Goal: Task Accomplishment & Management: Complete application form

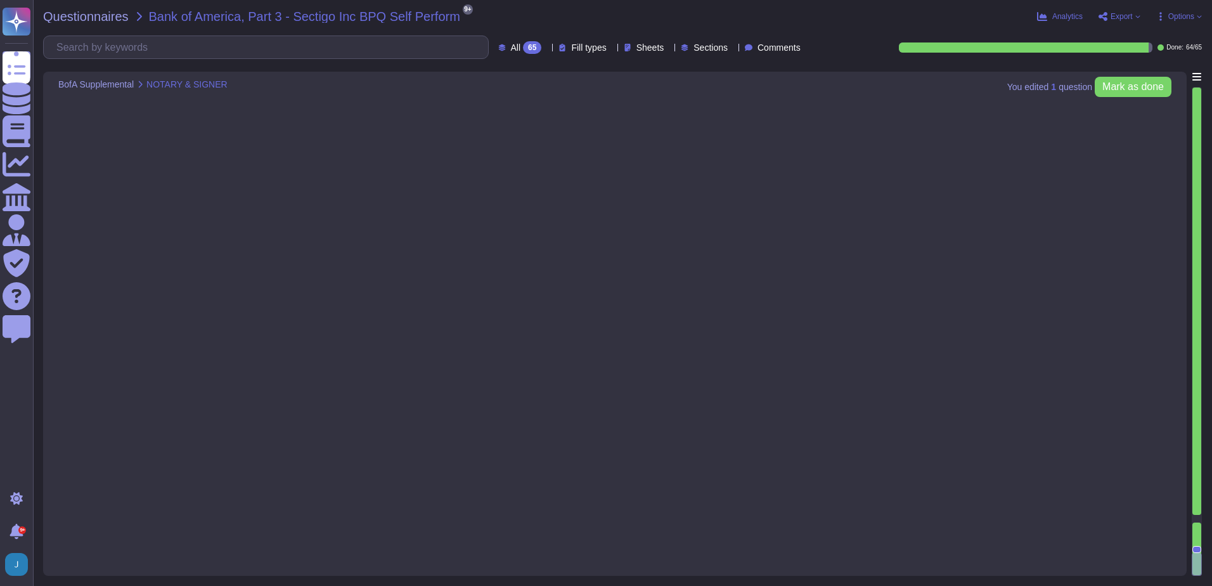
type textarea "Yes, Sectigo supports ease of accessibility features of our product, including …"
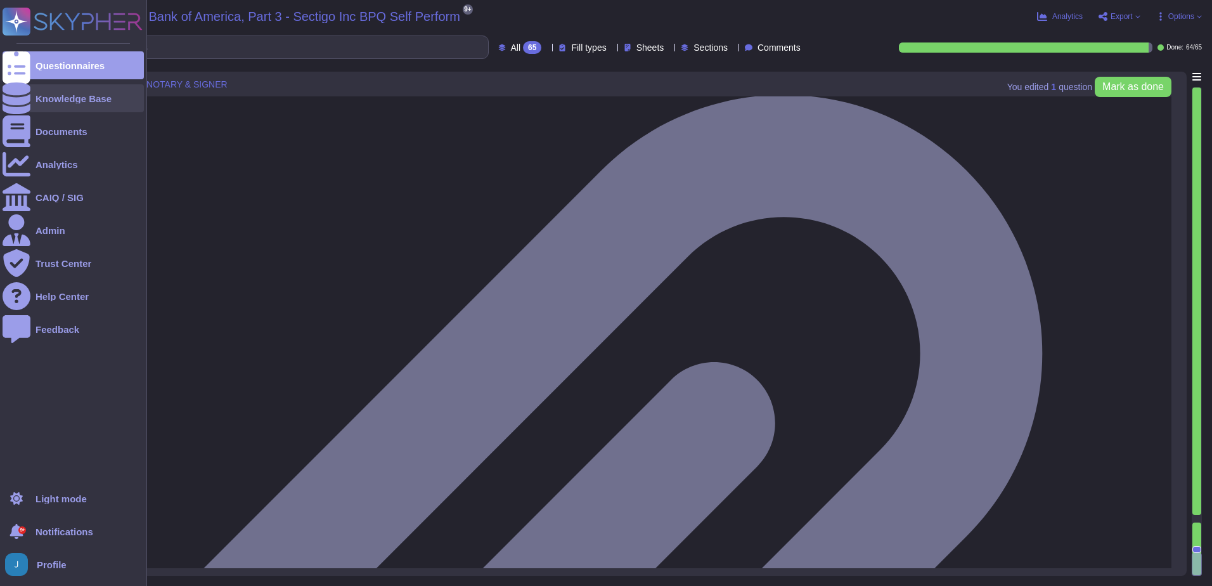
click at [24, 103] on div at bounding box center [17, 98] width 28 height 28
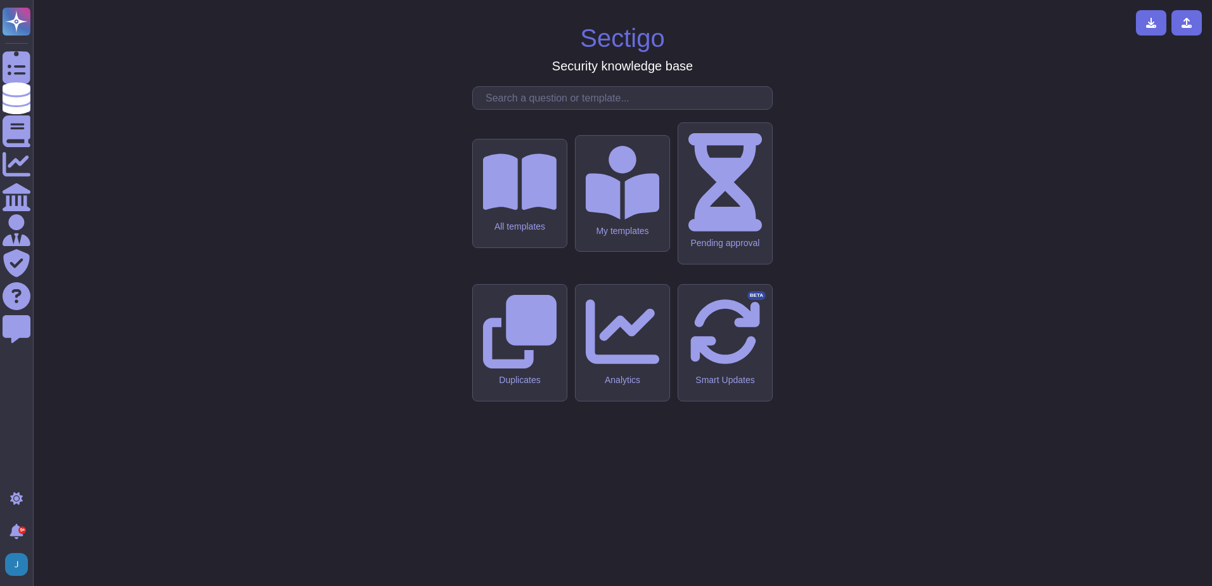
click at [555, 109] on input "text" at bounding box center [625, 98] width 293 height 22
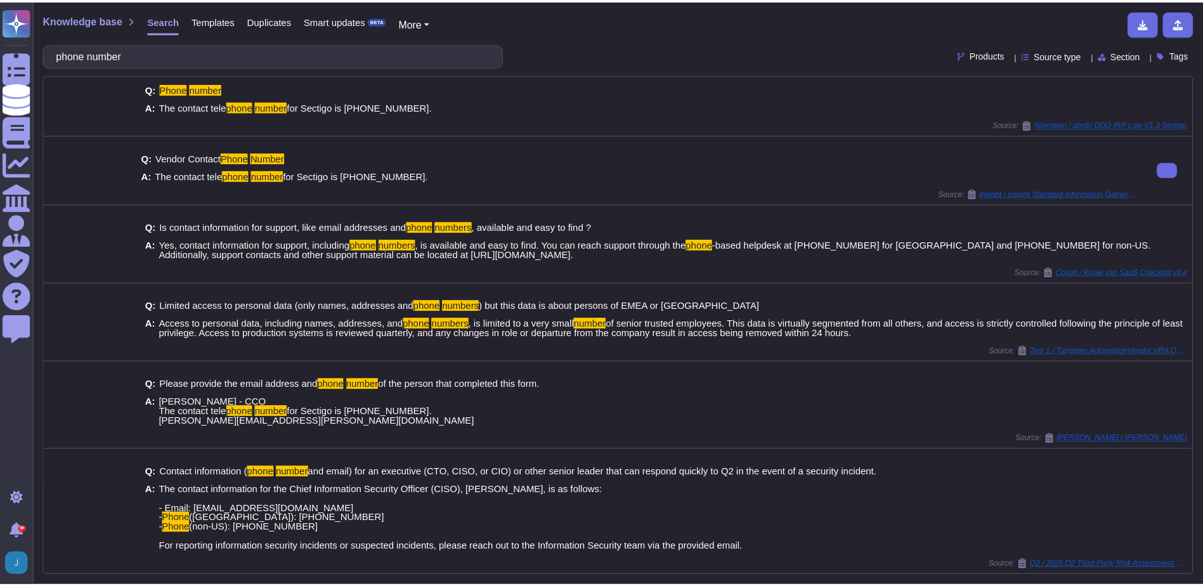
scroll to position [79, 0]
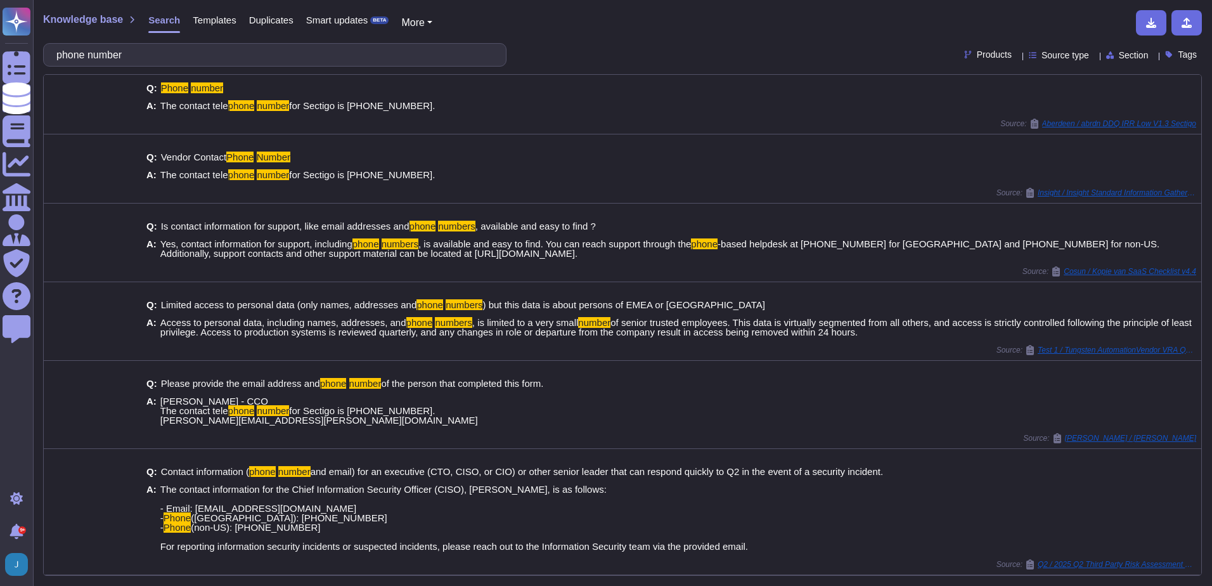
drag, startPoint x: 146, startPoint y: 56, endPoint x: 48, endPoint y: 42, distance: 99.8
click at [48, 42] on div "Knowledge base Search Templates Duplicates Smart updates BETA More phone number…" at bounding box center [622, 293] width 1179 height 586
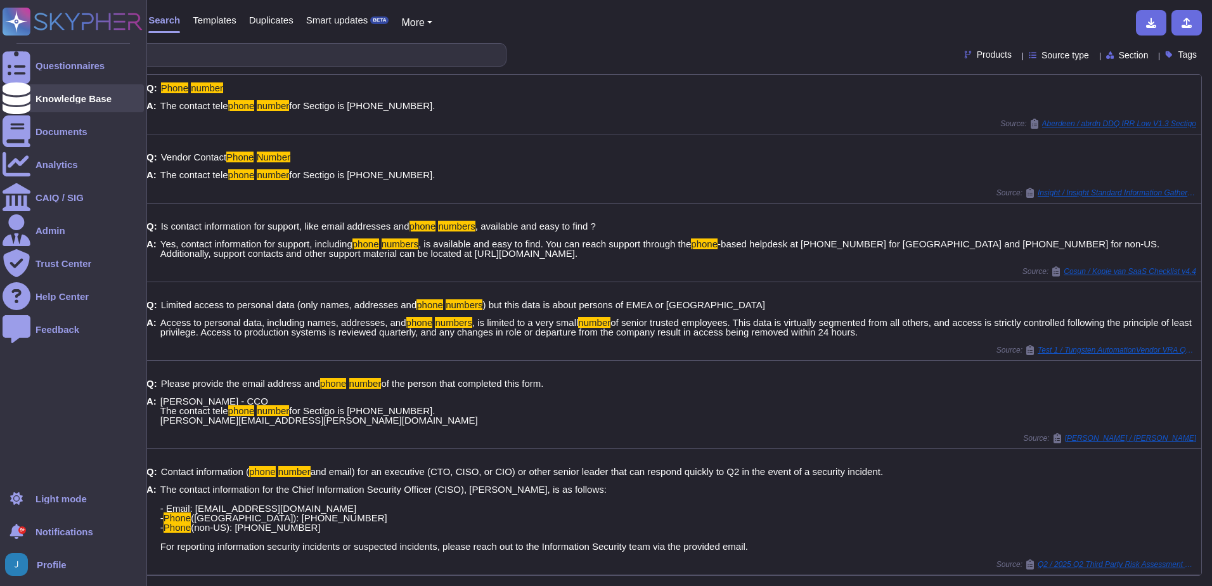
type input "phone number"
click at [75, 98] on div "Knowledge Base" at bounding box center [74, 99] width 76 height 10
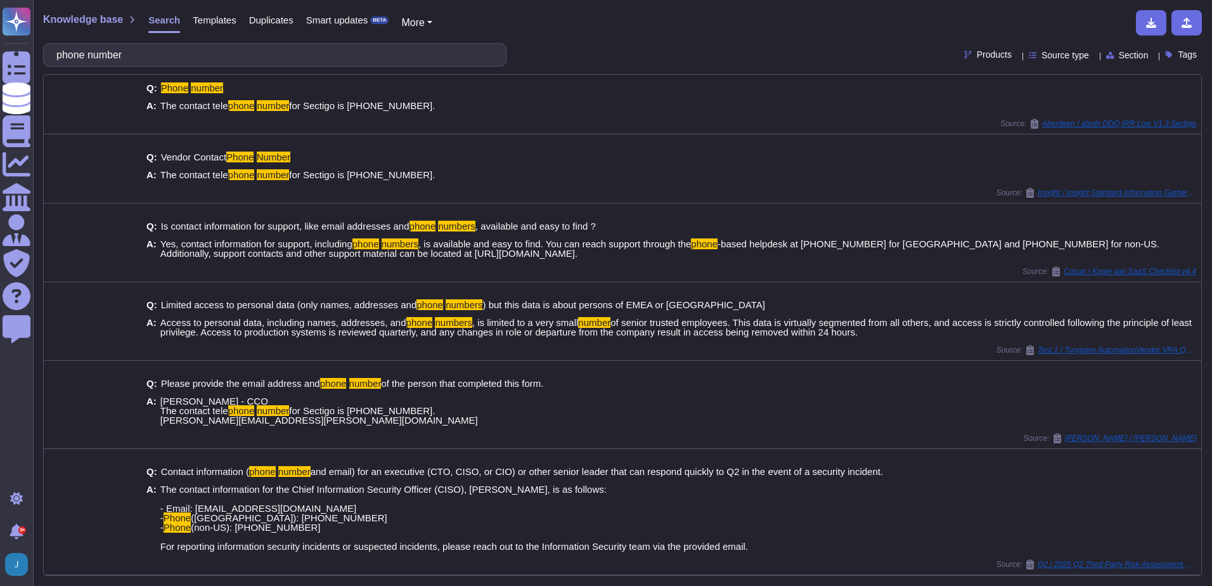
click at [214, 18] on span "Templates" at bounding box center [214, 20] width 43 height 10
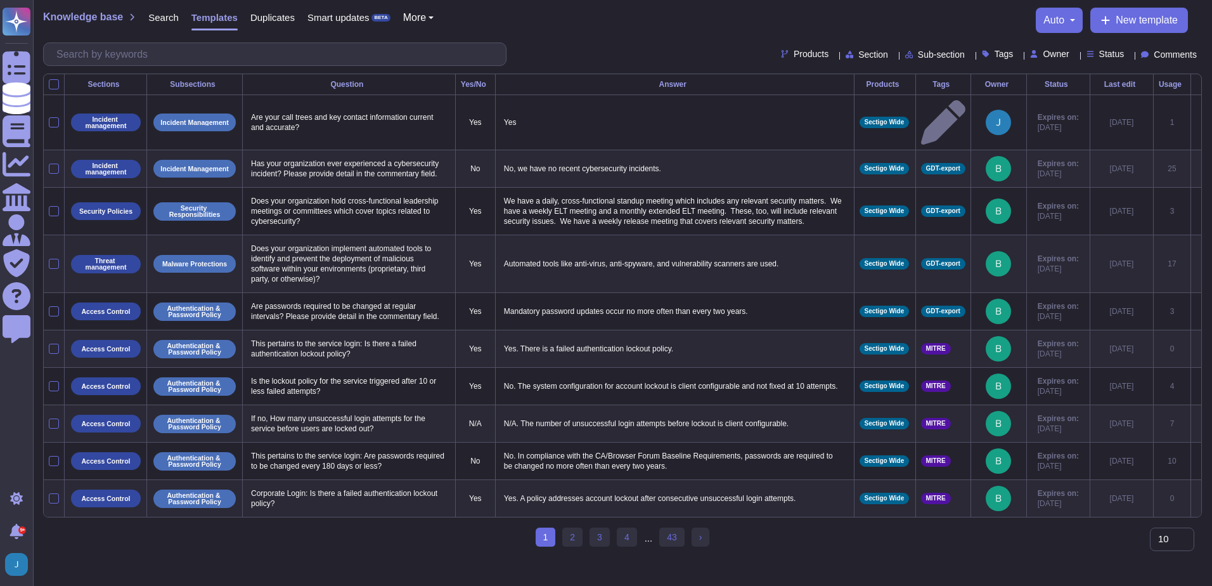
click at [1043, 55] on span "Owner" at bounding box center [1056, 53] width 26 height 9
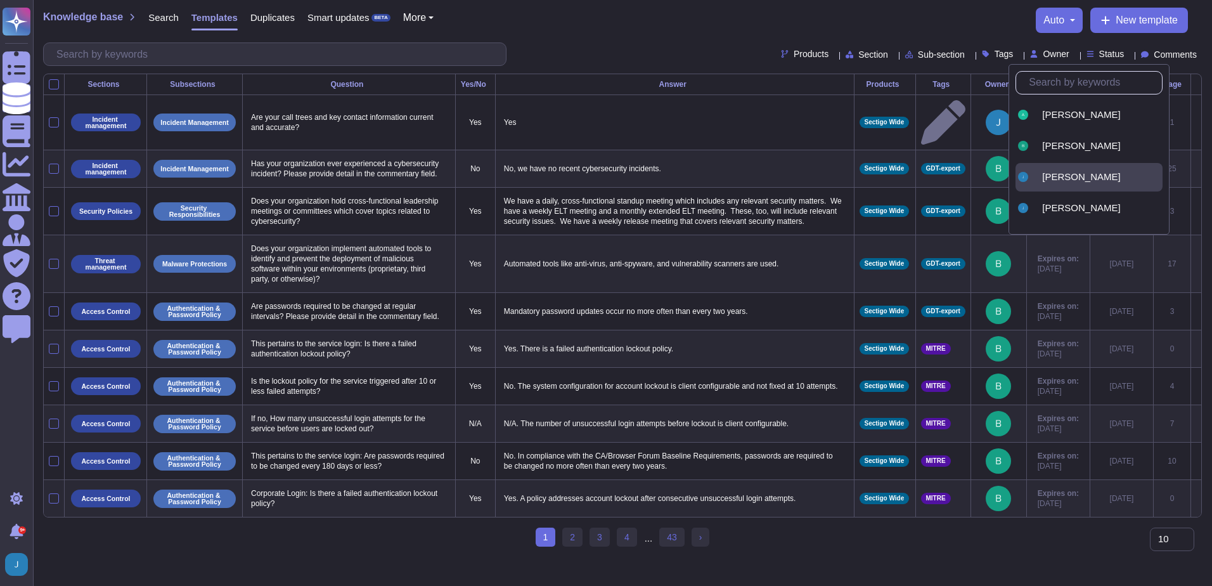
click at [1051, 169] on div "[PERSON_NAME]" at bounding box center [1089, 177] width 147 height 29
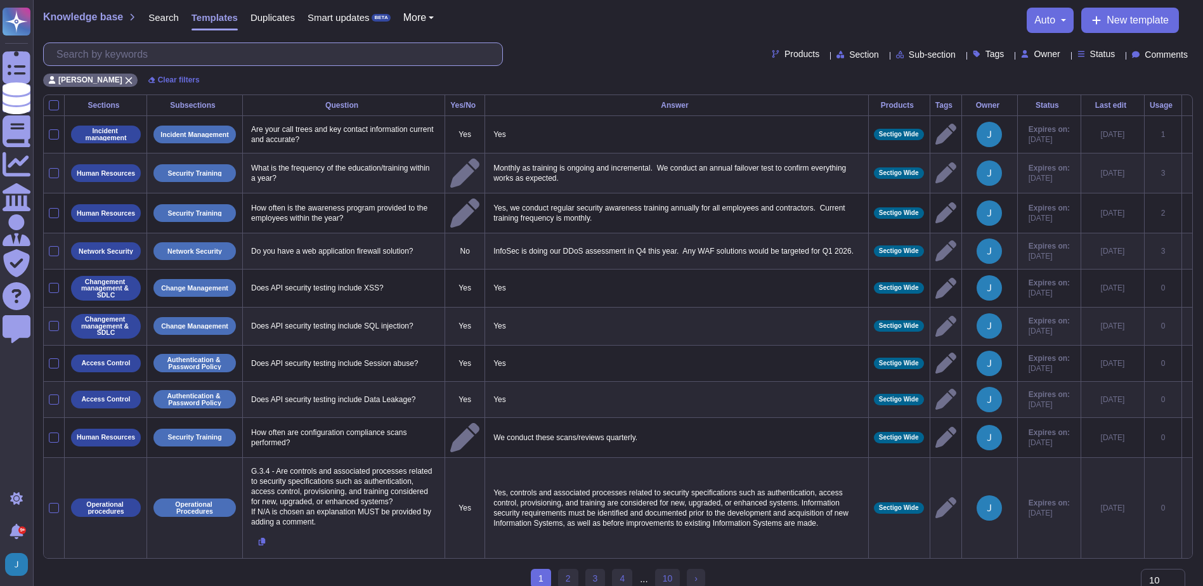
click at [157, 58] on input "text" at bounding box center [276, 54] width 452 height 22
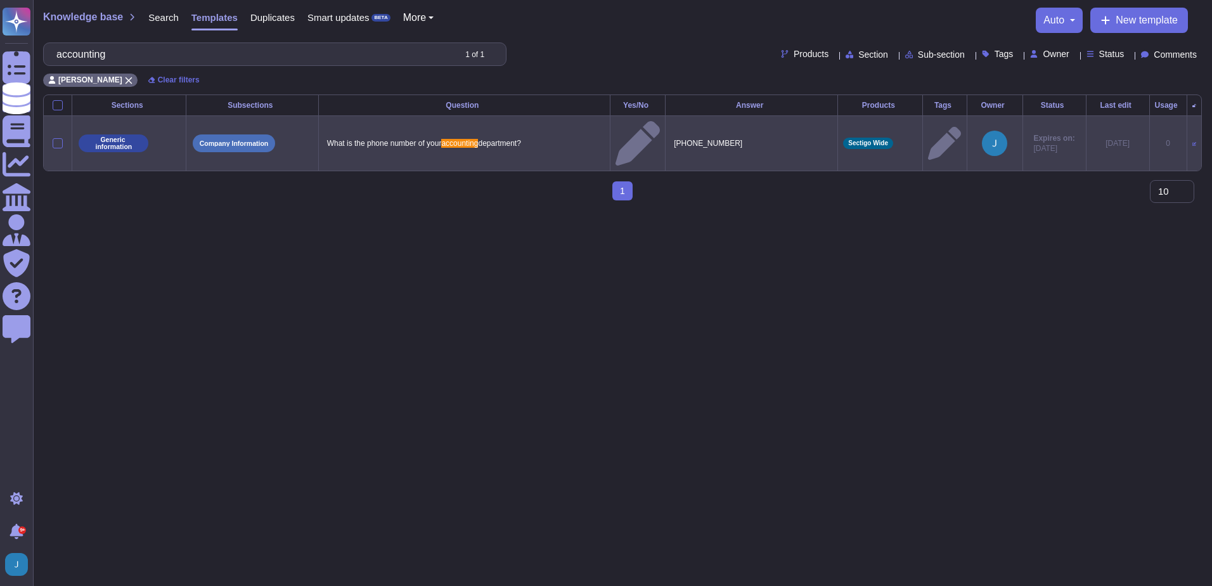
type input "accounting"
drag, startPoint x: 767, startPoint y: 138, endPoint x: 654, endPoint y: 134, distance: 113.0
click at [654, 134] on tr "Generic information Company Information What is the phone number of your accoun…" at bounding box center [623, 142] width 1158 height 55
copy p "[PHONE_NUMBER]"
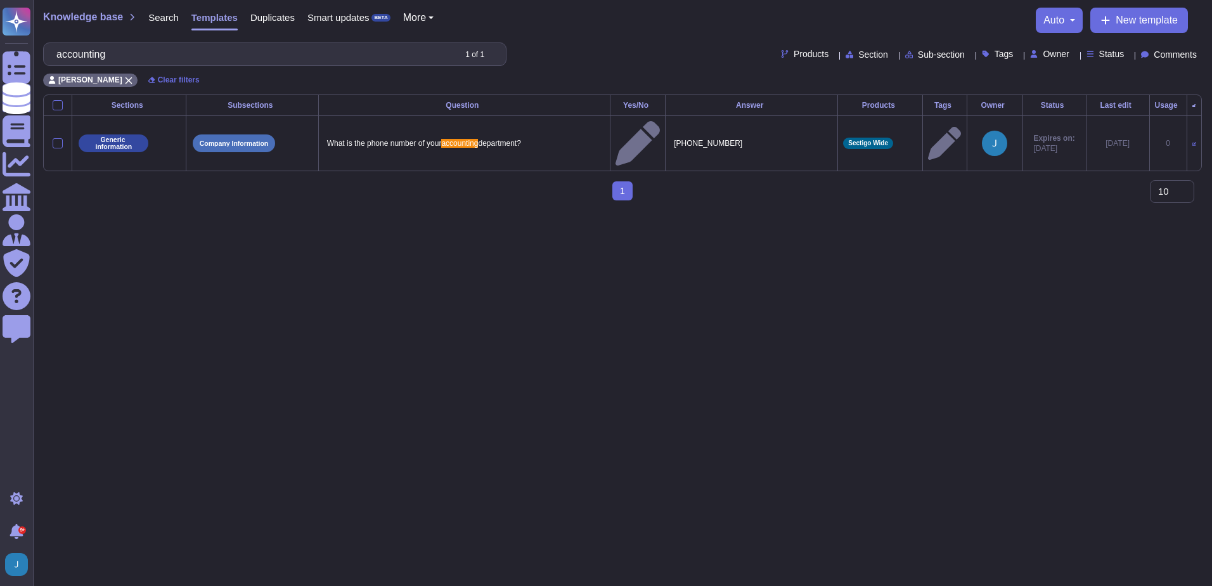
click at [63, 15] on span "Knowledge base" at bounding box center [83, 17] width 80 height 10
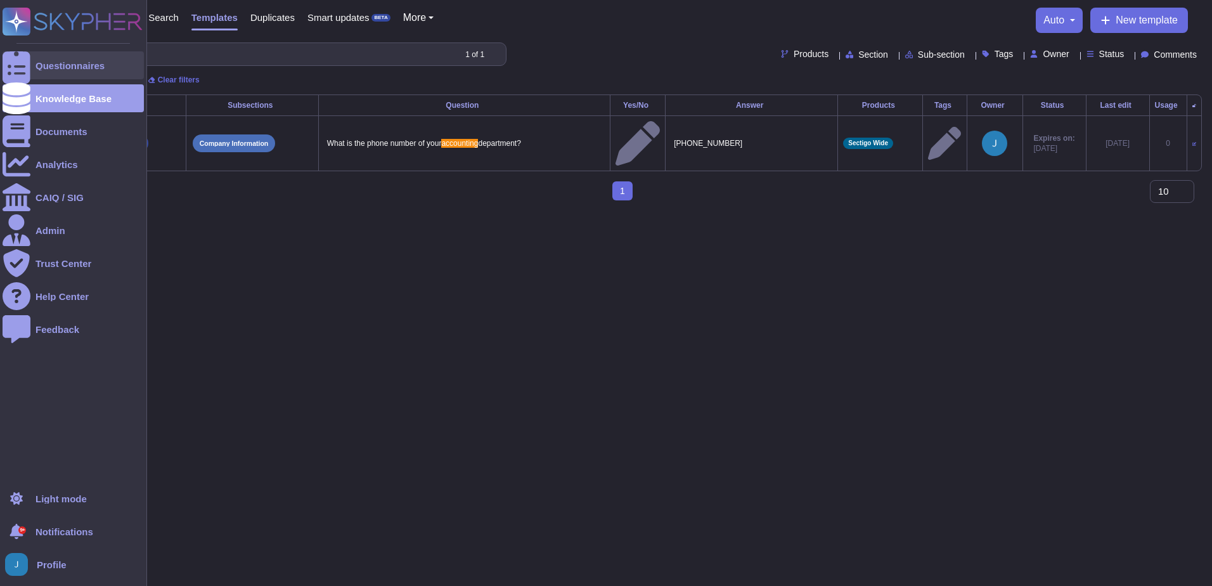
click at [27, 67] on div at bounding box center [17, 65] width 28 height 28
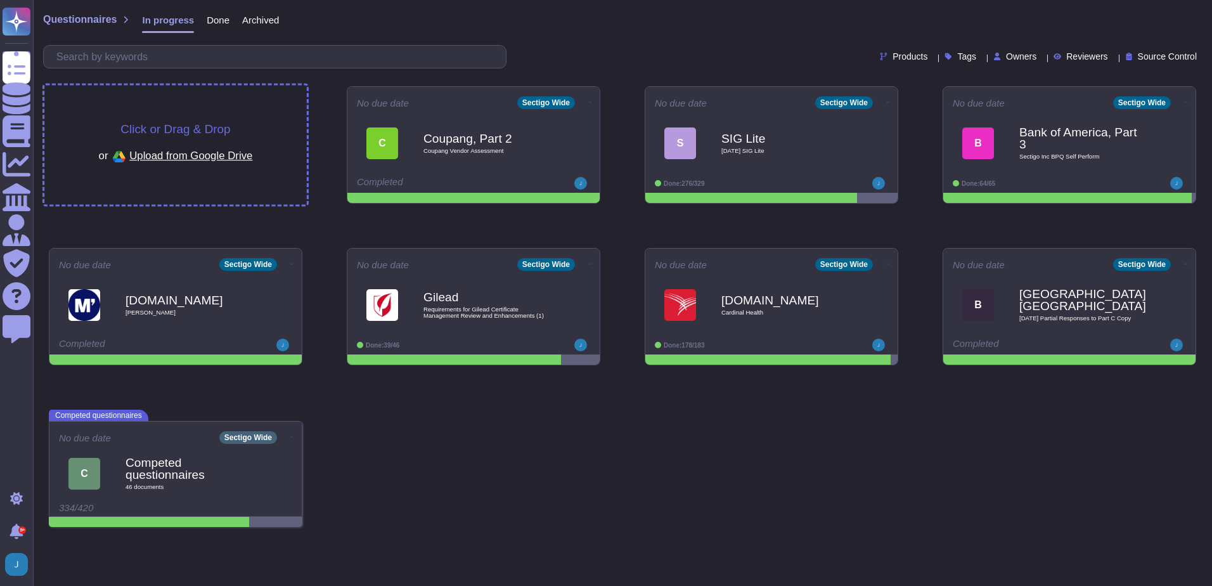
click at [160, 128] on span "Click or Drag & Drop" at bounding box center [175, 129] width 110 height 12
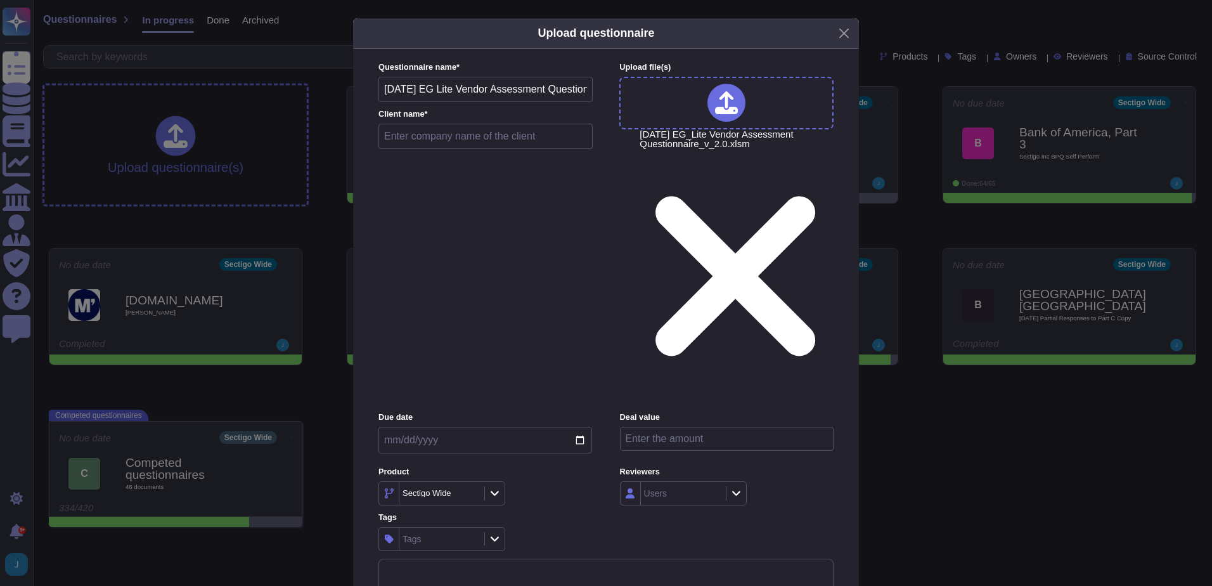
click at [479, 149] on input "text" at bounding box center [486, 136] width 214 height 25
type input "Expedia"
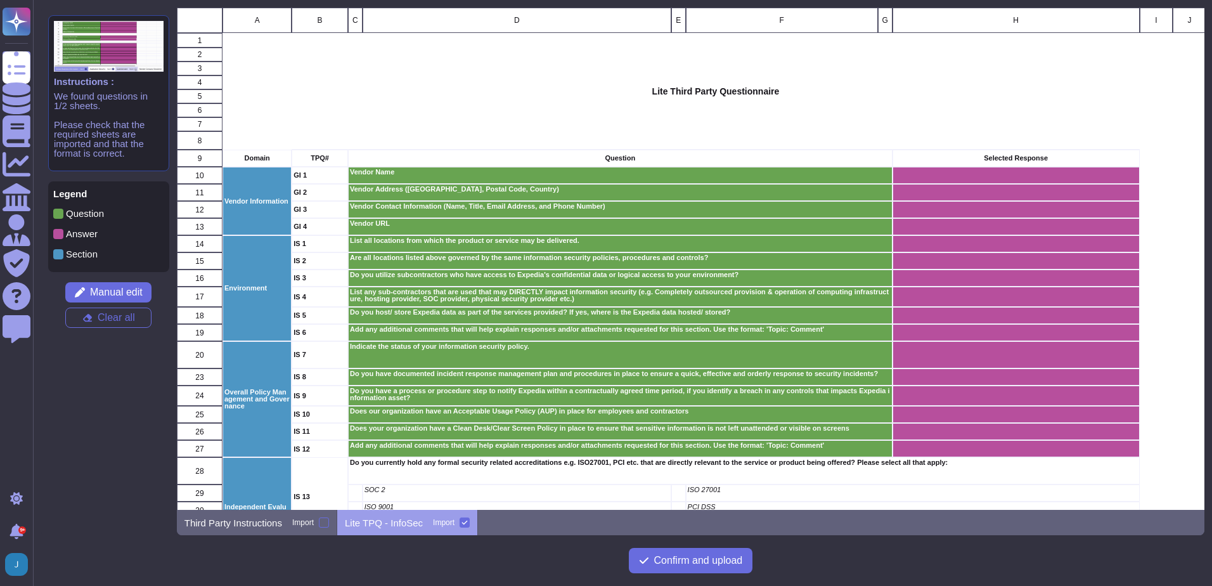
scroll to position [127, 0]
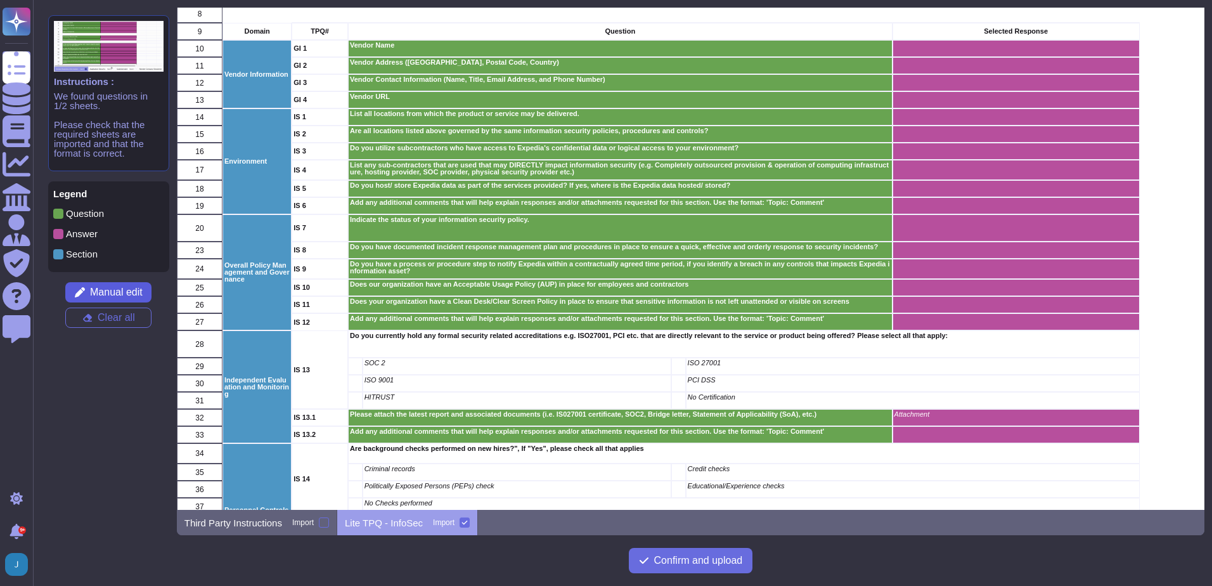
click at [117, 288] on span "Manual edit" at bounding box center [116, 292] width 53 height 10
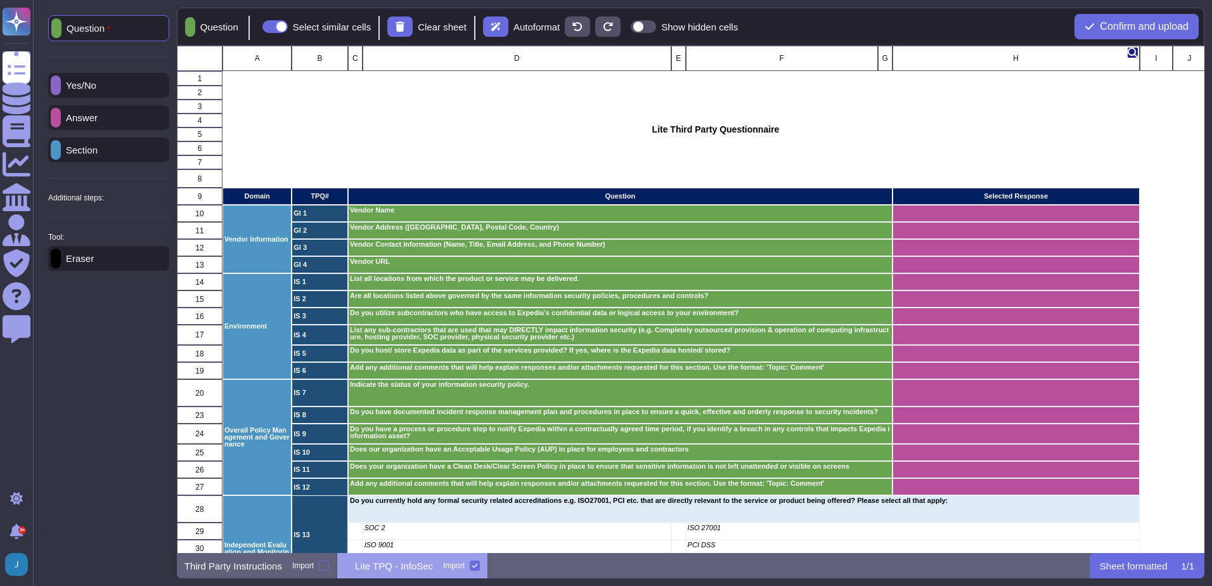
scroll to position [498, 1019]
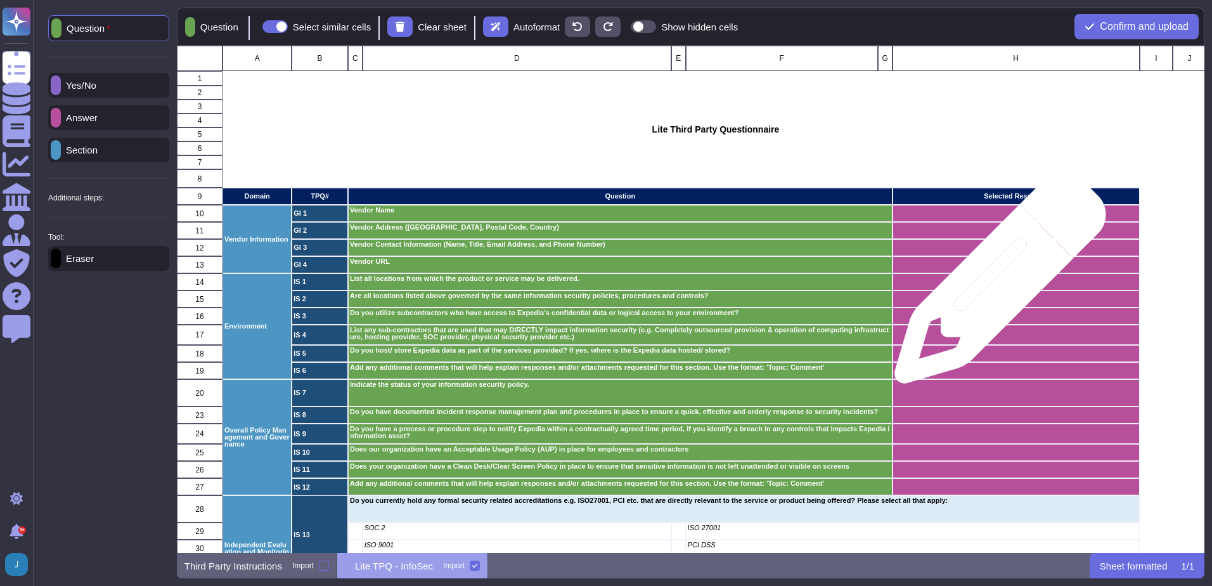
click at [996, 284] on div "grid" at bounding box center [1015, 281] width 247 height 17
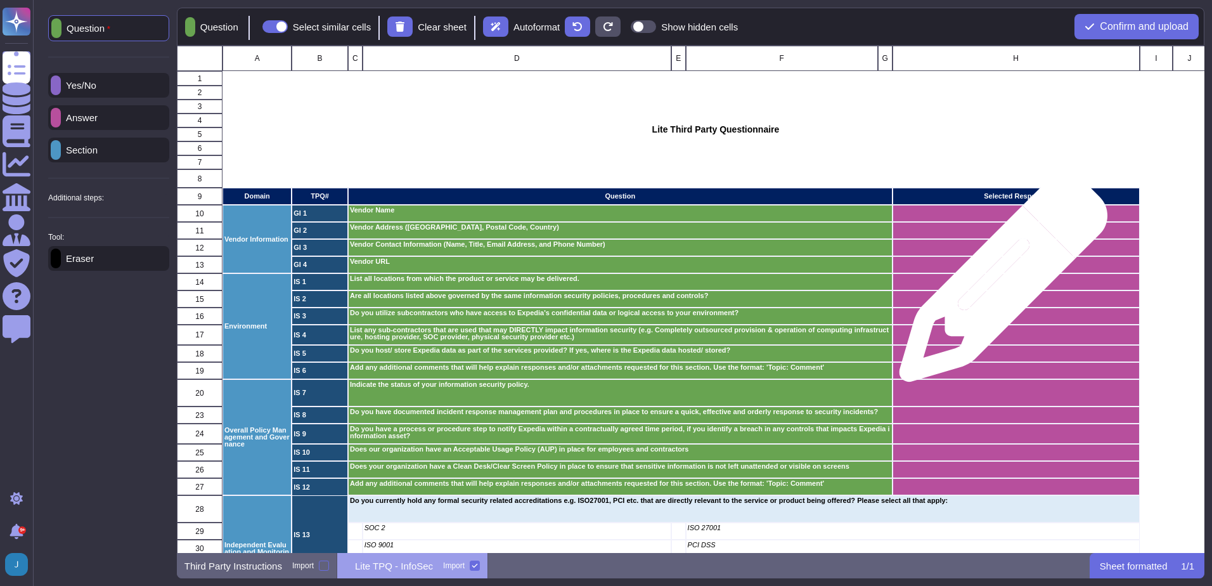
click at [999, 284] on div "grid" at bounding box center [1015, 281] width 247 height 17
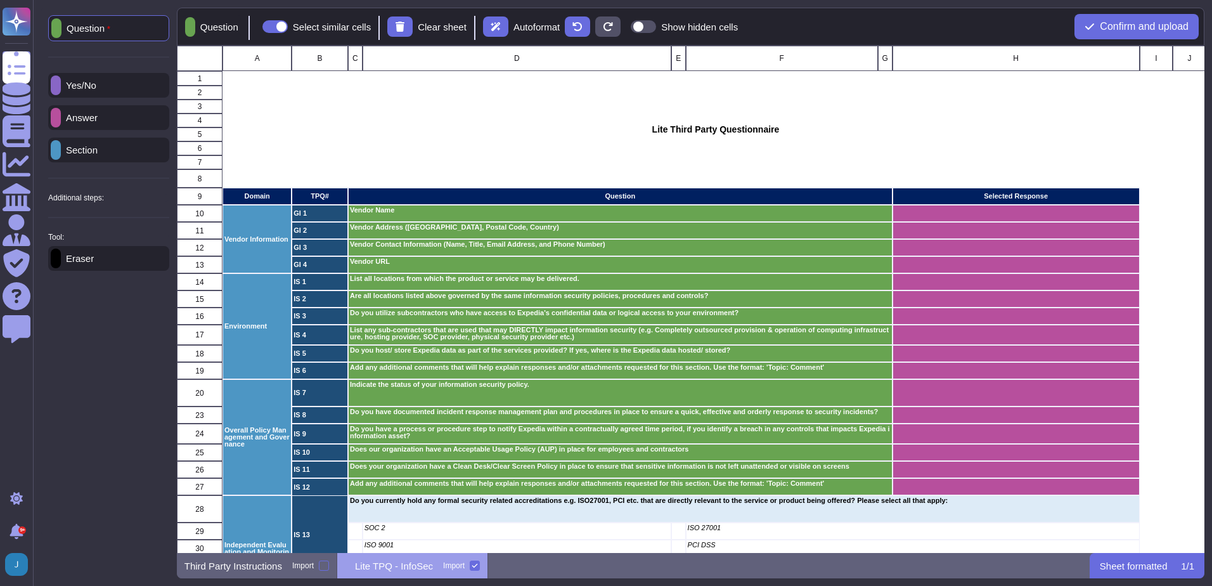
click at [96, 84] on p "Yes/No" at bounding box center [79, 86] width 36 height 10
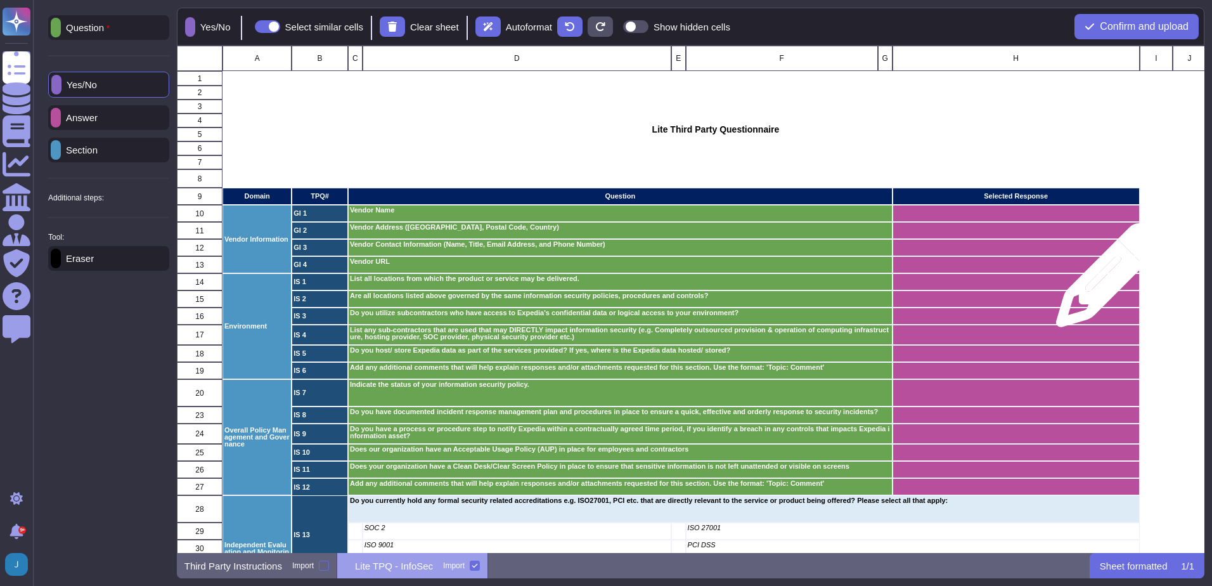
click at [1103, 282] on div "grid" at bounding box center [1015, 281] width 247 height 17
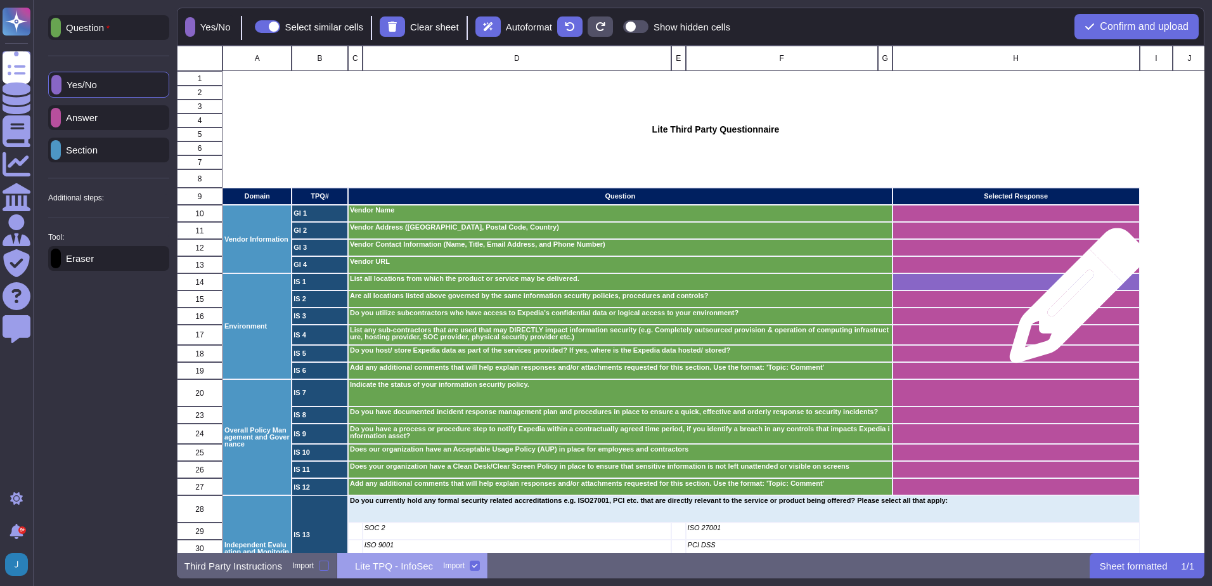
click at [1072, 302] on div "grid" at bounding box center [1015, 298] width 247 height 17
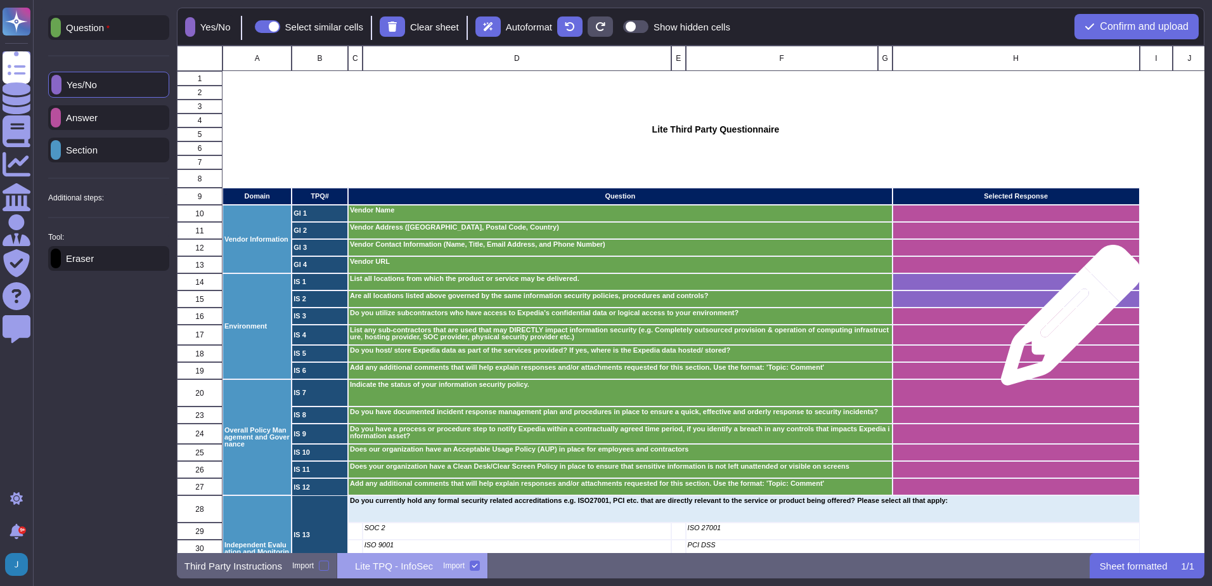
click at [1067, 321] on div "grid" at bounding box center [1015, 316] width 247 height 17
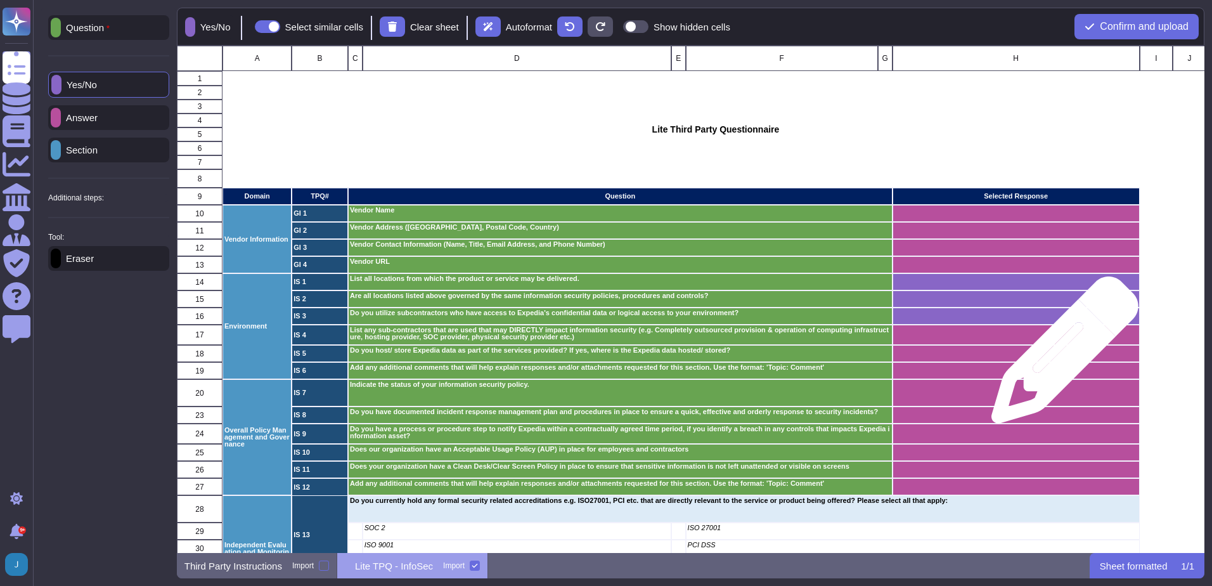
click at [1060, 356] on div "grid" at bounding box center [1015, 353] width 247 height 17
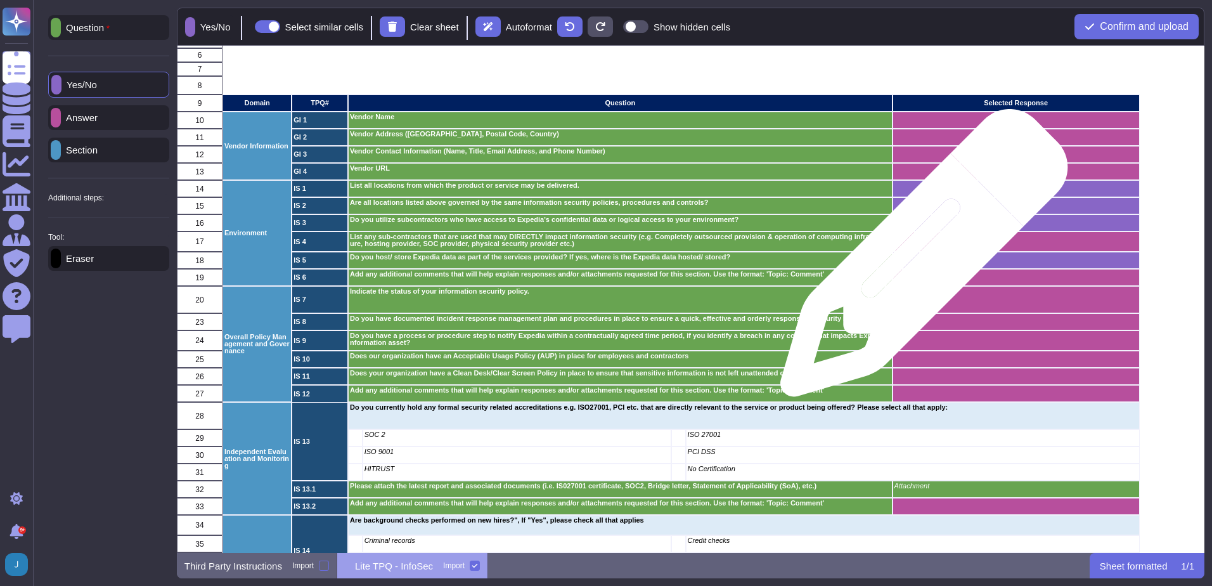
scroll to position [254, 0]
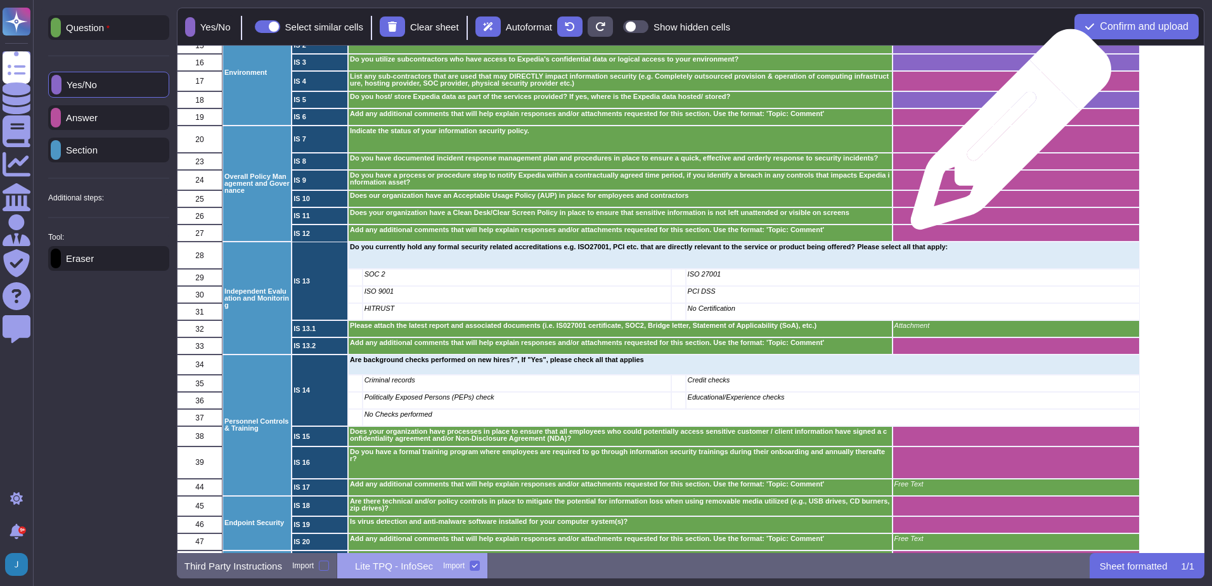
click at [1006, 134] on div "grid" at bounding box center [1015, 139] width 247 height 27
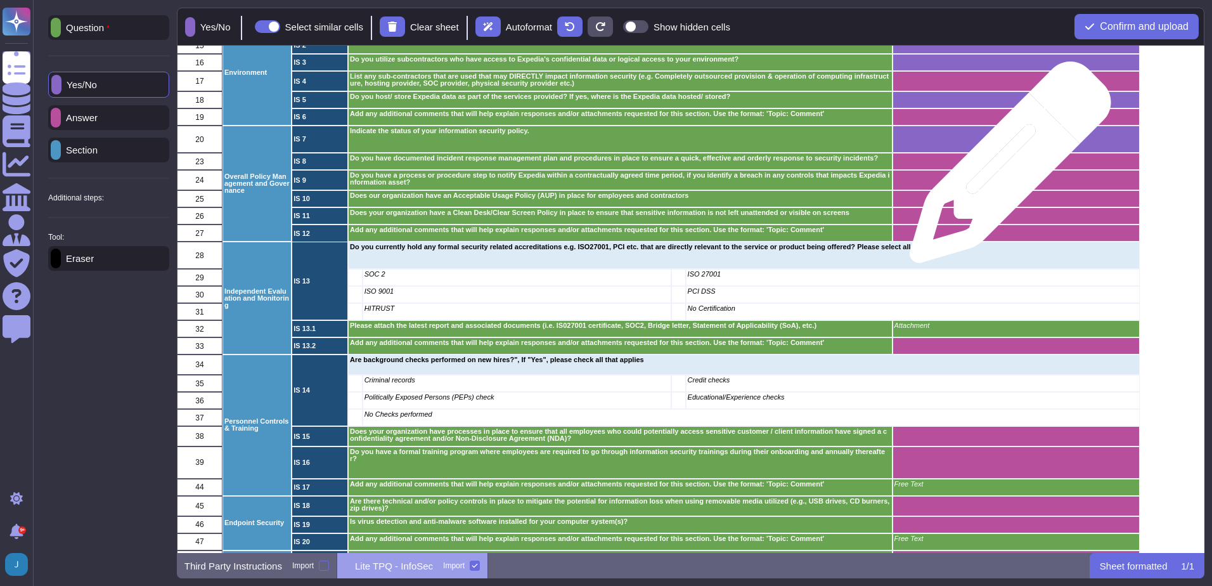
click at [1006, 167] on div "grid" at bounding box center [1015, 161] width 247 height 17
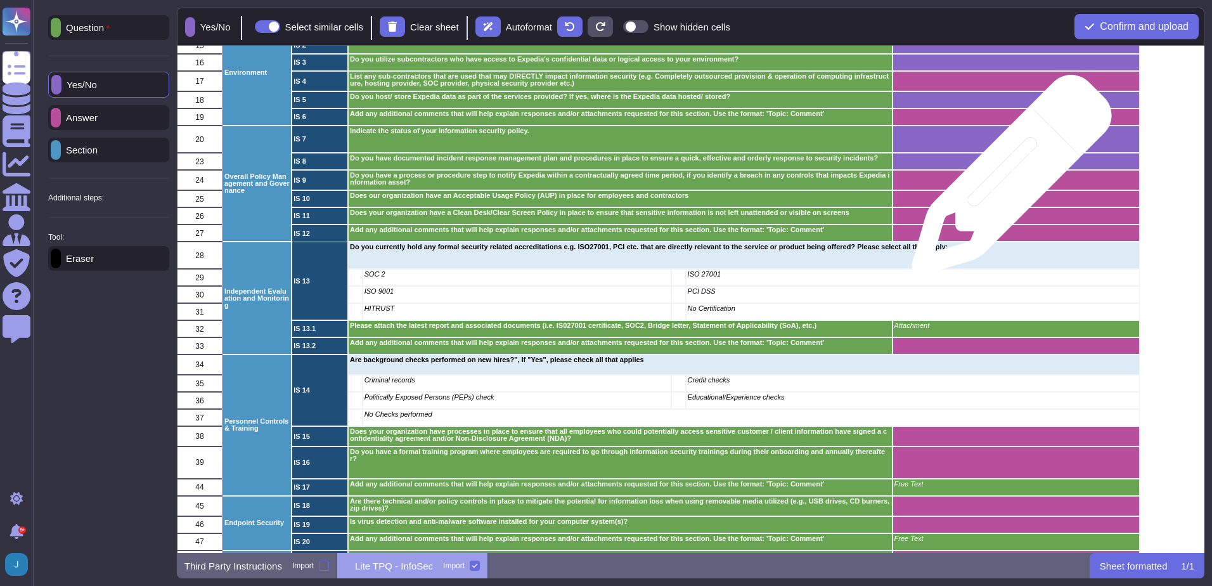
click at [1007, 182] on div "grid" at bounding box center [1015, 180] width 247 height 20
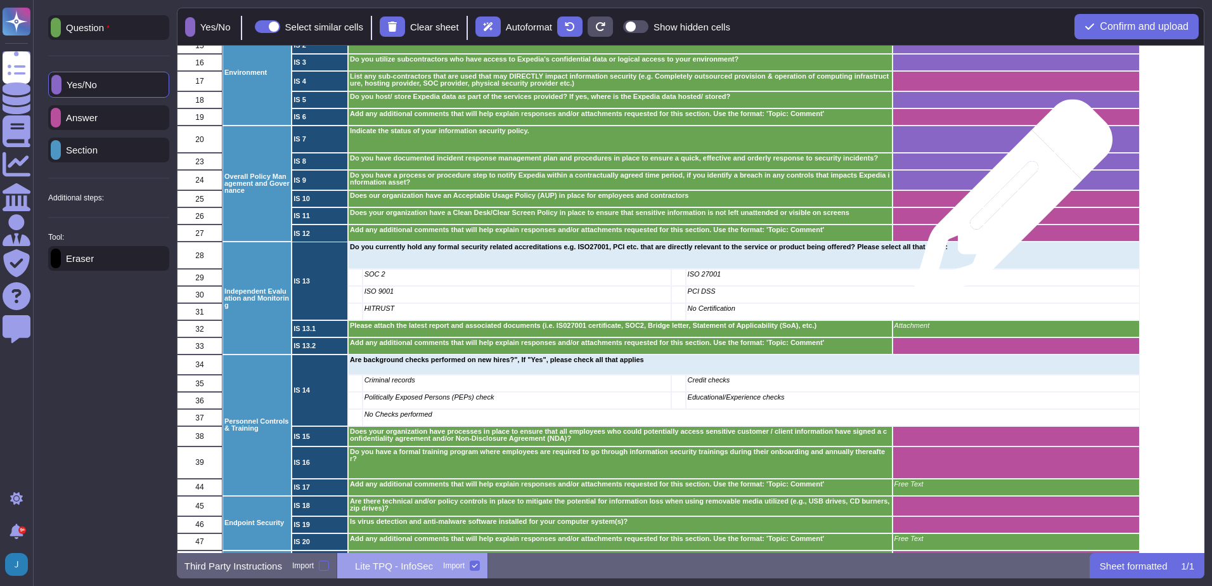
click at [1009, 205] on div "grid" at bounding box center [1015, 198] width 247 height 17
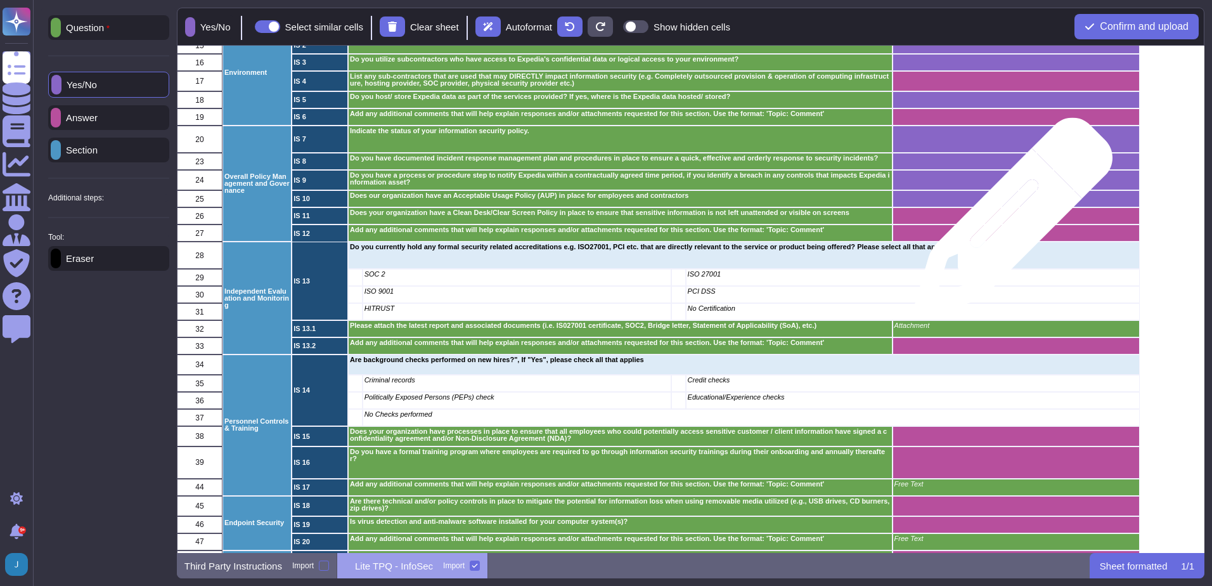
click at [1009, 223] on div "grid" at bounding box center [1015, 215] width 247 height 17
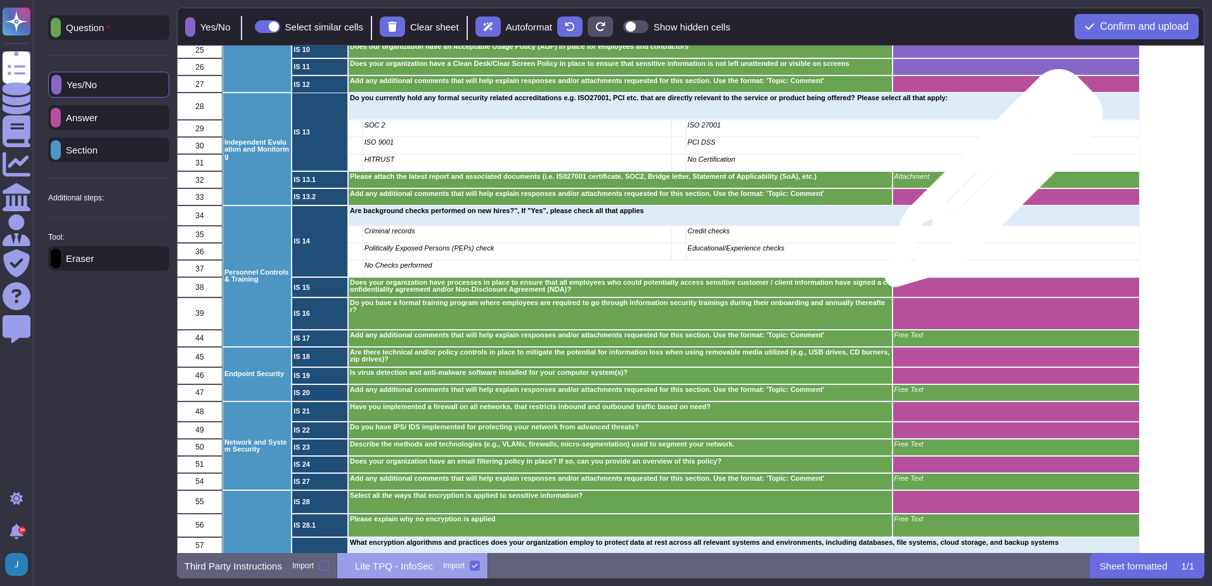
scroll to position [507, 0]
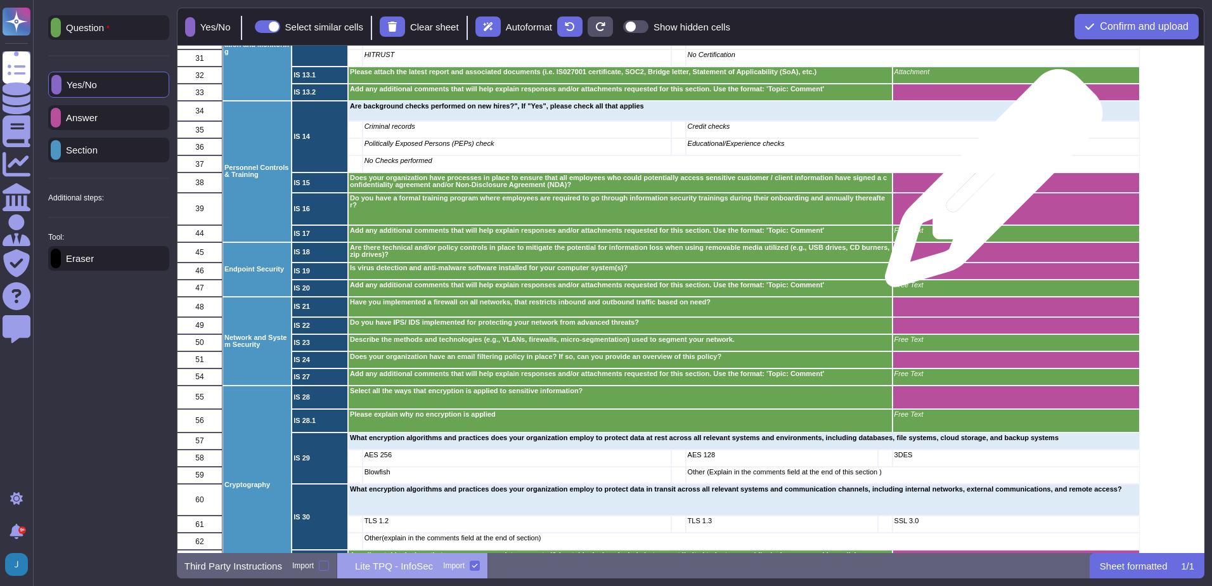
click at [989, 185] on div "grid" at bounding box center [1015, 182] width 247 height 20
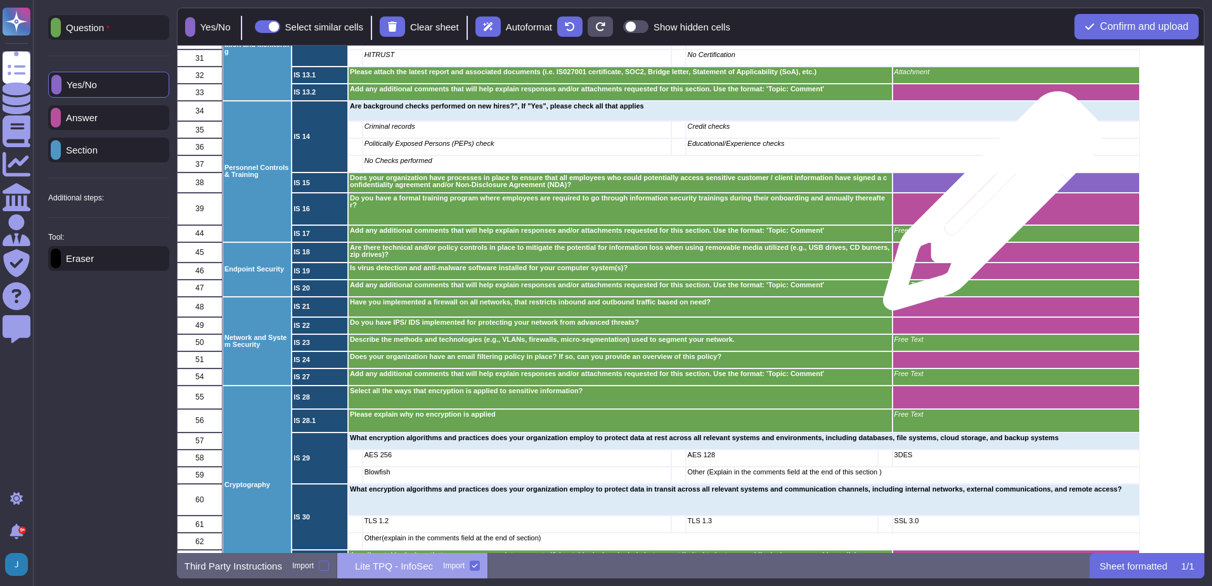
click at [988, 207] on div "grid" at bounding box center [1015, 209] width 247 height 32
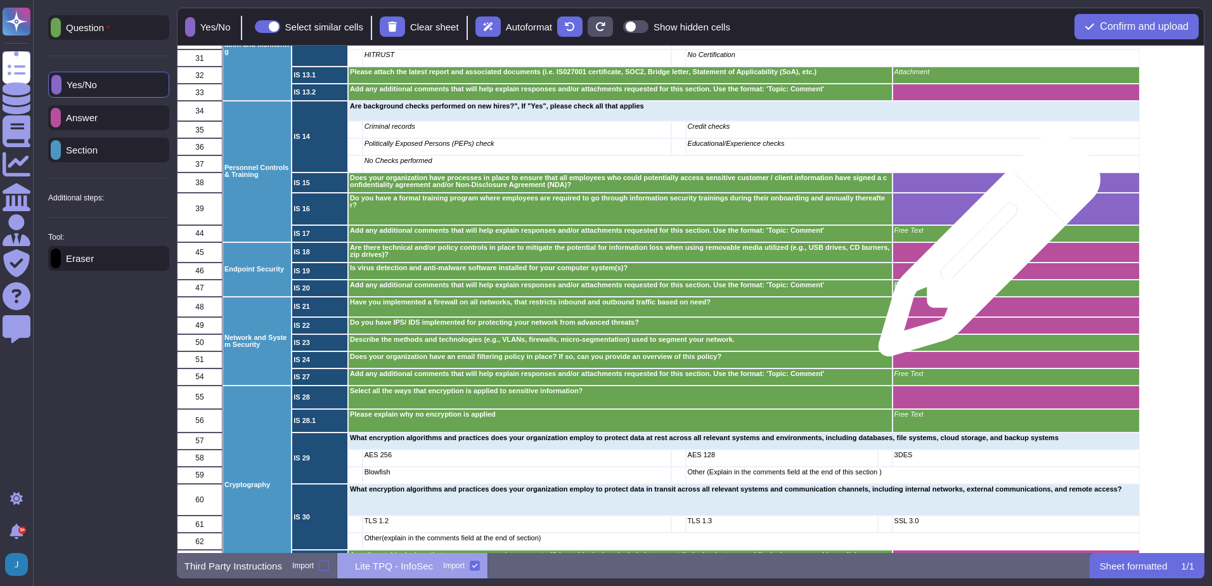
click at [985, 252] on div "grid" at bounding box center [1015, 252] width 247 height 20
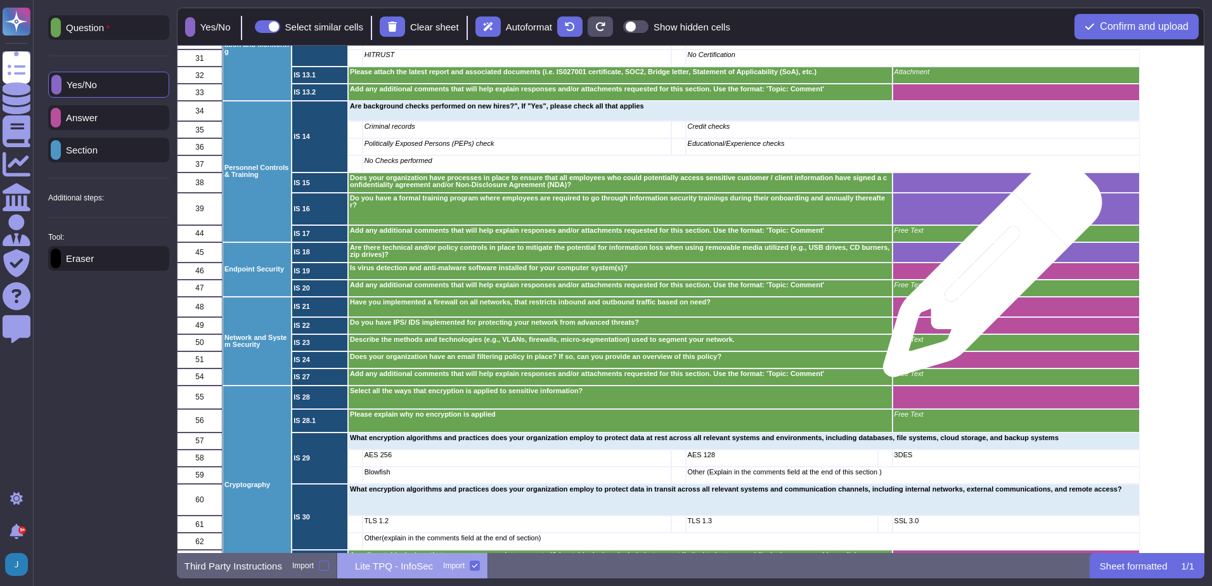
click at [988, 274] on div "grid" at bounding box center [1015, 271] width 247 height 17
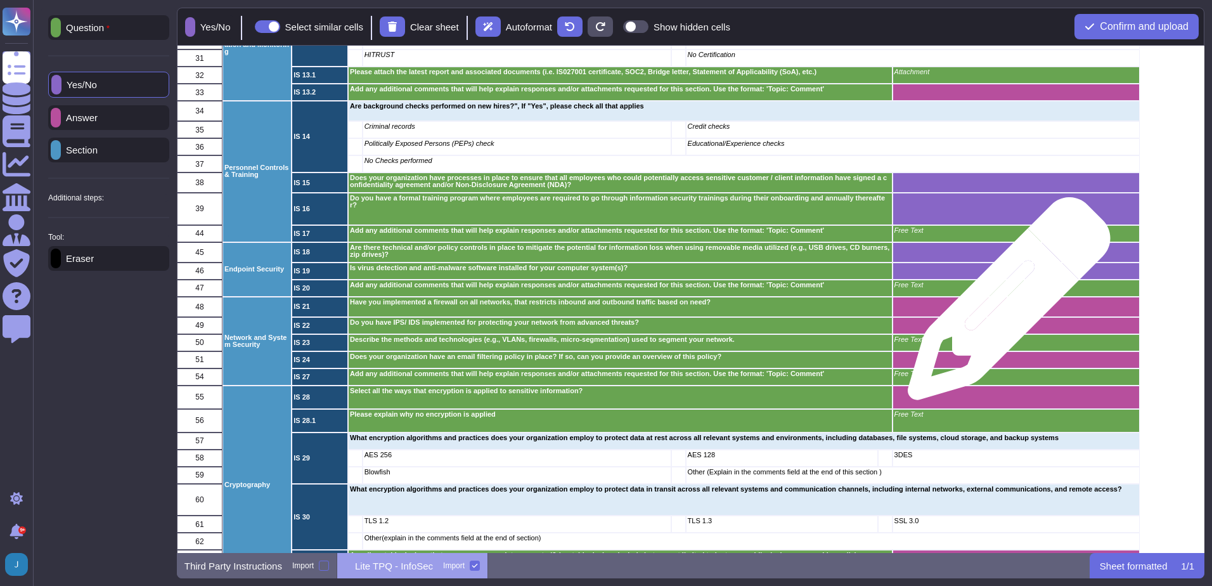
click at [1004, 305] on div "grid" at bounding box center [1015, 307] width 247 height 20
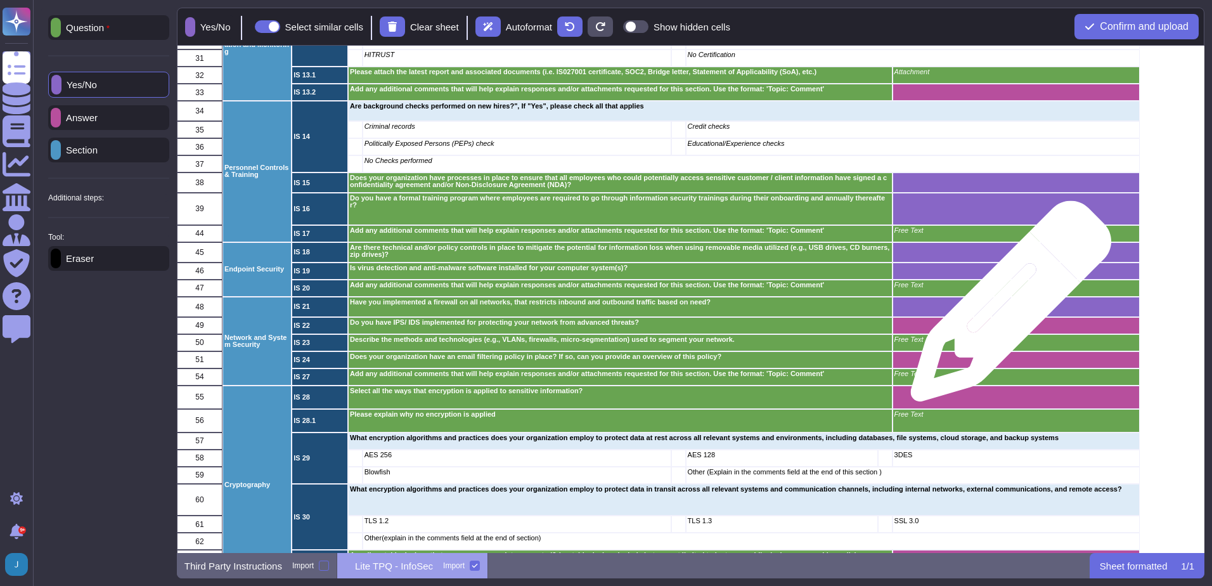
click at [1006, 308] on div "grid" at bounding box center [1015, 307] width 247 height 20
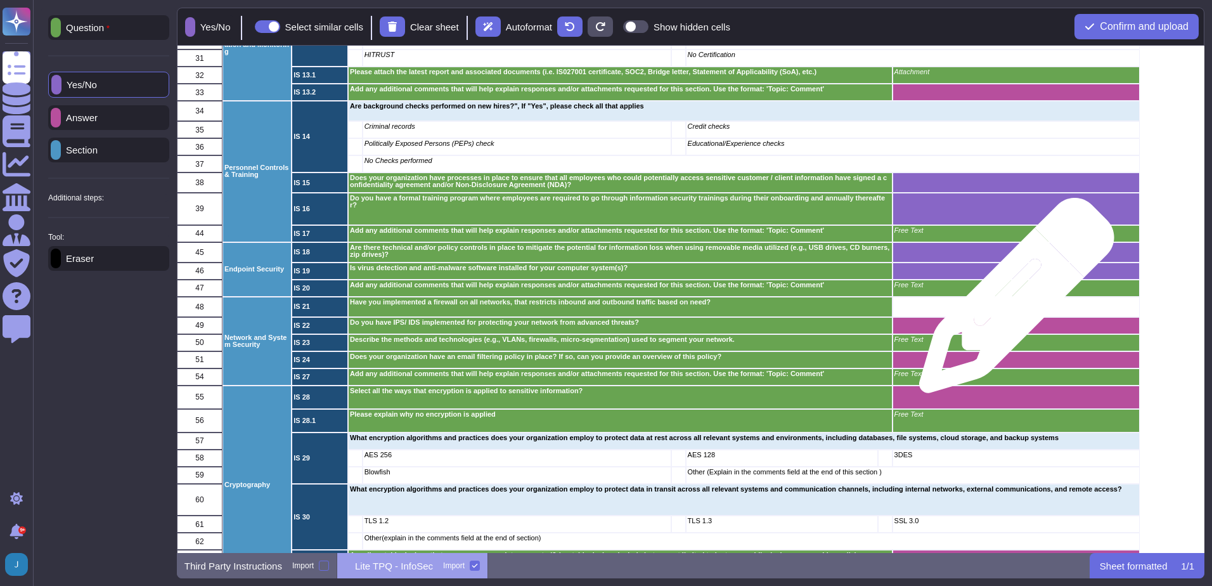
click at [1012, 302] on div "grid" at bounding box center [1015, 307] width 247 height 20
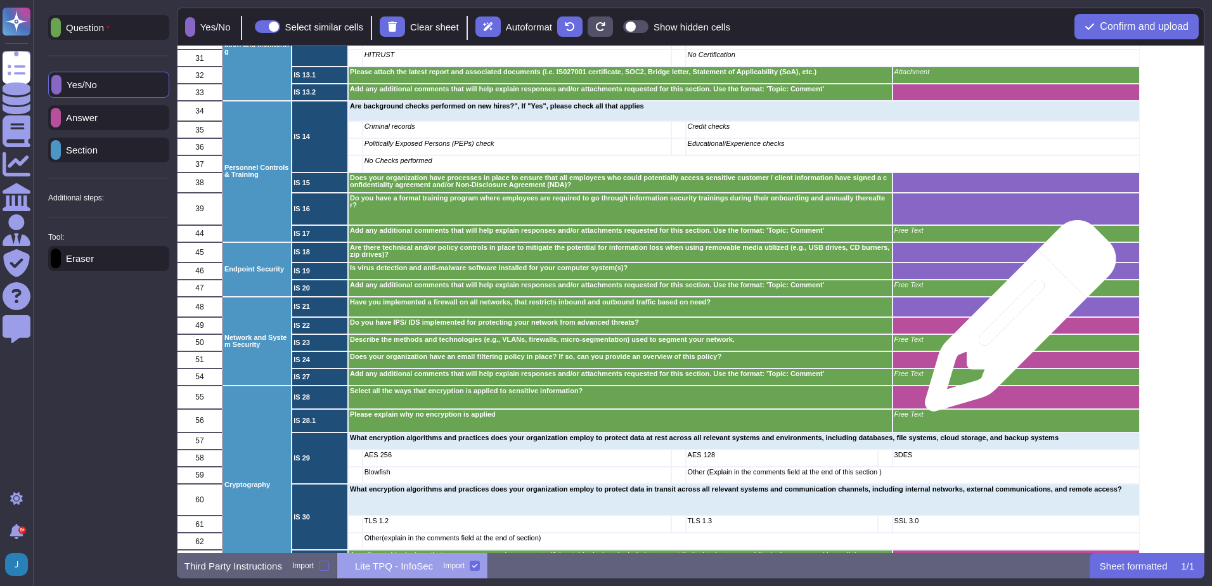
click at [1016, 322] on div "grid" at bounding box center [1015, 325] width 247 height 17
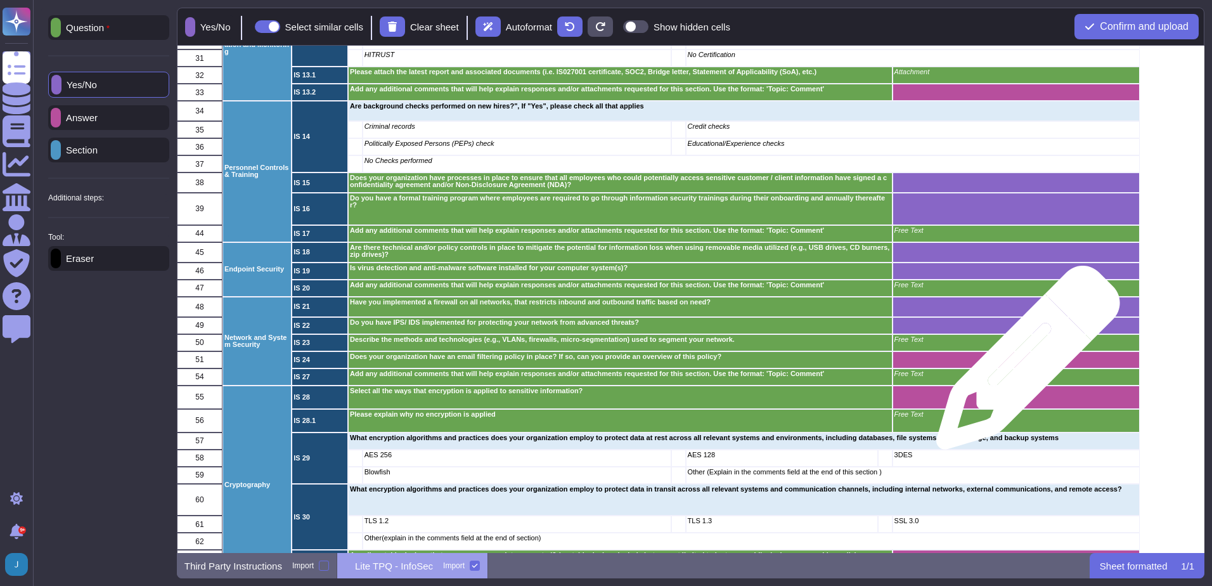
click at [1023, 364] on div "grid" at bounding box center [1015, 359] width 247 height 17
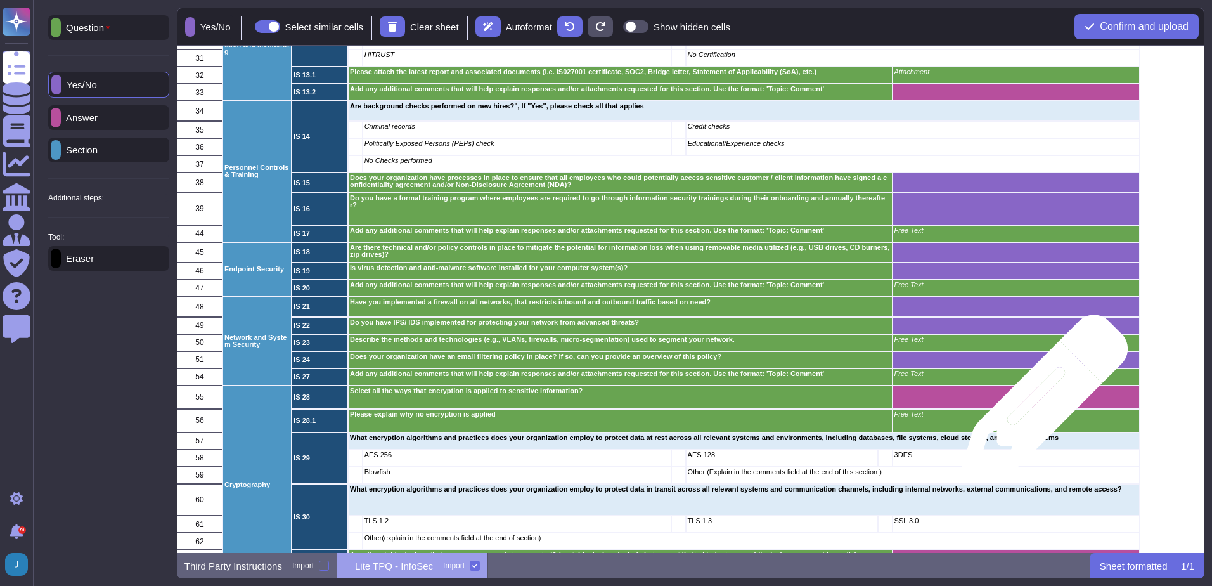
click at [1039, 405] on div "grid" at bounding box center [1015, 397] width 247 height 23
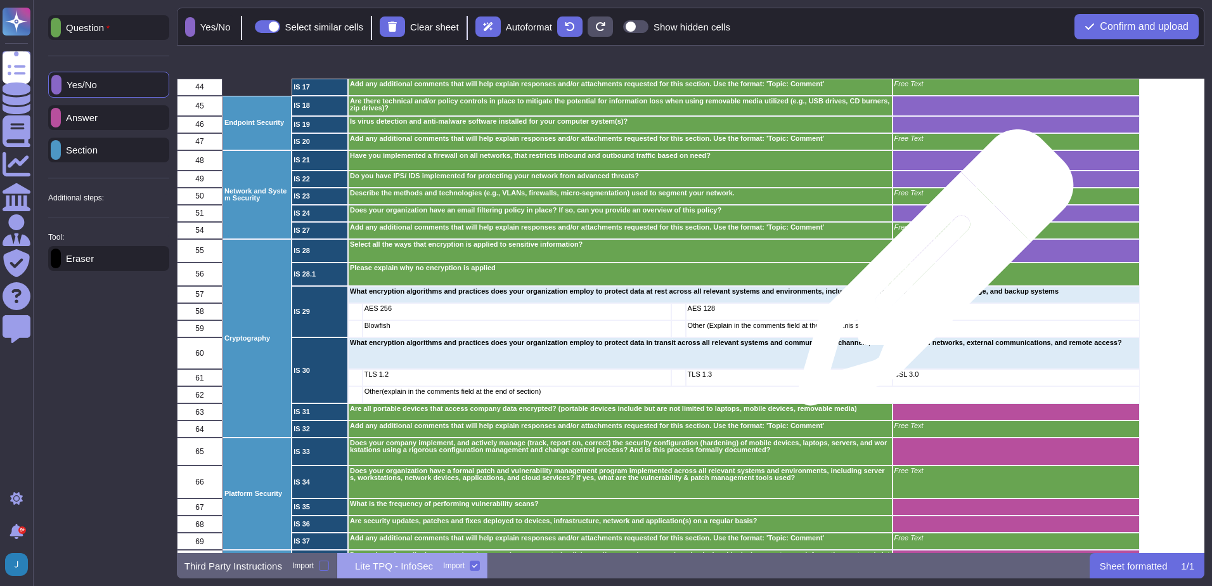
scroll to position [888, 0]
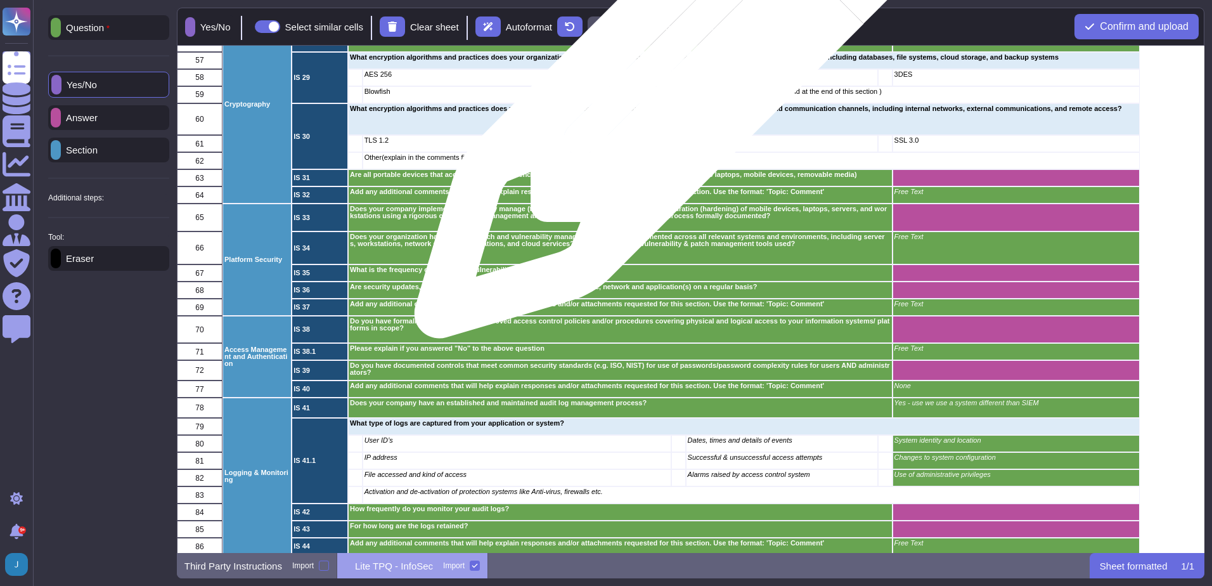
click at [682, 98] on icon "grid" at bounding box center [824, 240] width 284 height 284
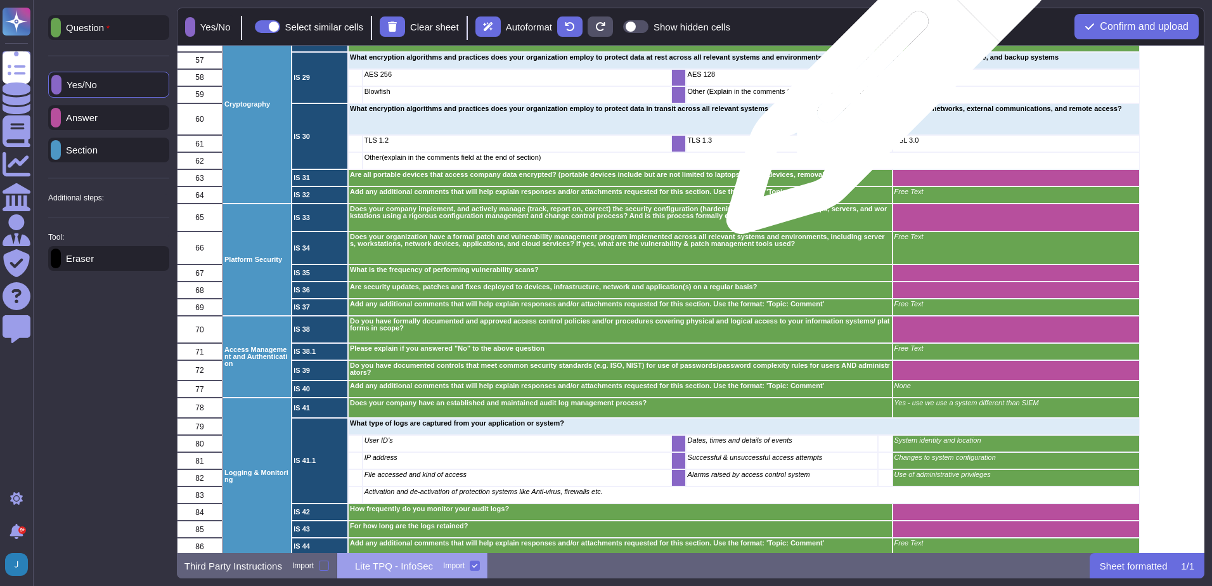
click at [950, 200] on icon "grid" at bounding box center [1031, 250] width 162 height 101
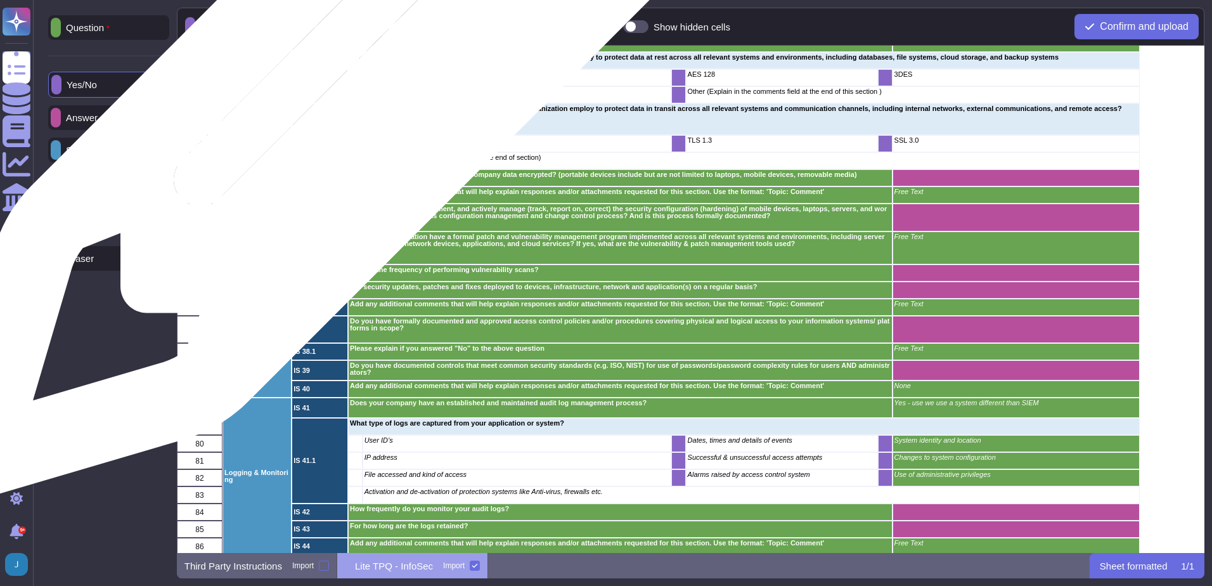
click at [359, 98] on icon "grid" at bounding box center [501, 240] width 284 height 284
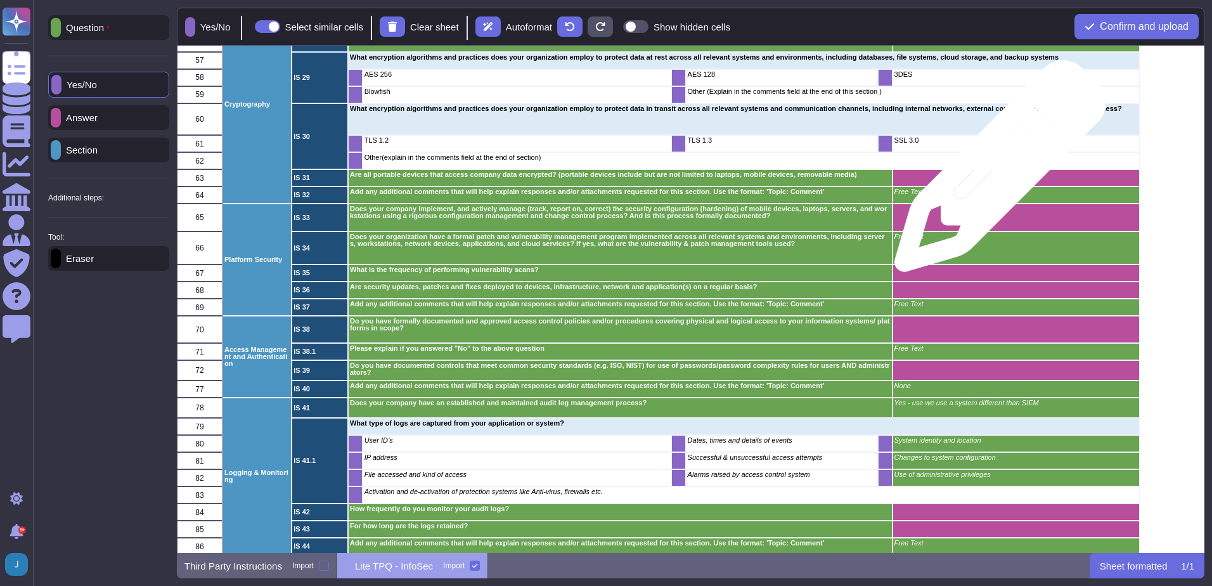
click at [996, 172] on div "grid" at bounding box center [1015, 177] width 247 height 17
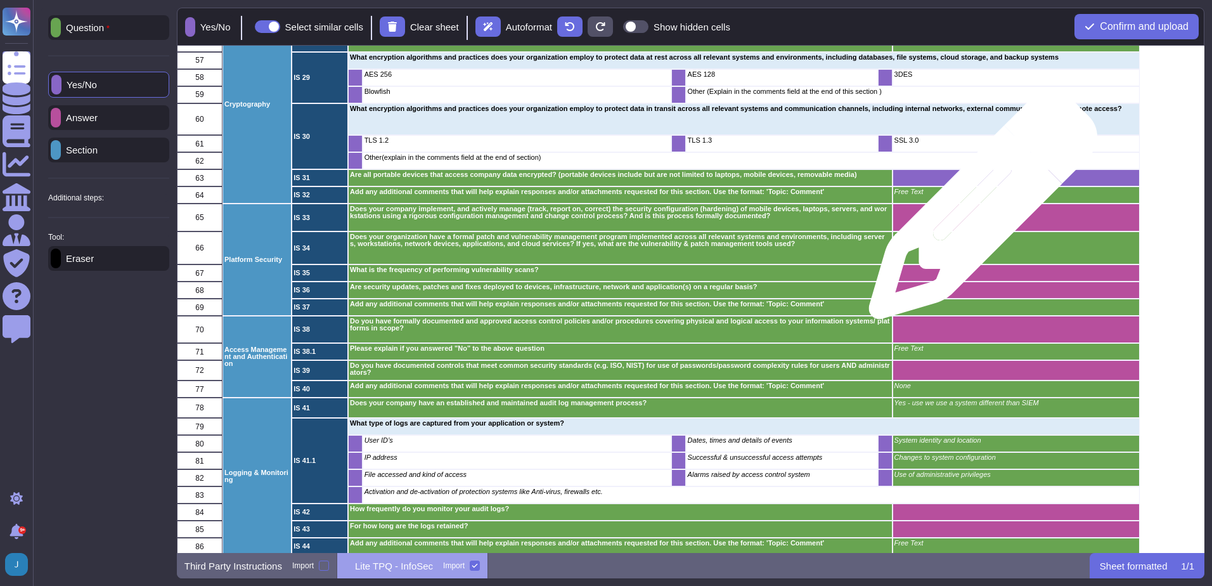
click at [978, 211] on div "grid" at bounding box center [1015, 218] width 247 height 28
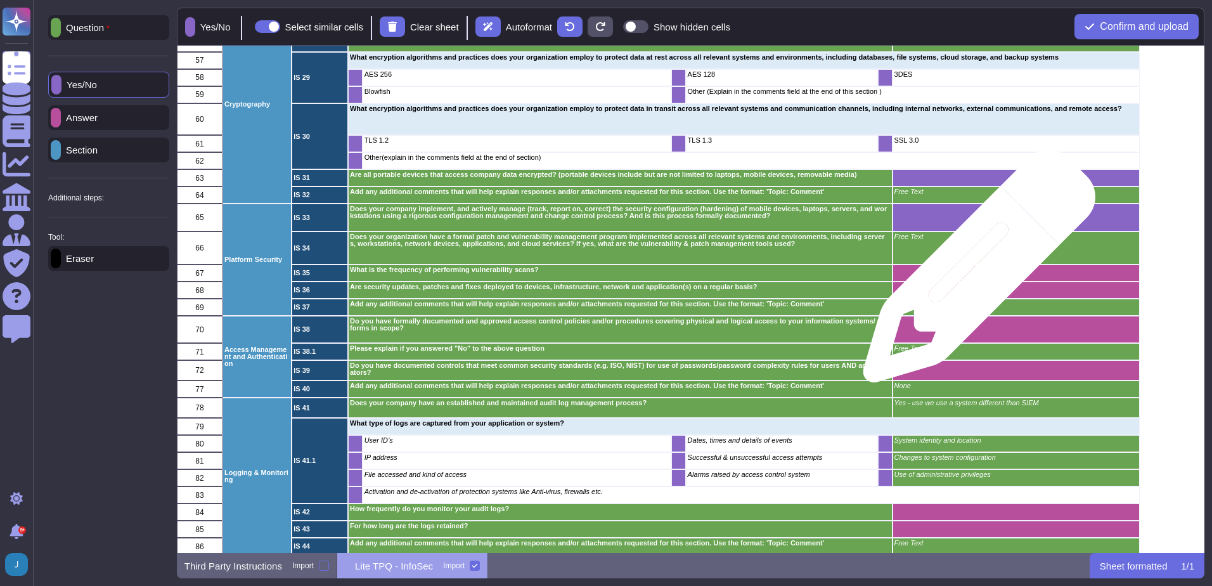
click at [975, 273] on div "grid" at bounding box center [1015, 272] width 247 height 17
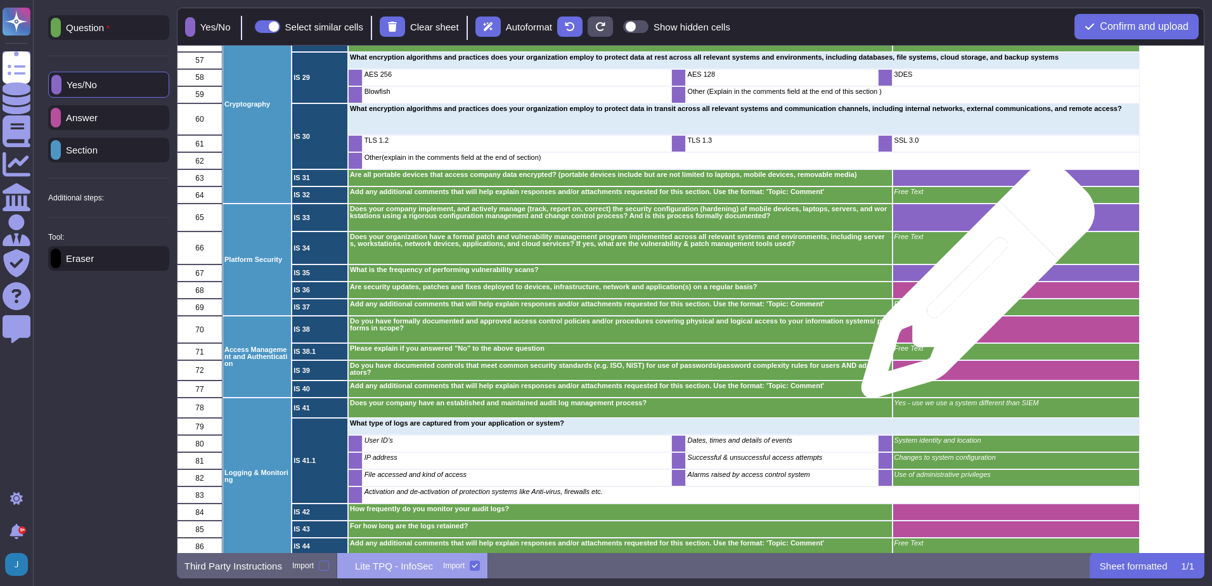
click at [973, 288] on div "grid" at bounding box center [1015, 290] width 247 height 17
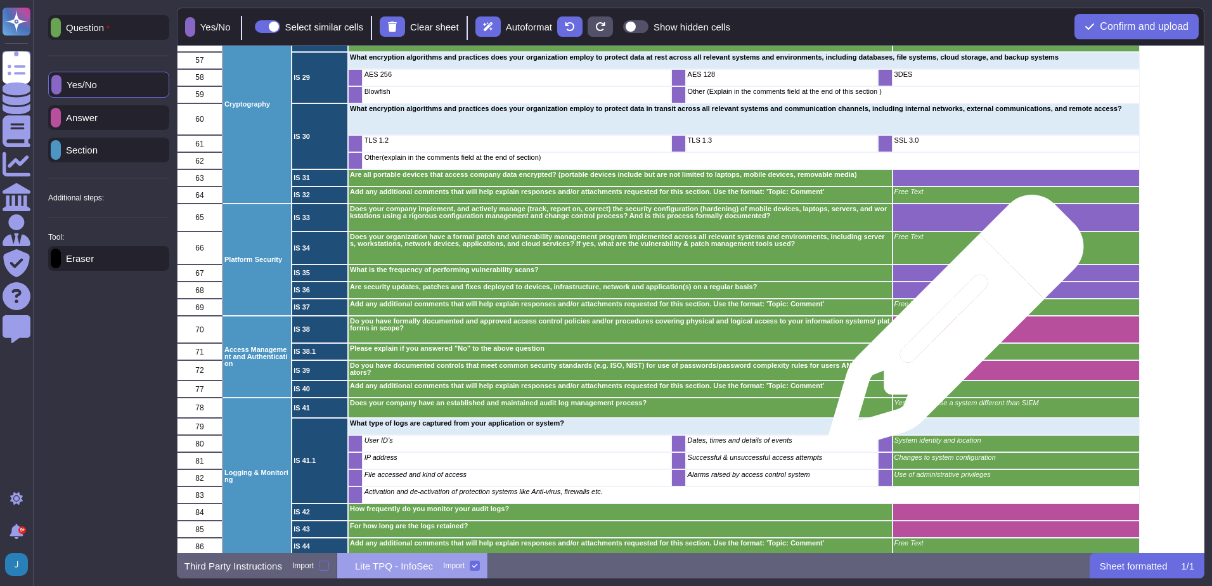
click at [951, 327] on div "grid" at bounding box center [1015, 329] width 247 height 27
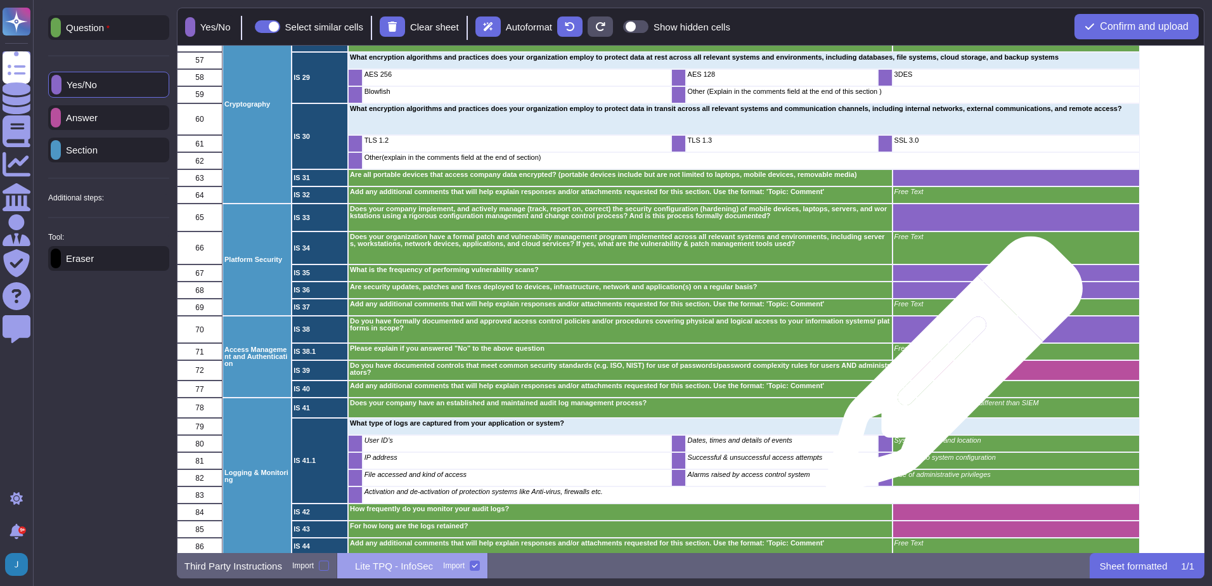
click at [949, 372] on div "grid" at bounding box center [1015, 370] width 247 height 20
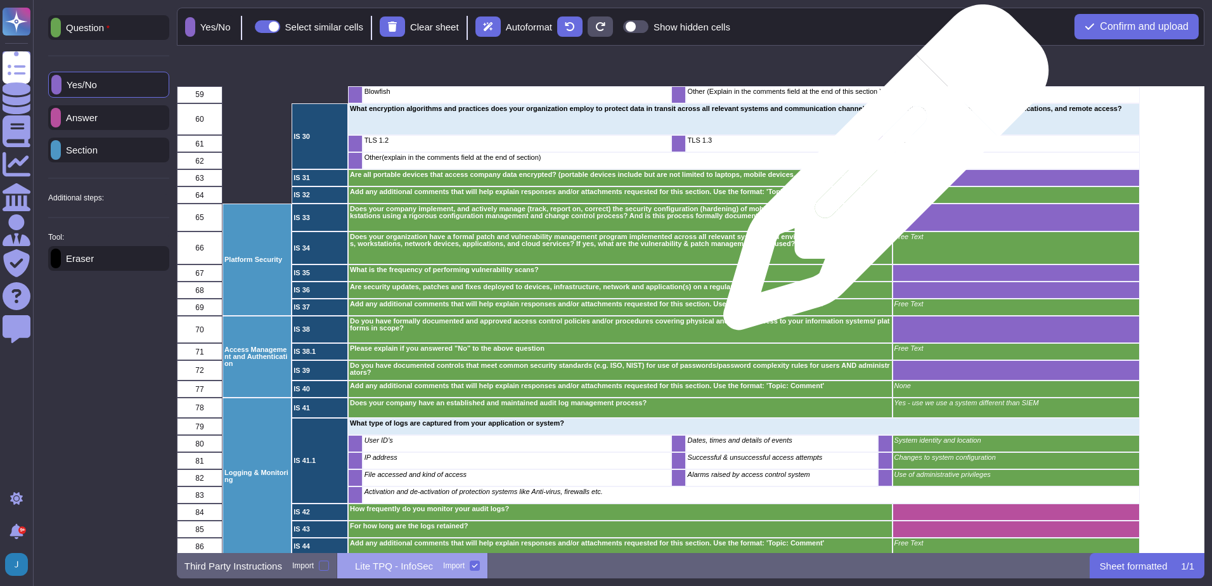
scroll to position [1268, 0]
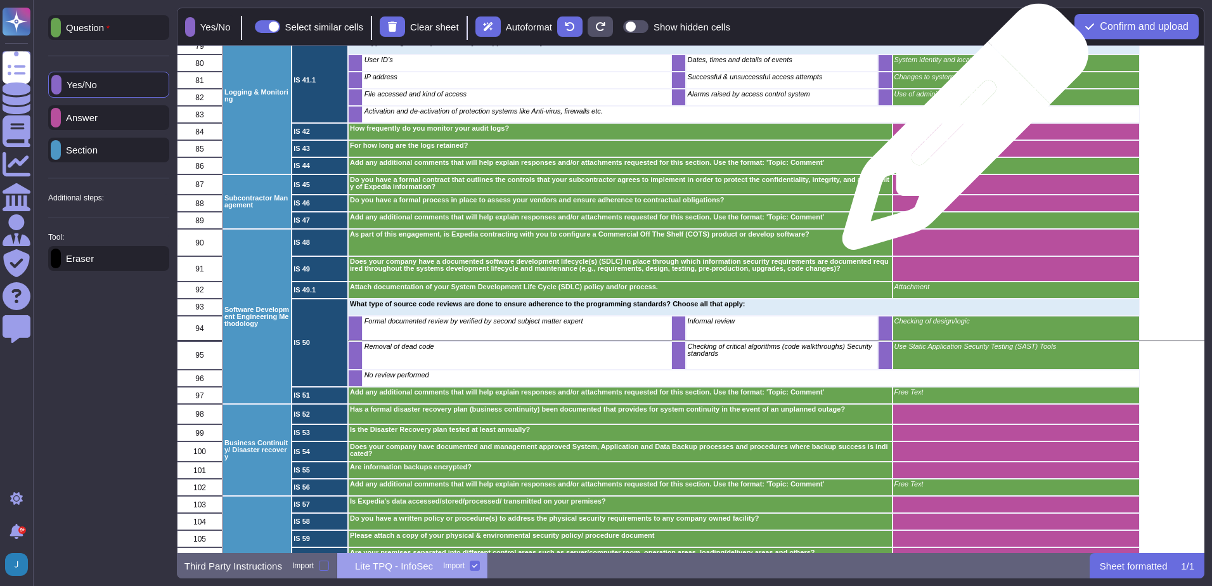
click at [961, 133] on div "grid" at bounding box center [1015, 131] width 247 height 17
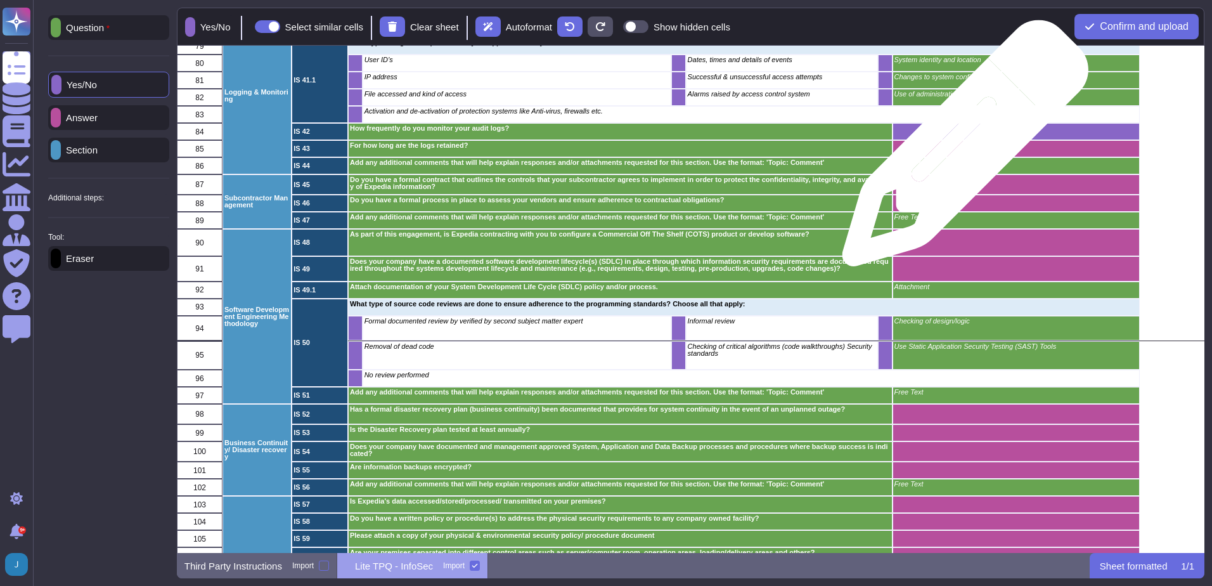
click at [961, 150] on div "grid" at bounding box center [1015, 148] width 247 height 17
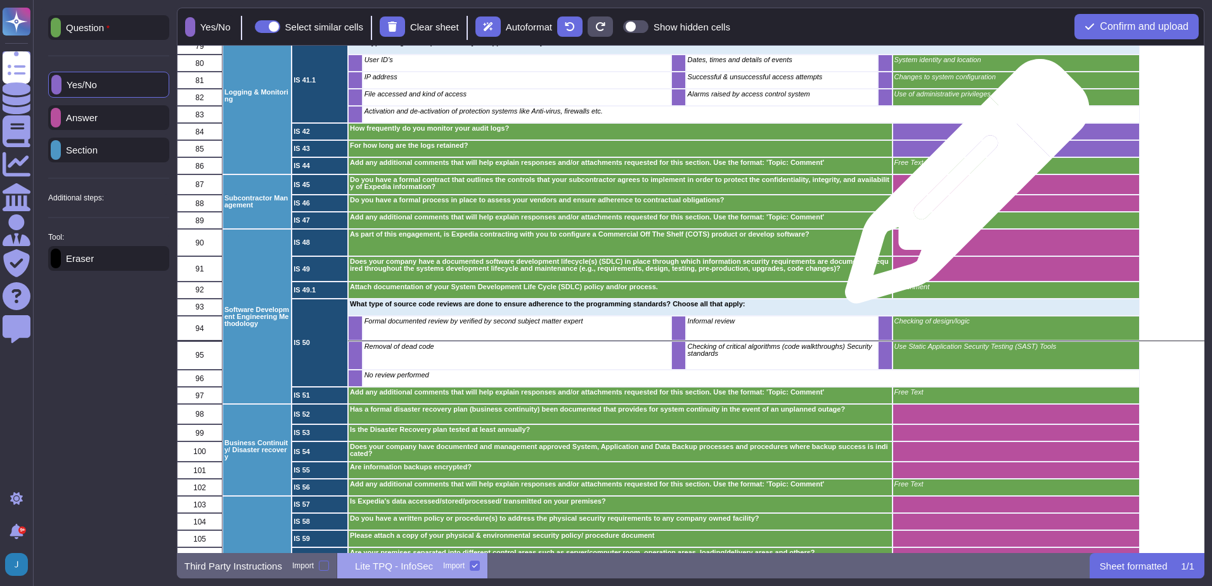
click at [963, 188] on div "grid" at bounding box center [1015, 184] width 247 height 20
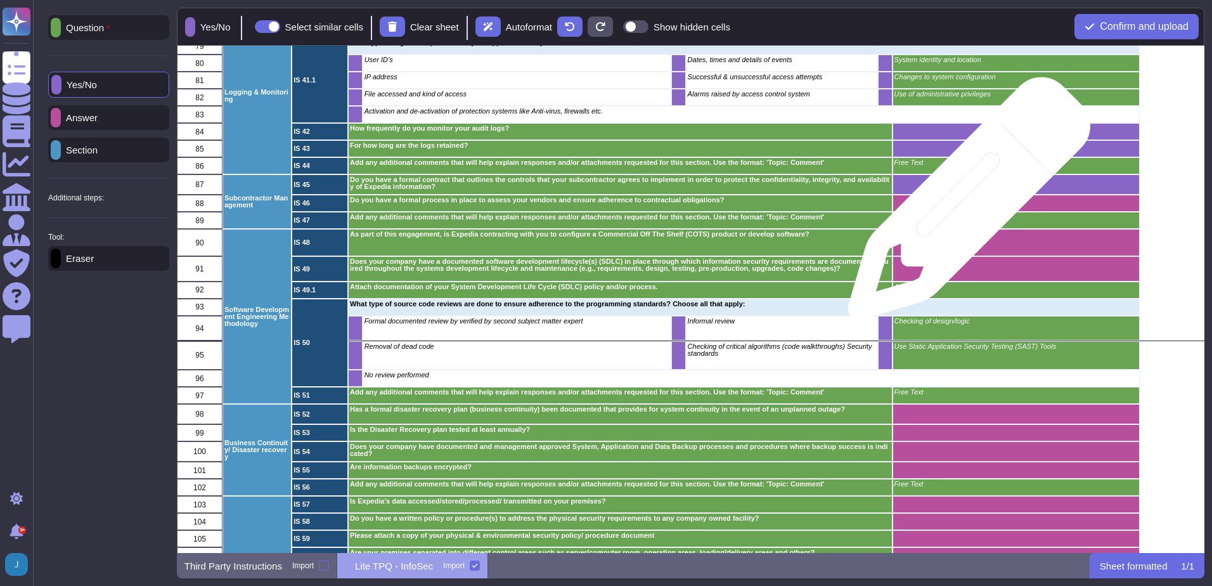
click at [964, 205] on div "grid" at bounding box center [1015, 203] width 247 height 17
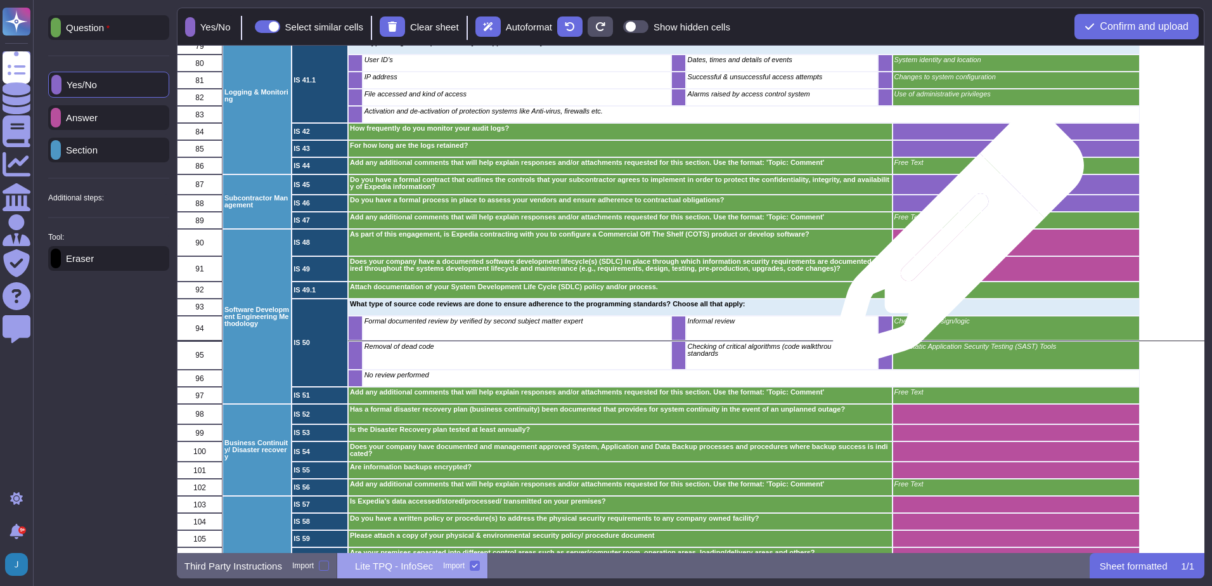
click at [952, 243] on div "grid" at bounding box center [1015, 242] width 247 height 27
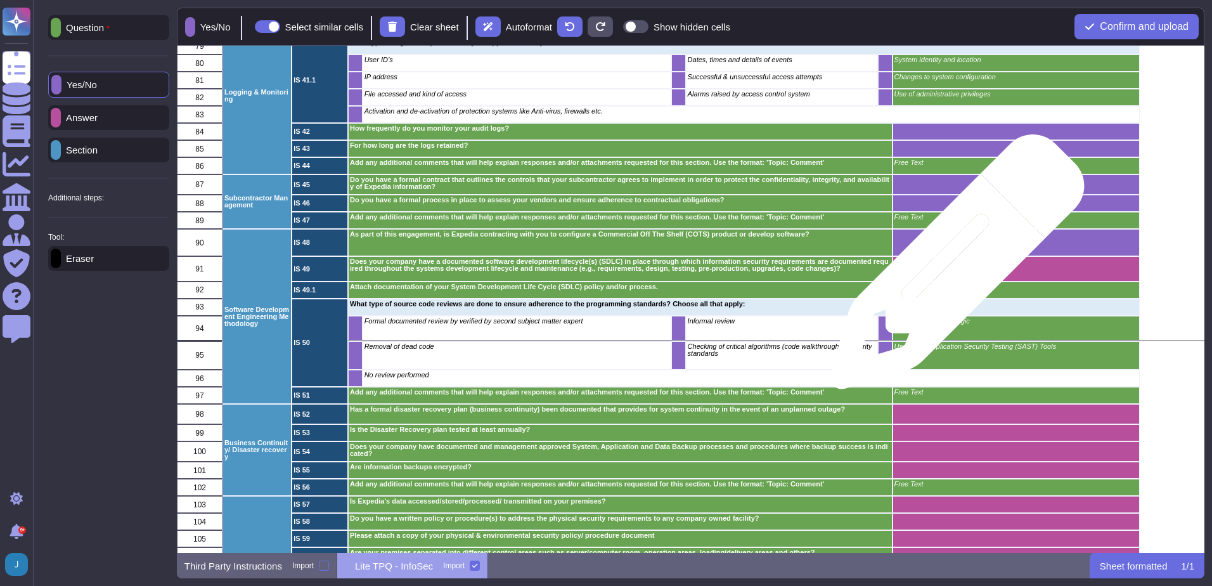
click at [952, 268] on div "grid" at bounding box center [1015, 268] width 247 height 25
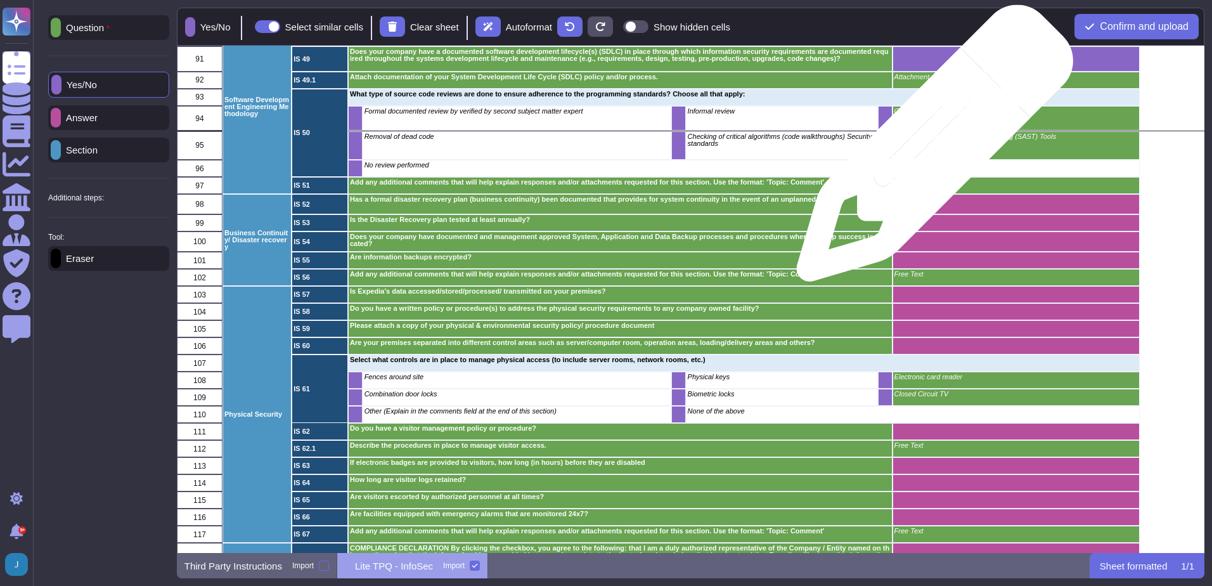
scroll to position [1585, 0]
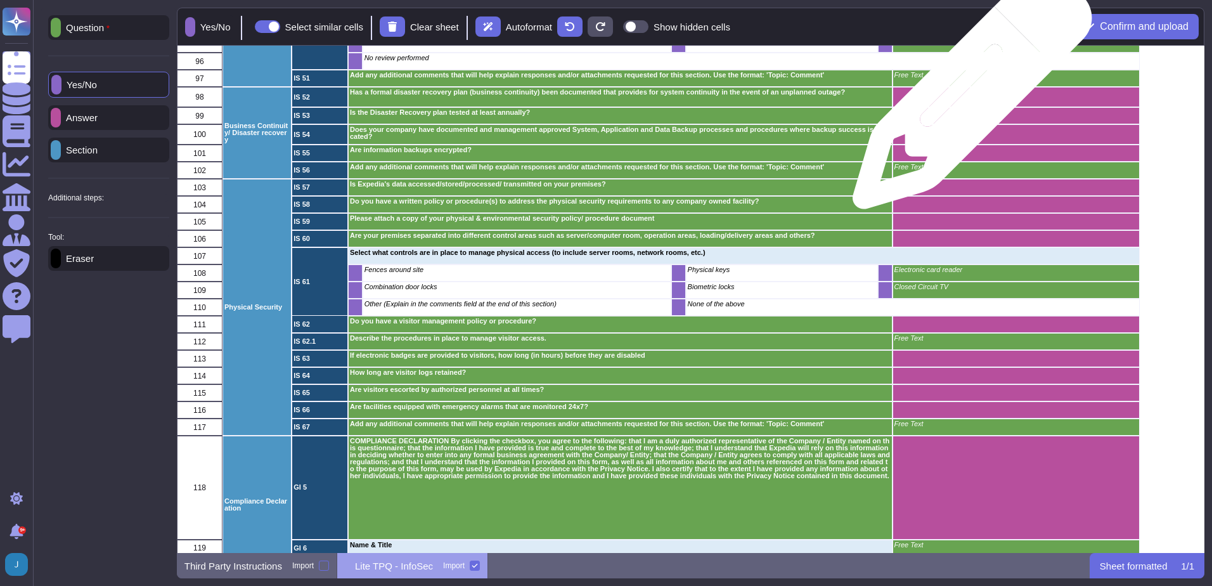
click at [968, 96] on div "grid" at bounding box center [1015, 97] width 247 height 20
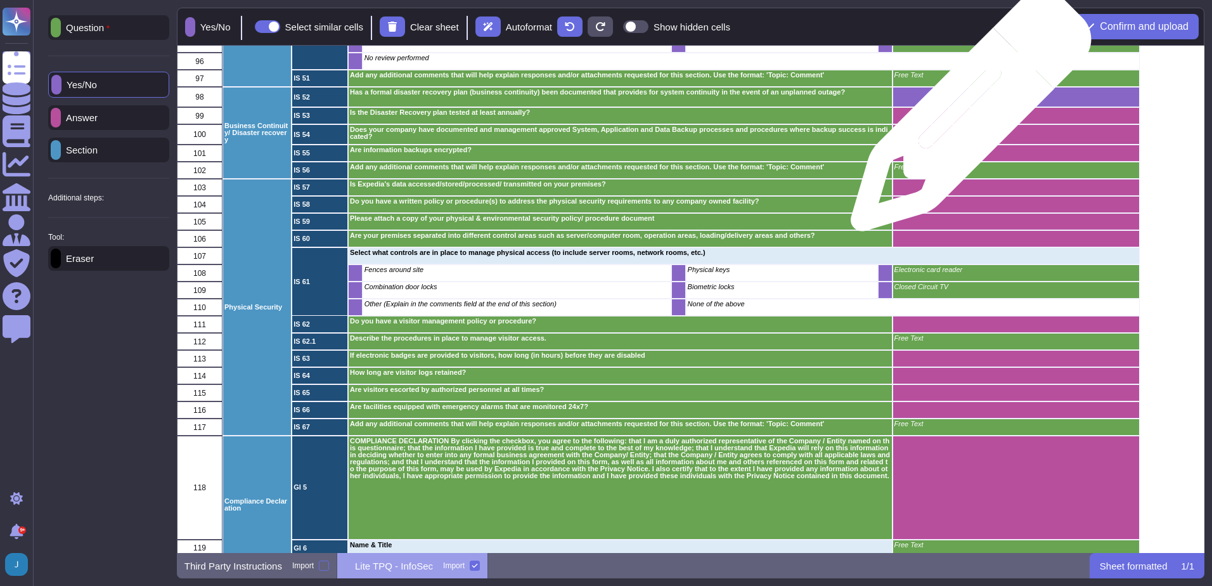
click at [966, 117] on div "grid" at bounding box center [1015, 115] width 247 height 17
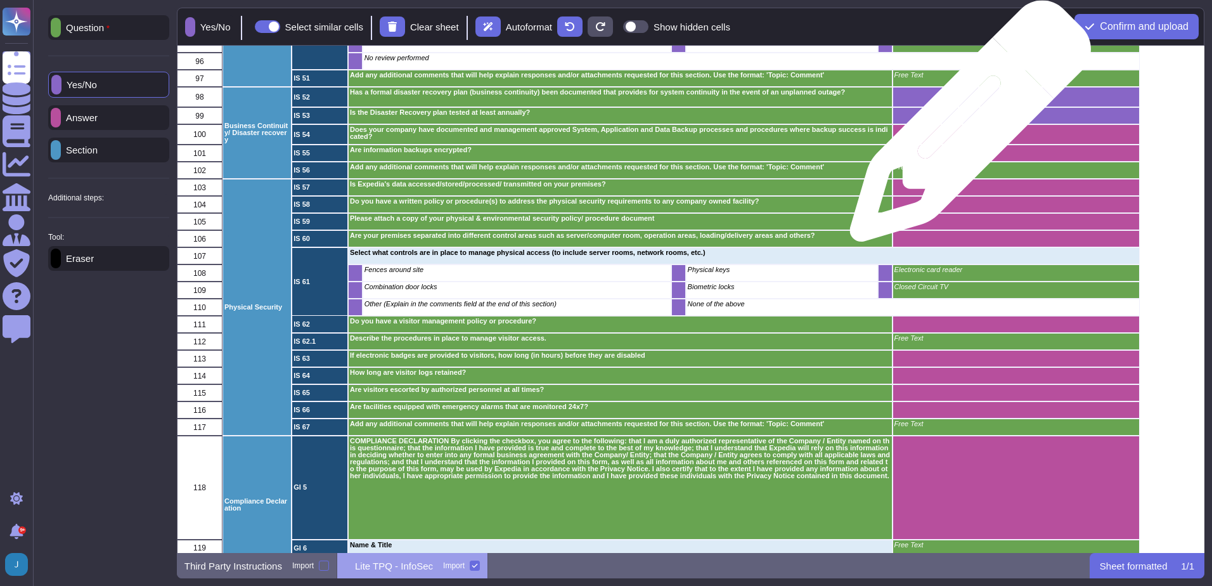
click at [966, 128] on div "grid" at bounding box center [1015, 134] width 247 height 20
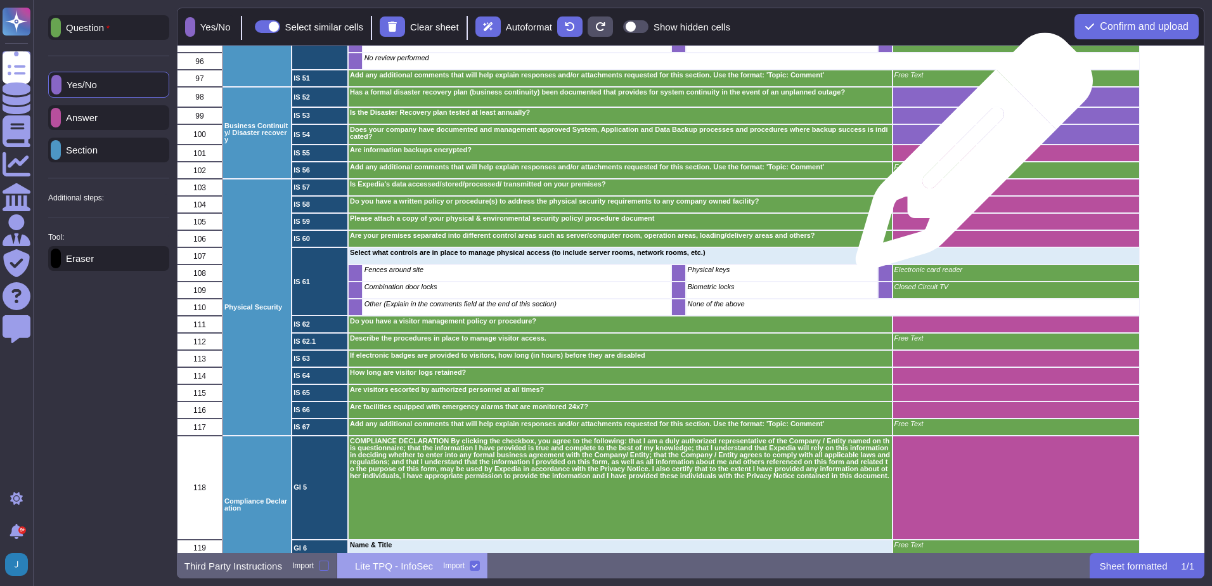
click at [970, 158] on div "grid" at bounding box center [1015, 153] width 247 height 17
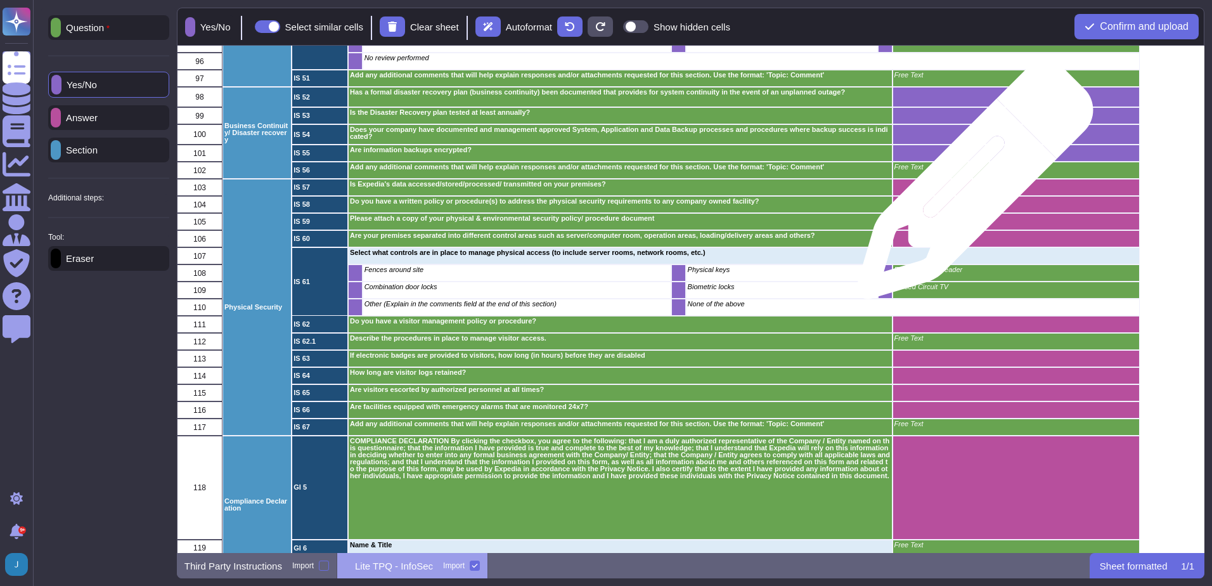
click at [971, 186] on div "grid" at bounding box center [1015, 187] width 247 height 17
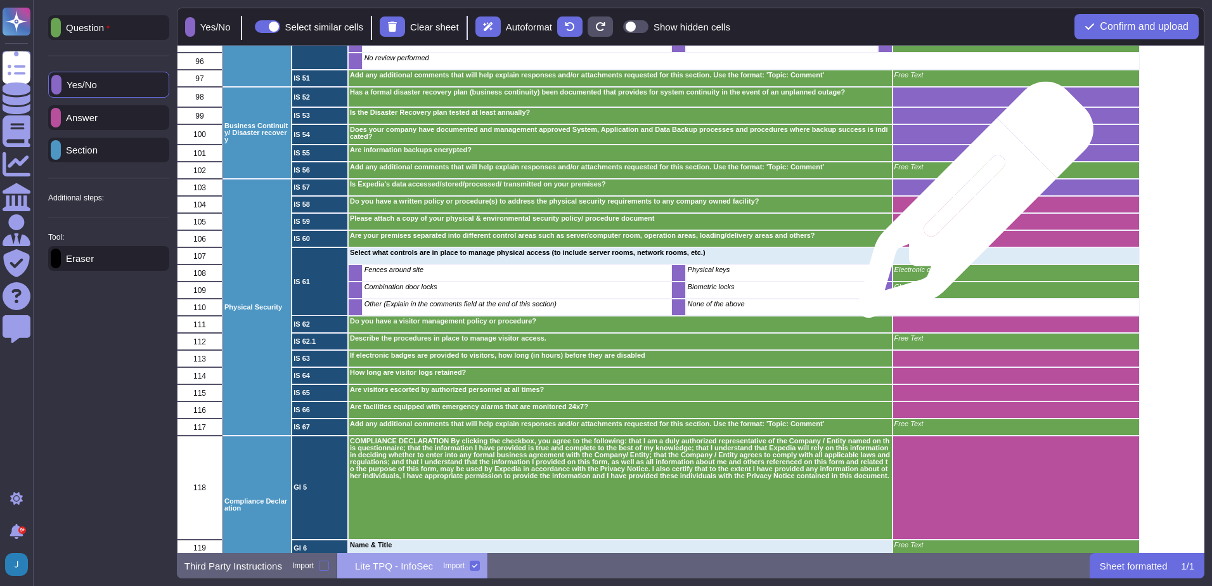
click at [971, 206] on div "grid" at bounding box center [1015, 204] width 247 height 17
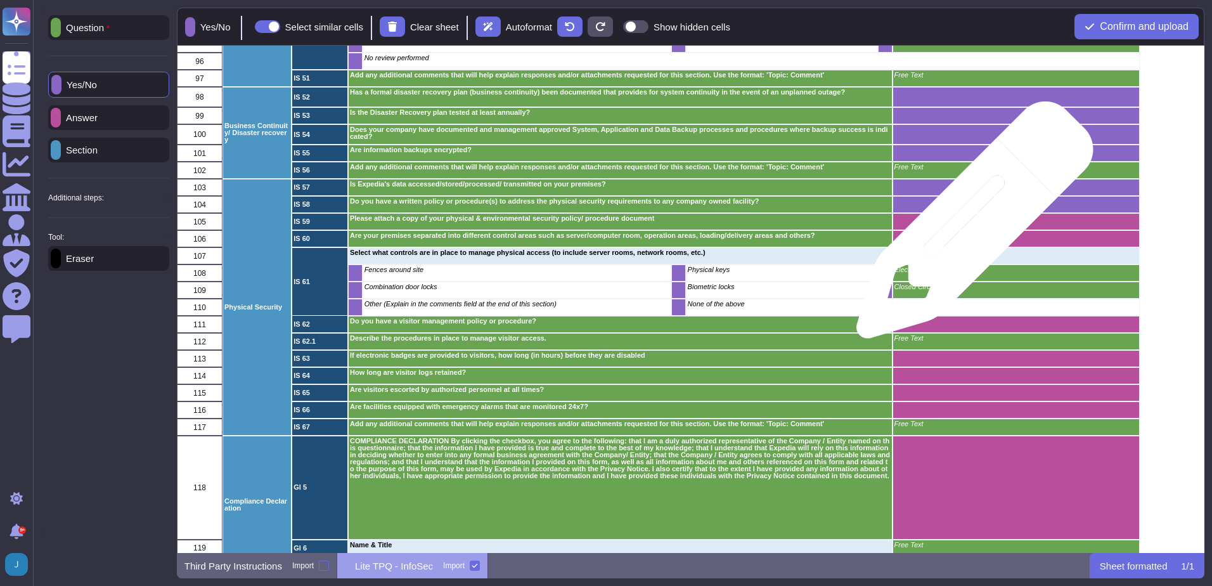
click at [970, 226] on div "grid" at bounding box center [1015, 221] width 247 height 17
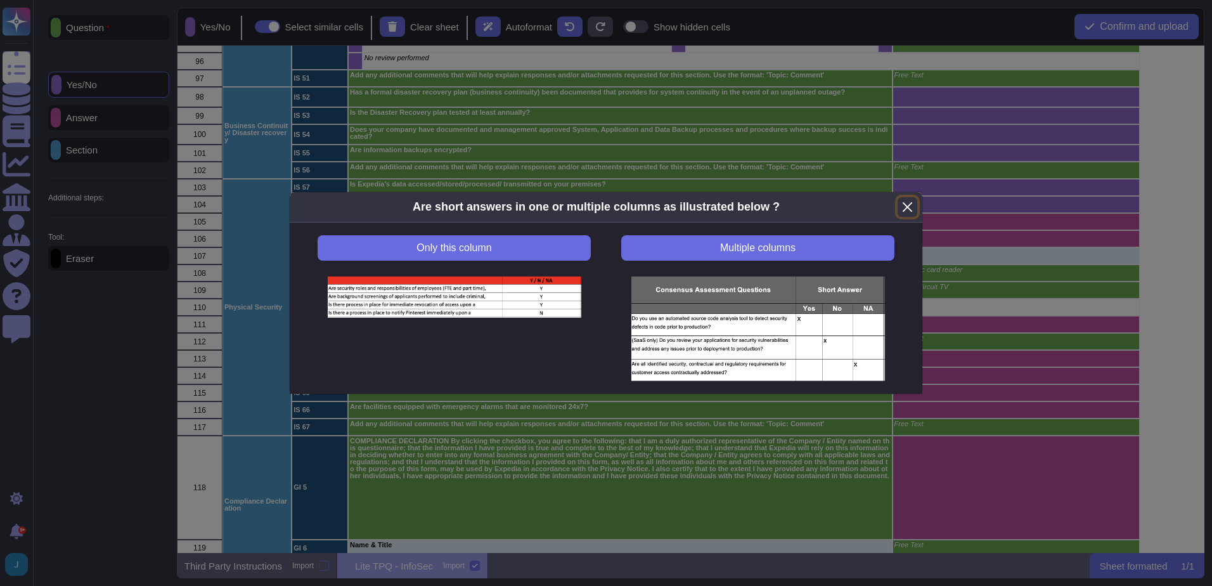
drag, startPoint x: 899, startPoint y: 207, endPoint x: 921, endPoint y: 210, distance: 22.3
click at [900, 207] on button "Close" at bounding box center [908, 207] width 20 height 20
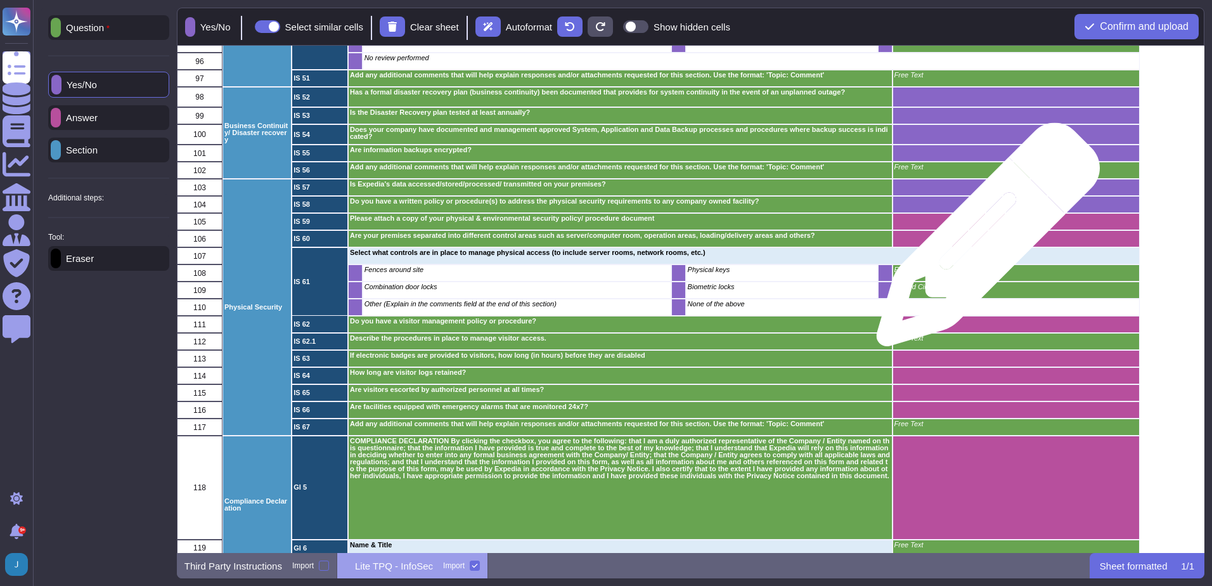
click at [983, 241] on div "grid" at bounding box center [1015, 238] width 247 height 17
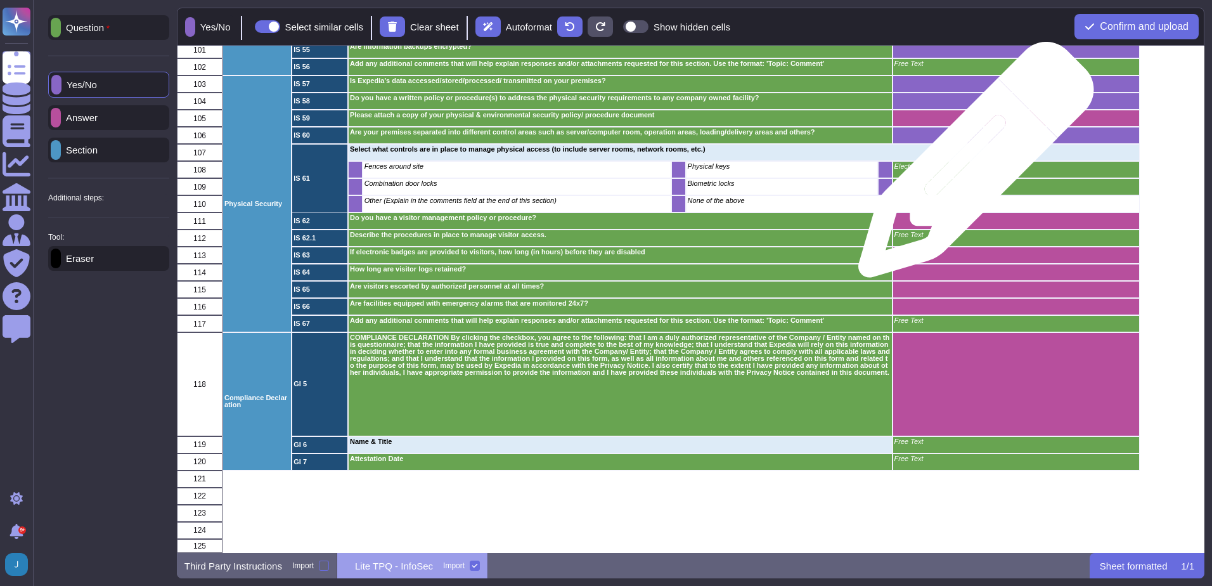
scroll to position [1698, 0]
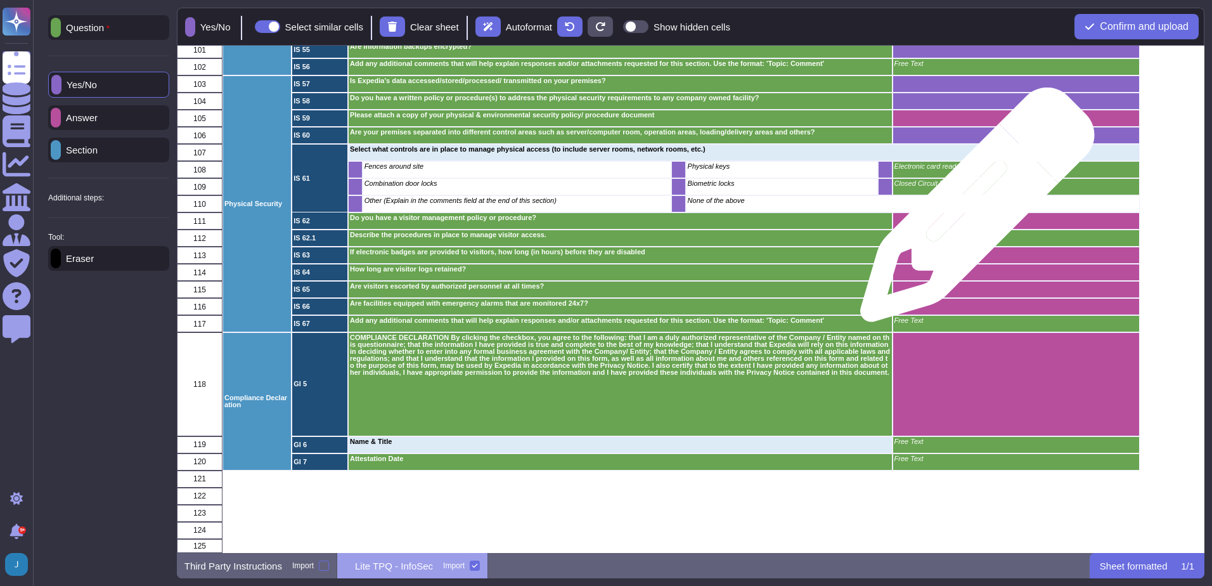
click at [973, 212] on div "grid" at bounding box center [1015, 220] width 247 height 17
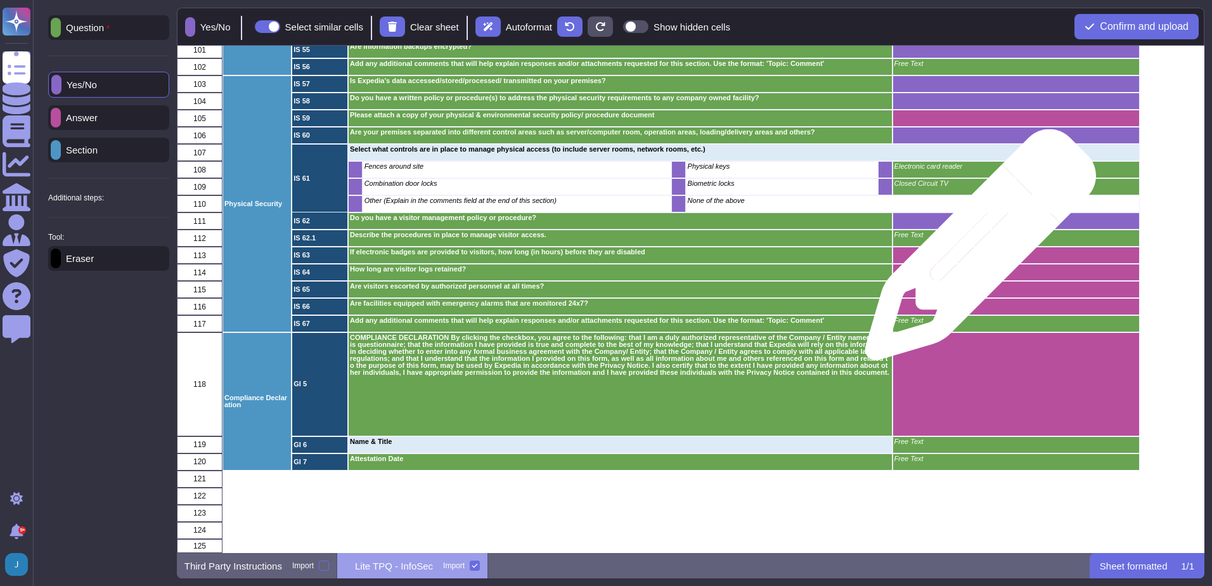
click at [976, 251] on div "grid" at bounding box center [1015, 255] width 247 height 17
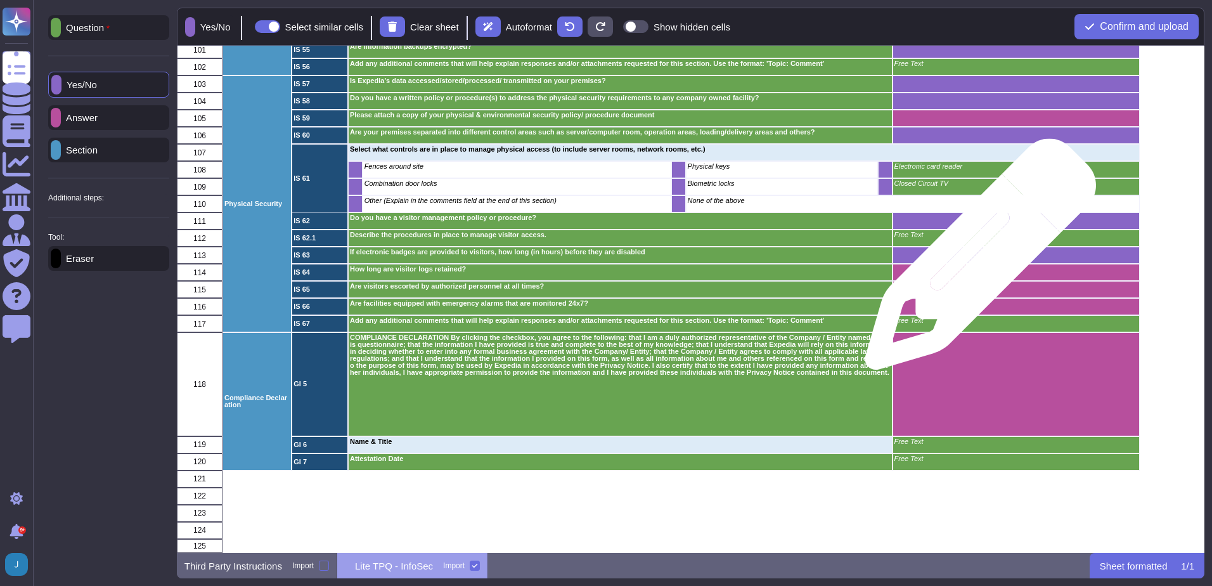
click at [976, 264] on div "grid" at bounding box center [1015, 272] width 247 height 17
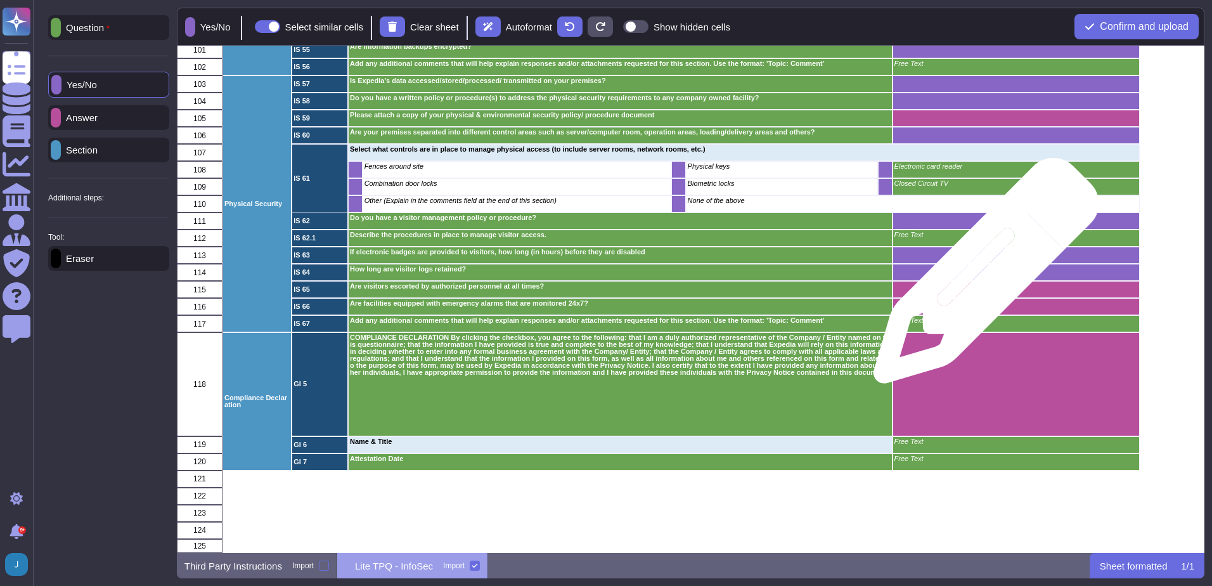
click at [982, 281] on div "grid" at bounding box center [1015, 289] width 247 height 17
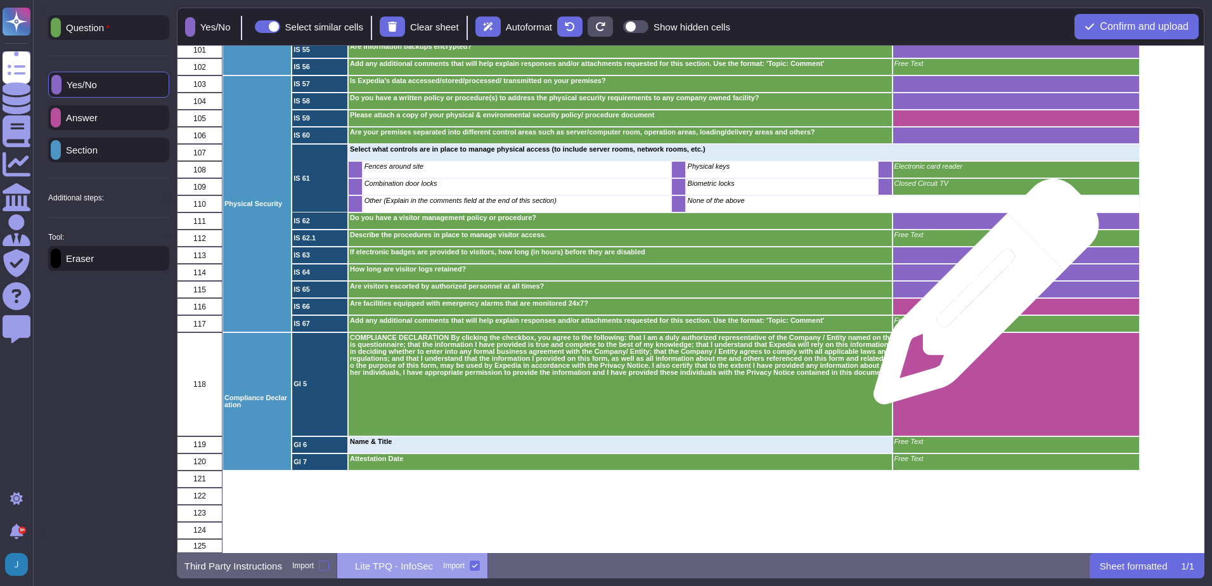
click at [982, 298] on div "grid" at bounding box center [1015, 306] width 247 height 17
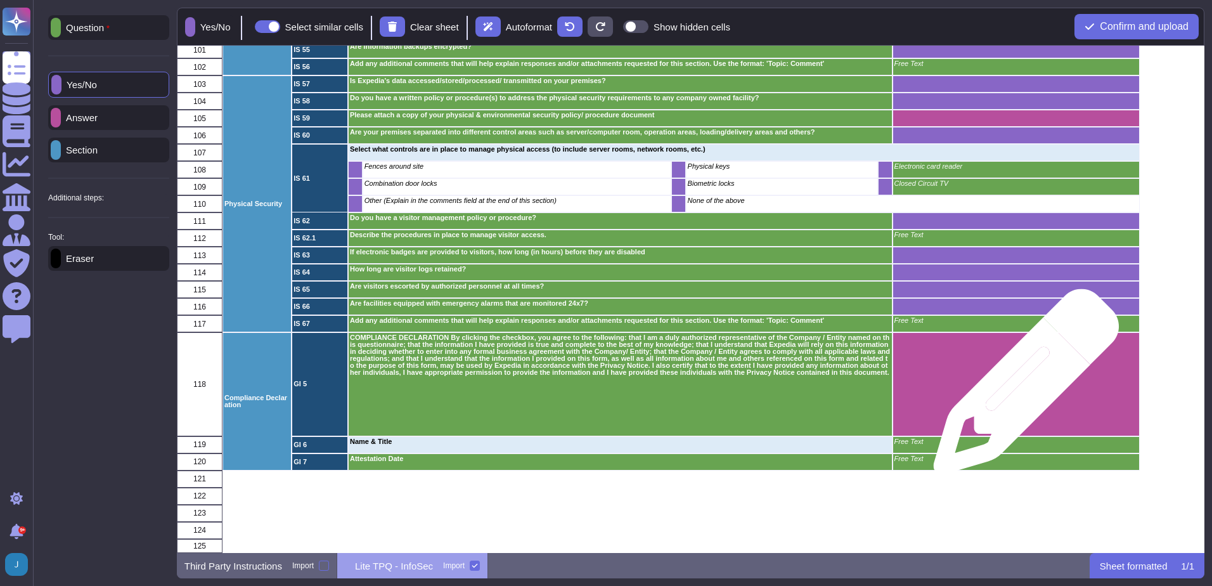
click at [1021, 388] on div "grid" at bounding box center [1015, 384] width 247 height 104
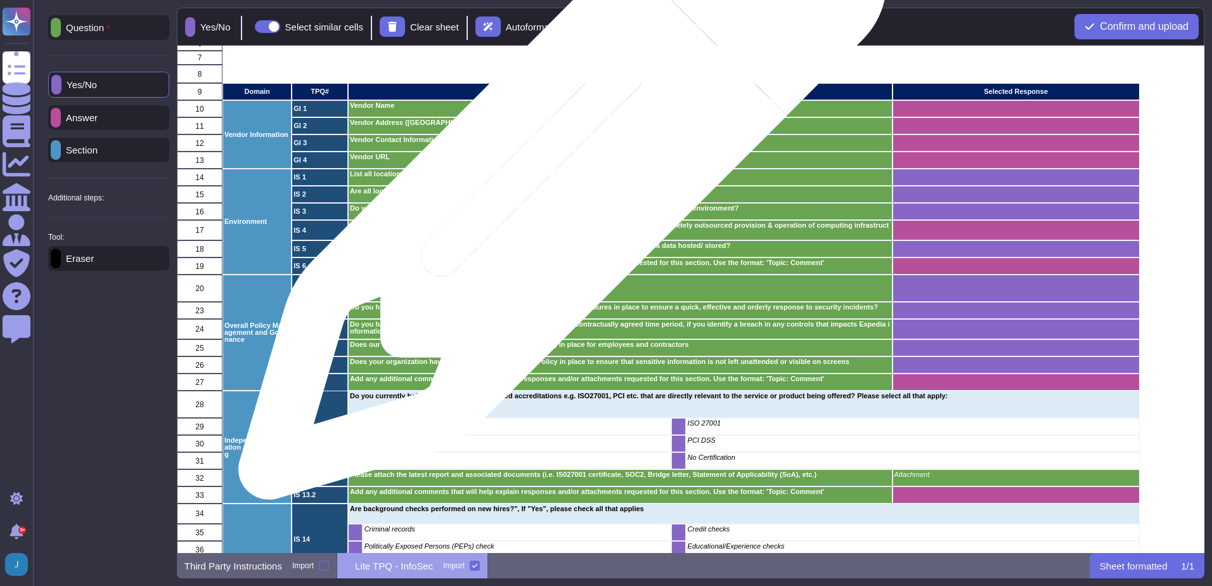
scroll to position [254, 0]
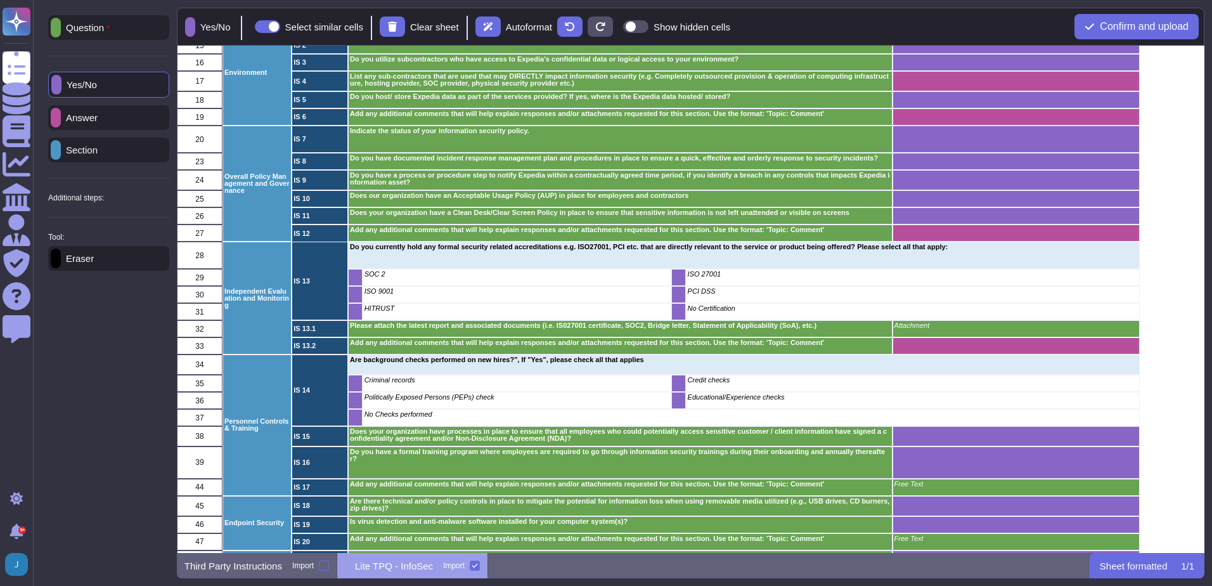
click at [96, 29] on p "Question" at bounding box center [85, 28] width 49 height 10
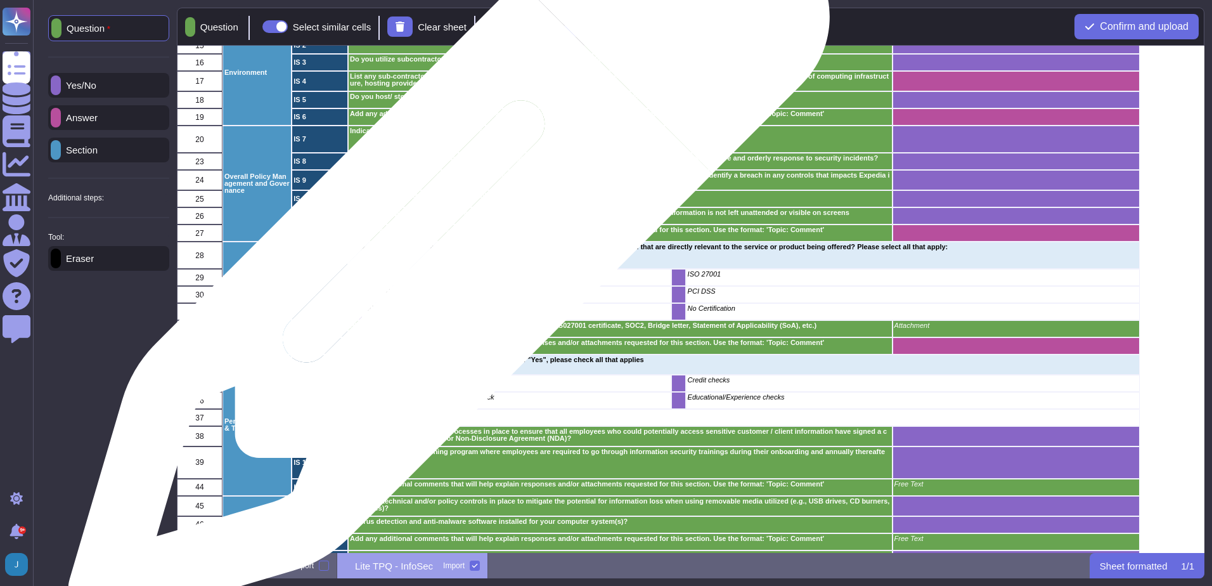
click at [444, 250] on p "Do you currently hold any formal security related accreditations e.g. ISO27001,…" at bounding box center [744, 246] width 788 height 7
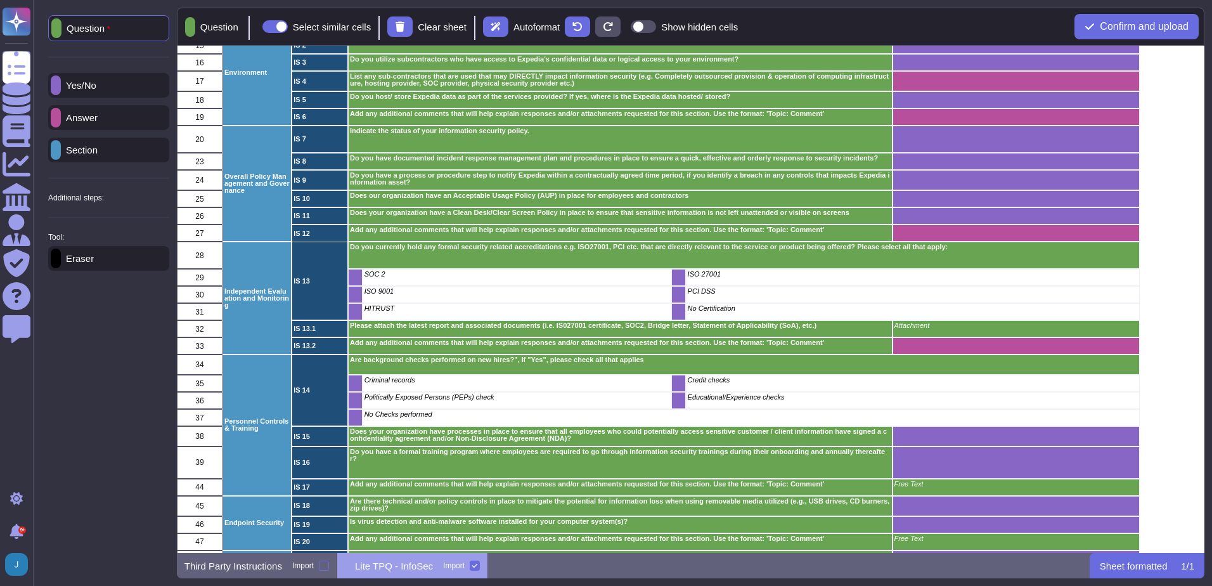
click at [98, 120] on p "Answer" at bounding box center [79, 118] width 37 height 10
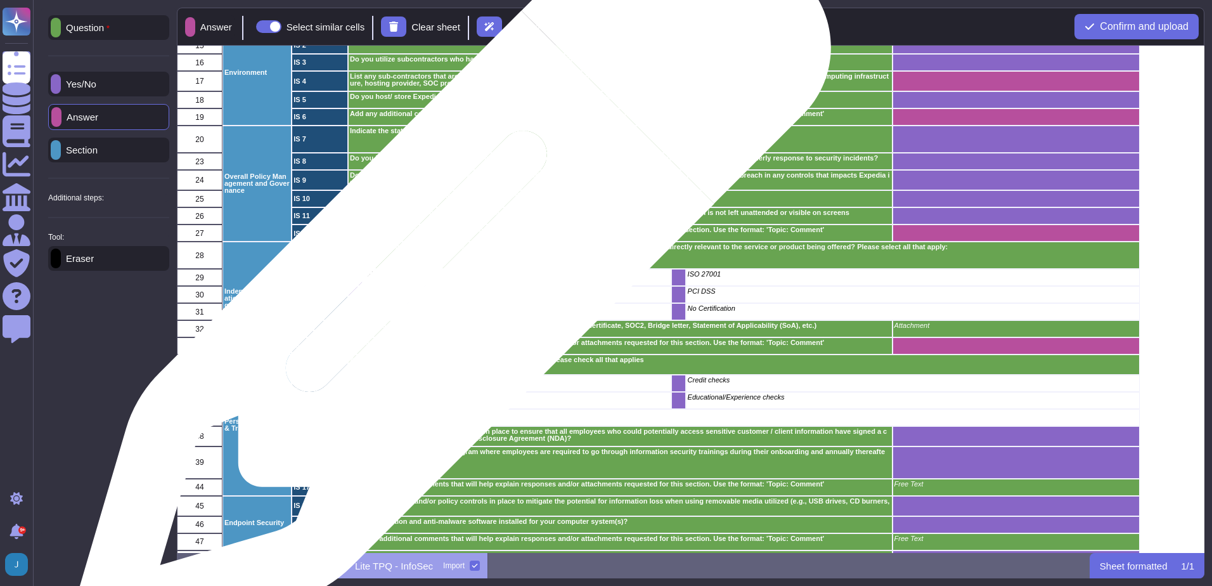
click at [447, 280] on div "SOC 2" at bounding box center [516, 277] width 309 height 17
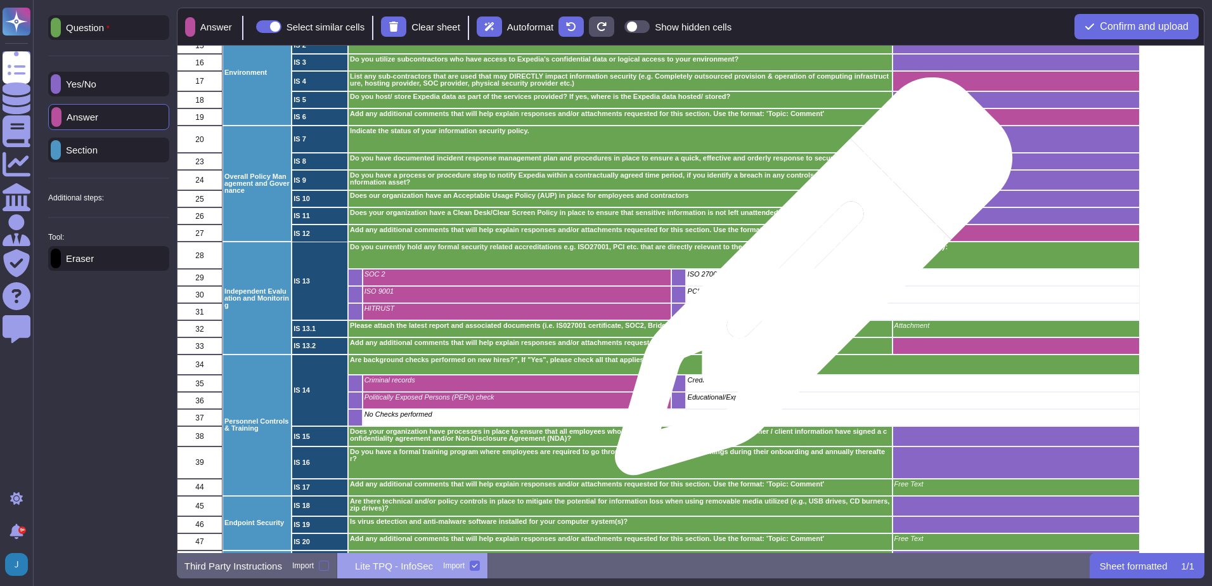
click at [809, 283] on div "ISO 27001" at bounding box center [912, 277] width 454 height 17
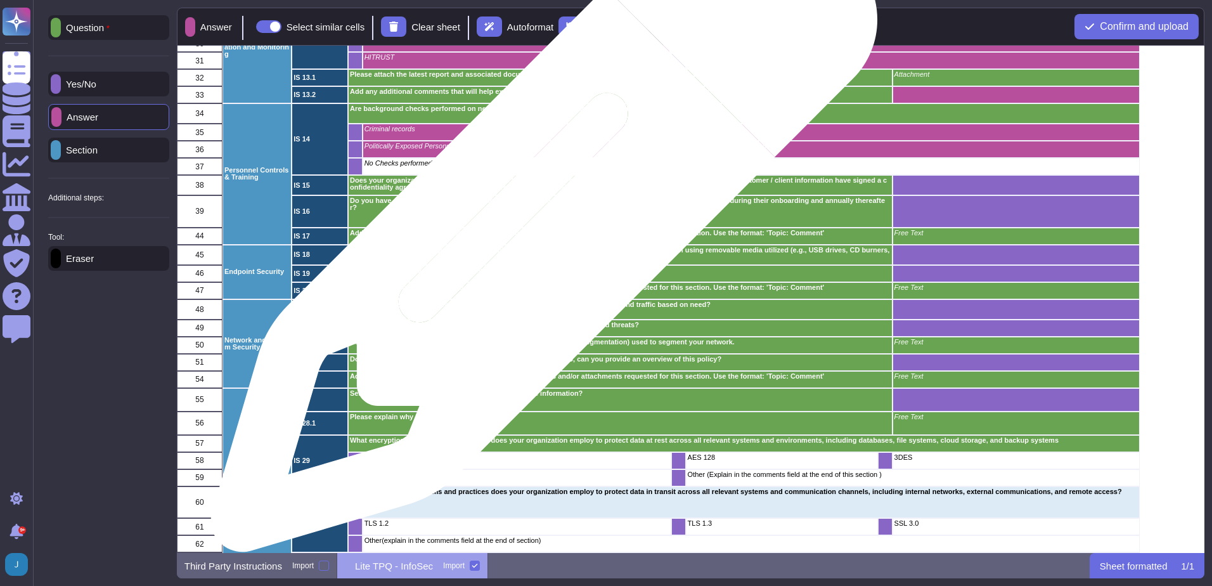
scroll to position [507, 0]
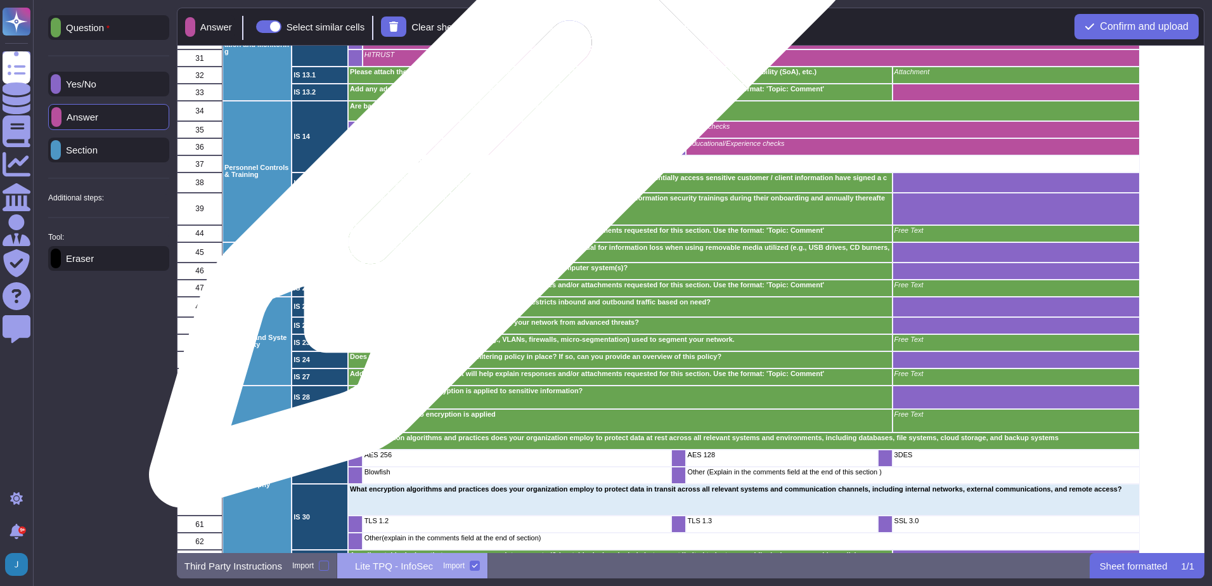
click at [498, 160] on p "No Checks performed" at bounding box center [751, 160] width 774 height 7
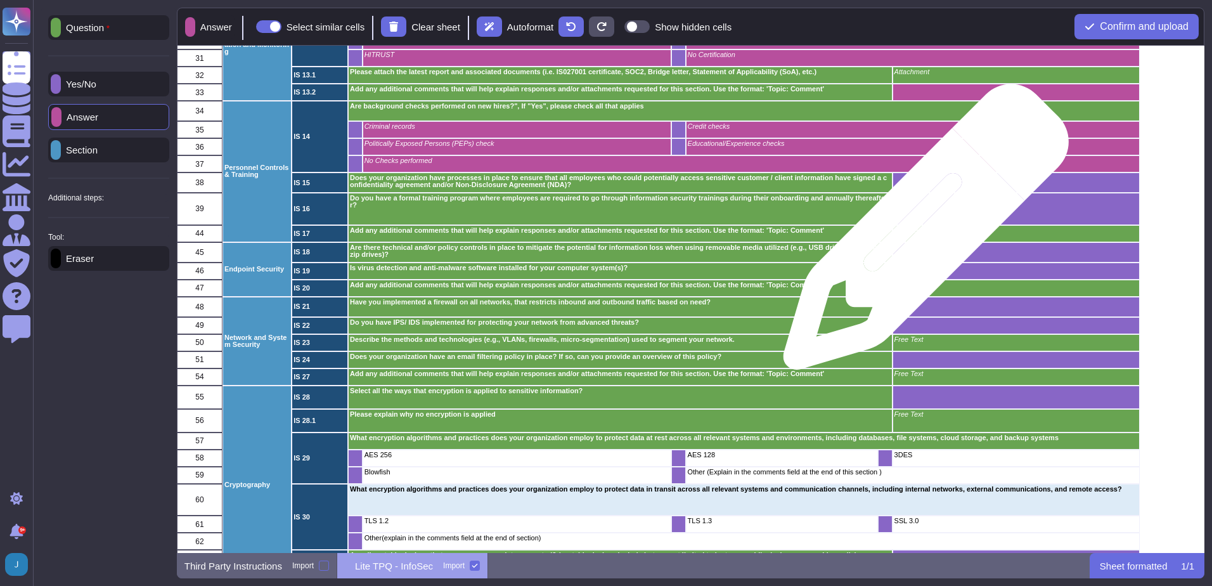
click at [921, 233] on p "Free Text" at bounding box center [1015, 230] width 243 height 7
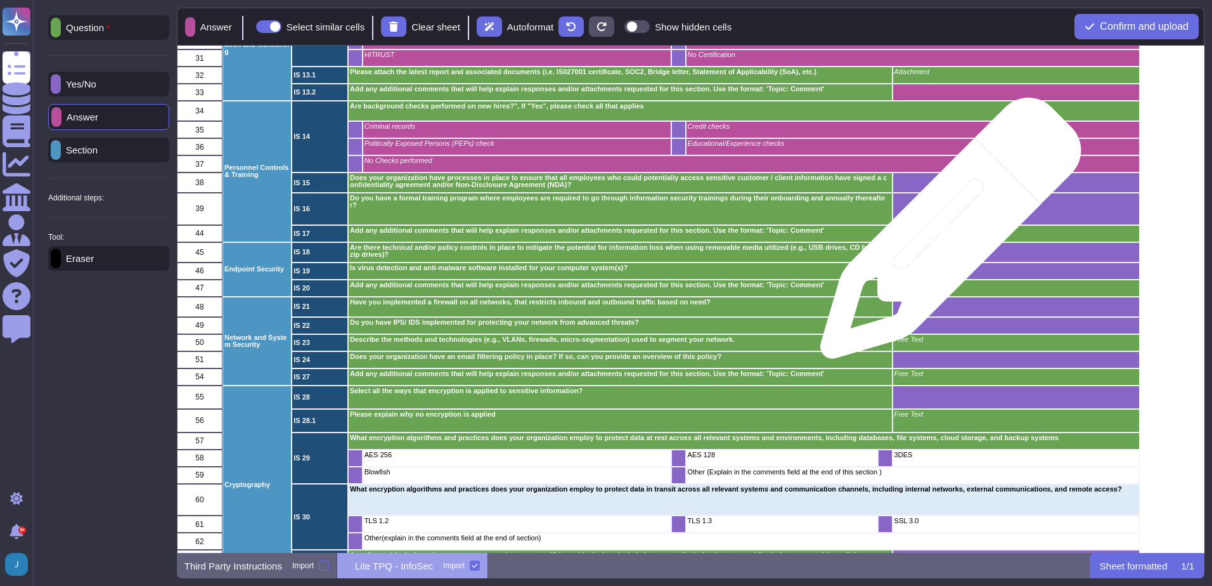
click at [946, 235] on div "Free Text" at bounding box center [1015, 233] width 247 height 17
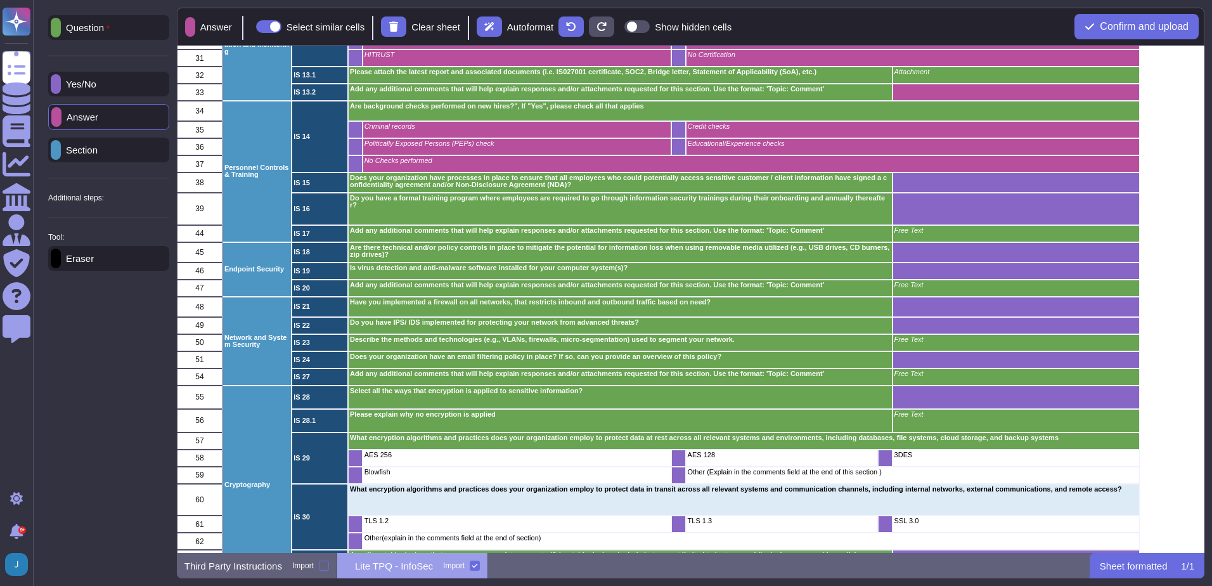
click at [98, 113] on p "Answer" at bounding box center [80, 117] width 37 height 10
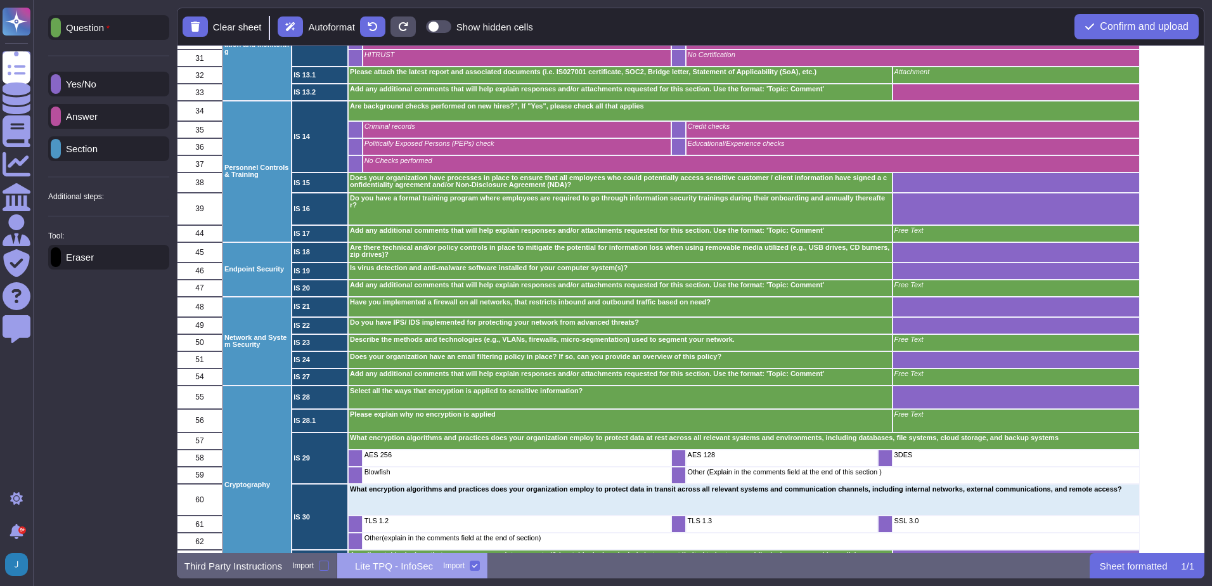
click at [956, 234] on div "Free Text" at bounding box center [1015, 233] width 247 height 17
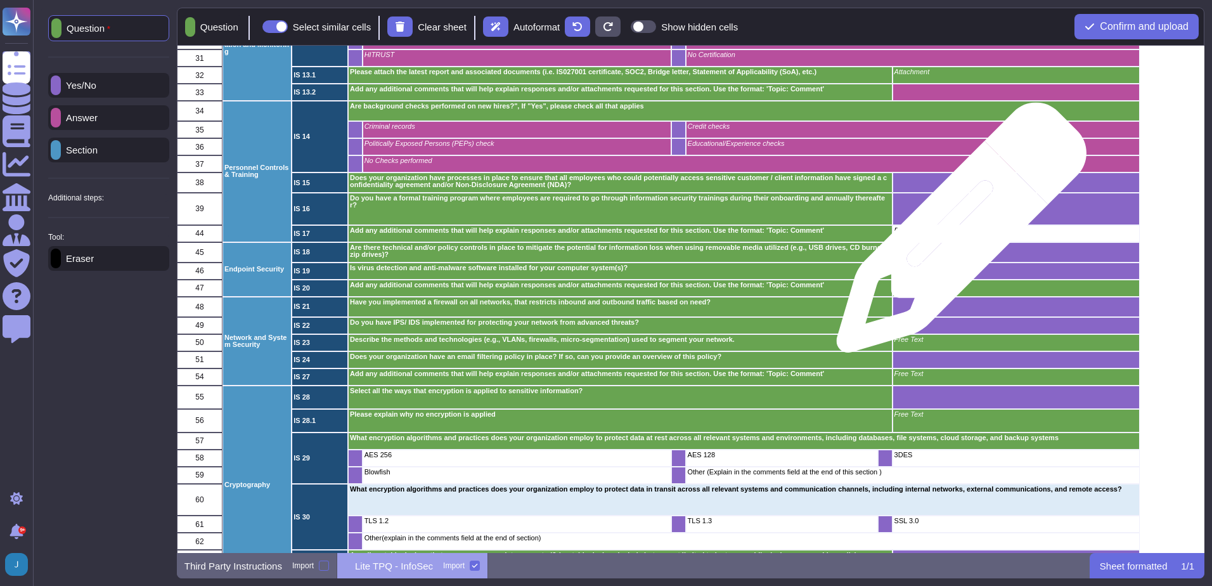
click at [957, 234] on div "Free Text" at bounding box center [1015, 233] width 247 height 17
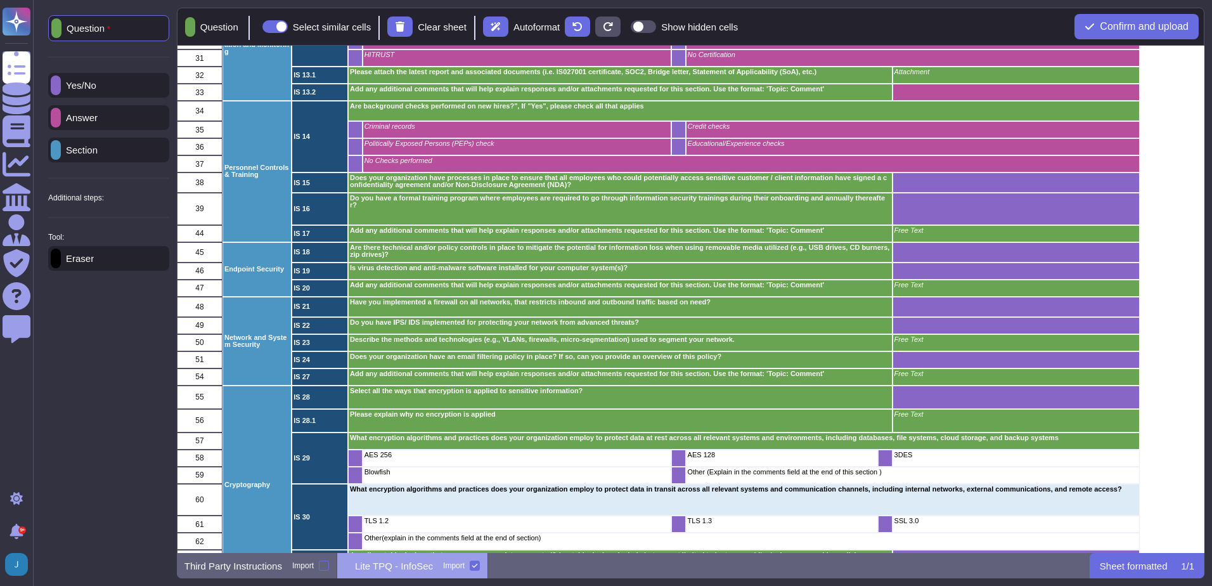
click at [88, 120] on p "Answer" at bounding box center [79, 118] width 37 height 10
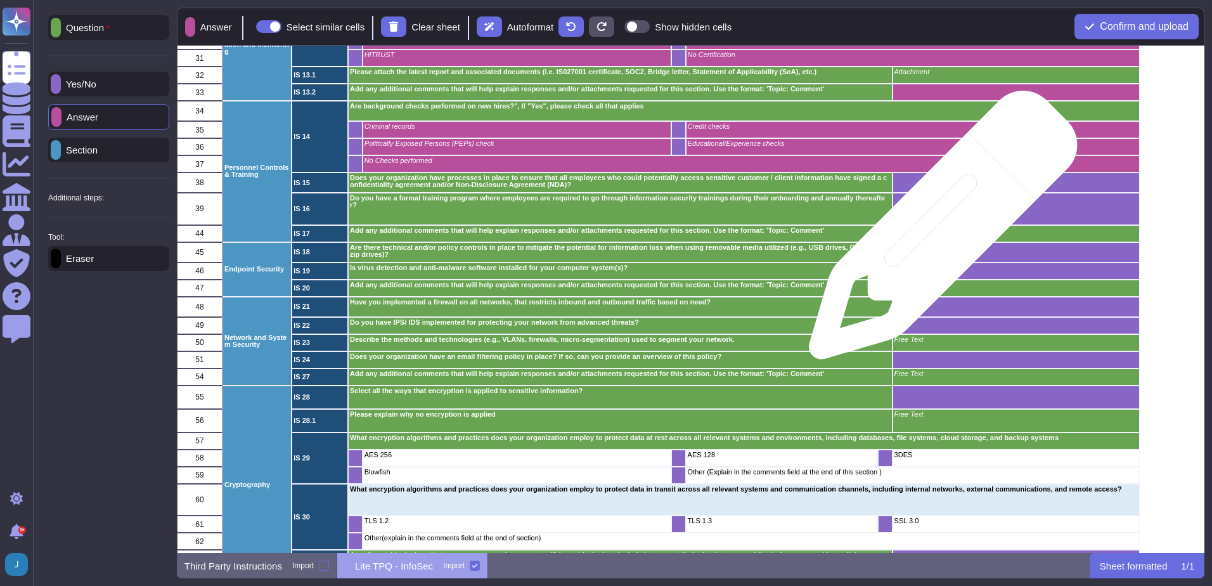
click at [938, 231] on p "Free Text" at bounding box center [1015, 230] width 243 height 7
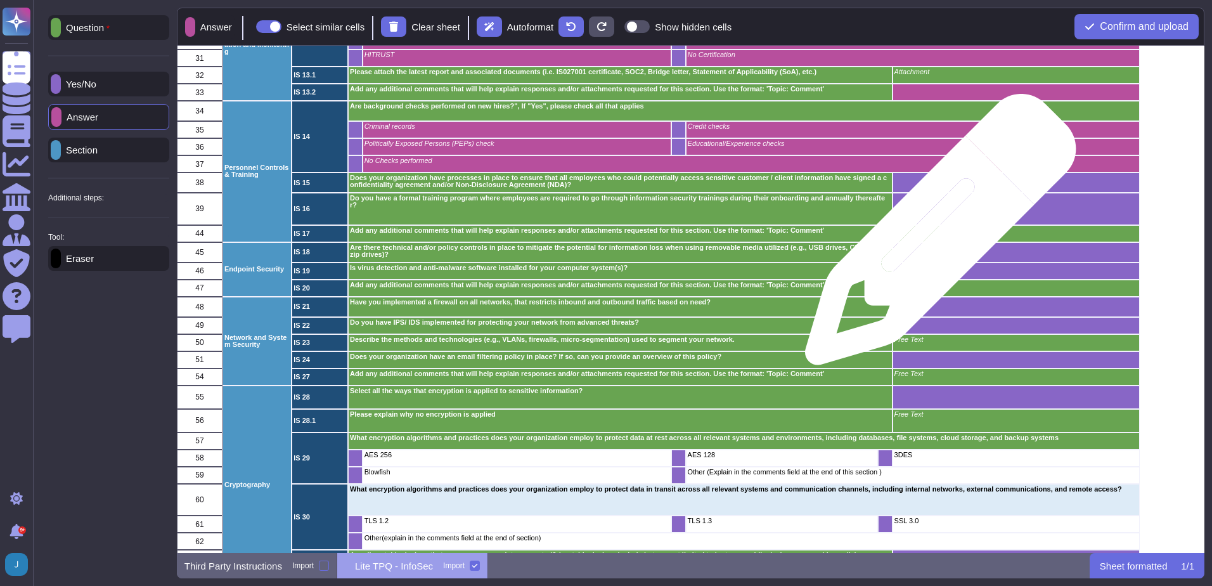
click at [936, 236] on div "Free Text" at bounding box center [1015, 233] width 247 height 17
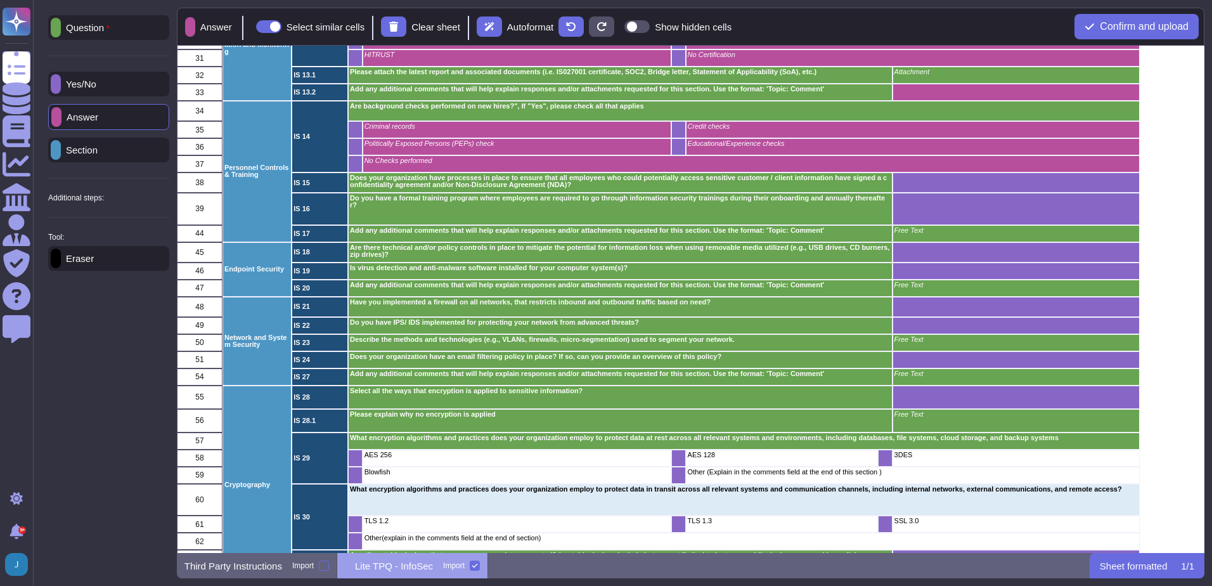
click at [107, 264] on div "Eraser" at bounding box center [108, 258] width 121 height 25
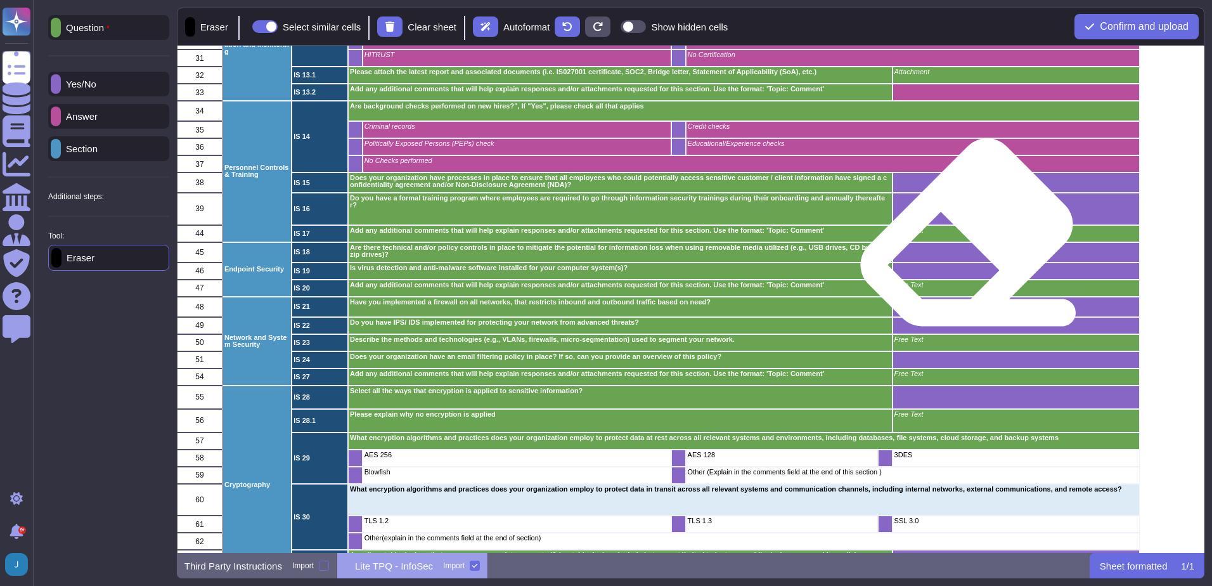
click at [962, 237] on div "Free Text" at bounding box center [1015, 233] width 247 height 17
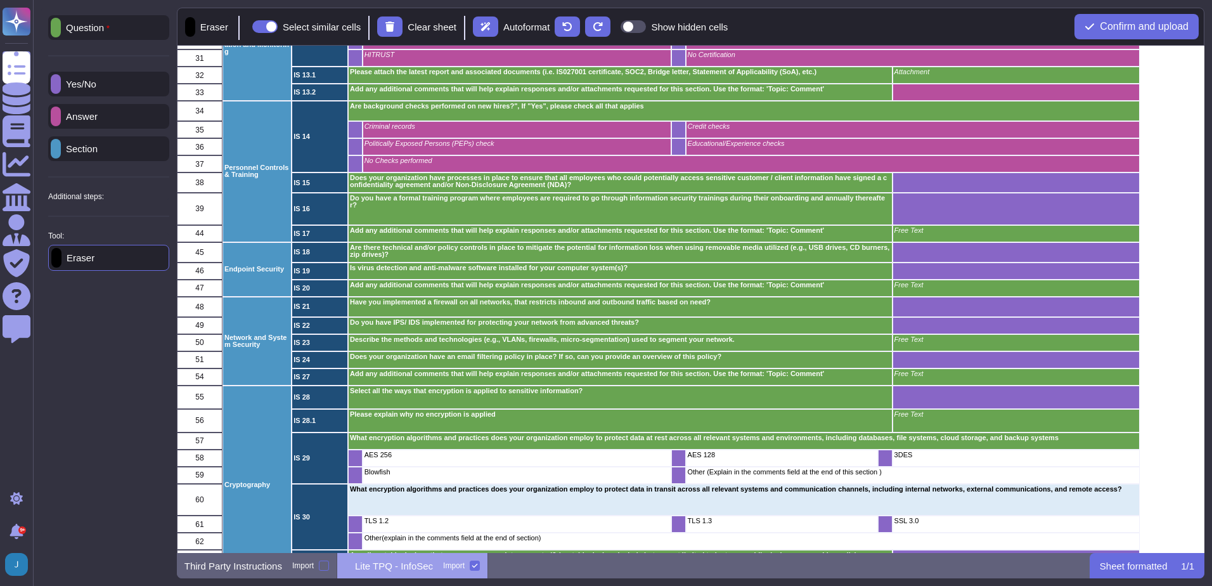
click at [108, 339] on div "Question Yes/No Answer Section Additional steps: Sub-Question Documents Instruc…" at bounding box center [109, 272] width 136 height 528
click at [111, 116] on div "Answer" at bounding box center [108, 116] width 121 height 25
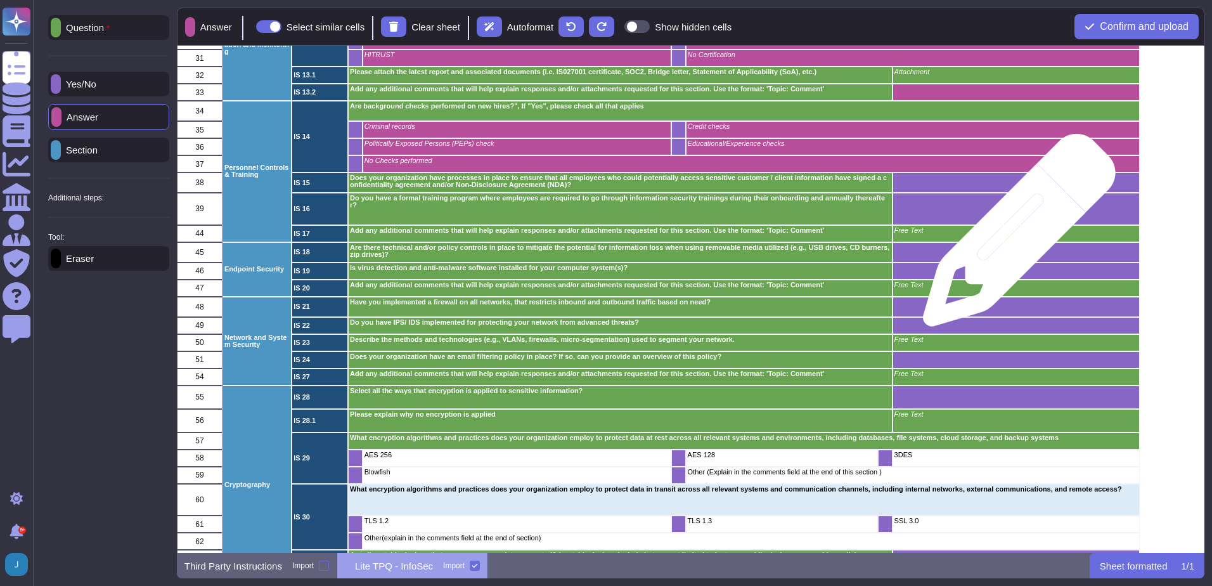
click at [1015, 237] on div "Free Text" at bounding box center [1015, 233] width 247 height 17
click at [1013, 236] on div "Free Text" at bounding box center [1015, 233] width 247 height 17
click at [1012, 235] on div "Free Text" at bounding box center [1015, 233] width 247 height 17
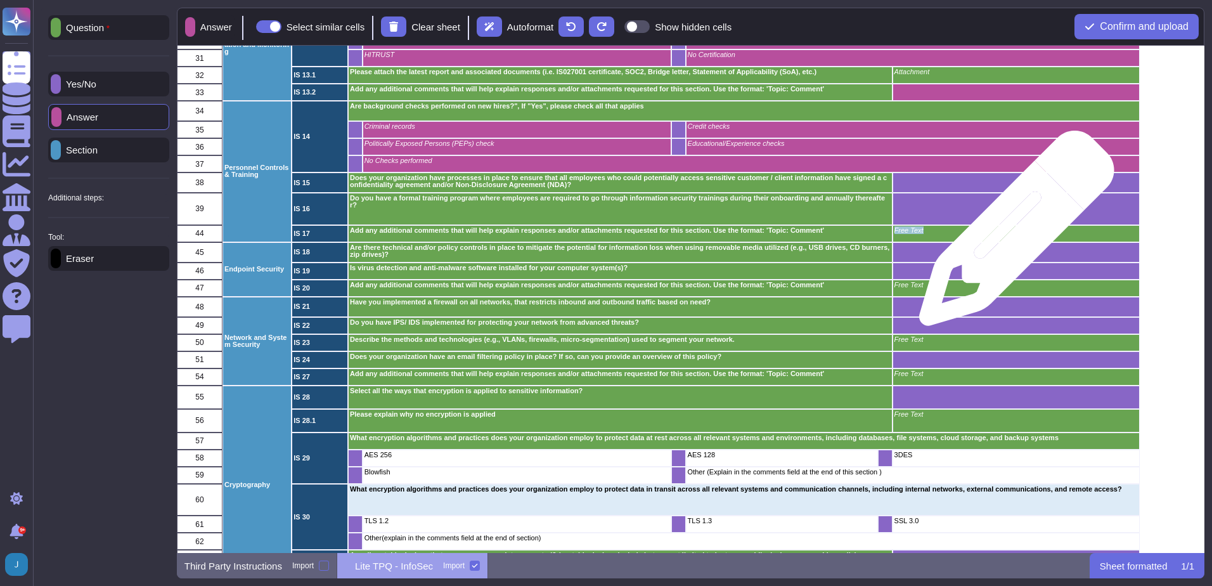
click at [1012, 235] on div "Free Text" at bounding box center [1015, 233] width 247 height 17
click at [1012, 233] on div "Free Text" at bounding box center [1015, 233] width 247 height 17
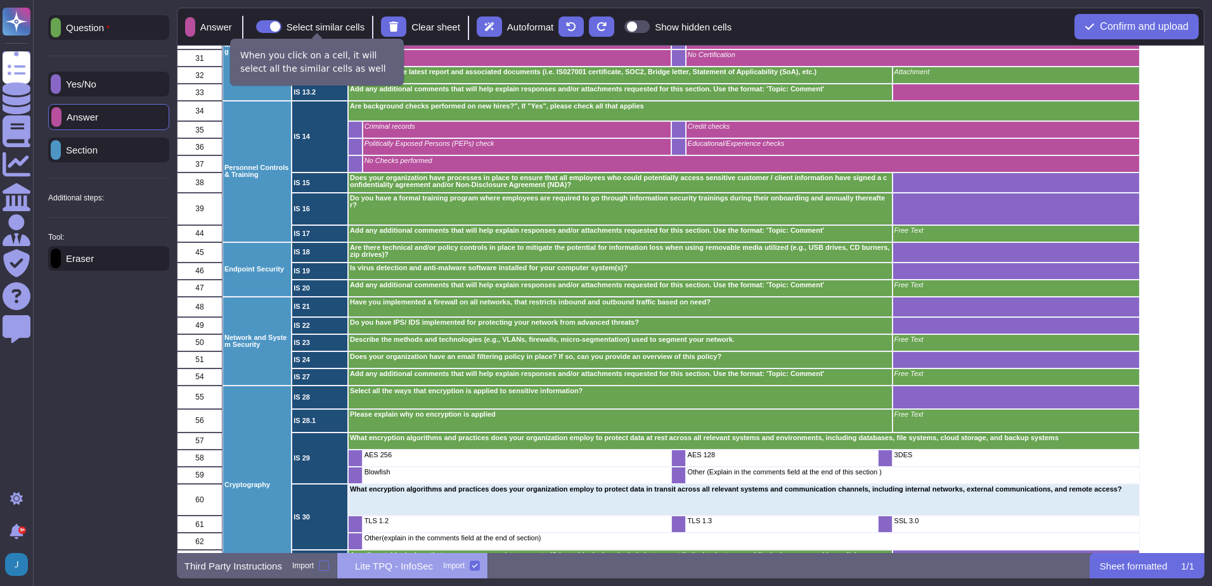
click at [274, 25] on span at bounding box center [268, 26] width 25 height 13
click at [251, 27] on input "Select similar cells" at bounding box center [251, 27] width 0 height 0
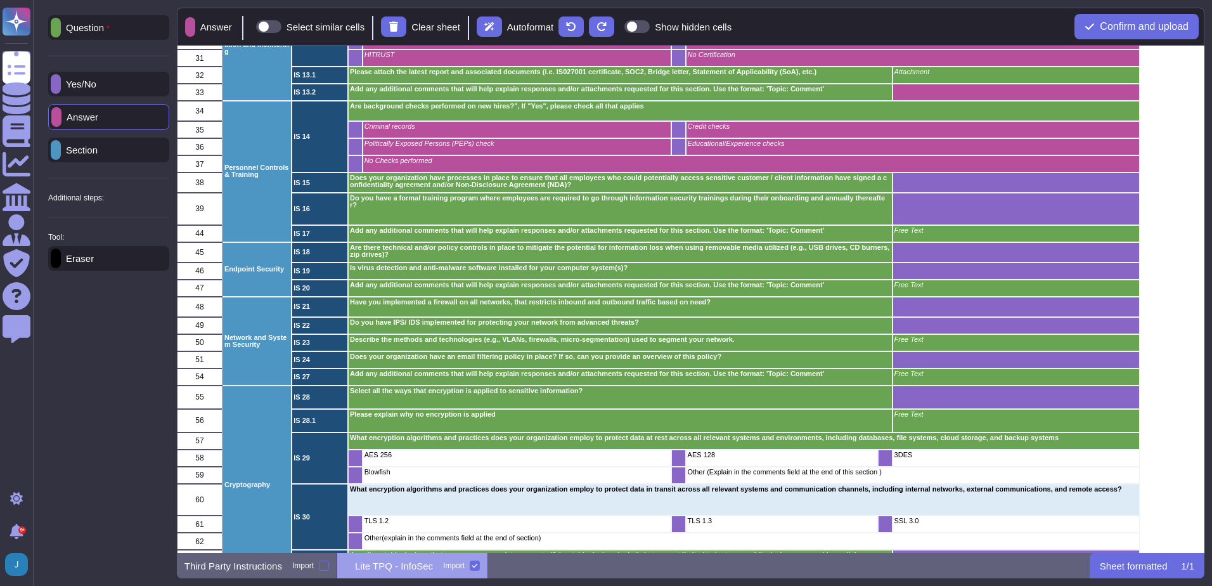
click at [98, 120] on p "Answer" at bounding box center [80, 117] width 37 height 10
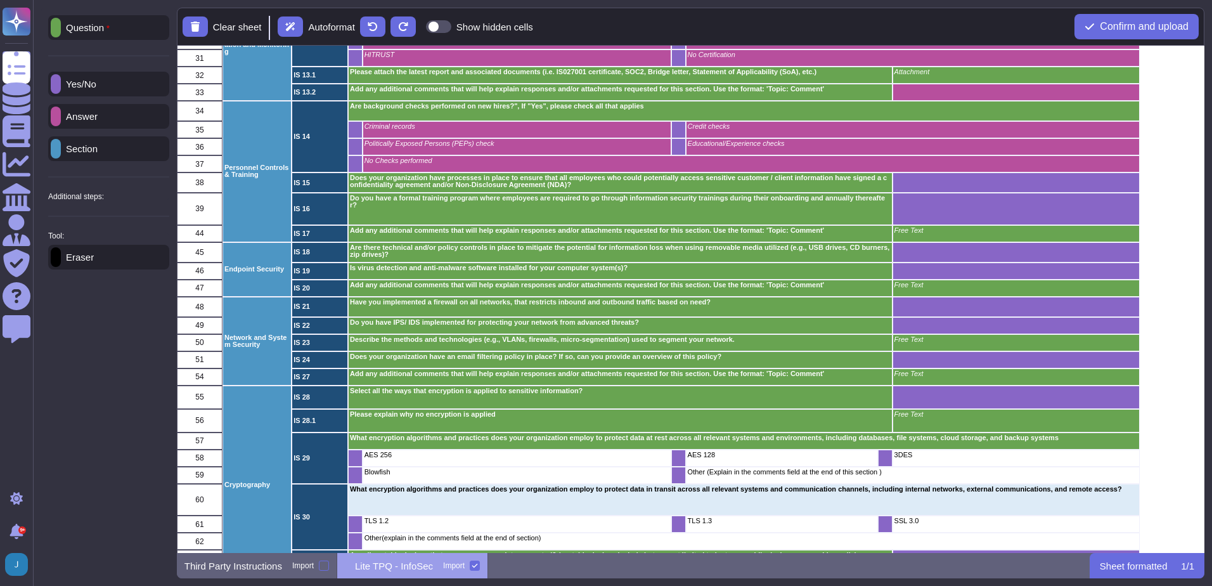
click at [961, 236] on div "Free Text" at bounding box center [1015, 233] width 247 height 17
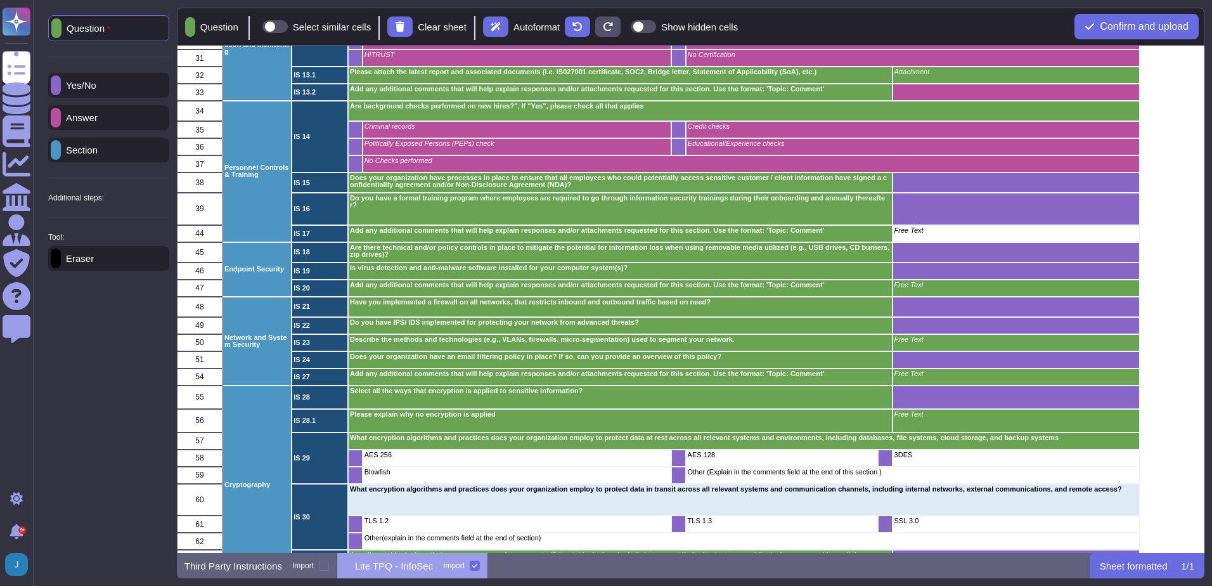
click at [98, 118] on p "Answer" at bounding box center [79, 118] width 37 height 10
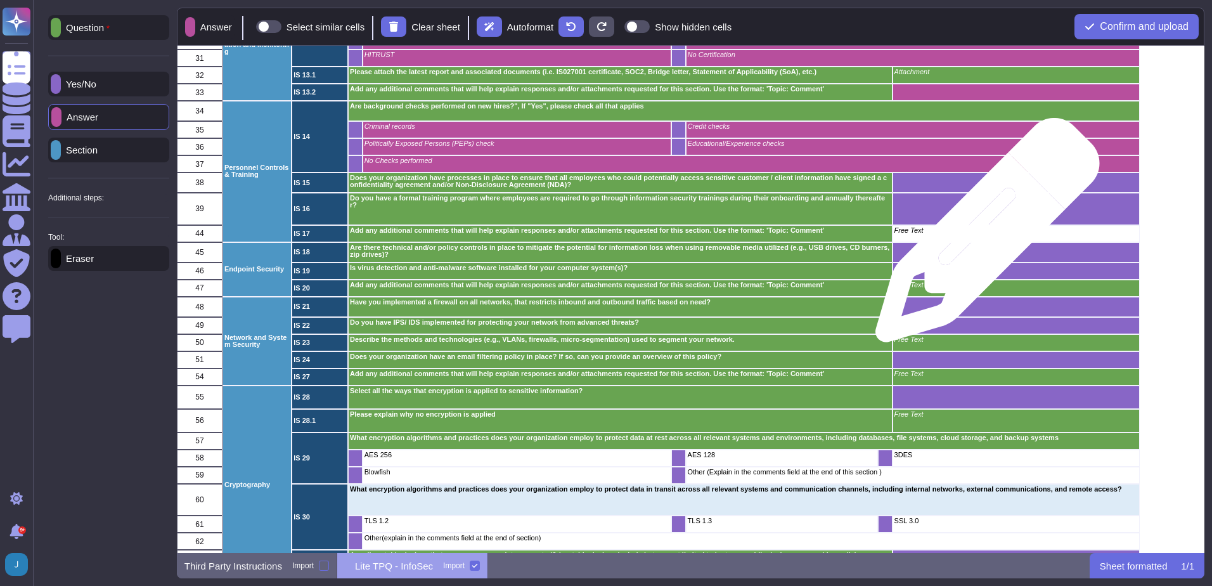
click at [983, 237] on div "Free Text" at bounding box center [1015, 233] width 247 height 17
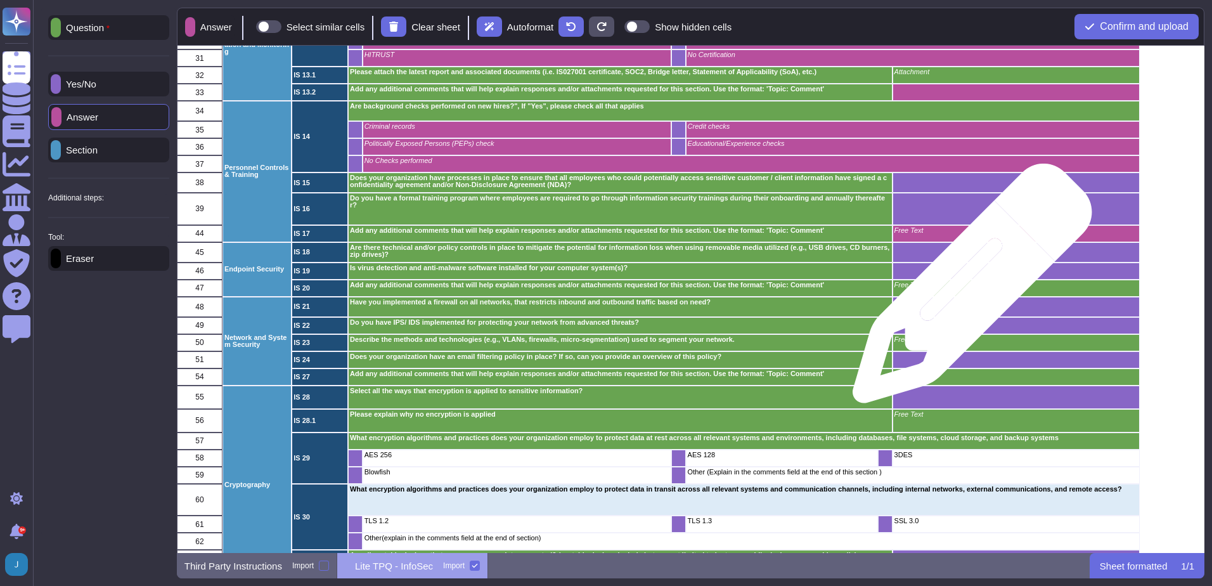
click at [968, 290] on div "Free Text" at bounding box center [1015, 288] width 247 height 17
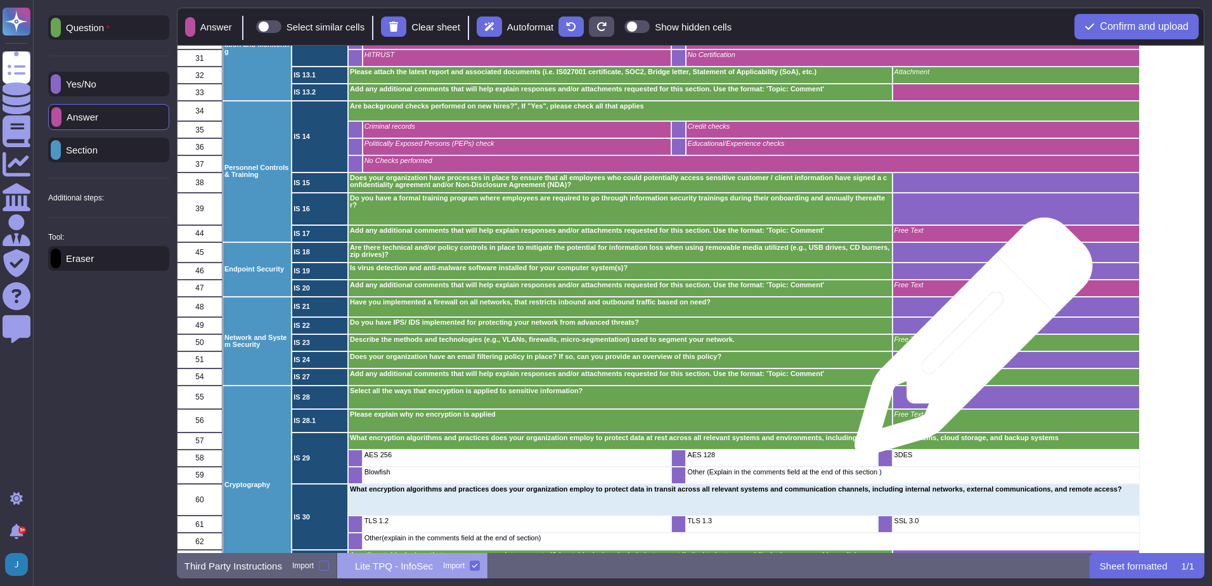
click at [969, 343] on div "Free Text" at bounding box center [1015, 342] width 247 height 17
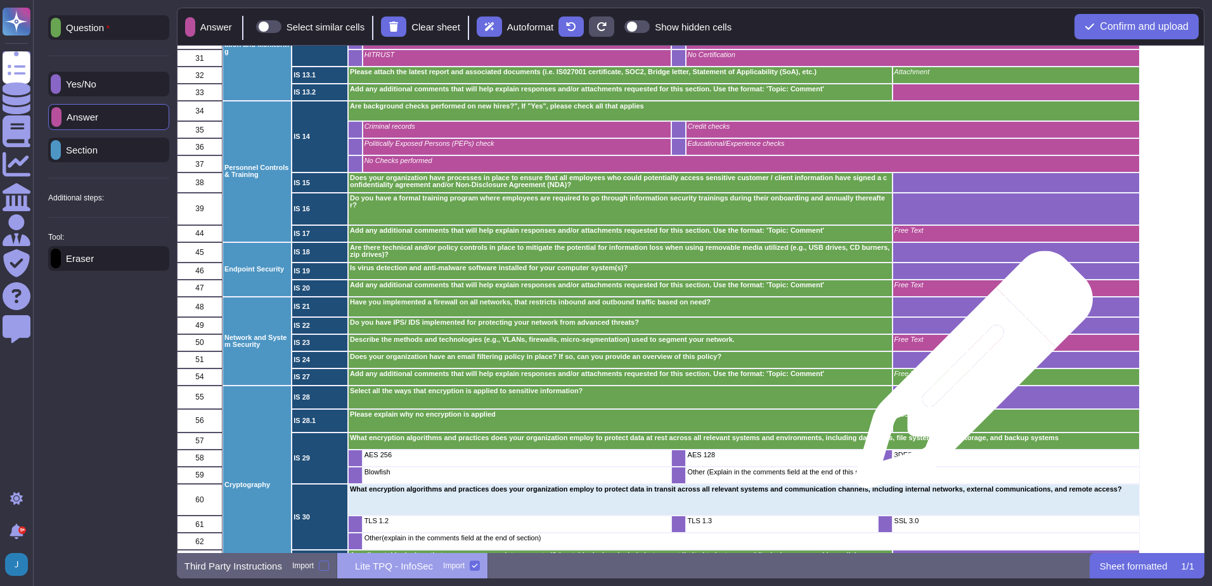
click at [970, 375] on p "Free Text" at bounding box center [1015, 373] width 243 height 7
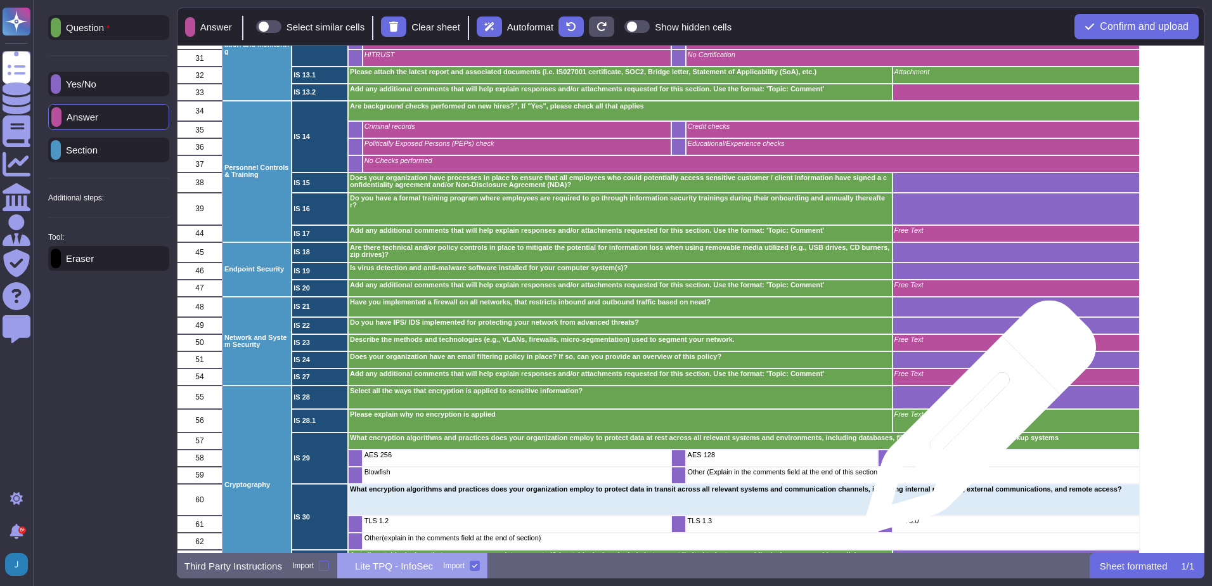
click at [976, 422] on div "Free Text" at bounding box center [1015, 420] width 247 height 23
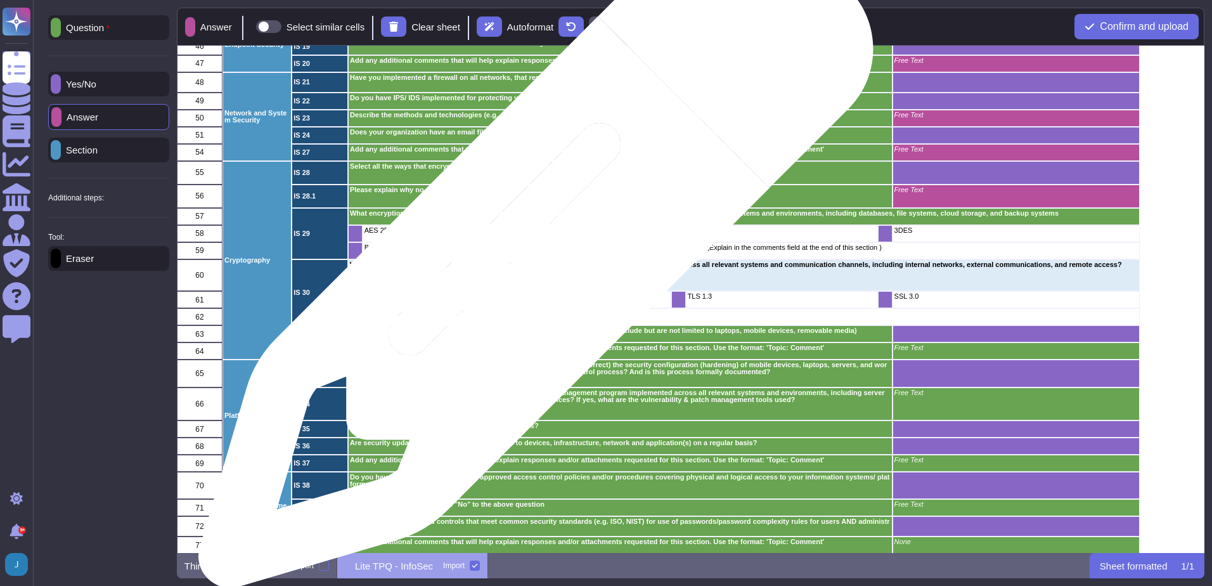
scroll to position [761, 0]
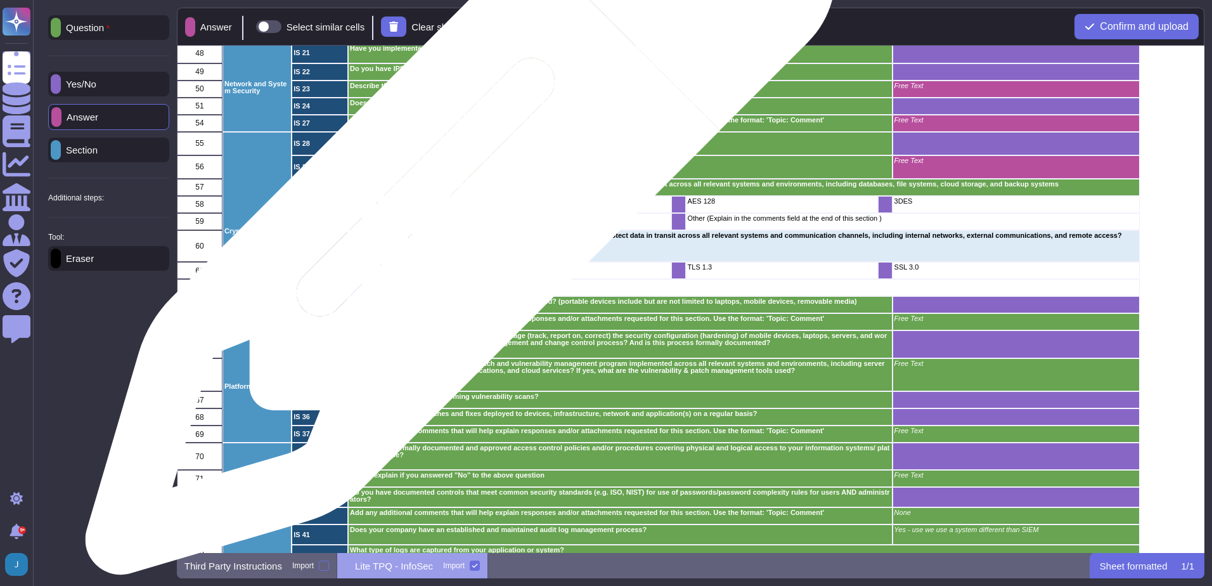
click at [456, 206] on div "AES 256" at bounding box center [516, 204] width 309 height 17
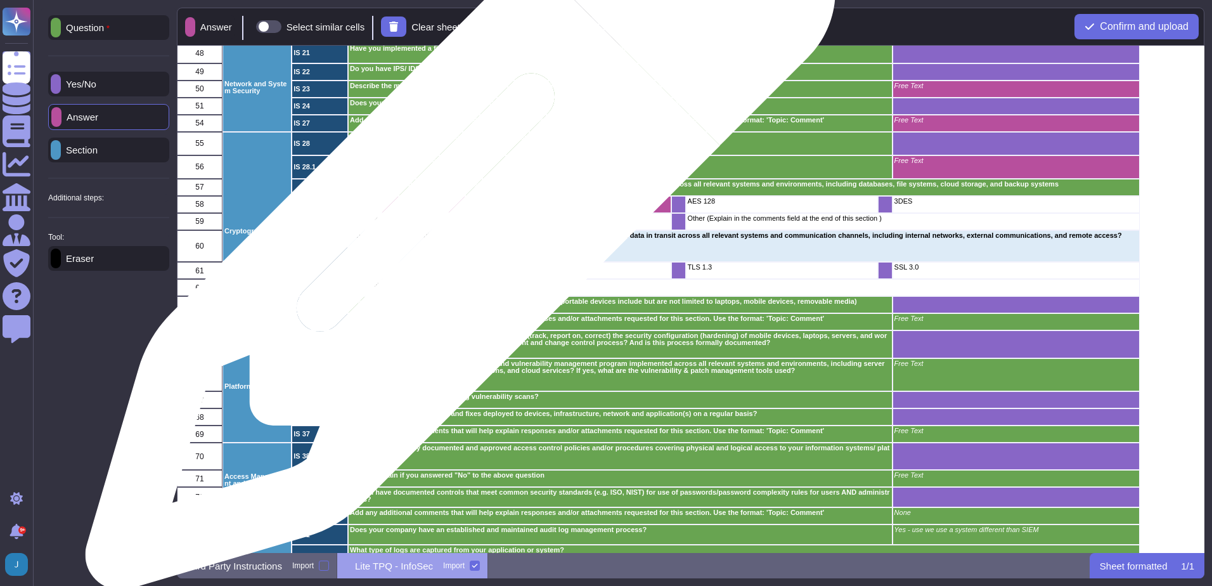
click at [456, 221] on p "Blowfish" at bounding box center [516, 218] width 305 height 7
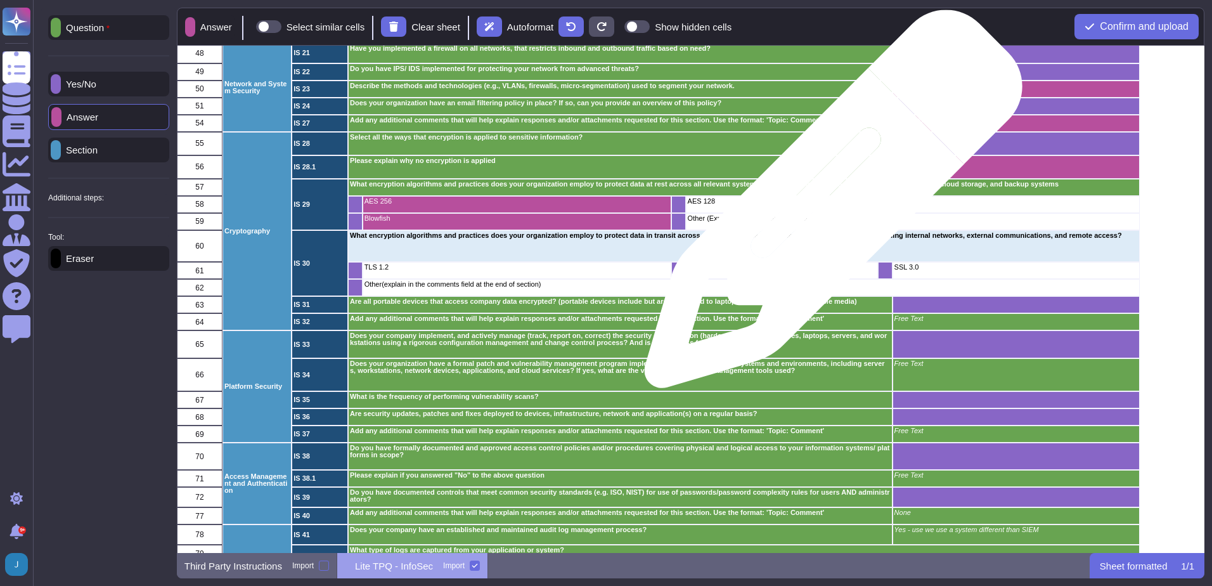
click at [829, 205] on div "AES 128" at bounding box center [781, 204] width 192 height 17
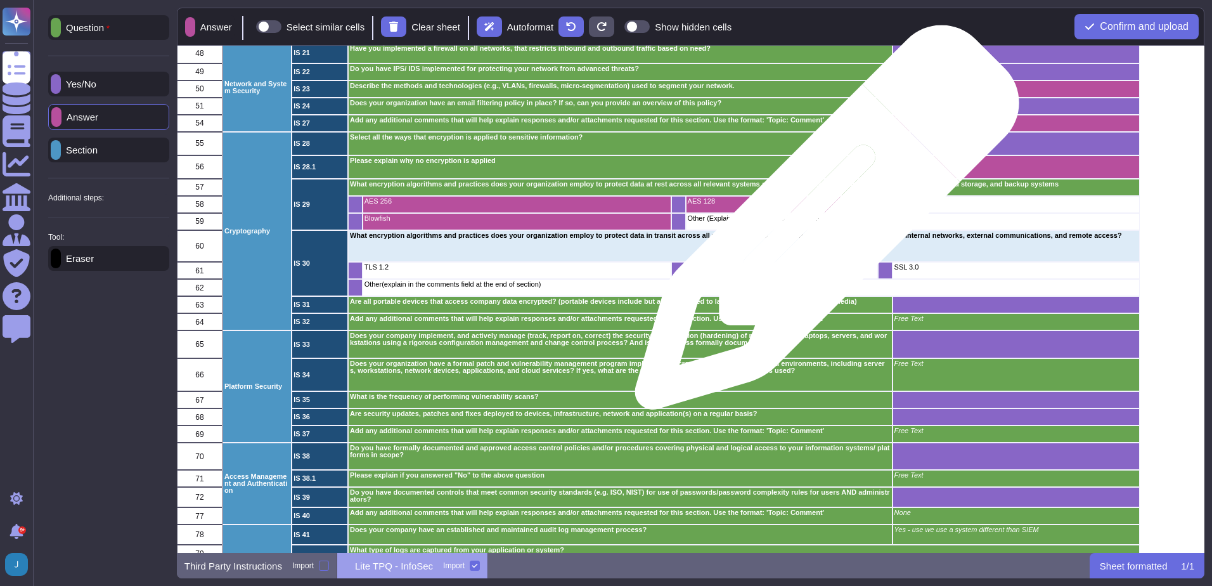
click at [822, 224] on div "Other (Explain in the comments field at the end of this section )" at bounding box center [912, 221] width 454 height 17
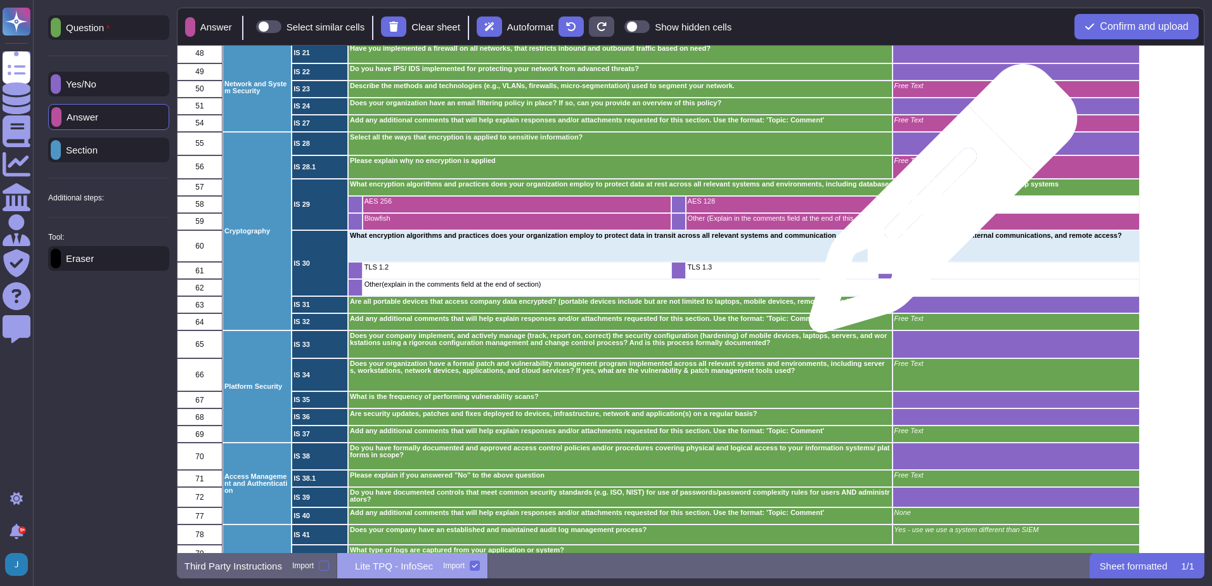
click at [938, 205] on div "3DES" at bounding box center [1015, 204] width 247 height 17
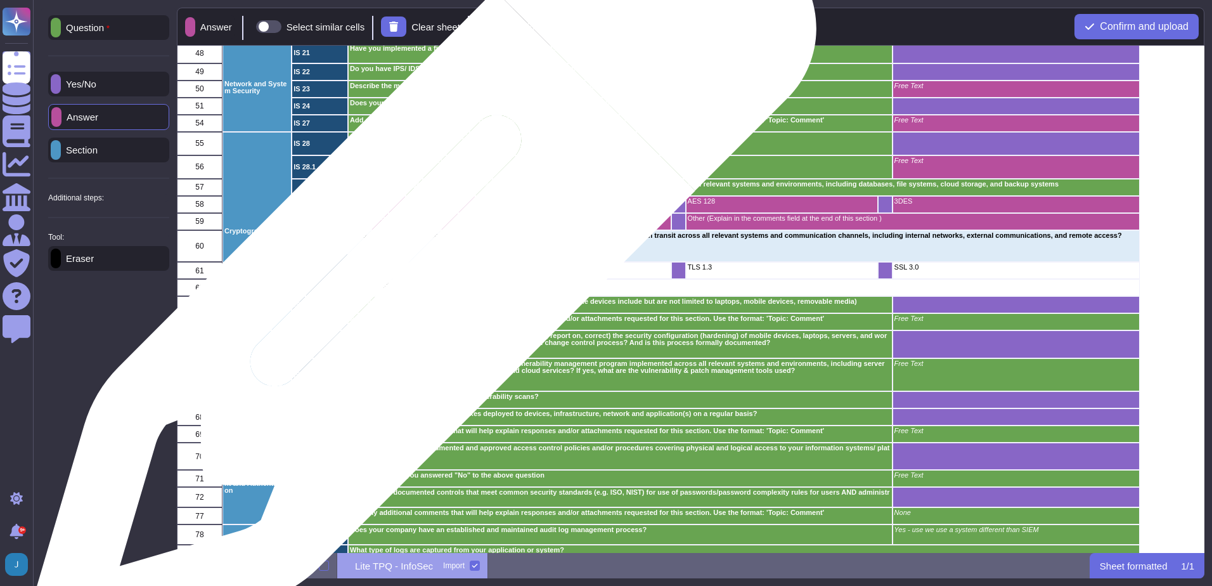
click at [418, 270] on p "TLS 1.2" at bounding box center [516, 267] width 305 height 7
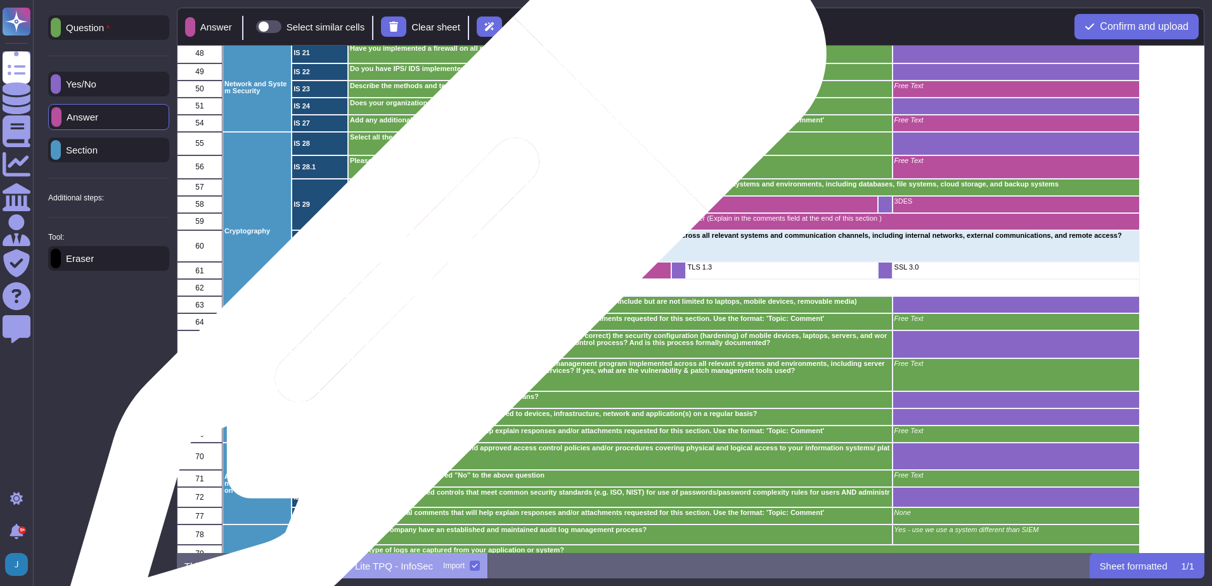
click at [438, 289] on div "Other(explain in the comments field at the end of section)" at bounding box center [750, 287] width 777 height 17
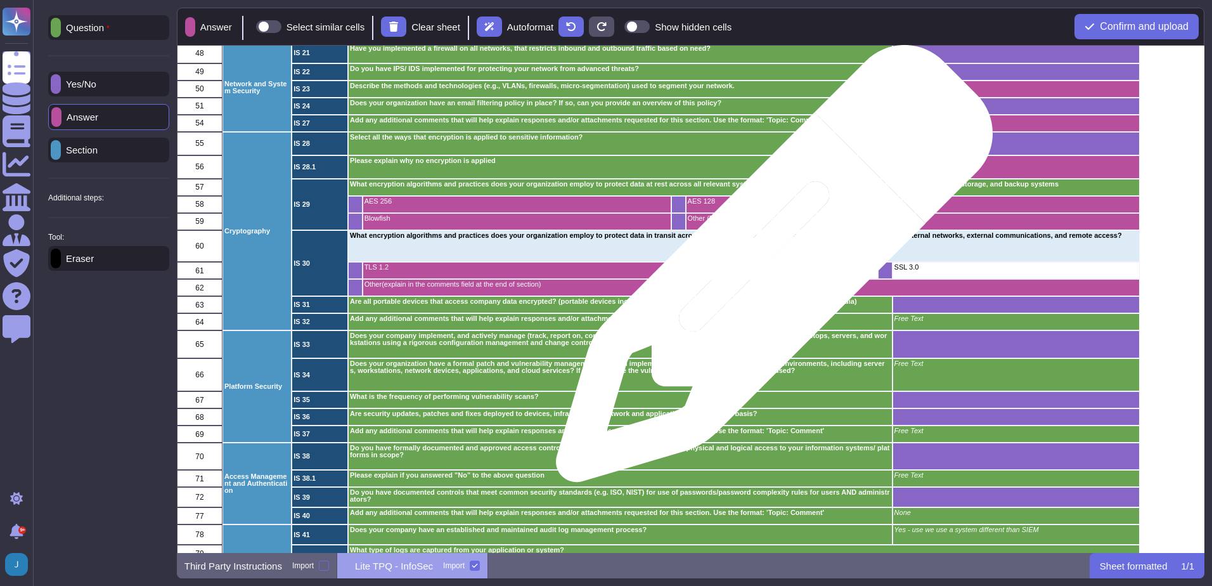
click at [770, 270] on p "TLS 1.3" at bounding box center [781, 267] width 188 height 7
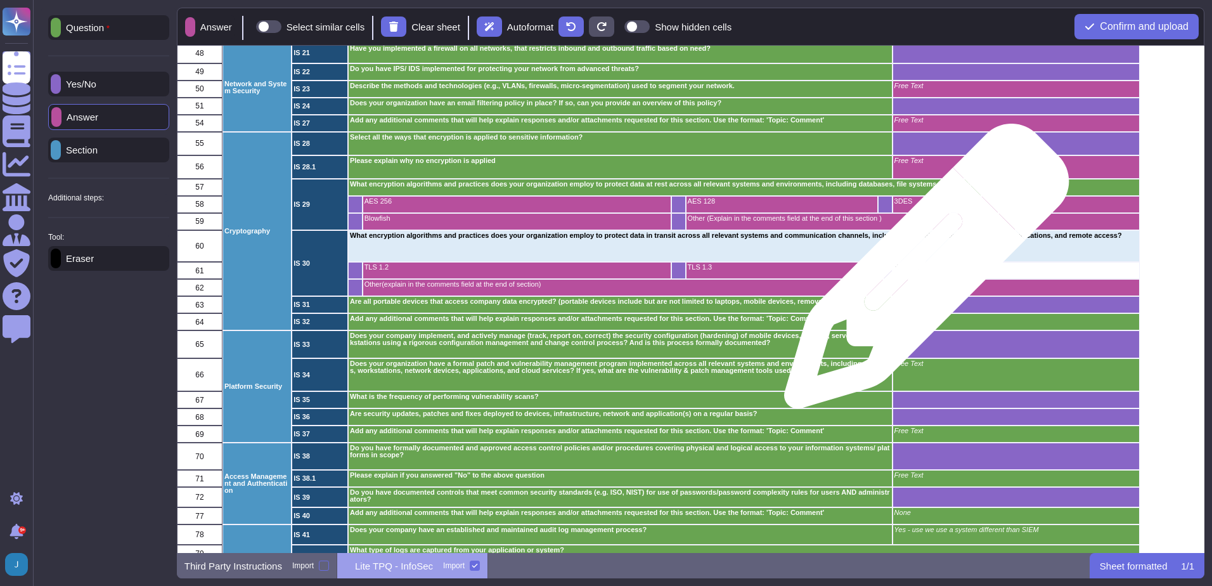
click at [922, 273] on div "SSL 3.0" at bounding box center [1015, 270] width 247 height 17
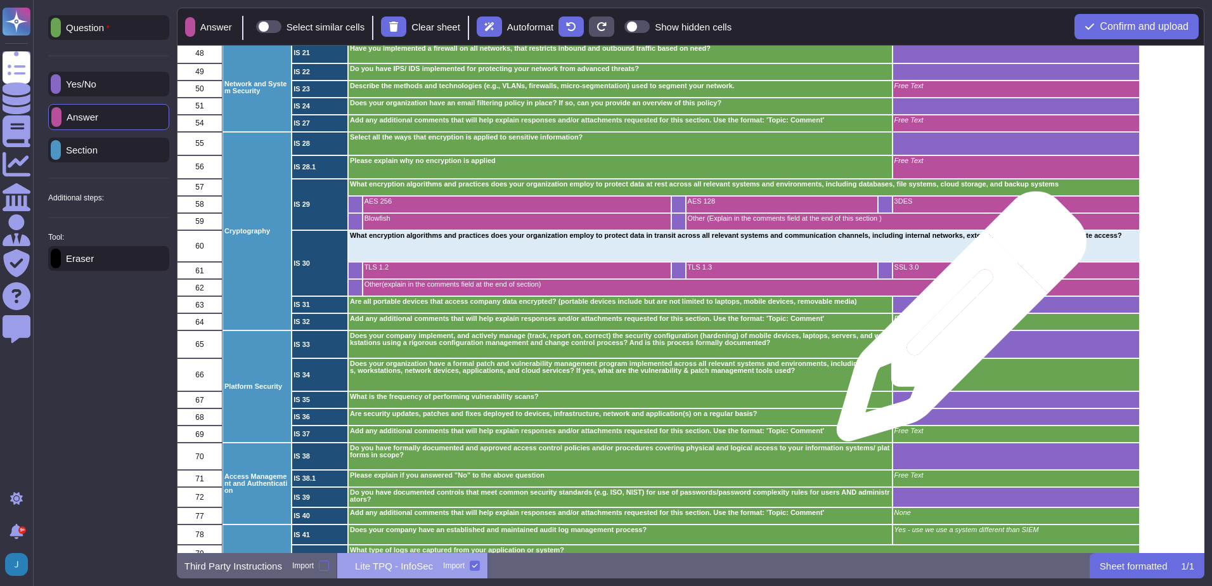
click at [957, 323] on div "Free Text" at bounding box center [1015, 321] width 247 height 17
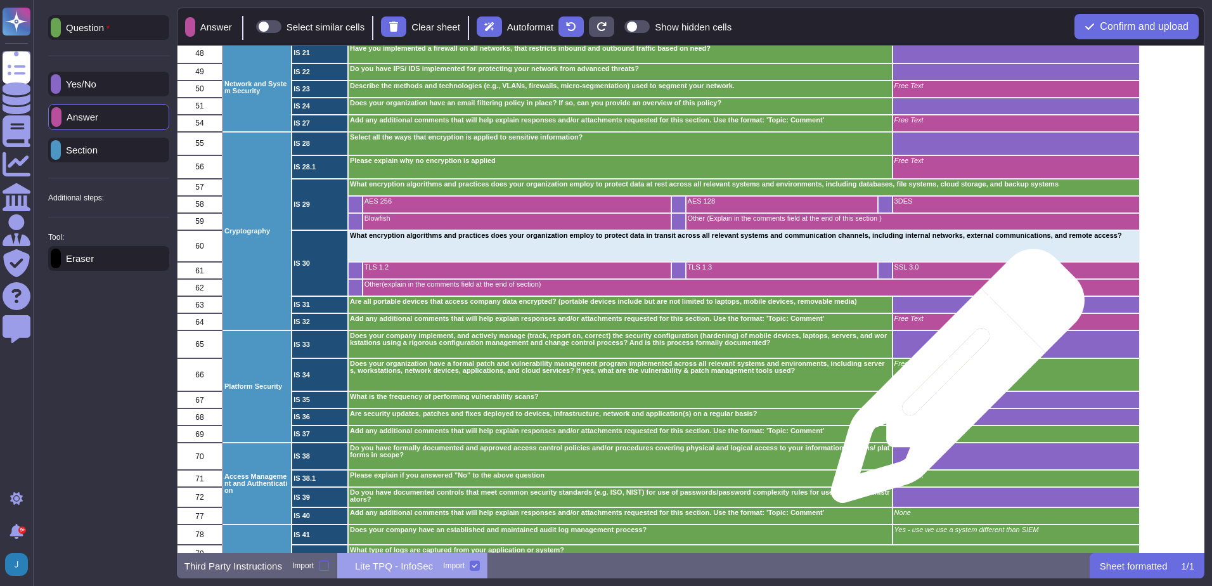
click at [953, 382] on div "Free Text" at bounding box center [1015, 375] width 247 height 34
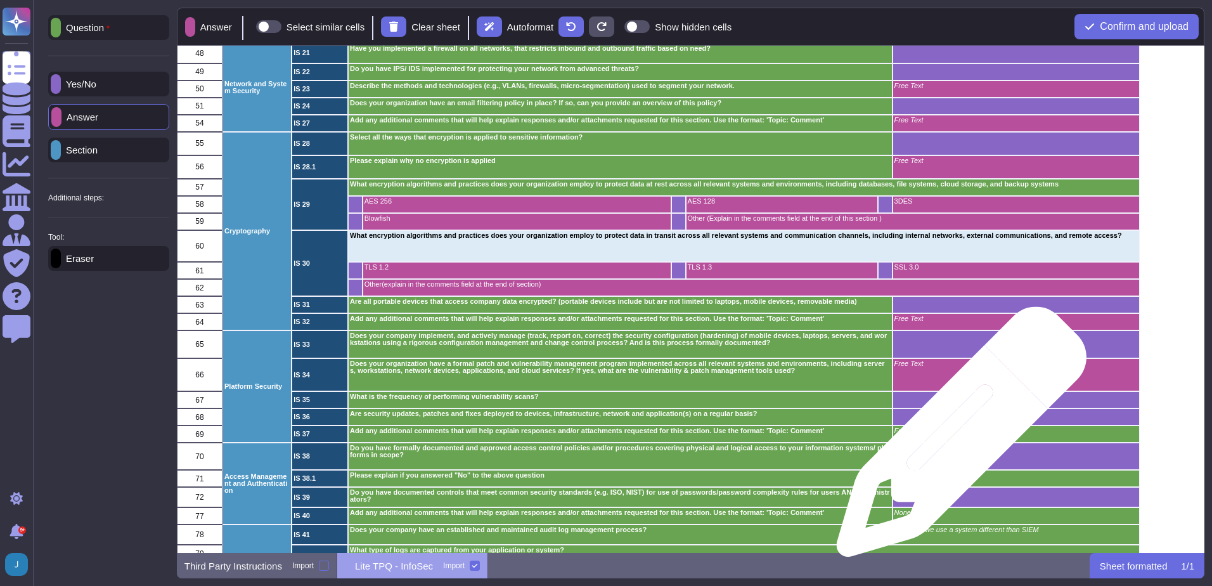
click at [957, 438] on div "Free Text" at bounding box center [1015, 433] width 247 height 17
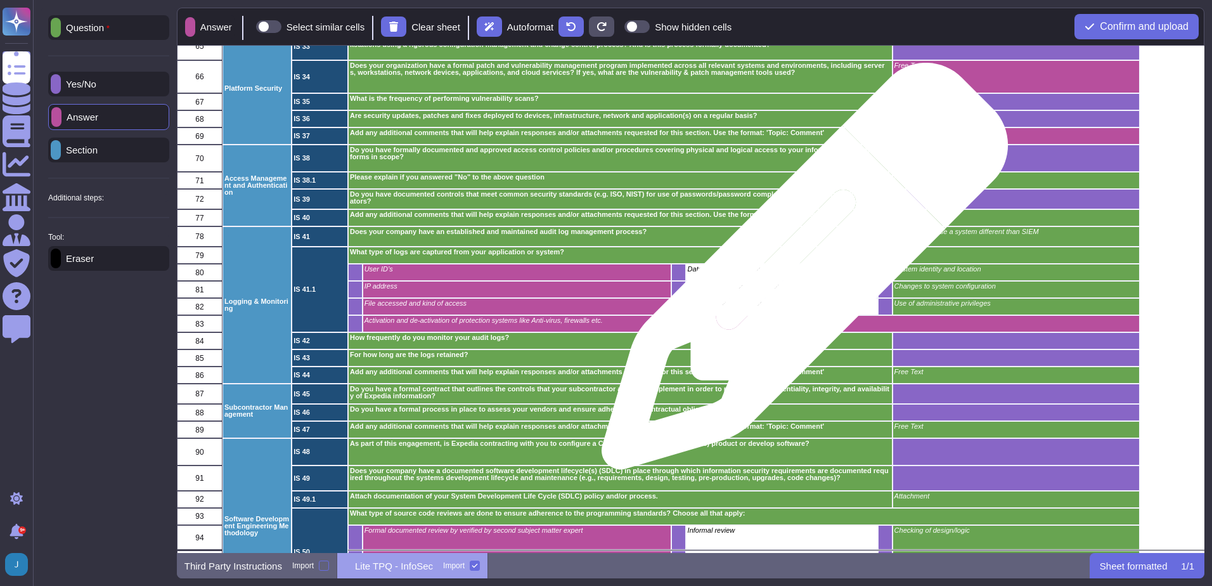
scroll to position [1078, 0]
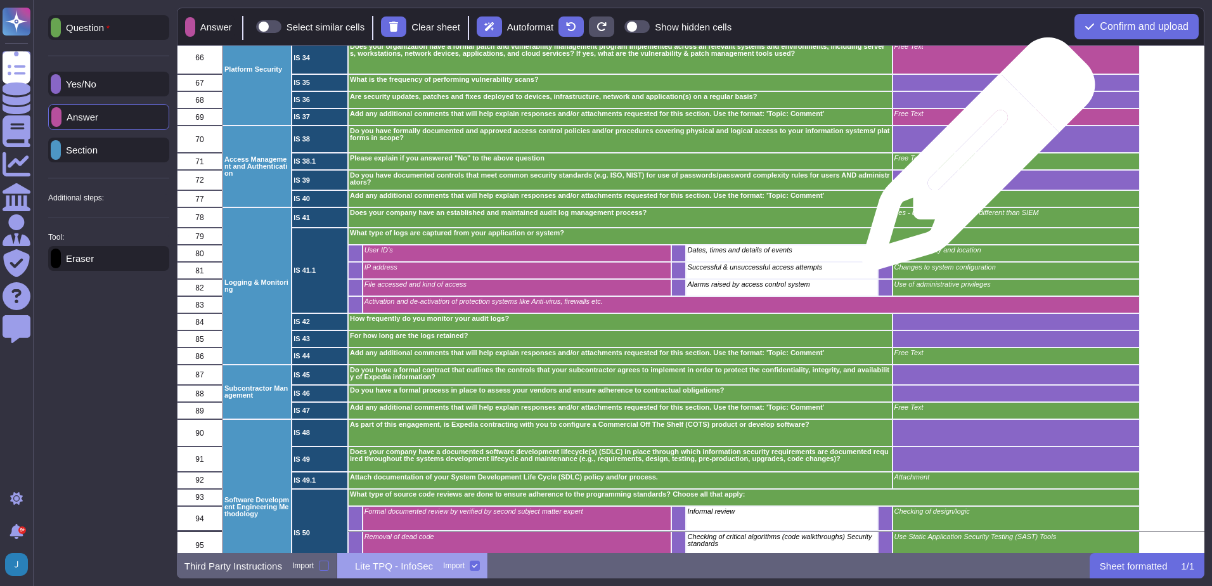
click at [974, 160] on p "Free Text" at bounding box center [1015, 158] width 243 height 7
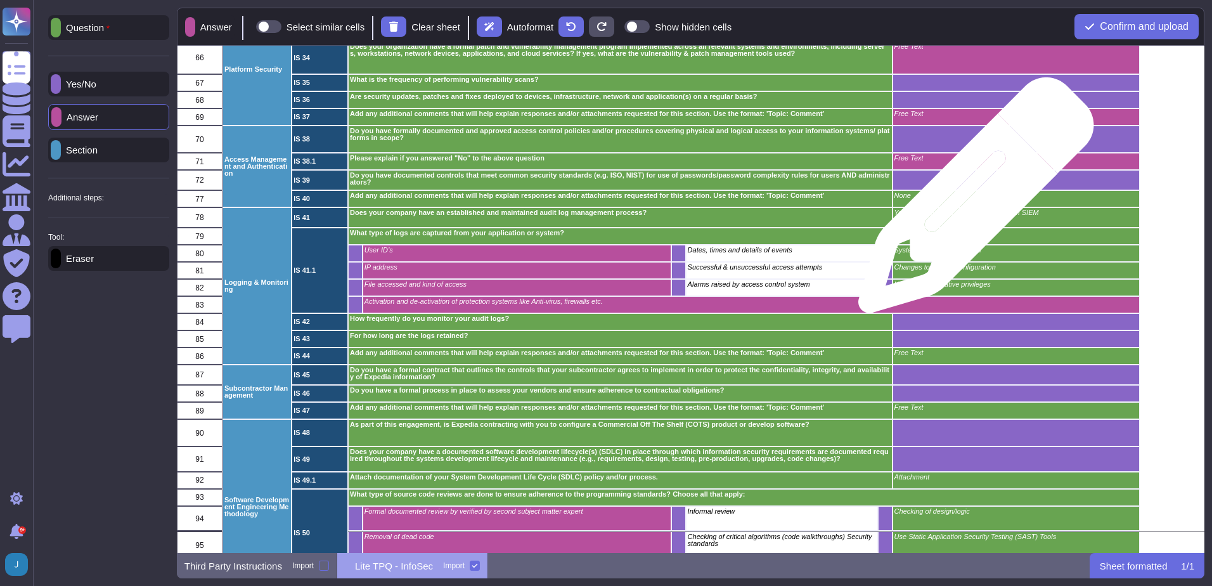
click at [971, 202] on div "None" at bounding box center [1015, 198] width 247 height 17
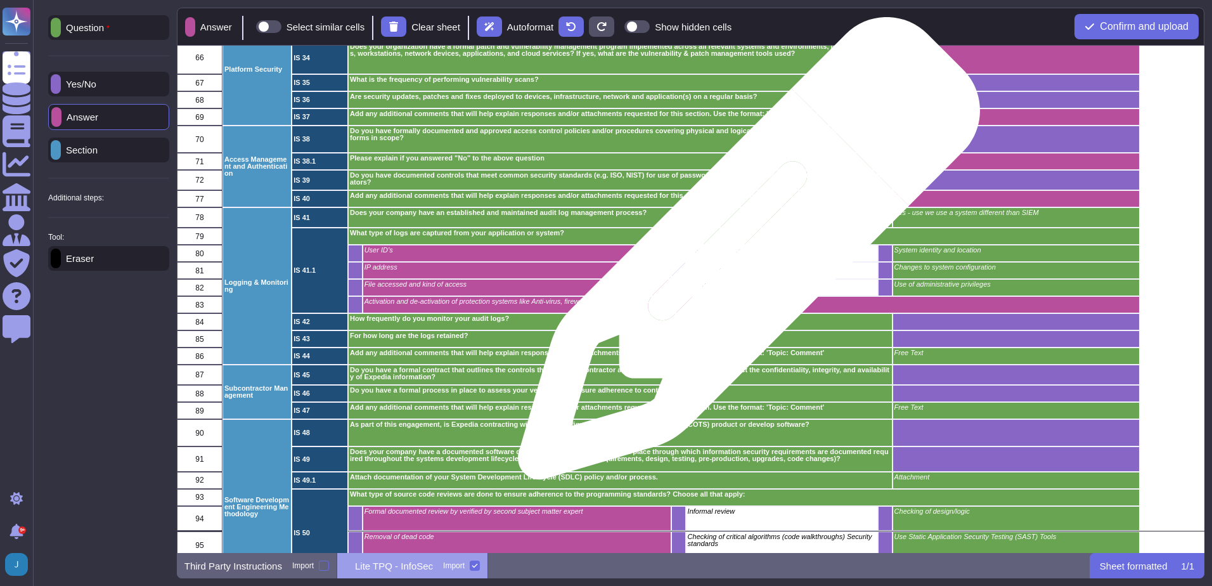
click at [744, 255] on div "Dates, times and details of events" at bounding box center [781, 253] width 192 height 17
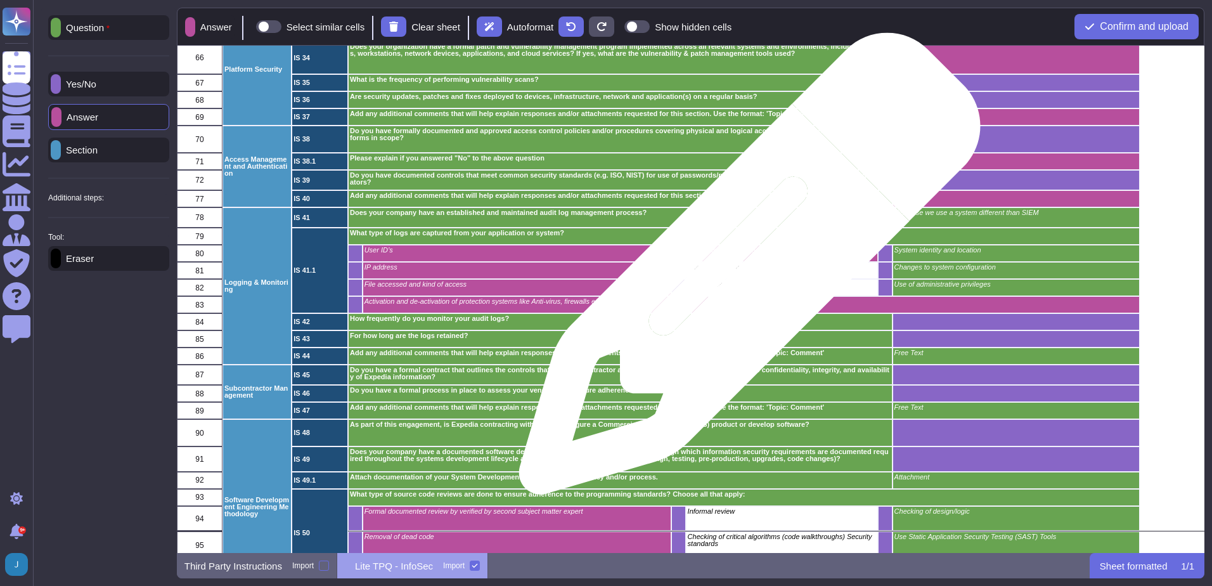
click at [745, 270] on p "Successful & unsuccessful access attempts" at bounding box center [781, 267] width 188 height 7
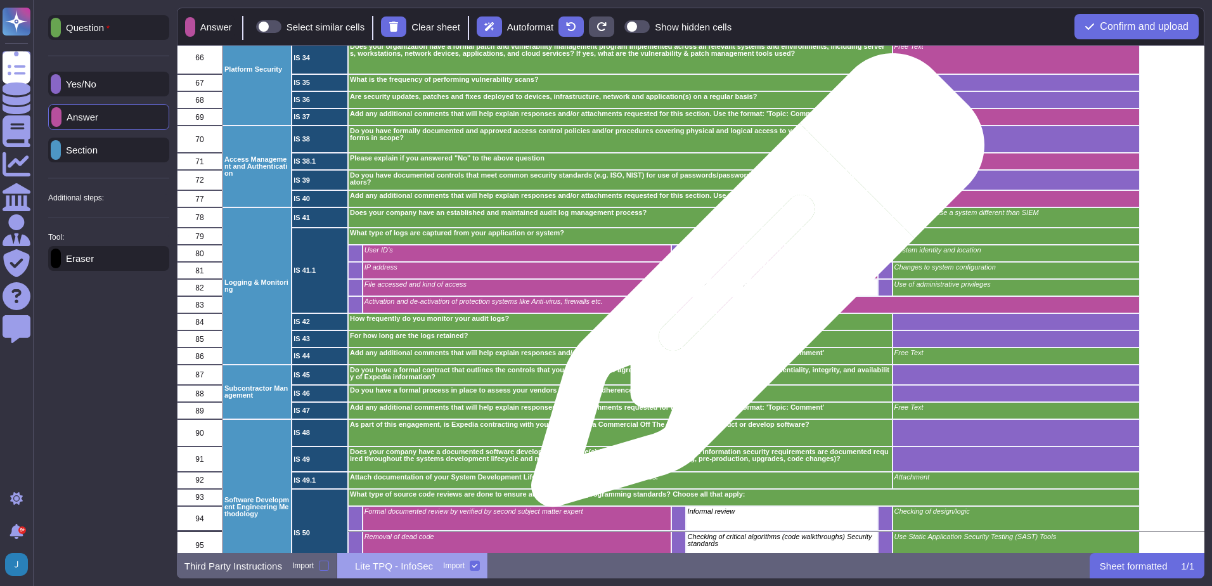
drag, startPoint x: 753, startPoint y: 287, endPoint x: 784, endPoint y: 288, distance: 30.5
click at [755, 287] on p "Alarms raised by access control system" at bounding box center [781, 284] width 188 height 7
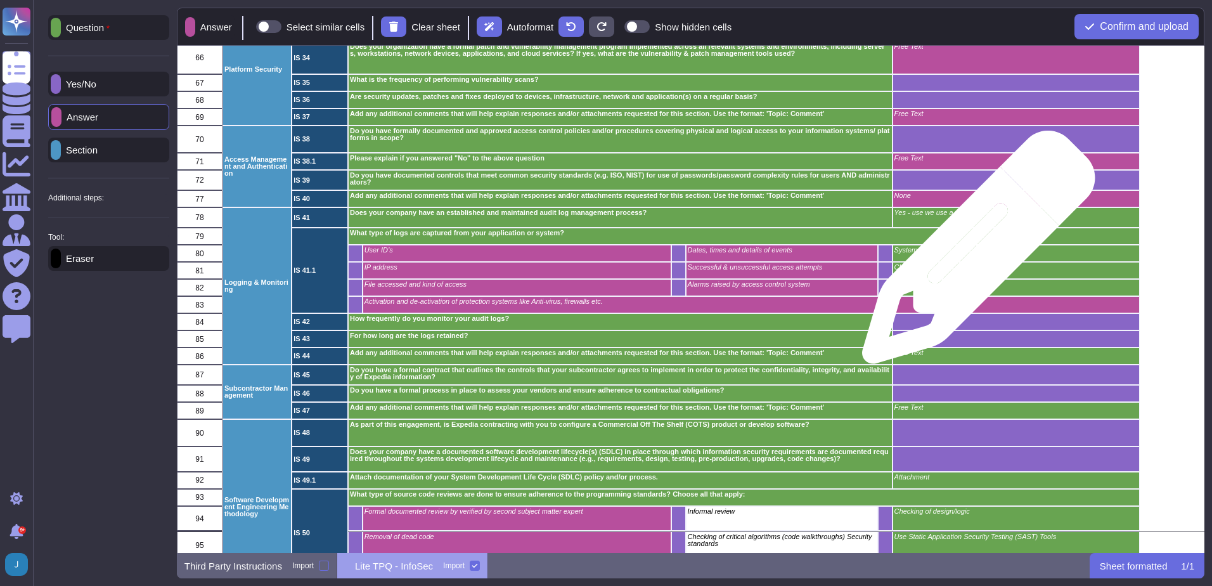
click at [974, 254] on p "System identity and location" at bounding box center [1015, 250] width 243 height 7
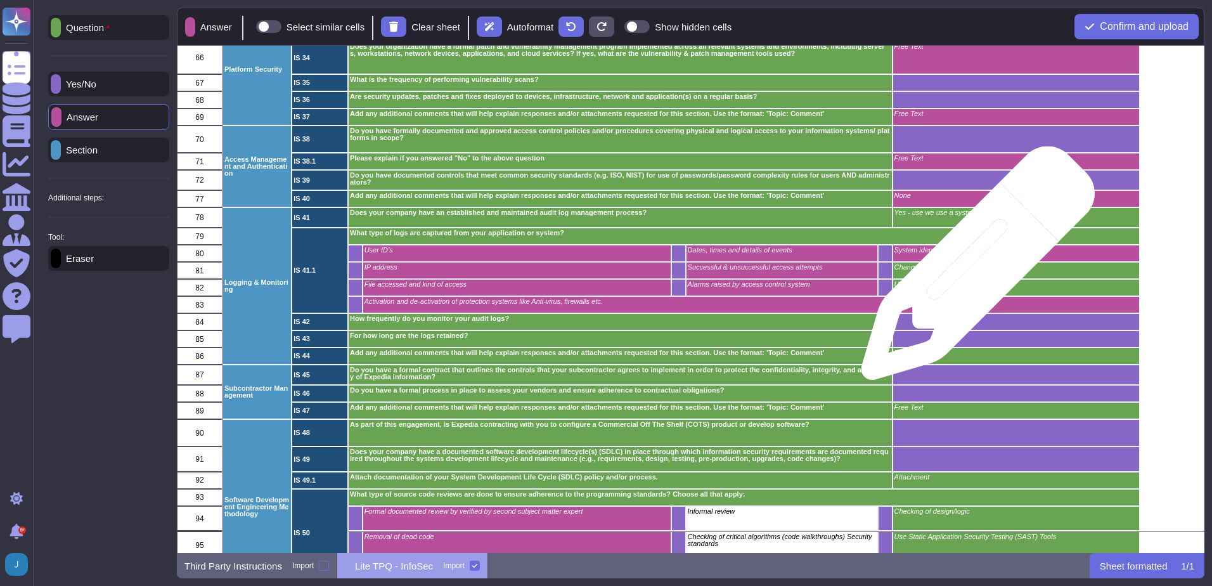
click at [973, 269] on p "Changes to system configuration" at bounding box center [1015, 267] width 243 height 7
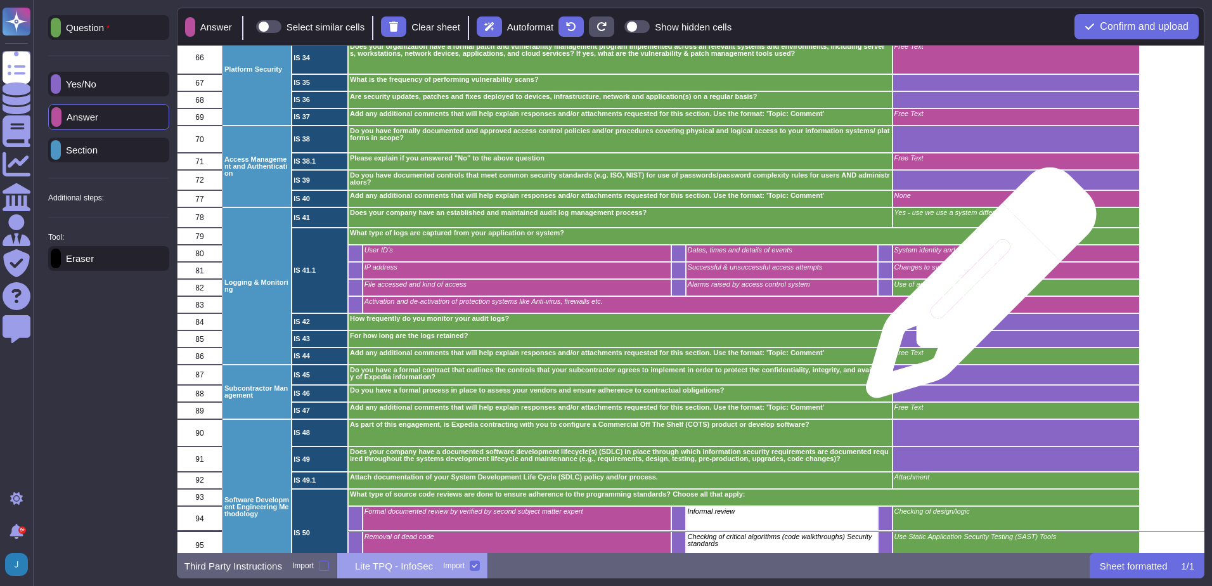
click at [976, 287] on p "Use of administrative privileges" at bounding box center [1015, 284] width 243 height 7
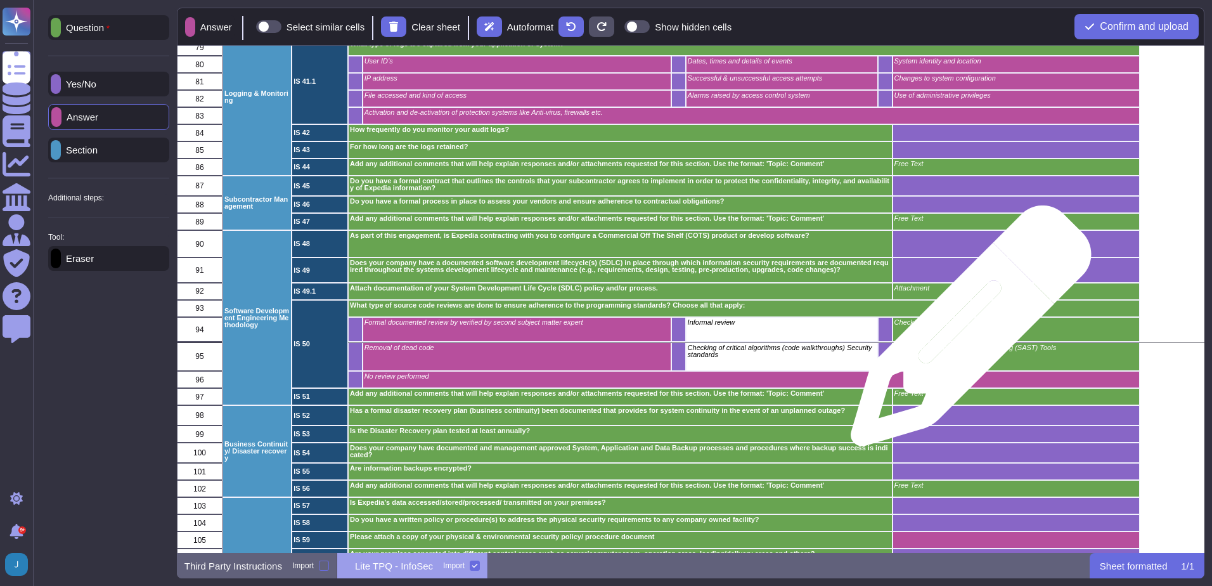
scroll to position [1268, 0]
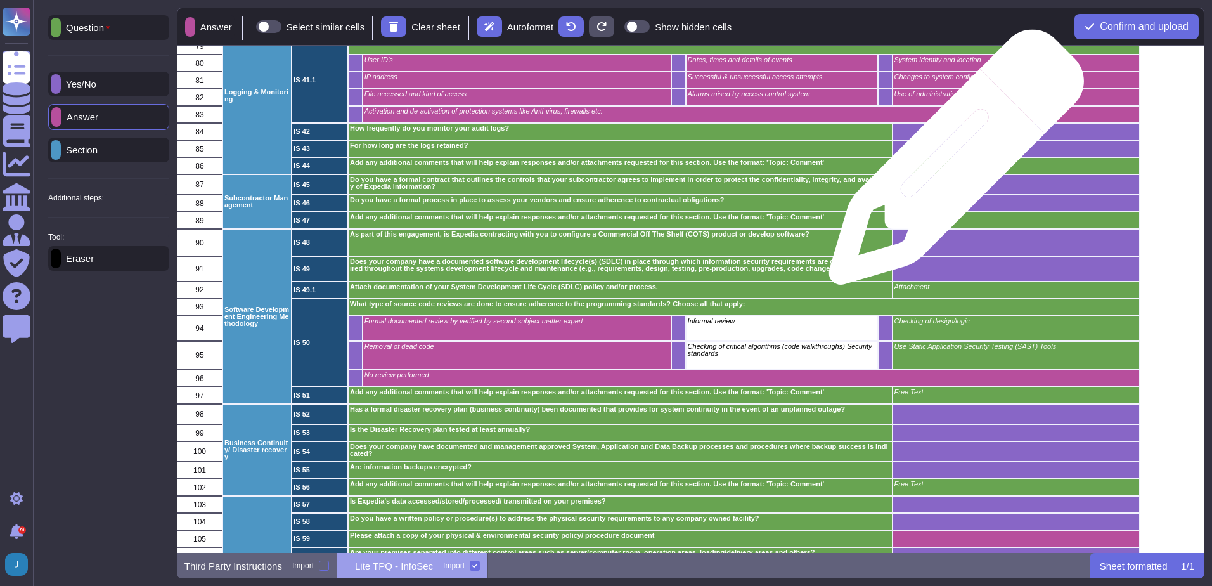
click at [952, 164] on p "Free Text" at bounding box center [1015, 162] width 243 height 7
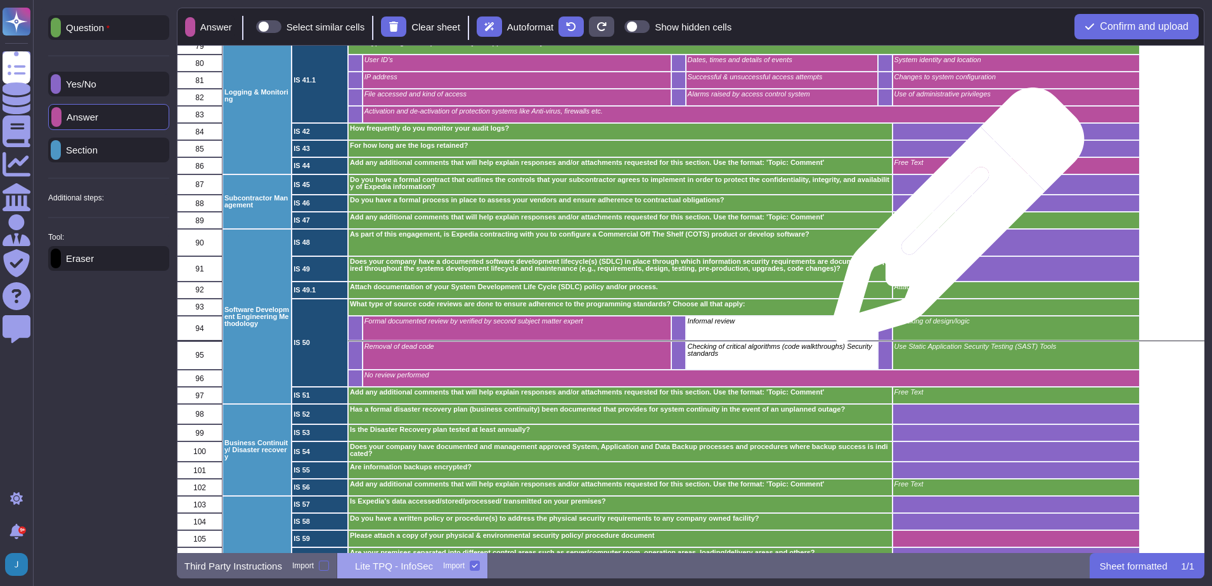
click at [952, 221] on div "Free Text" at bounding box center [1015, 220] width 247 height 17
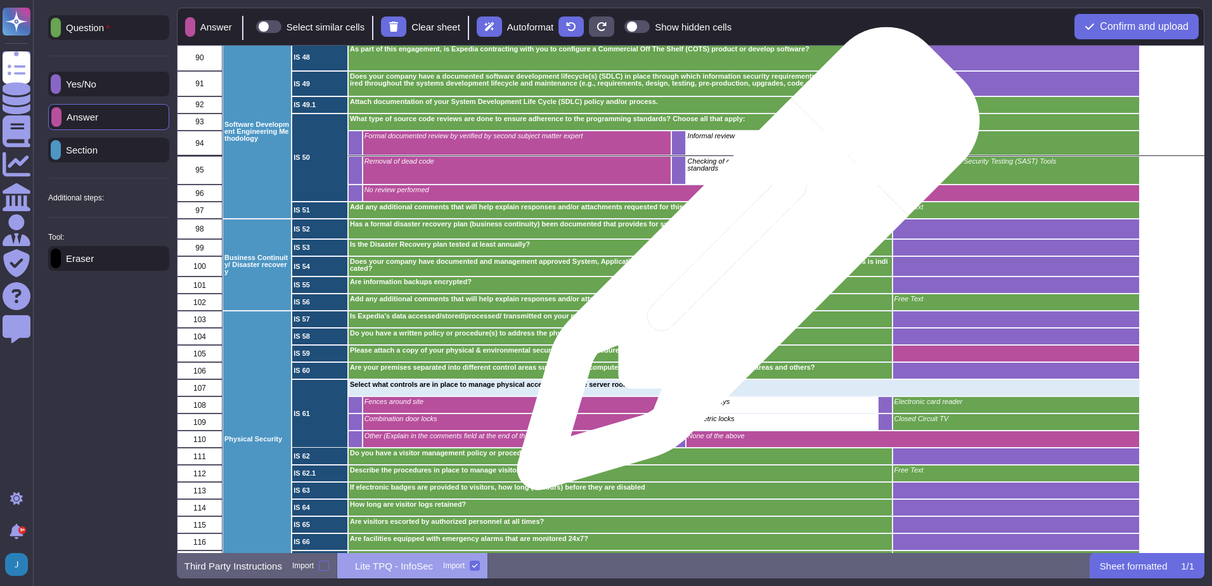
scroll to position [1458, 0]
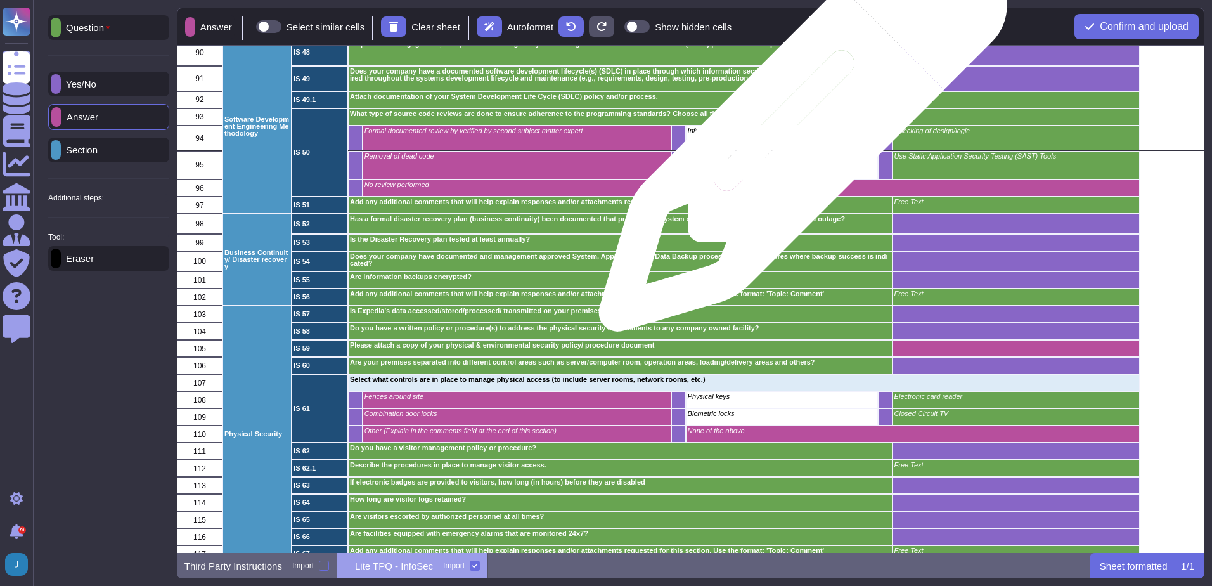
click at [798, 134] on p "Informal review" at bounding box center [781, 130] width 188 height 7
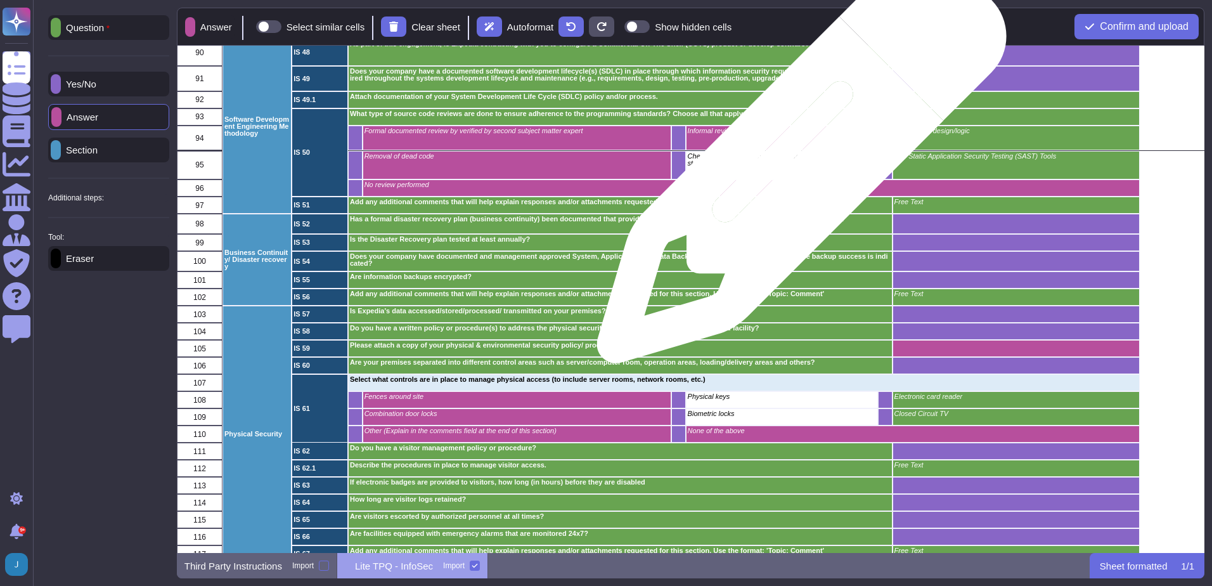
click at [797, 165] on p "Checking of critical algorithms (code walkthroughs) Security standards" at bounding box center [781, 160] width 188 height 14
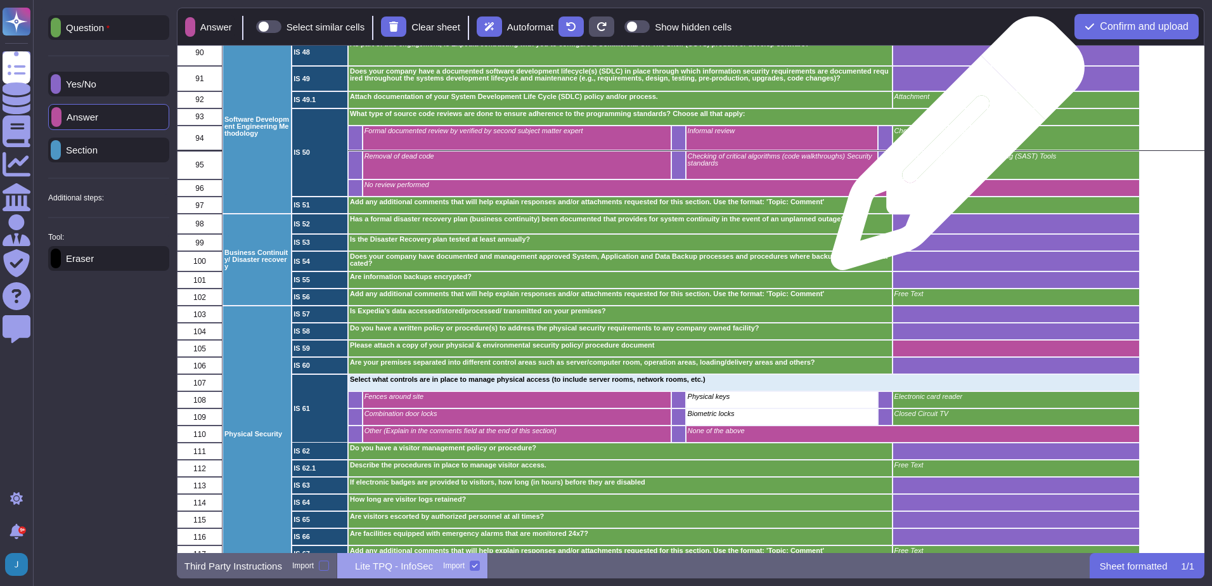
click at [953, 146] on div "Checking of design/logic" at bounding box center [1015, 138] width 247 height 25
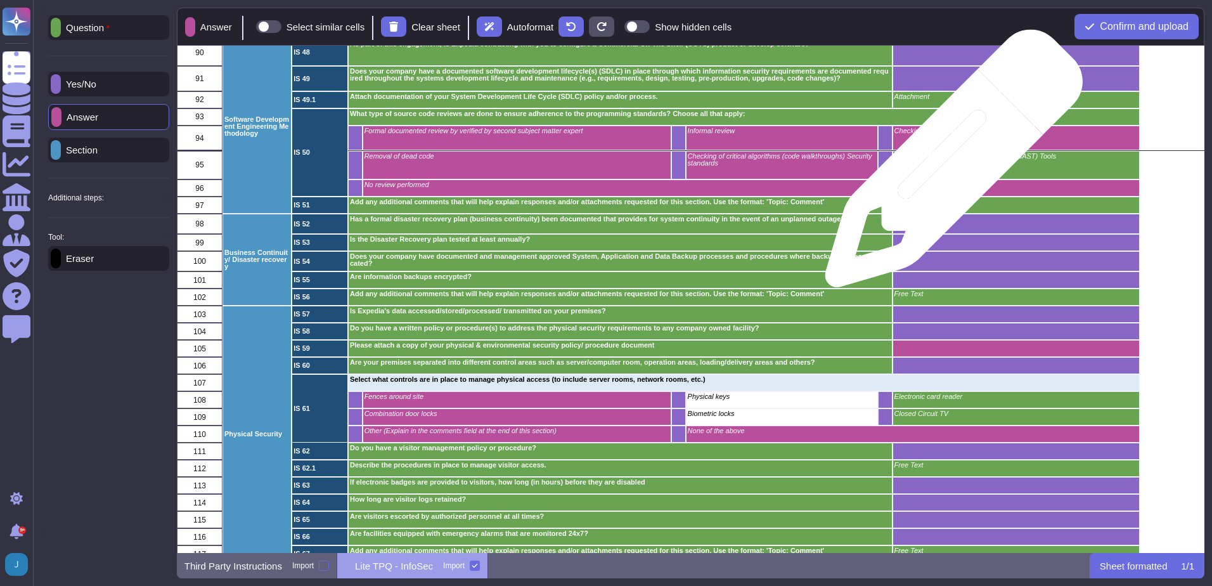
click at [949, 165] on div "Use Static Application Security Testing (SAST) Tools" at bounding box center [1015, 165] width 247 height 29
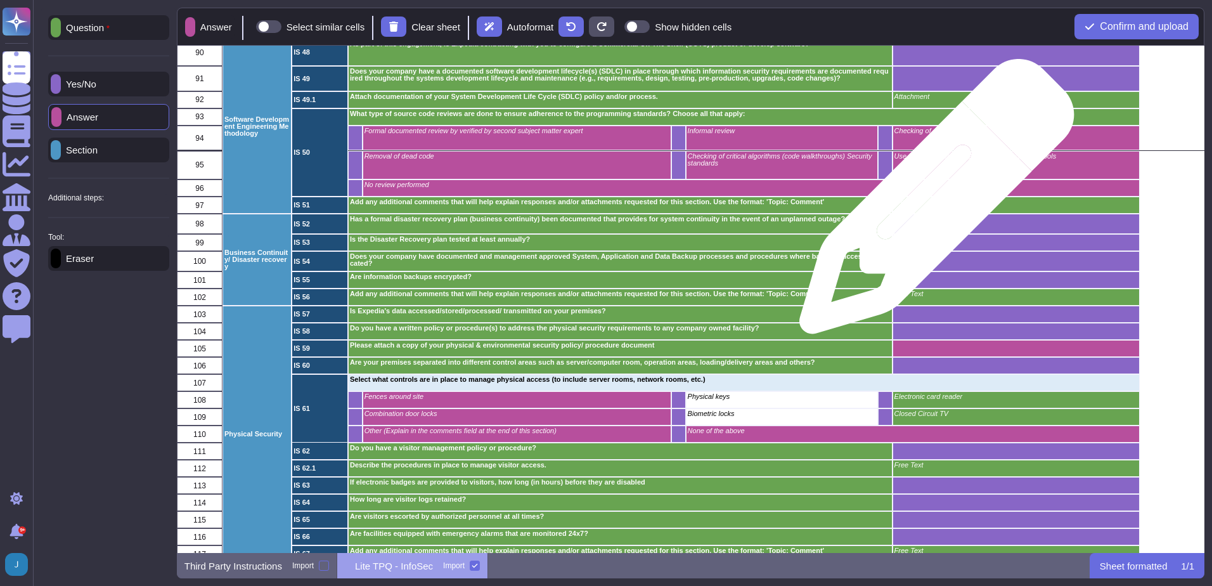
click at [932, 203] on p "Free Text" at bounding box center [1015, 201] width 243 height 7
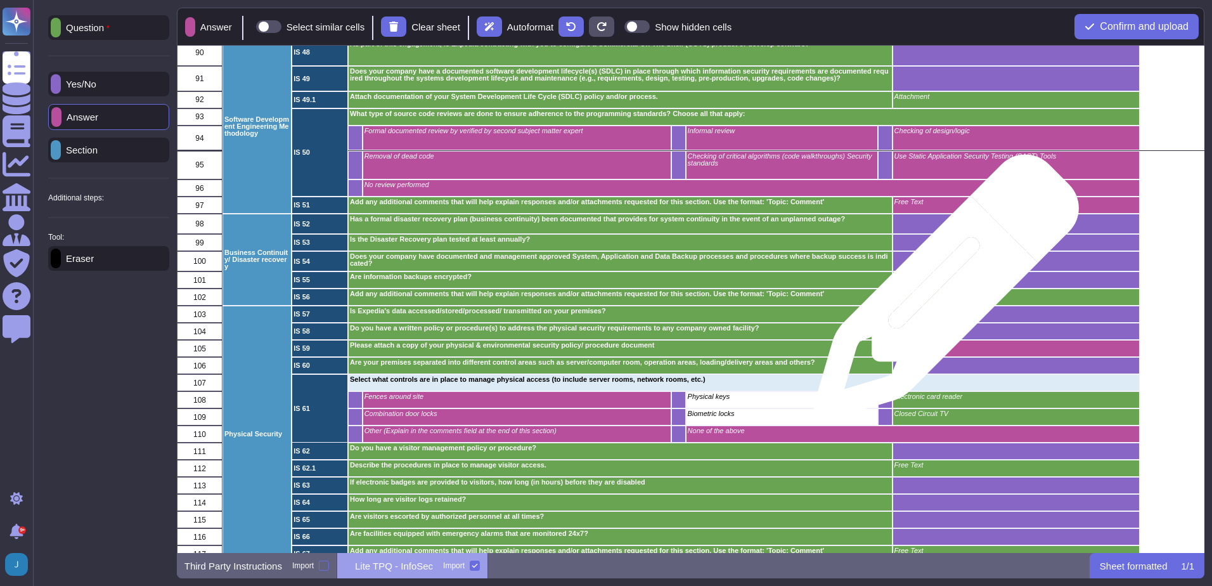
click at [942, 294] on p "Free Text" at bounding box center [1015, 293] width 243 height 7
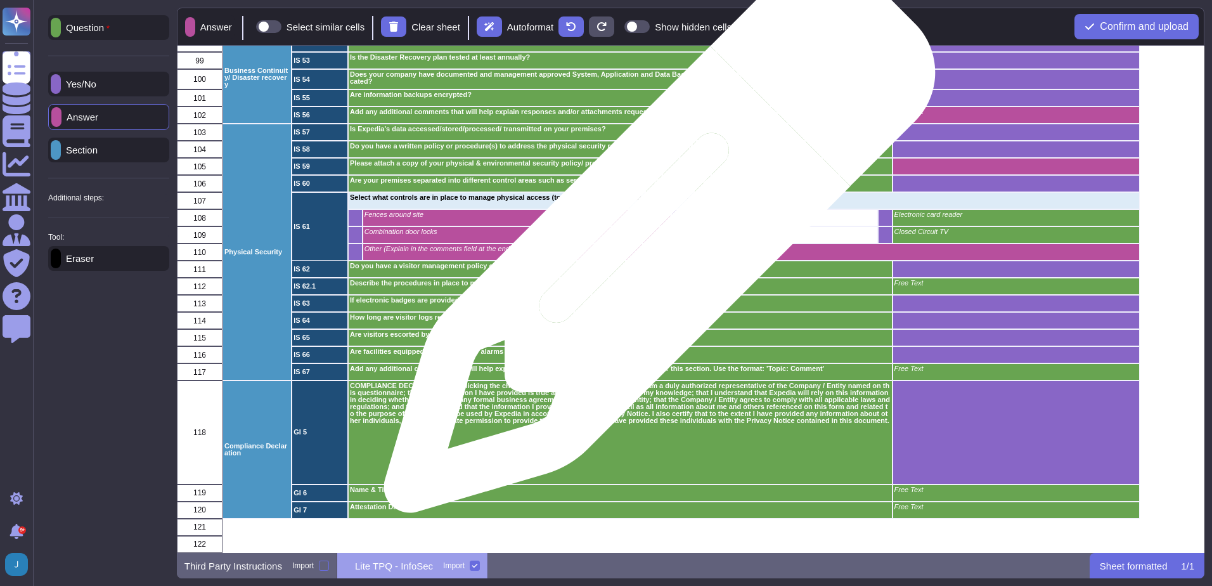
scroll to position [1698, 0]
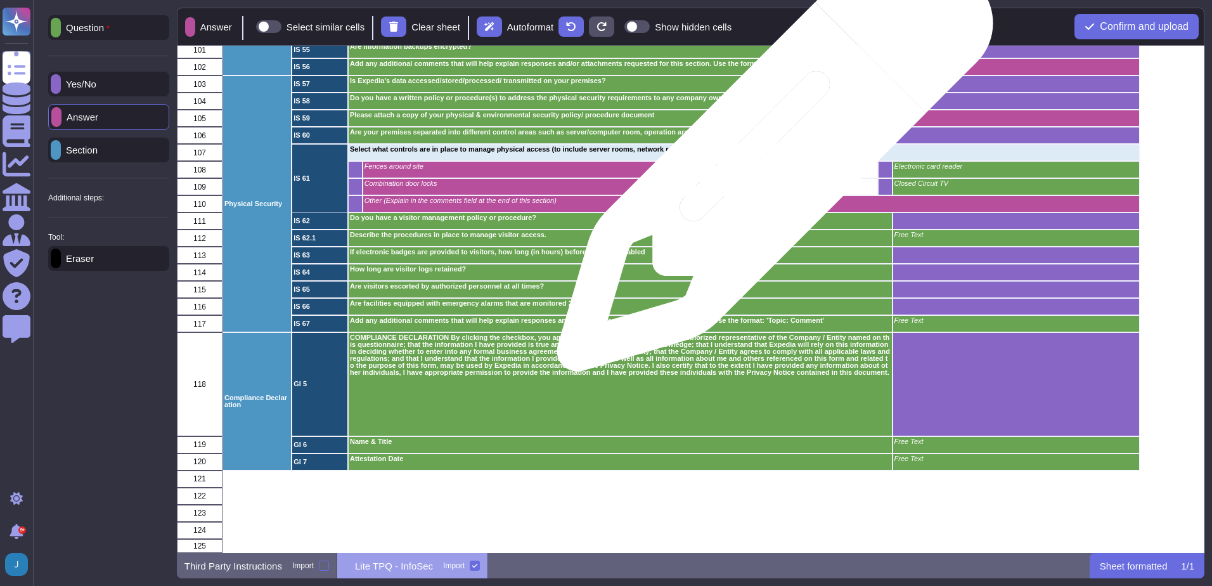
click at [770, 163] on p "Physical keys" at bounding box center [781, 166] width 188 height 7
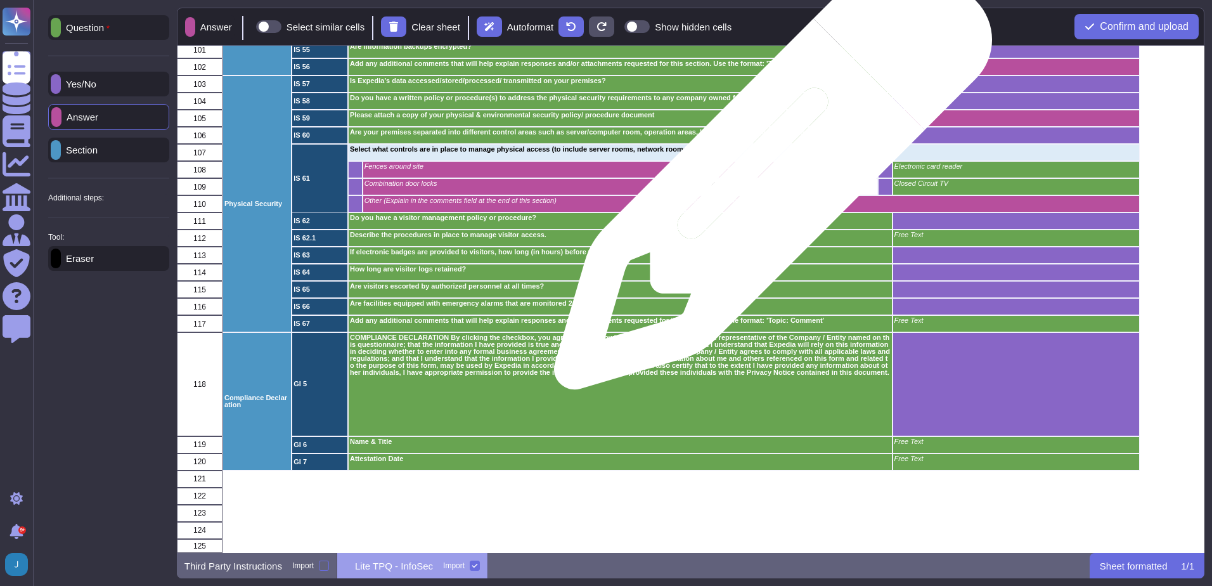
click at [769, 180] on p "Biometric locks" at bounding box center [781, 183] width 188 height 7
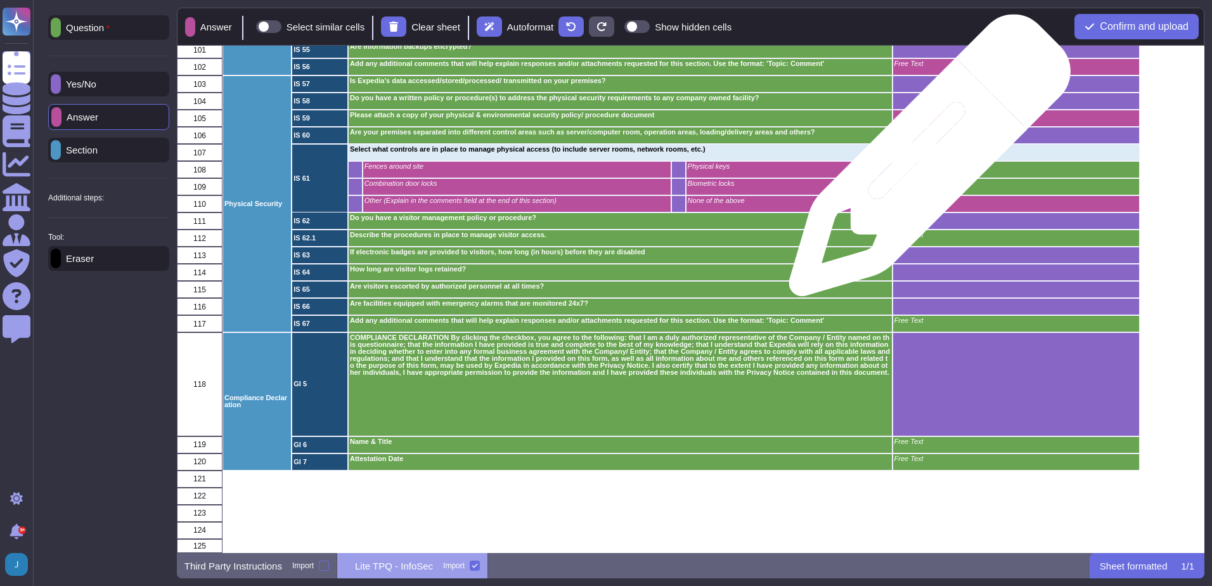
click at [926, 163] on p "Electronic card reader" at bounding box center [1015, 166] width 243 height 7
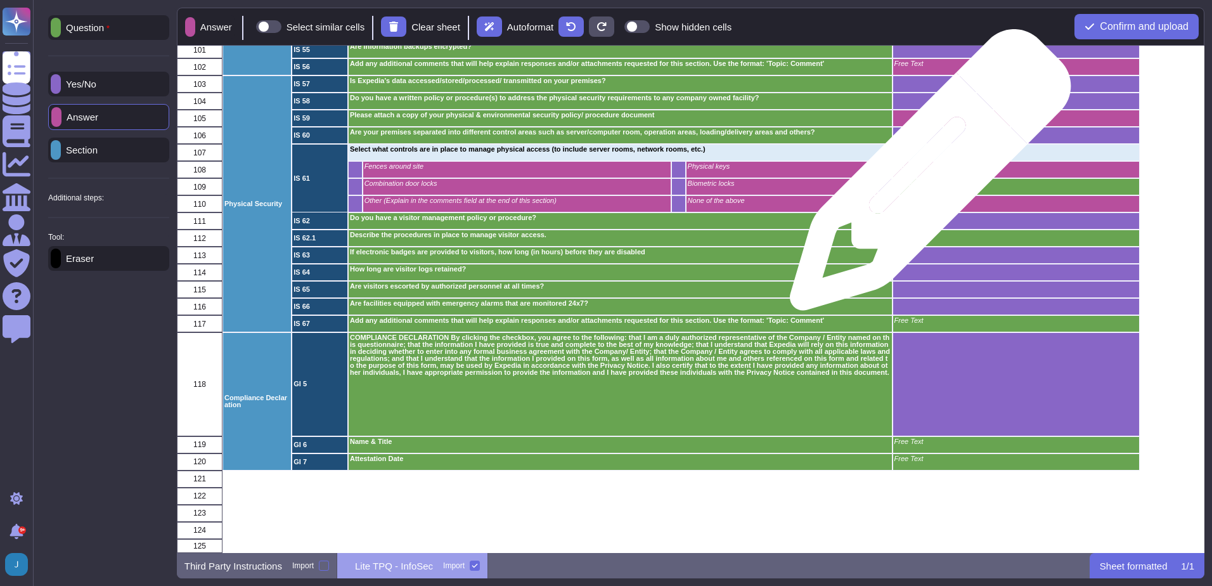
click at [926, 180] on p "Closed Circuit TV" at bounding box center [1015, 183] width 243 height 7
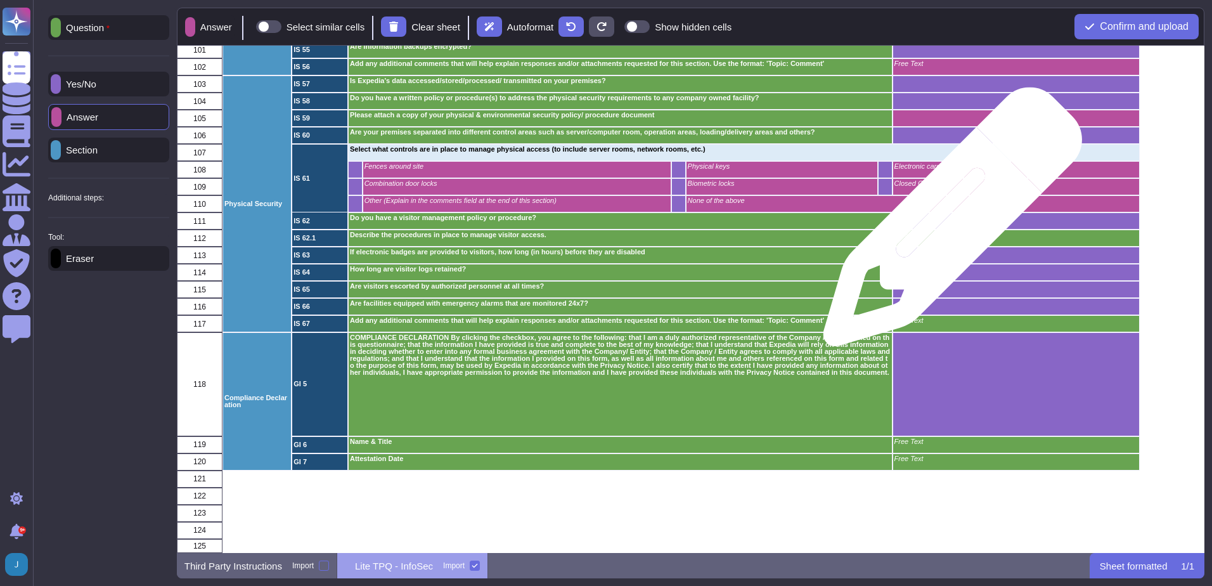
click at [948, 231] on p "Free Text" at bounding box center [1015, 234] width 243 height 7
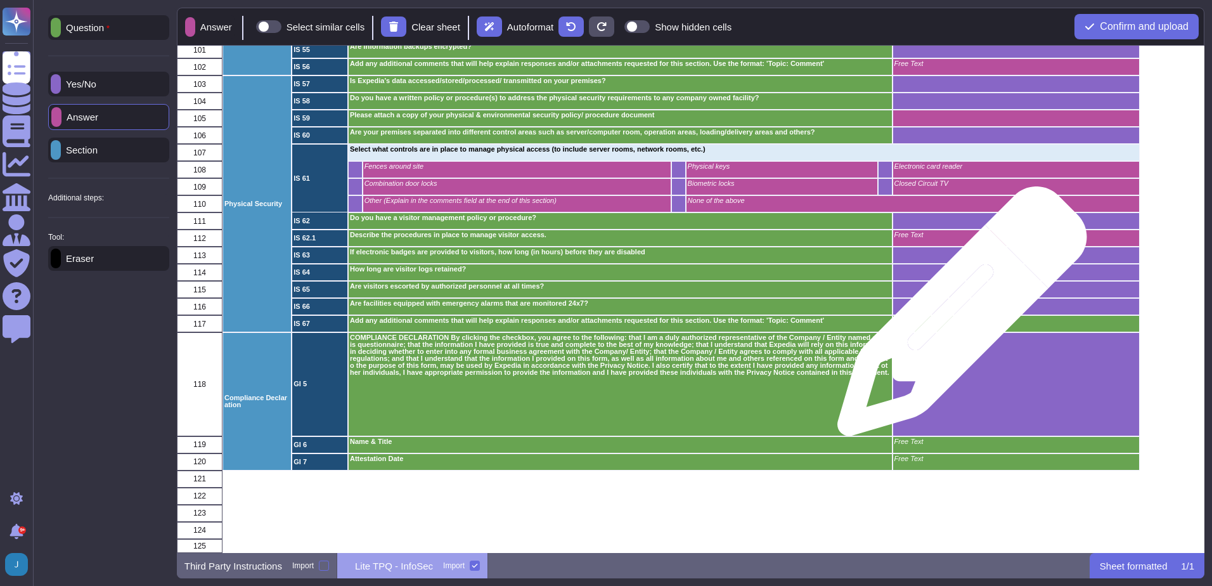
click at [957, 318] on div "Free Text" at bounding box center [1015, 323] width 247 height 17
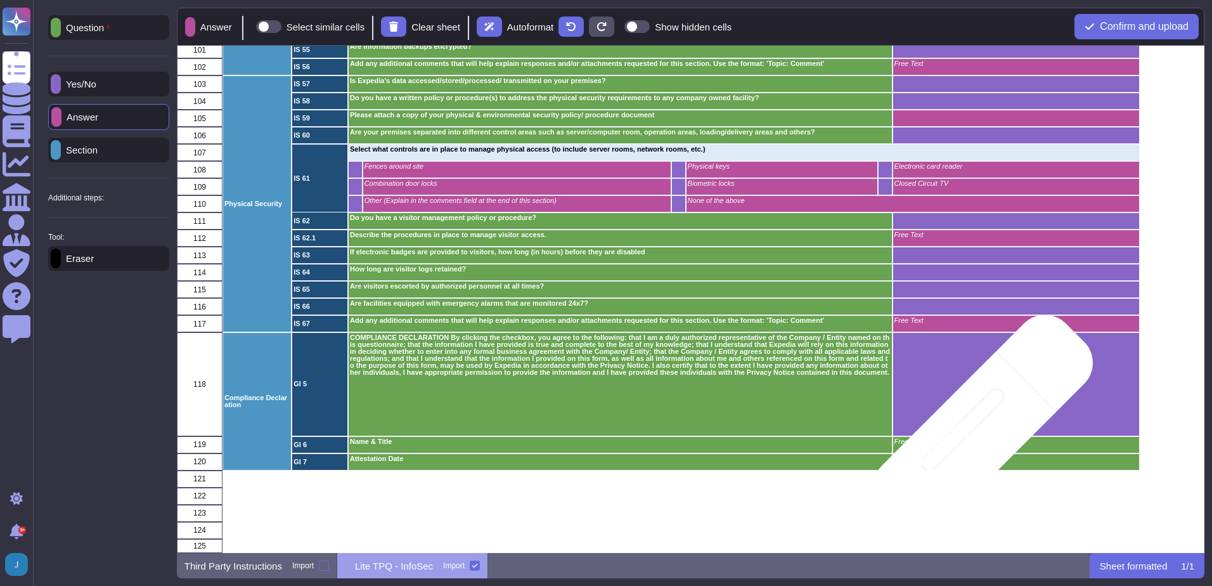
click at [970, 440] on div "Free Text" at bounding box center [1015, 444] width 247 height 17
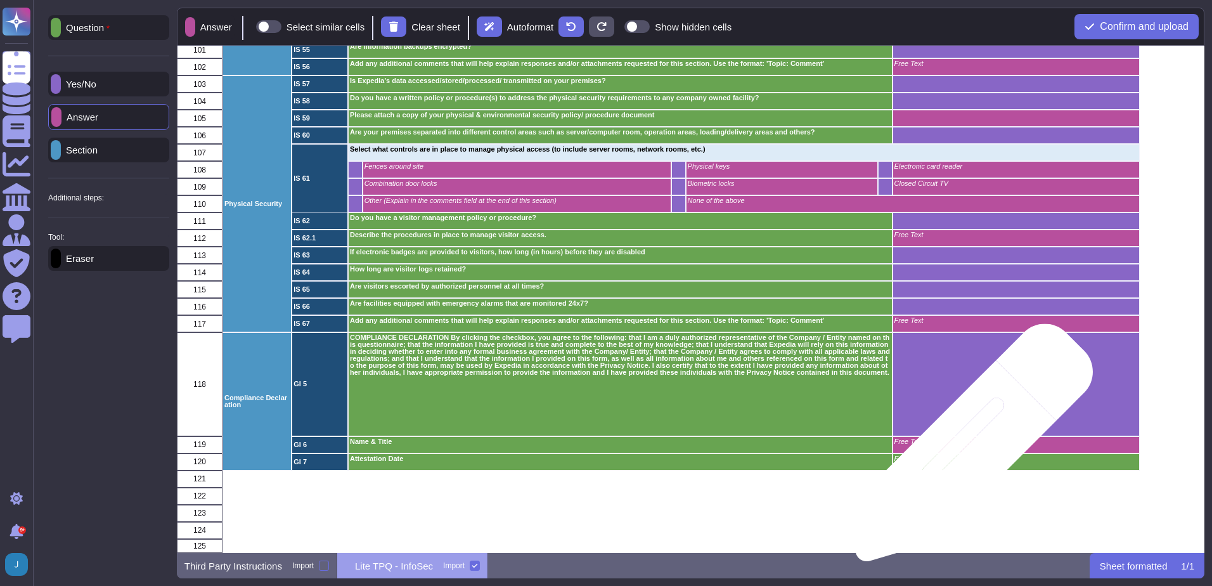
click at [970, 455] on p "Free Text" at bounding box center [1015, 458] width 243 height 7
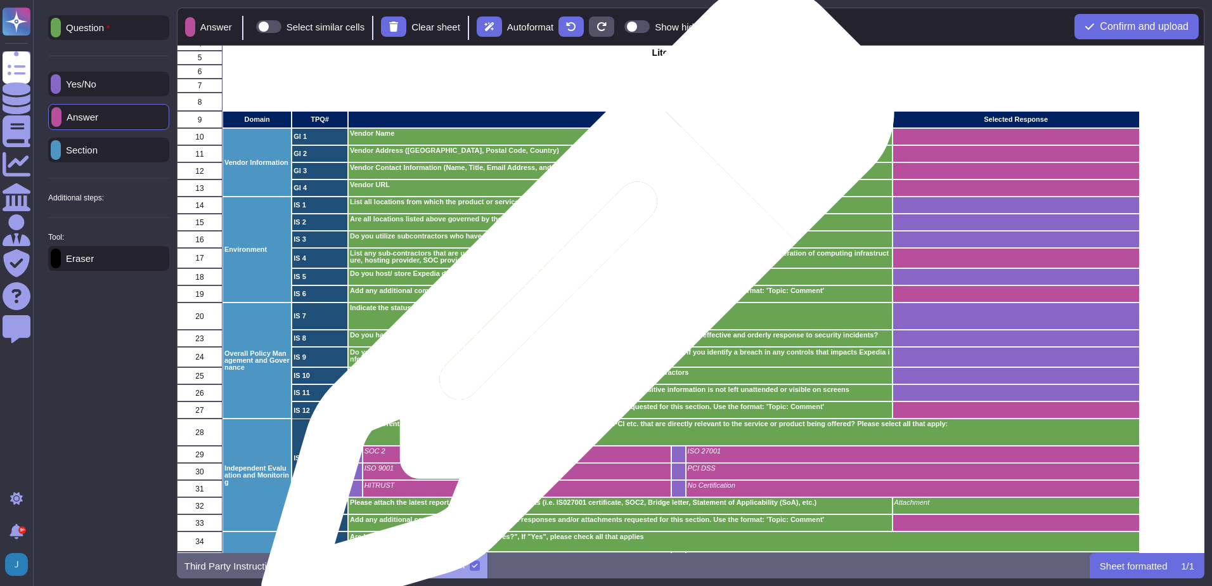
scroll to position [0, 0]
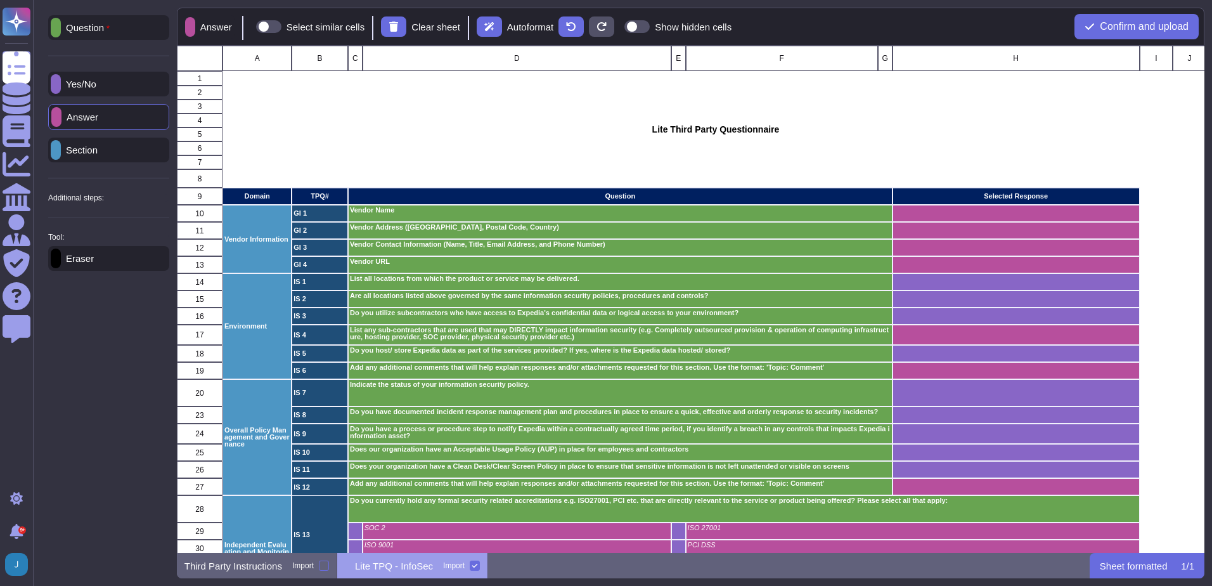
click at [78, 200] on p "Additional steps:" at bounding box center [76, 198] width 56 height 8
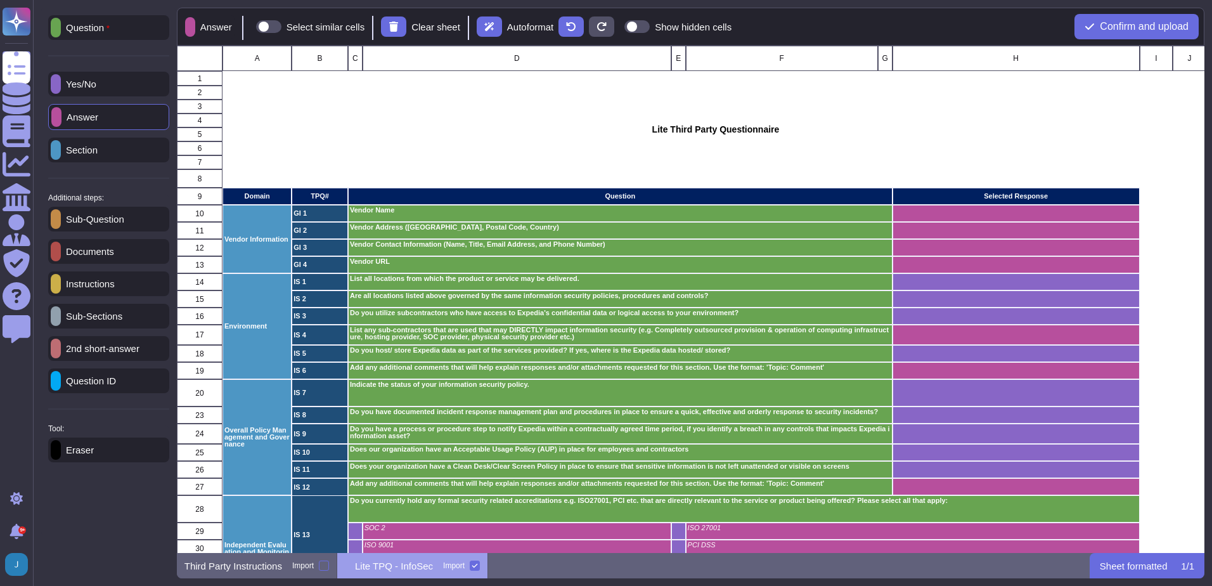
click at [102, 251] on p "Documents" at bounding box center [87, 252] width 53 height 10
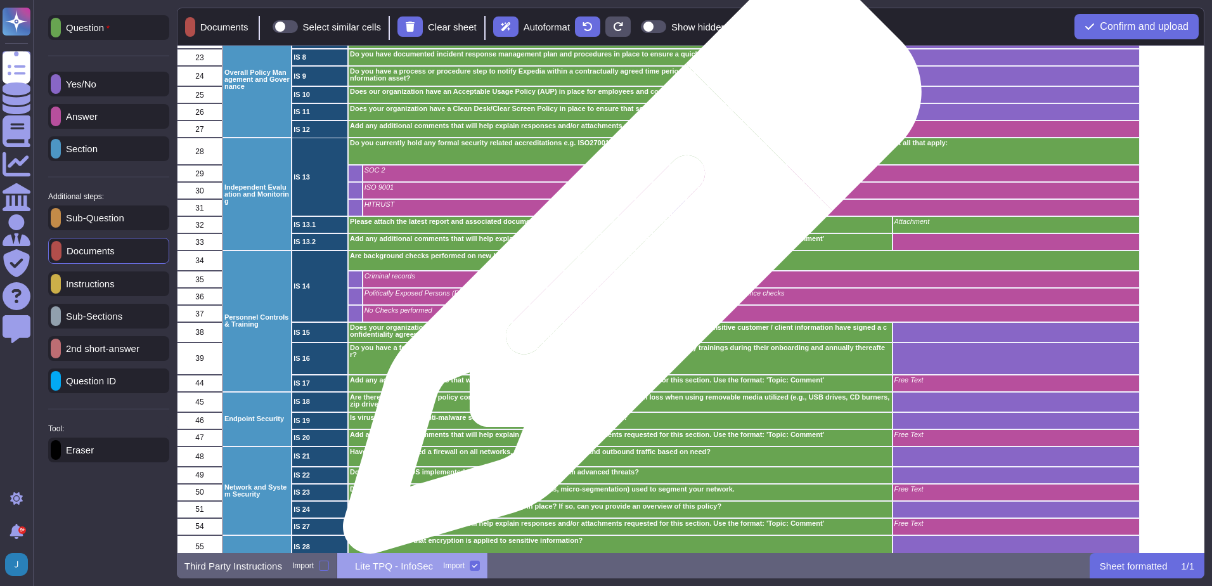
scroll to position [380, 0]
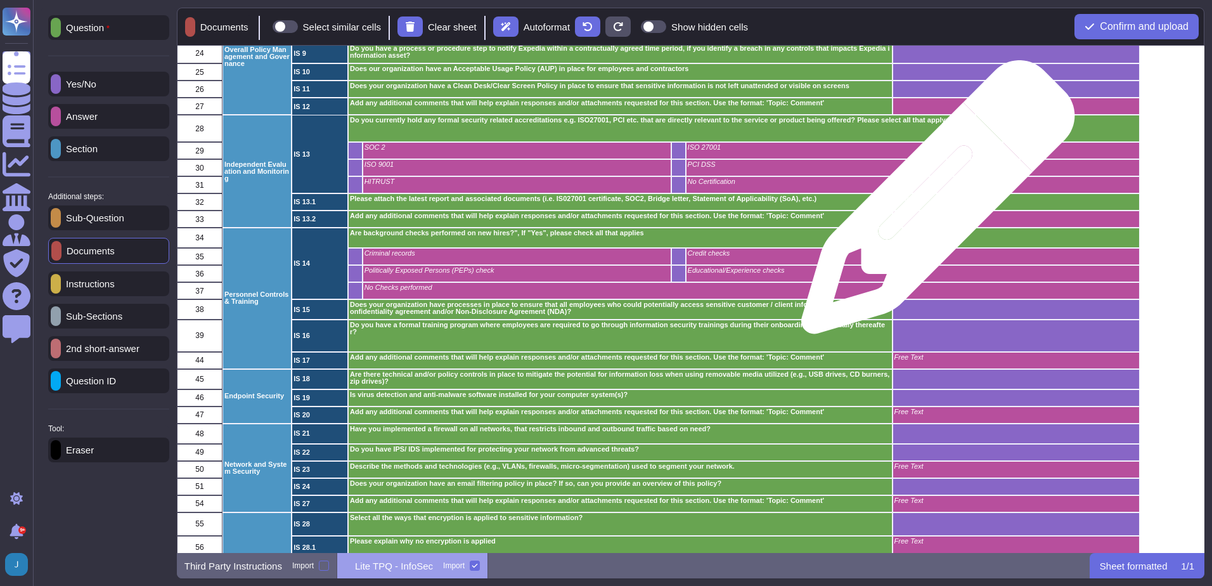
click at [933, 204] on div "Attachment" at bounding box center [1015, 201] width 247 height 17
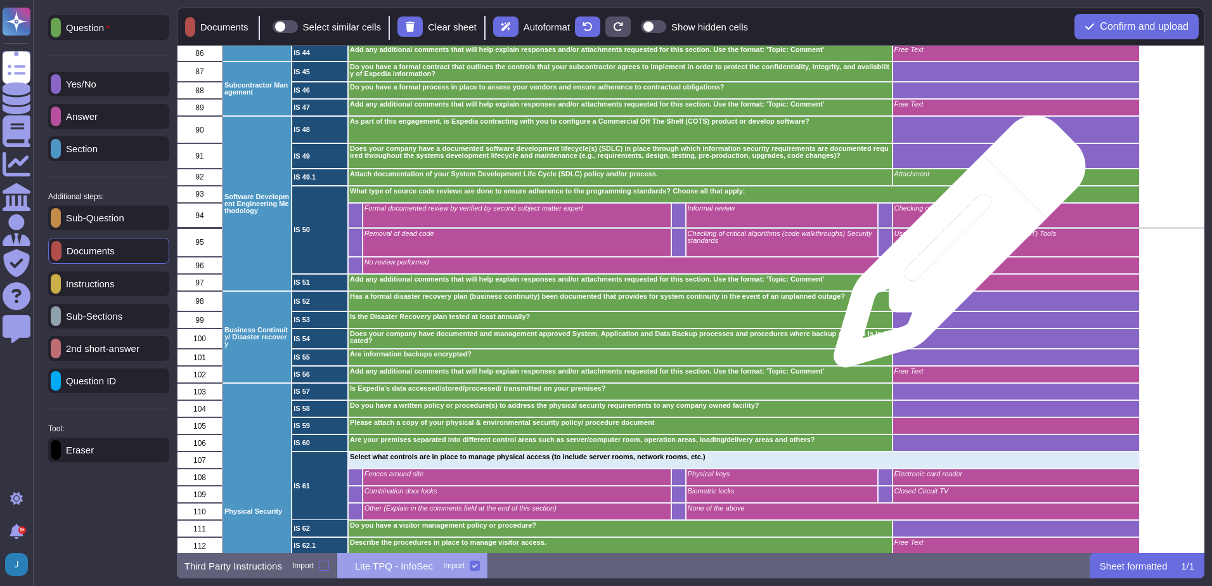
scroll to position [1395, 0]
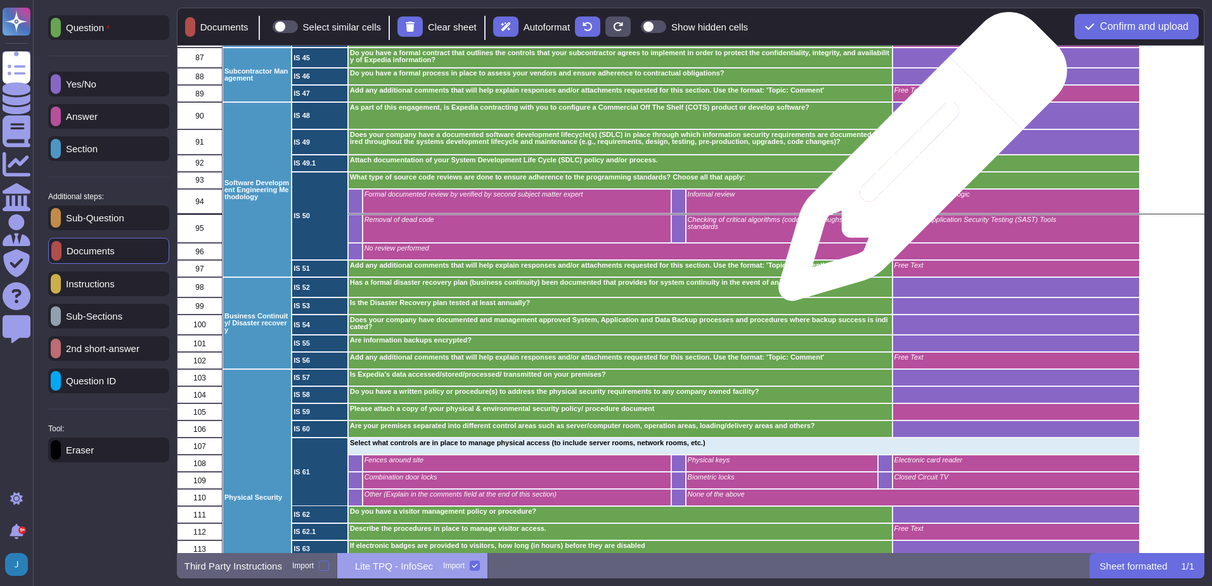
click at [918, 162] on p "Attachment" at bounding box center [1015, 160] width 243 height 7
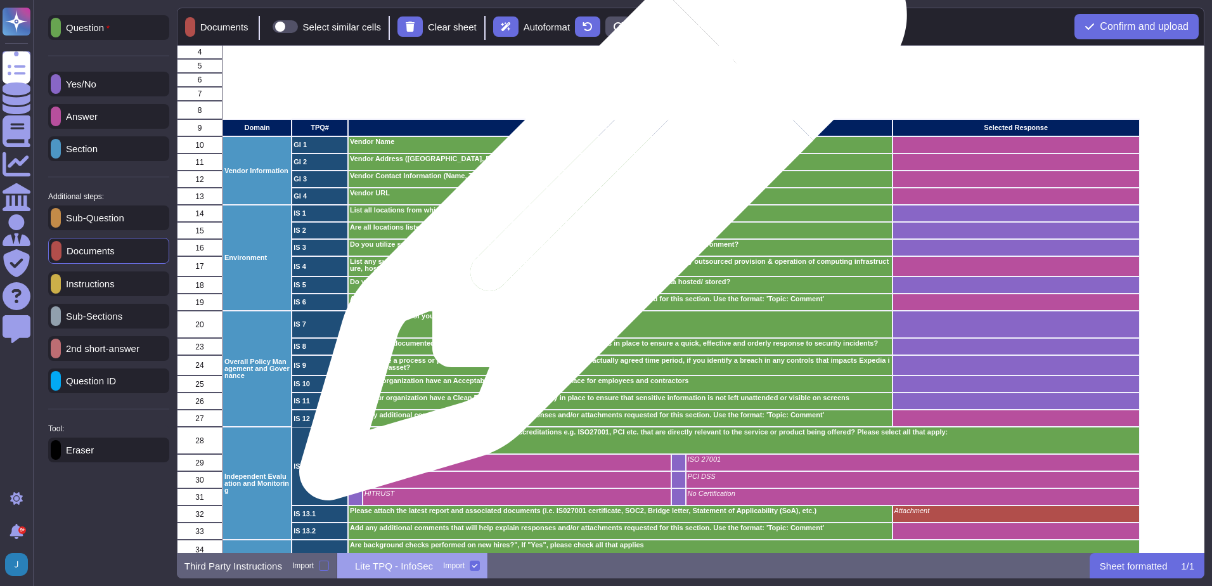
scroll to position [0, 0]
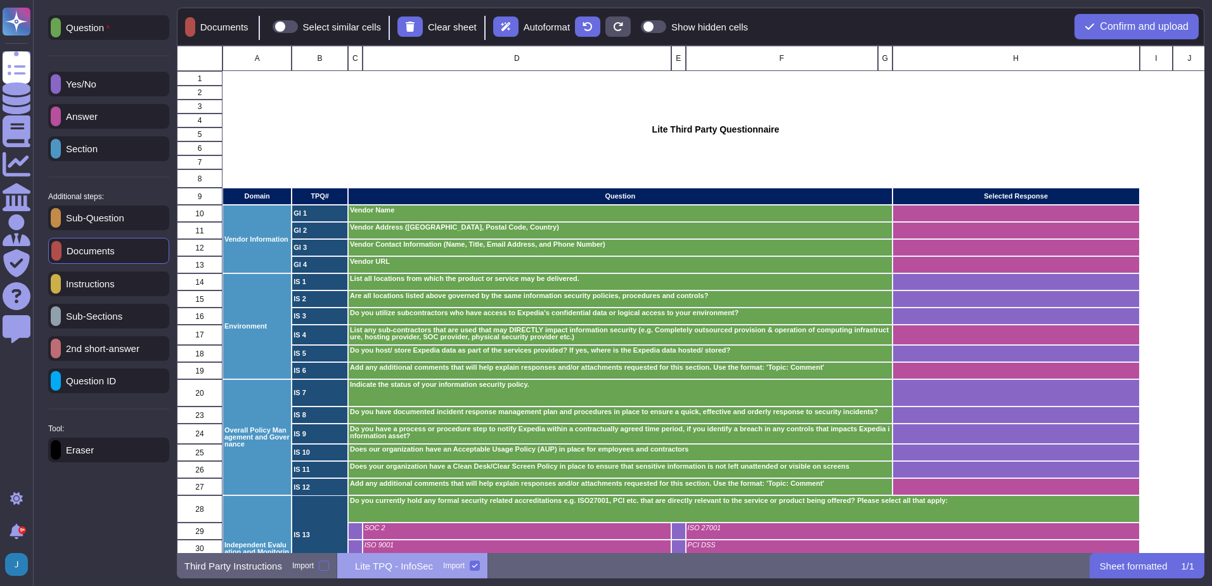
click at [107, 29] on p "Question" at bounding box center [85, 28] width 49 height 10
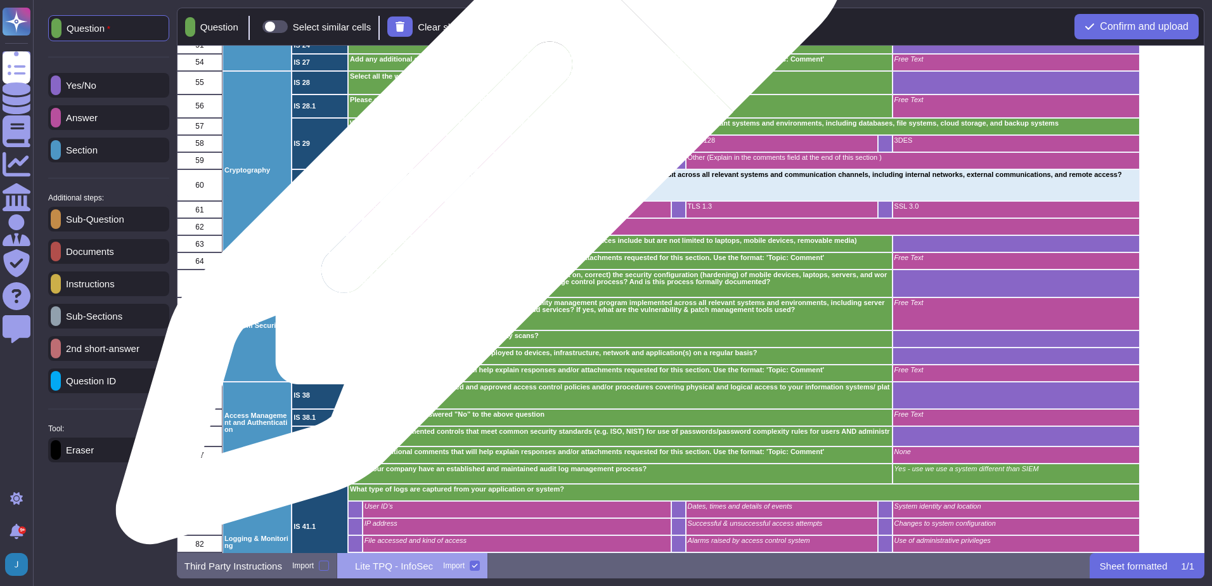
scroll to position [824, 0]
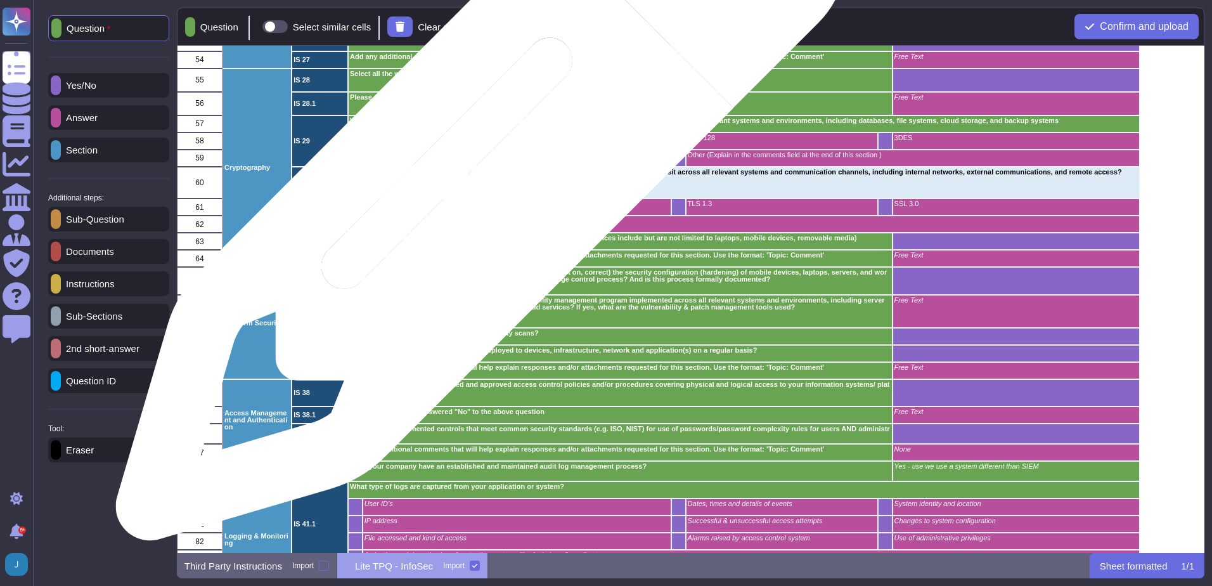
click at [476, 182] on div "What encryption algorithms and practices does your organization employ to prote…" at bounding box center [744, 183] width 792 height 32
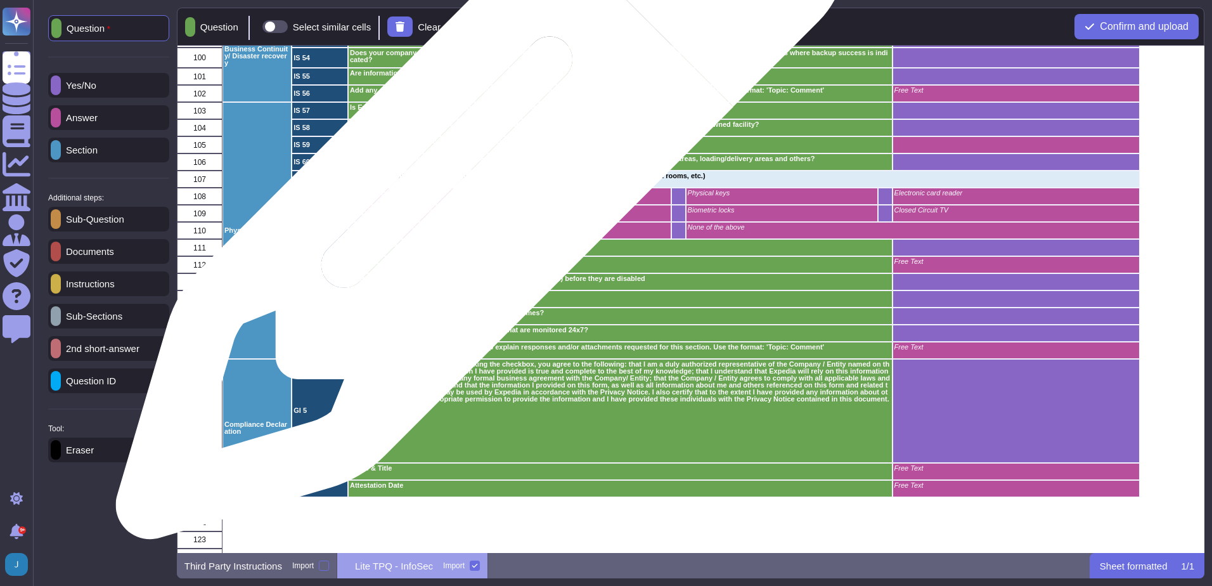
scroll to position [1698, 0]
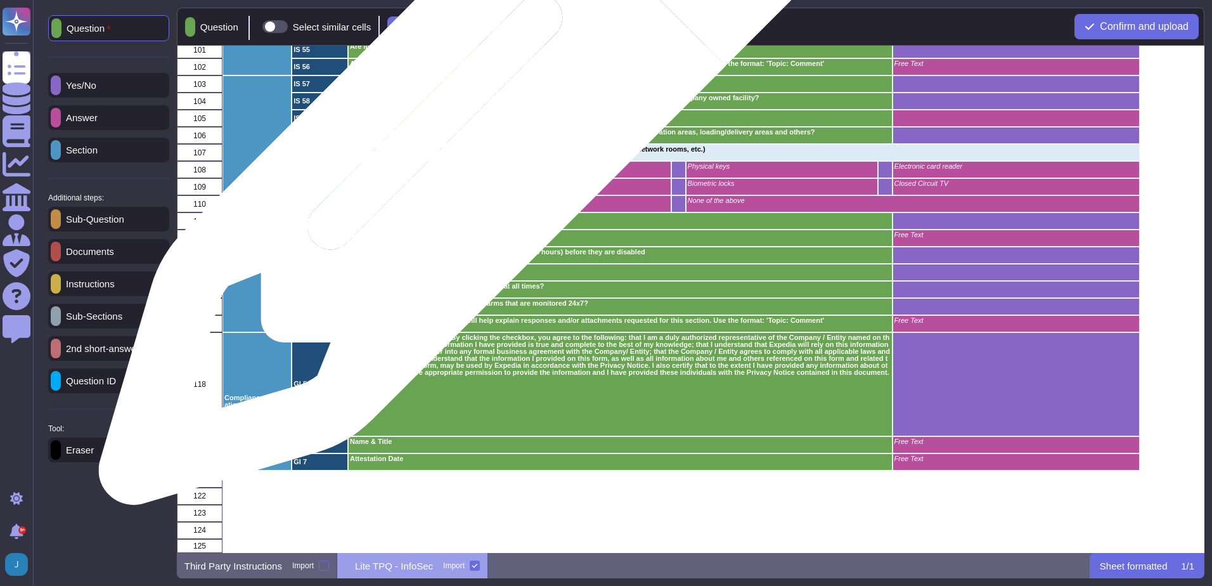
click at [465, 146] on p "Select what controls are in place to manage physical access (to include server …" at bounding box center [744, 149] width 788 height 7
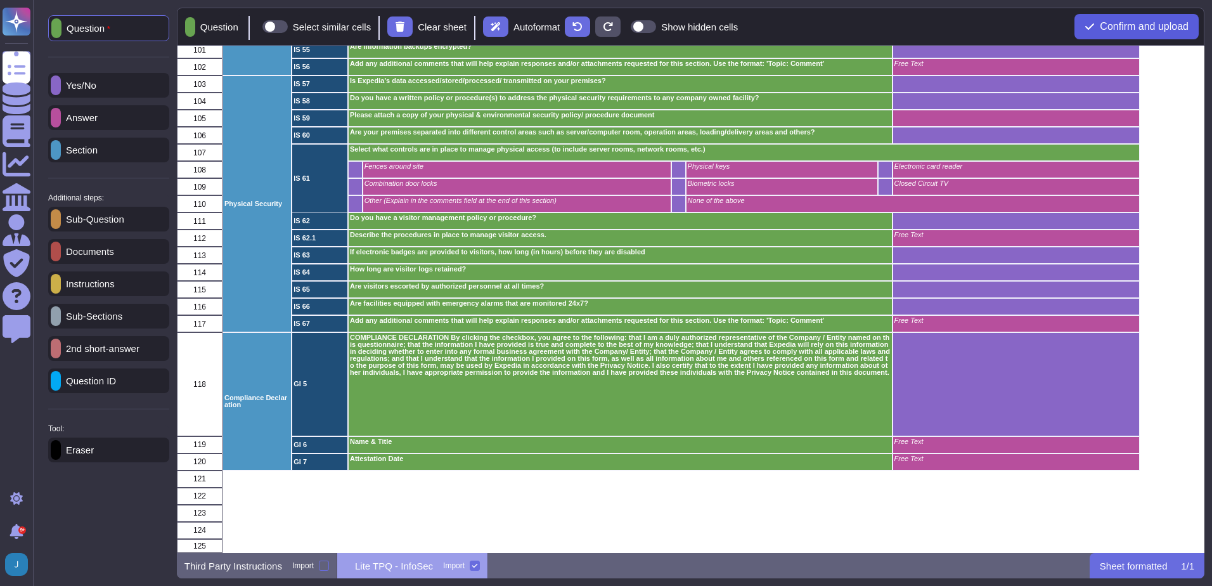
click at [1129, 25] on span "Confirm and upload" at bounding box center [1144, 27] width 89 height 10
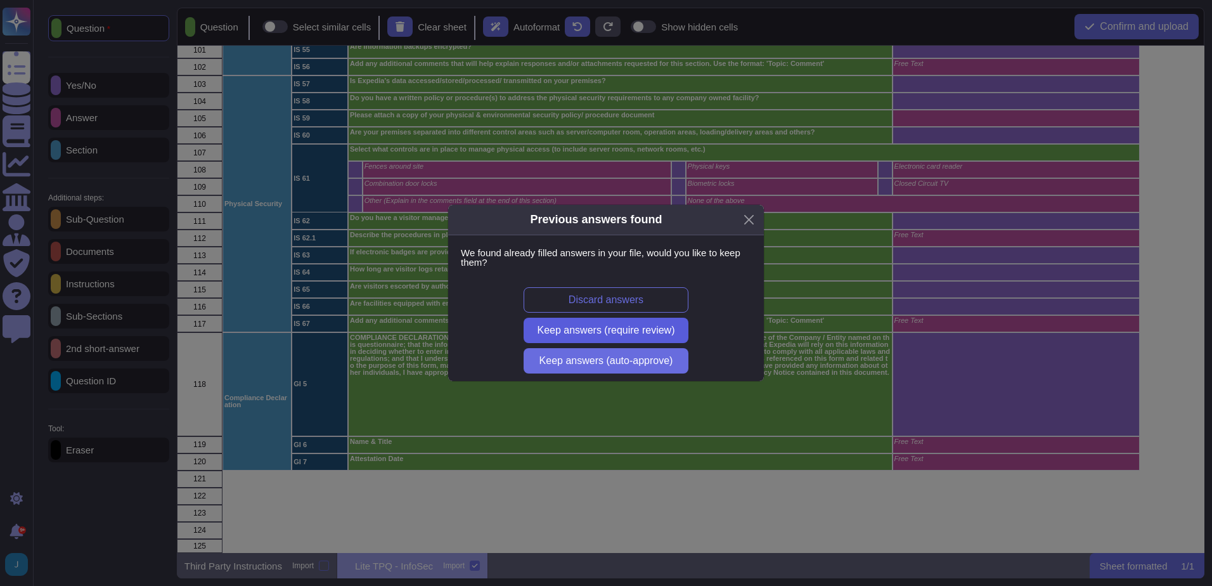
click at [632, 331] on span "Keep answers (require review)" at bounding box center [607, 330] width 138 height 10
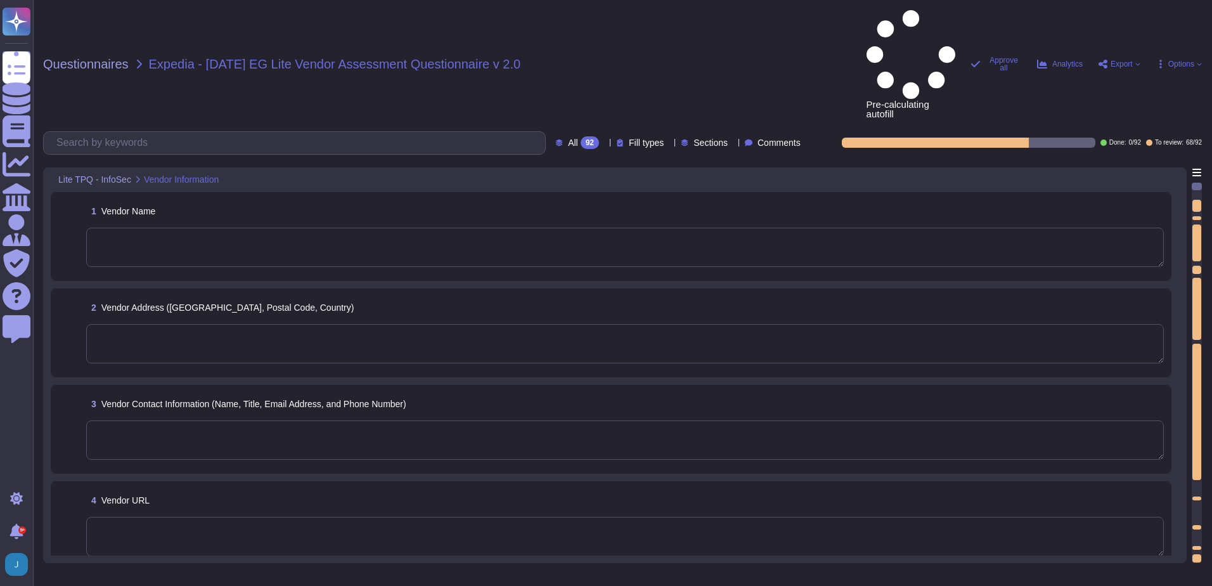
type textarea "SOC 2"
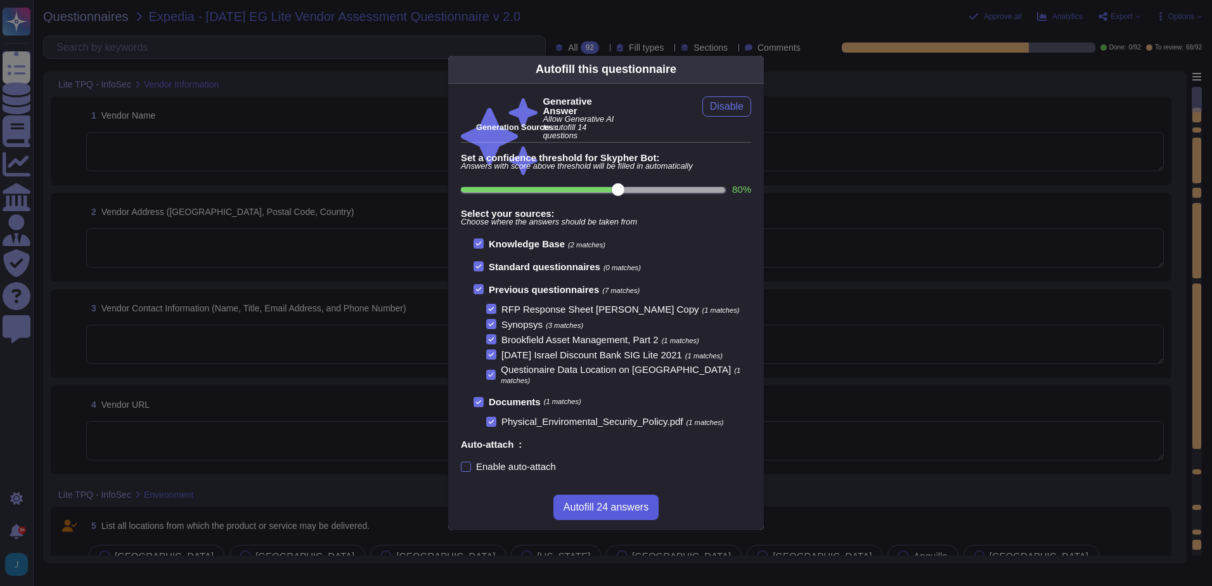
click at [613, 502] on span "Autofill 24 answers" at bounding box center [606, 507] width 85 height 10
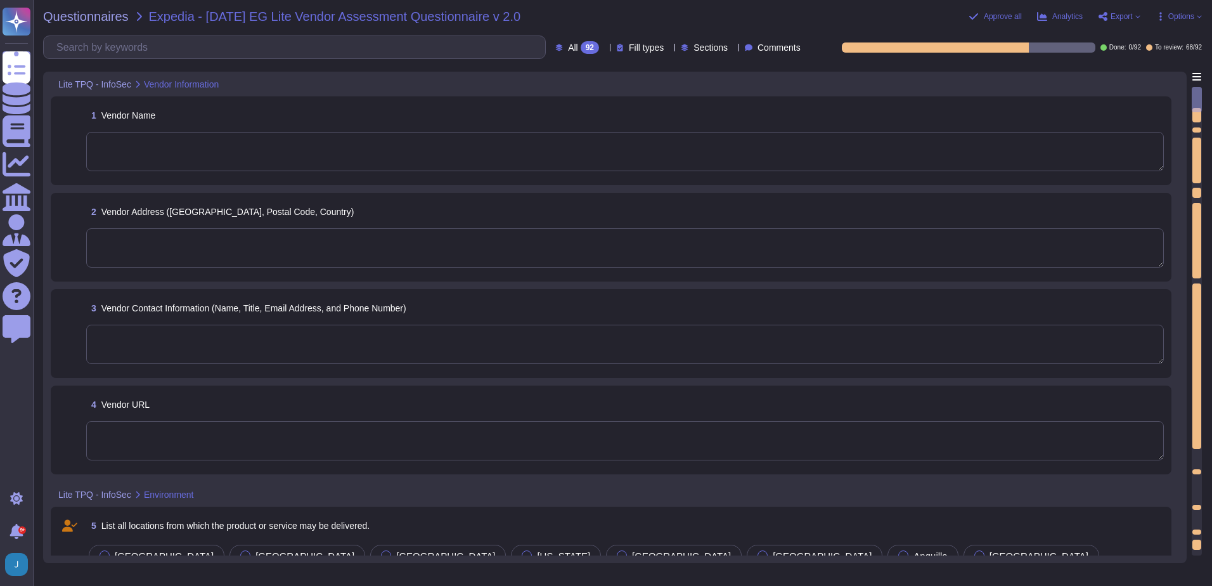
type textarea "Sectigo."
type textarea "[STREET_ADDRESS]"
type textarea "[EMAIL_ADDRESS][DOMAIN_NAME]"
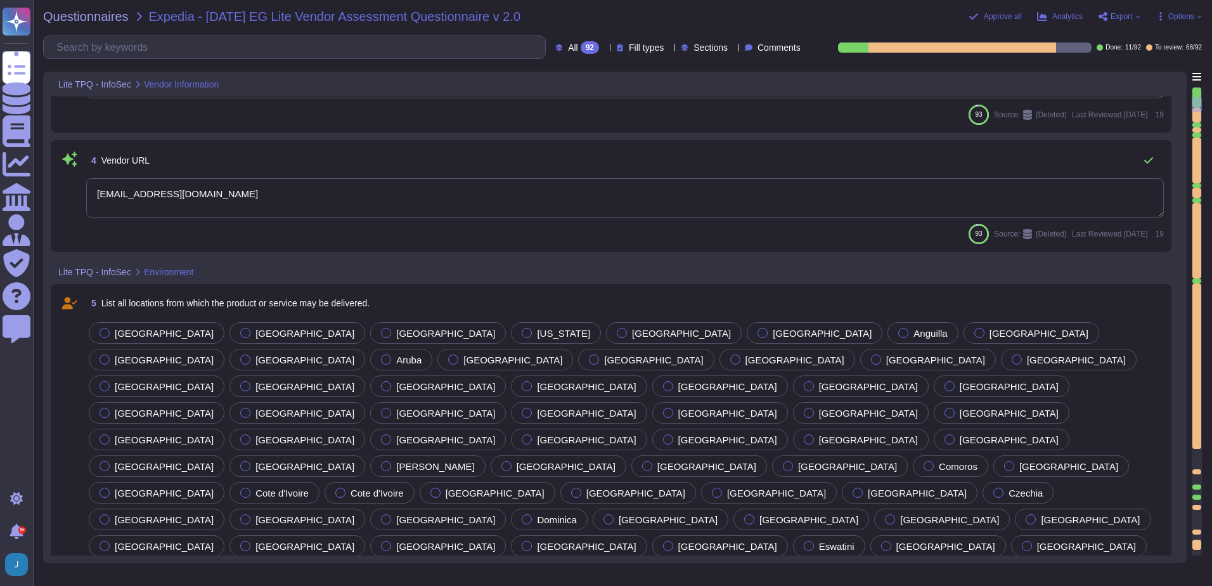
scroll to position [317, 0]
type textarea "ISO 9001"
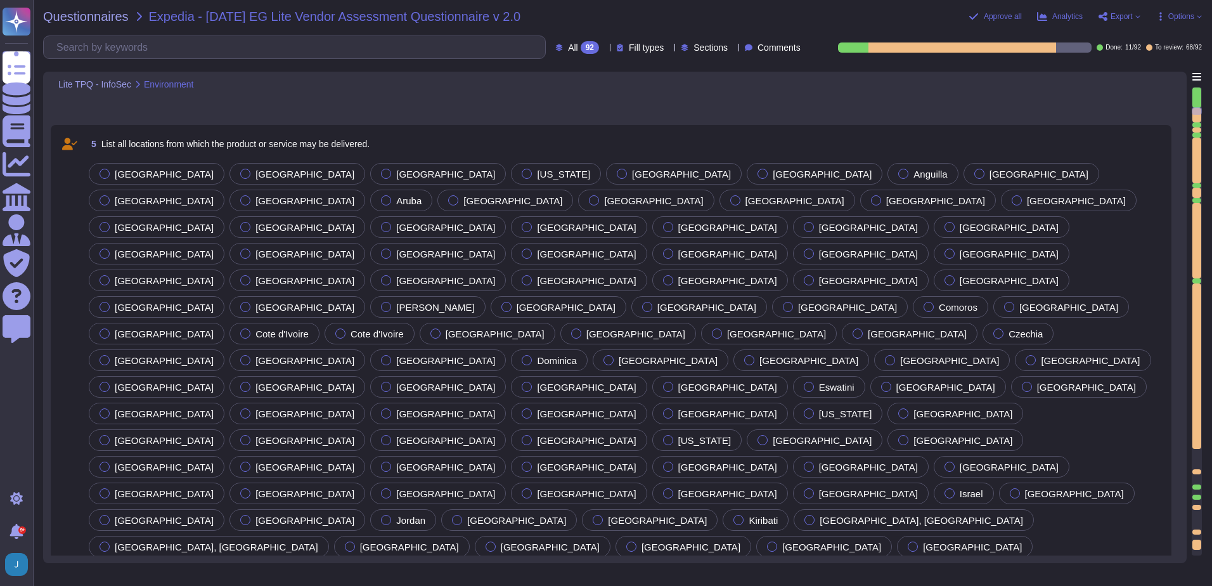
type textarea "ISO 27001"
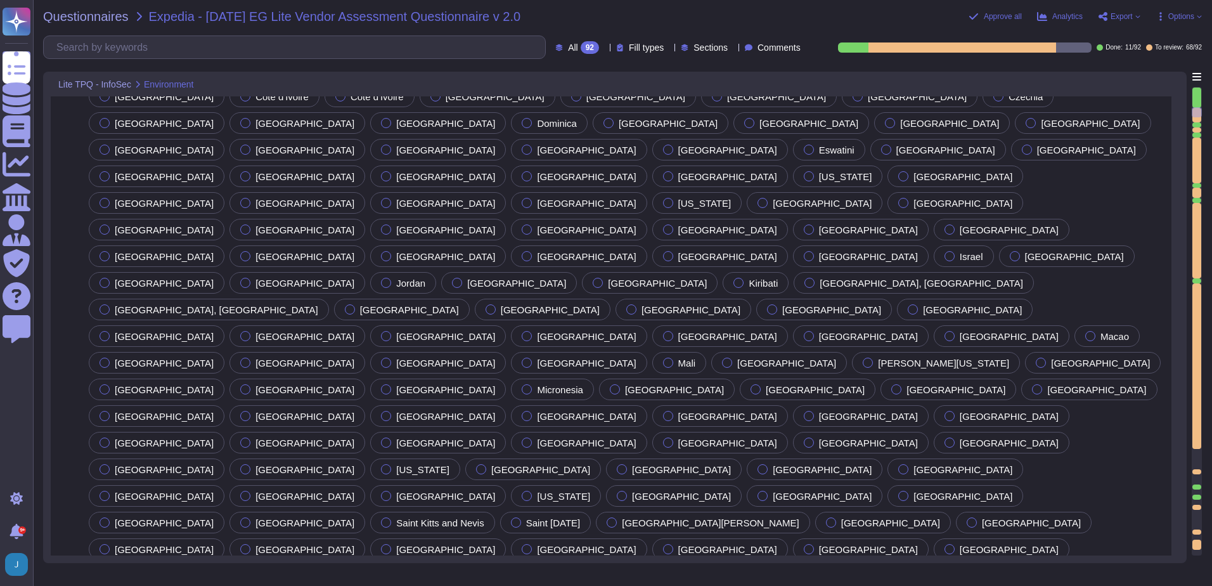
scroll to position [697, 0]
type textarea "Sectigo utilizes third-party colocation providers for its data centers, specifi…"
type textarea "HITRUST"
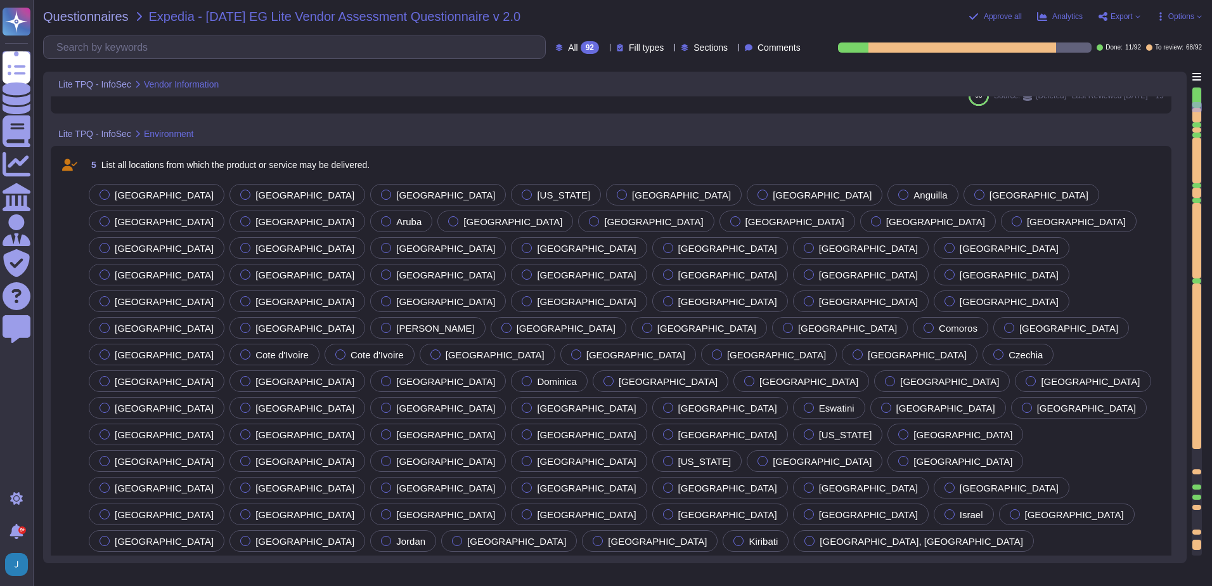
type textarea "[STREET_ADDRESS]"
type textarea "[EMAIL_ADDRESS][DOMAIN_NAME]"
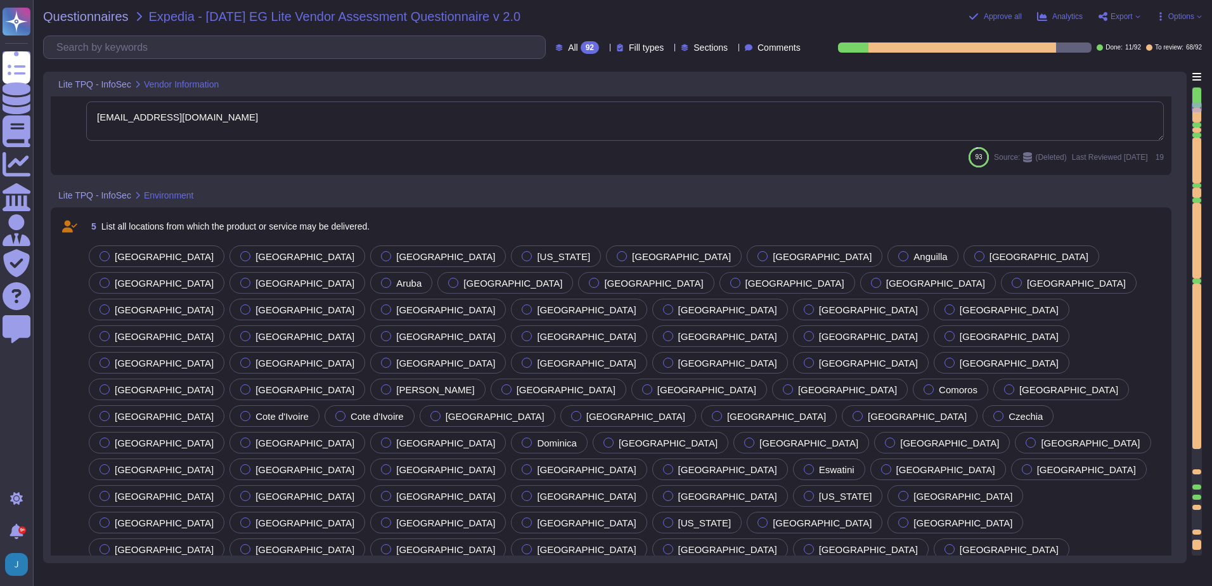
scroll to position [380, 0]
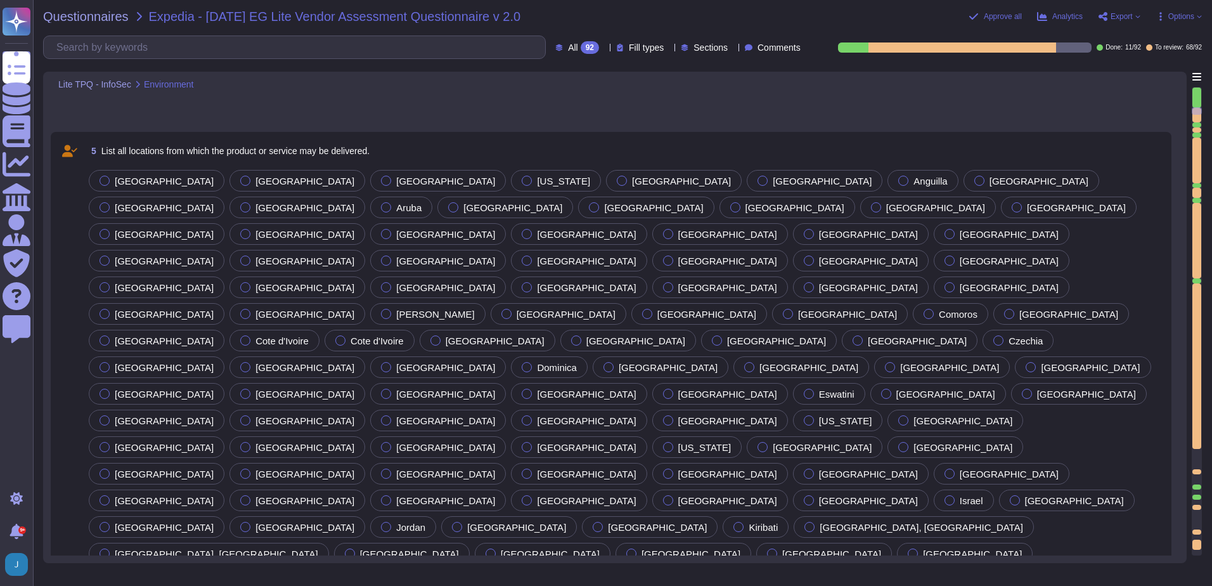
type textarea "Sectigo utilizes third-party colocation providers for its data centers, specifi…"
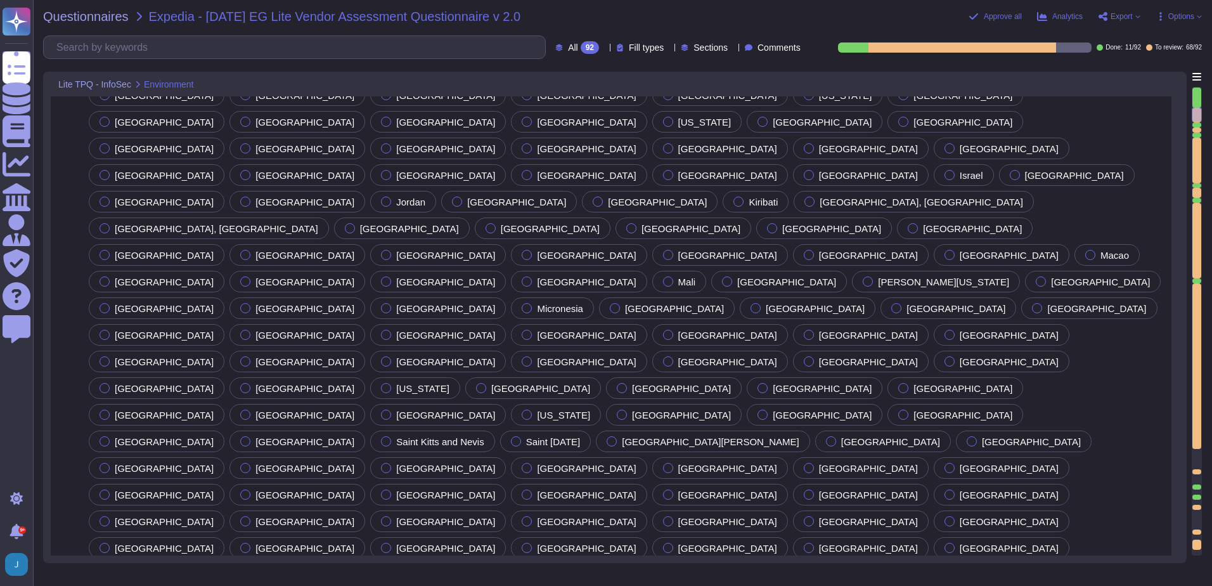
type textarea "HITRUST"
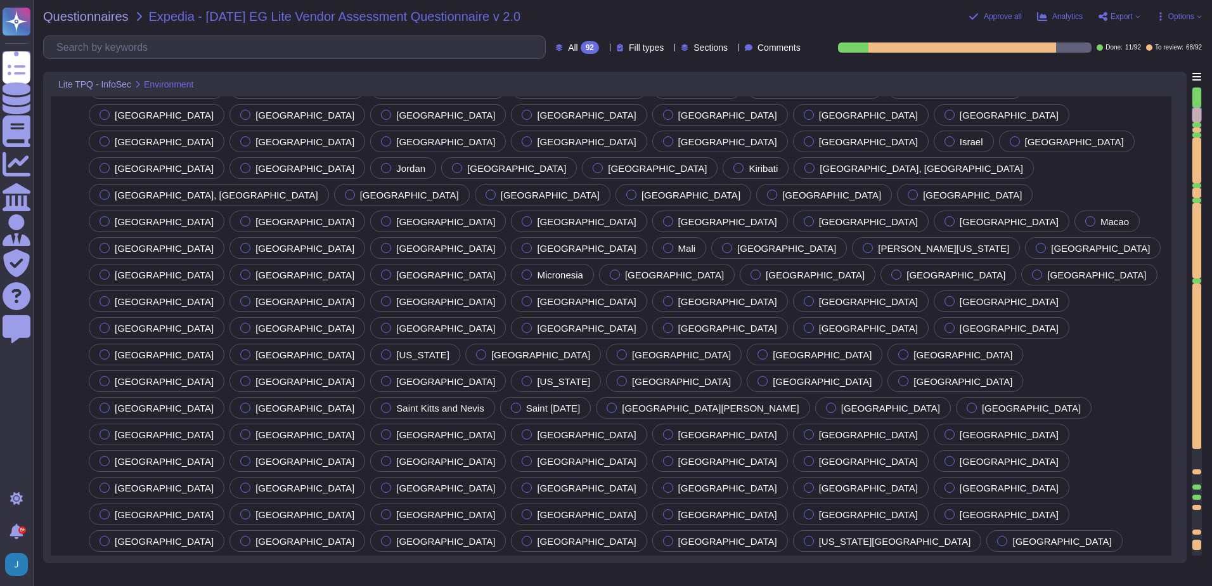
type textarea "Please refer our SOC 2 report."
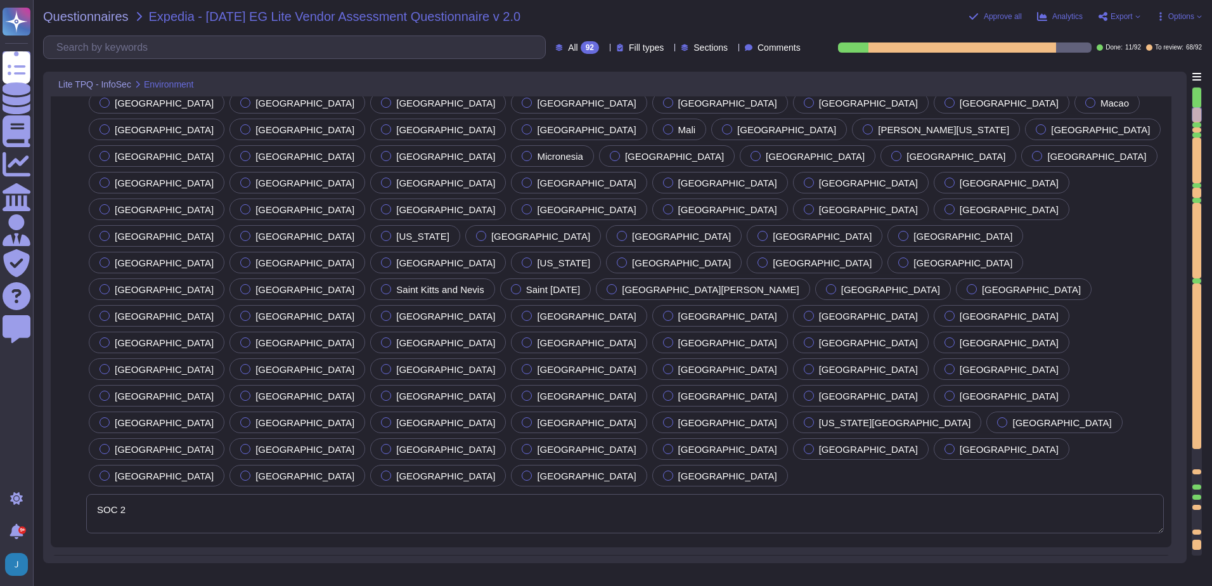
scroll to position [1015, 0]
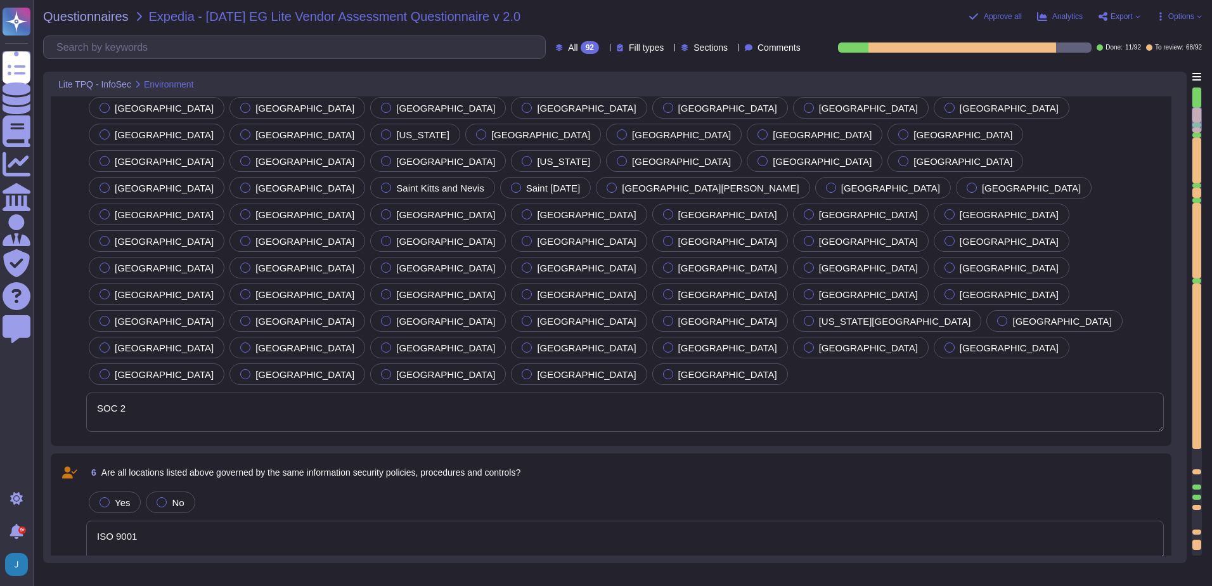
type textarea "PCI DSS"
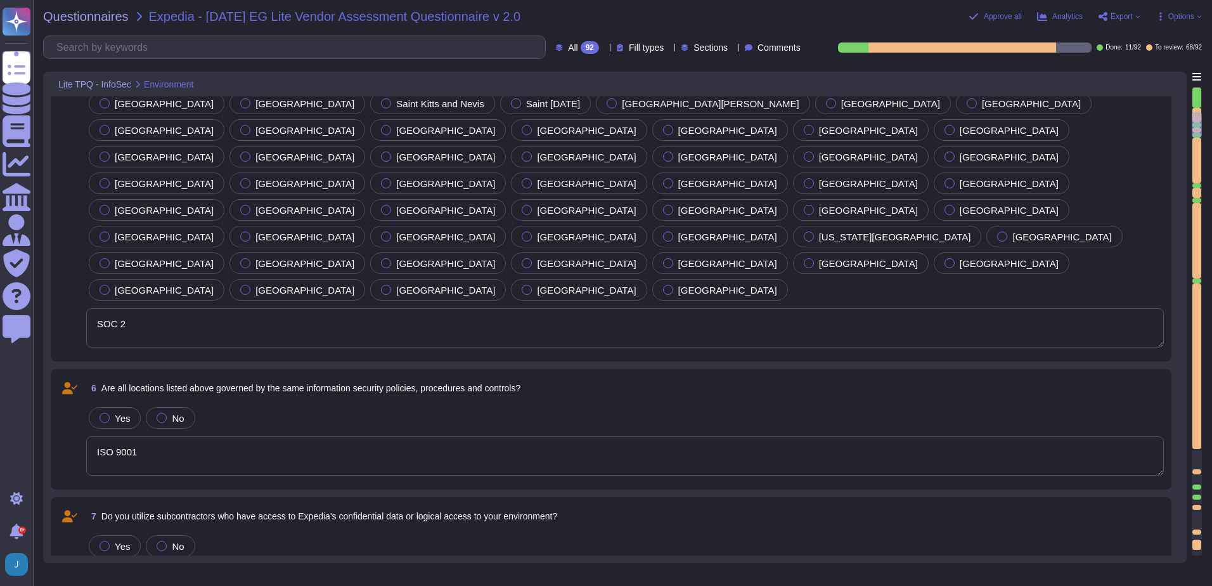
type textarea "No Certification"
type textarea "3DES"
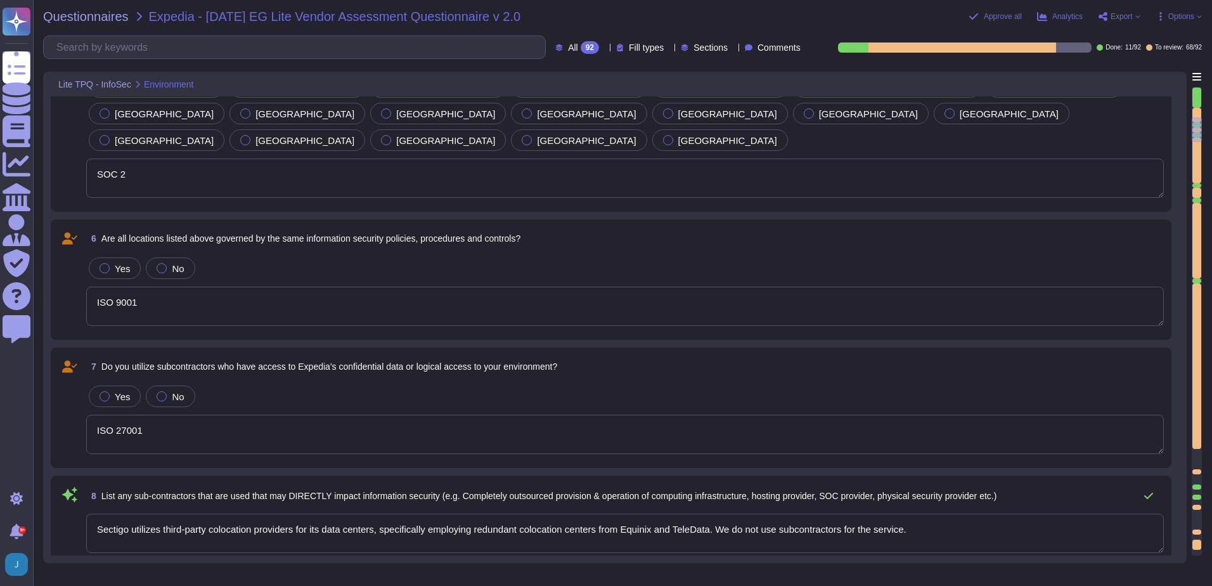
scroll to position [1268, 0]
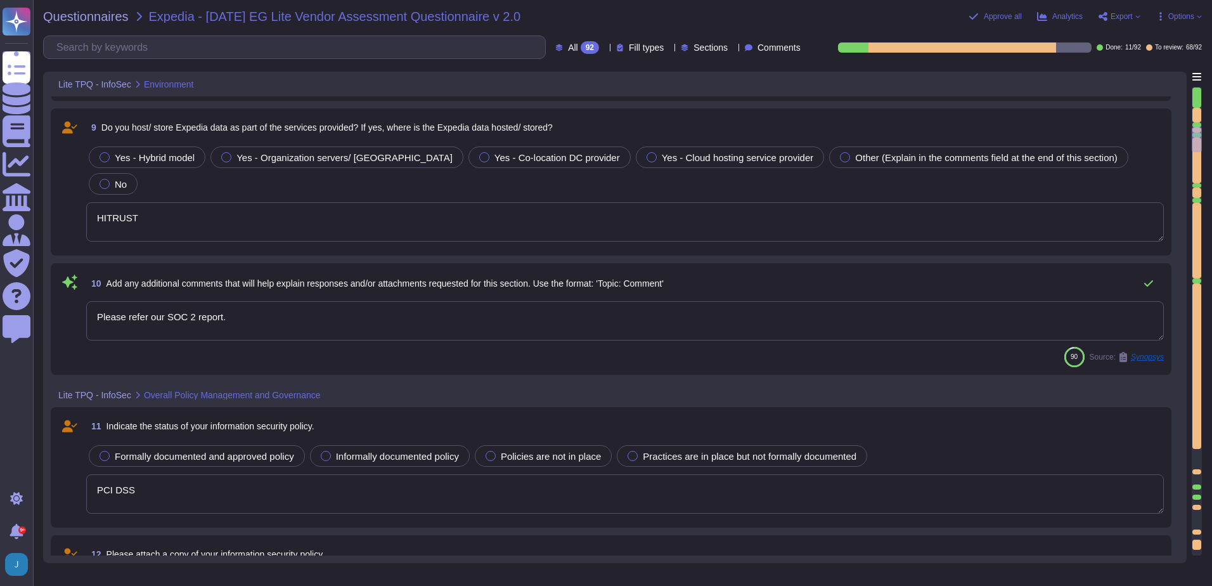
type textarea "Criminal records"
type textarea "SSL 3.0"
type textarea "Politically Exposed Persons (PEPs) check"
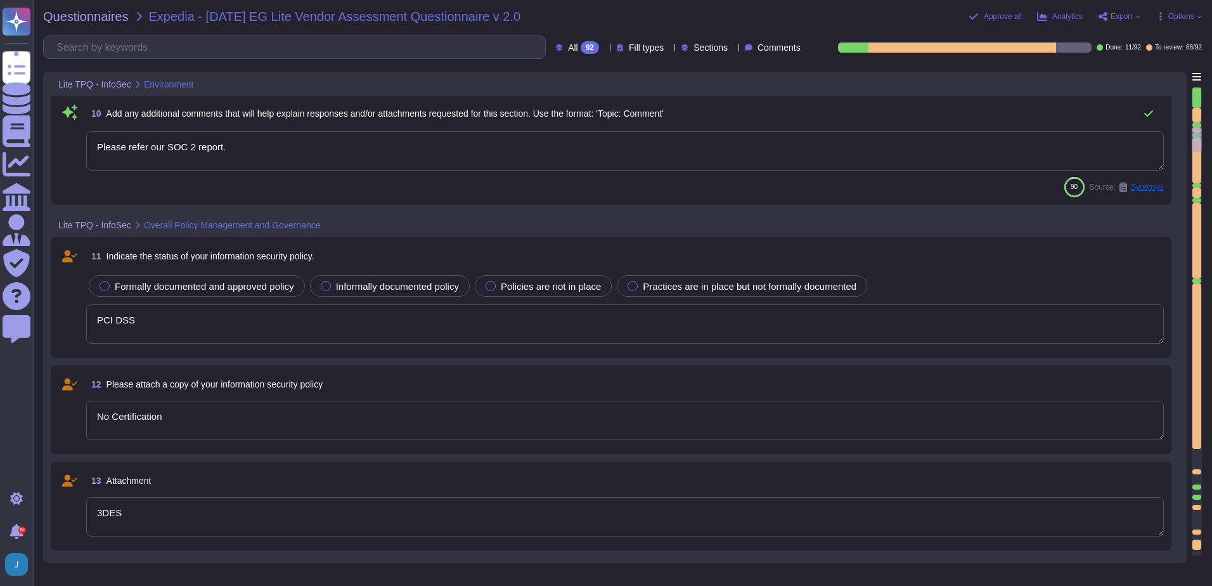
type textarea "Criminal records"
type textarea "Politically Exposed Persons (PEPs) check"
type textarea "Criminal records"
type textarea "Politically Exposed Persons (PEPs) check"
type textarea "Criminal records"
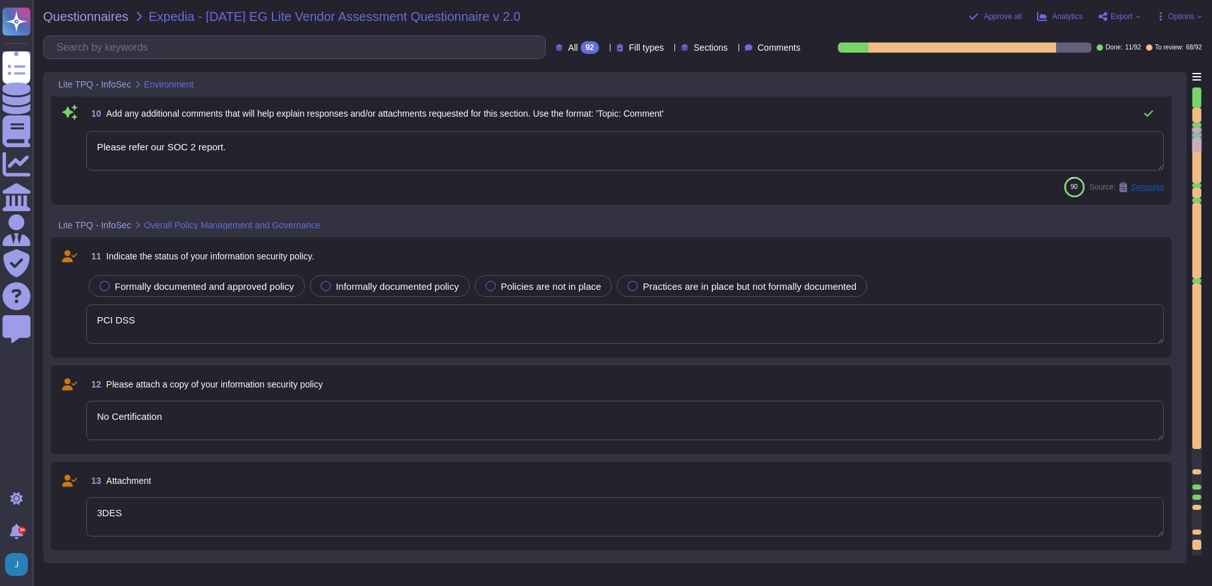
type textarea "Politically Exposed Persons (PEPs) check"
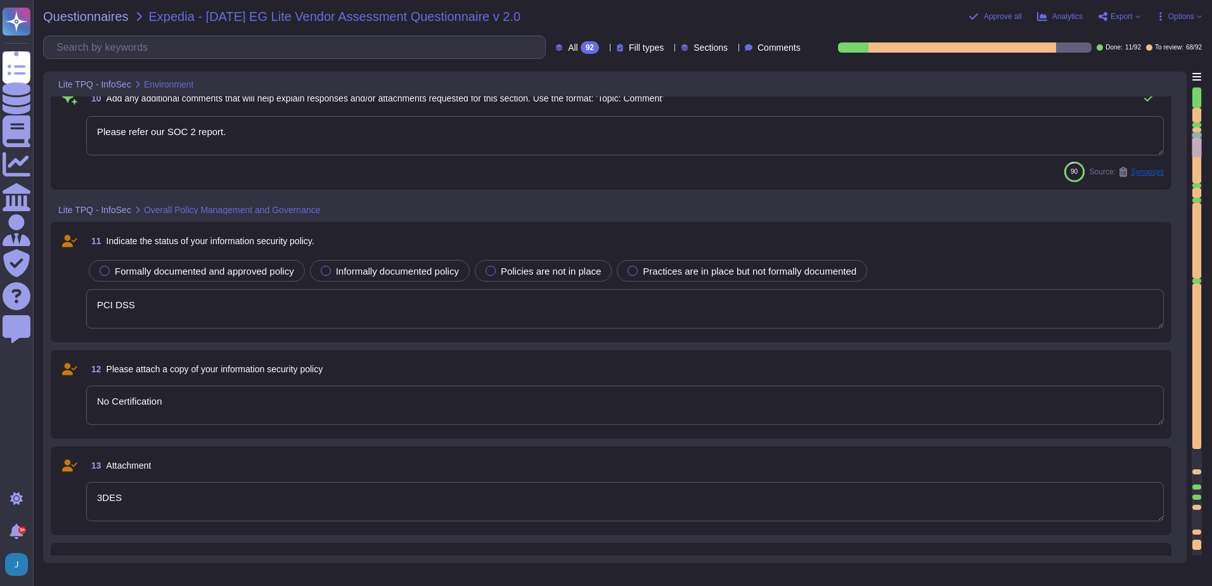
type textarea "Credit checks"
type textarea "Criminal records"
type textarea "Politically Exposed Persons (PEPs) check"
type textarea "Credit checks"
type textarea "Criminal records"
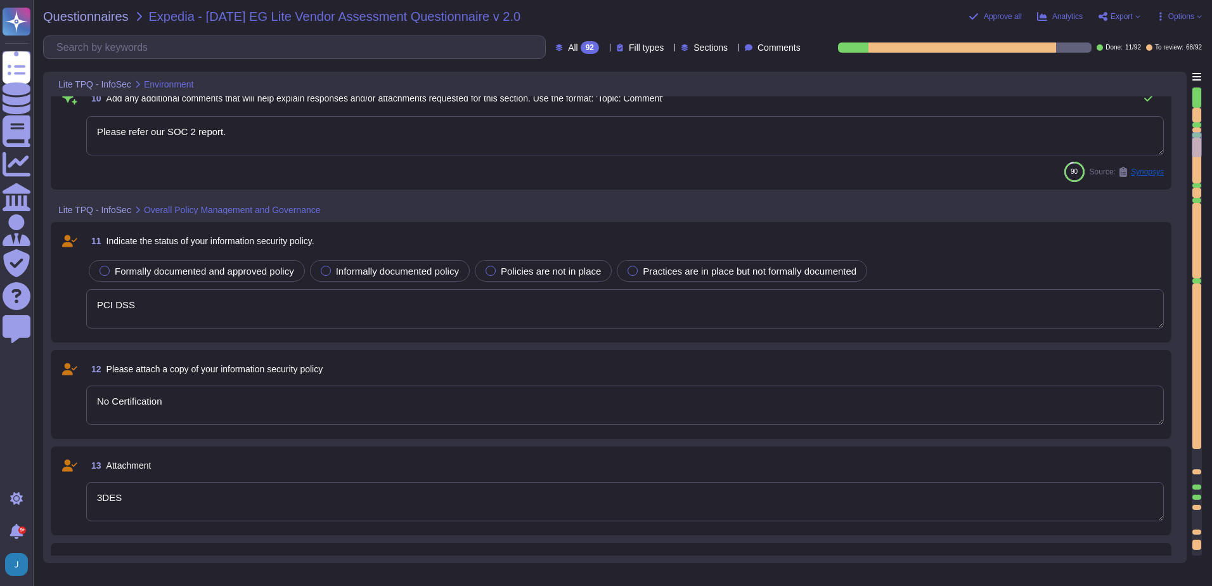
type textarea "Politically Exposed Persons (PEPs) check"
type textarea "Credit checks"
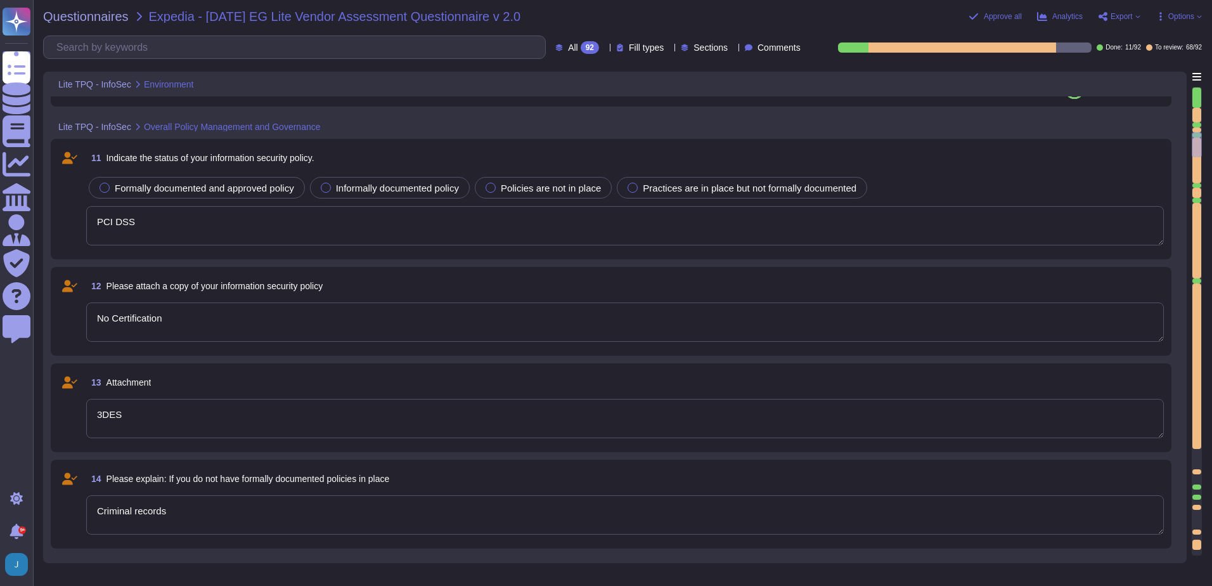
type textarea "Criminal records"
type textarea "Politically Exposed Persons (PEPs) check"
type textarea "Credit checks"
type textarea "Criminal records"
type textarea "Politically Exposed Persons (PEPs) check"
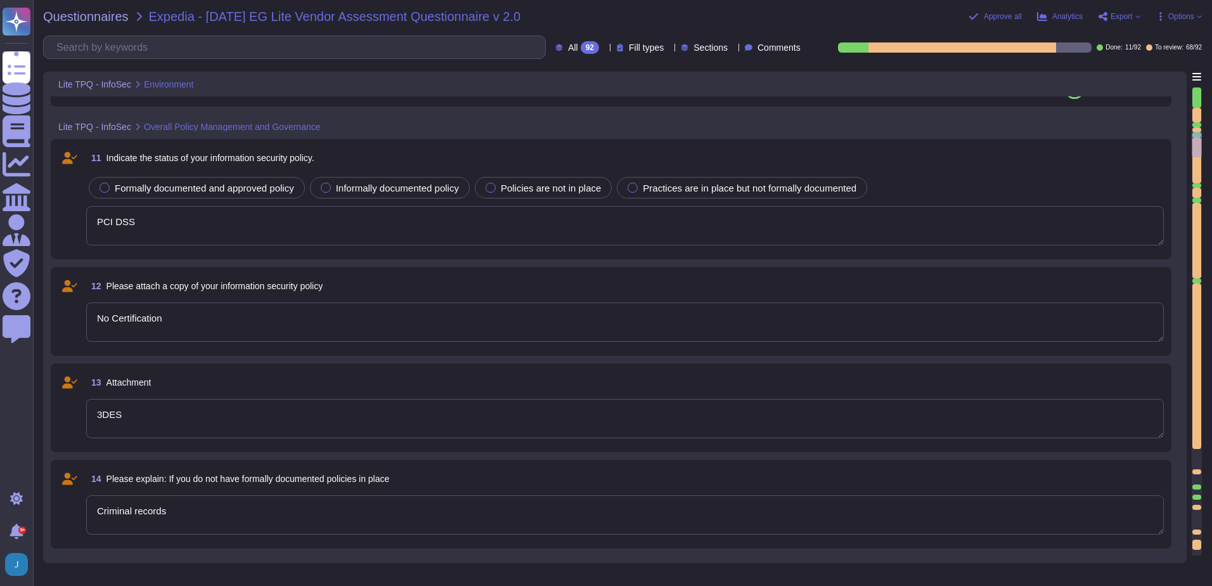
type textarea "Credit checks"
type textarea "Criminal records"
type textarea "Politically Exposed Persons (PEPs) check"
type textarea "Credit checks"
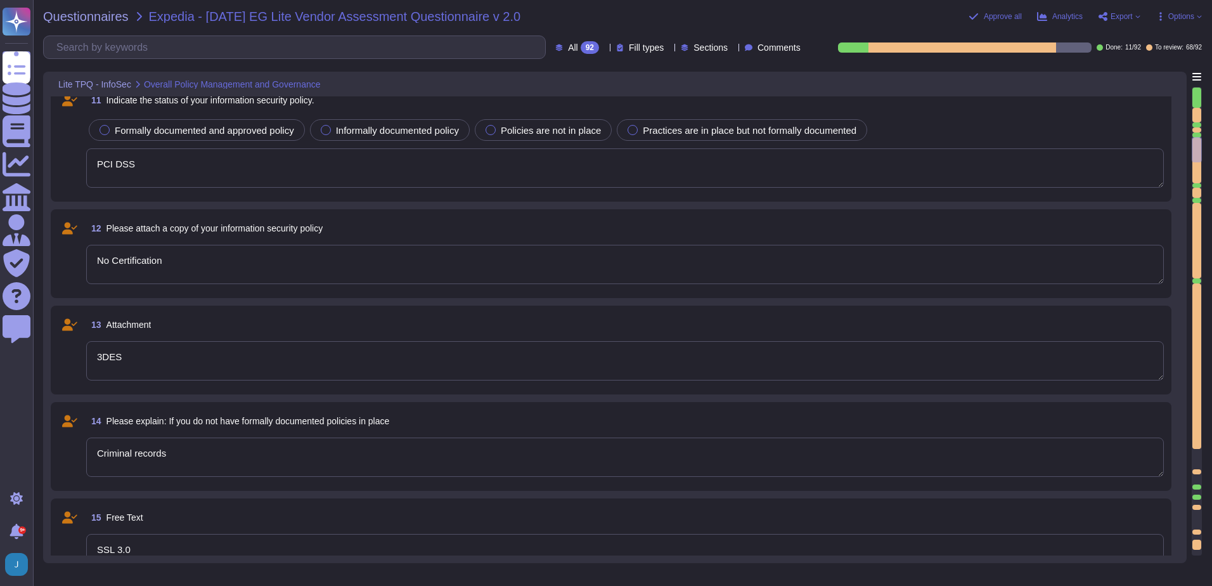
type textarea "No Checks performed"
type textarea "Criminal records"
type textarea "Politically Exposed Persons (PEPs) check"
type textarea "Credit checks"
type textarea "No Checks performed"
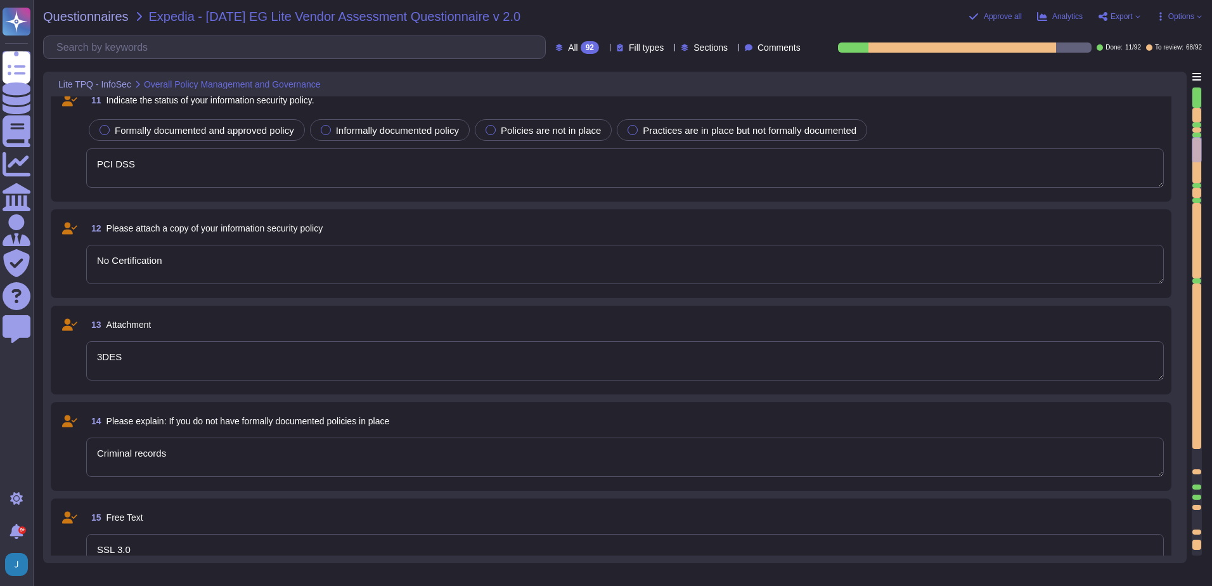
type textarea "Criminal records"
type textarea "Politically Exposed Persons (PEPs) check"
type textarea "Credit checks"
type textarea "No Checks performed"
type textarea "Criminal records"
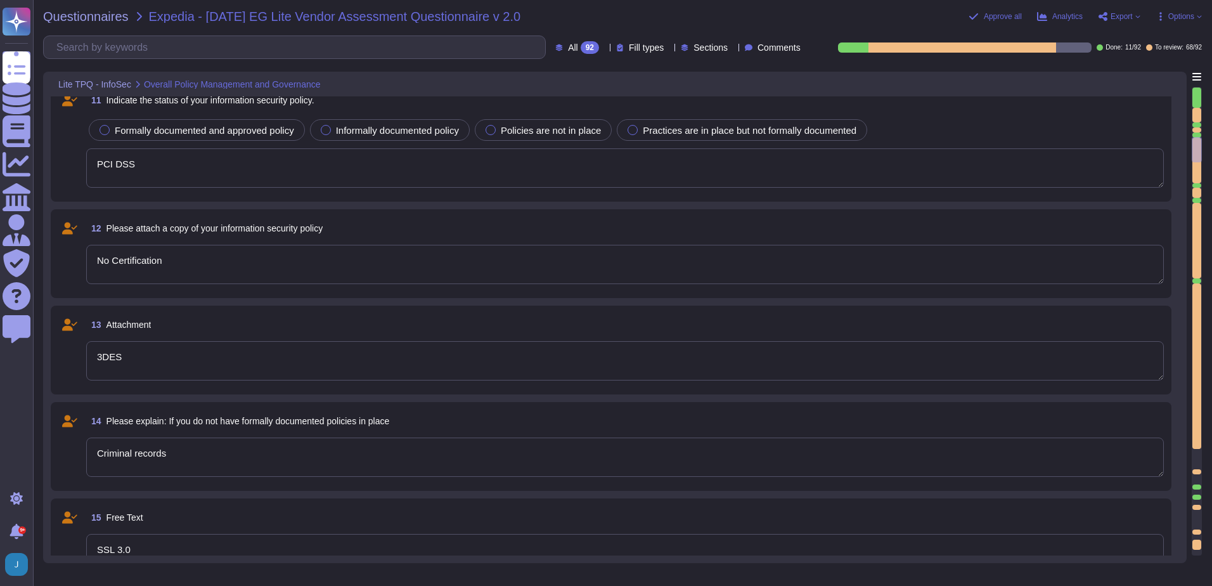
type textarea "Politically Exposed Persons (PEPs) check"
type textarea "Credit checks"
type textarea "No Checks performed"
type textarea "Criminal records"
type textarea "Politically Exposed Persons (PEPs) check"
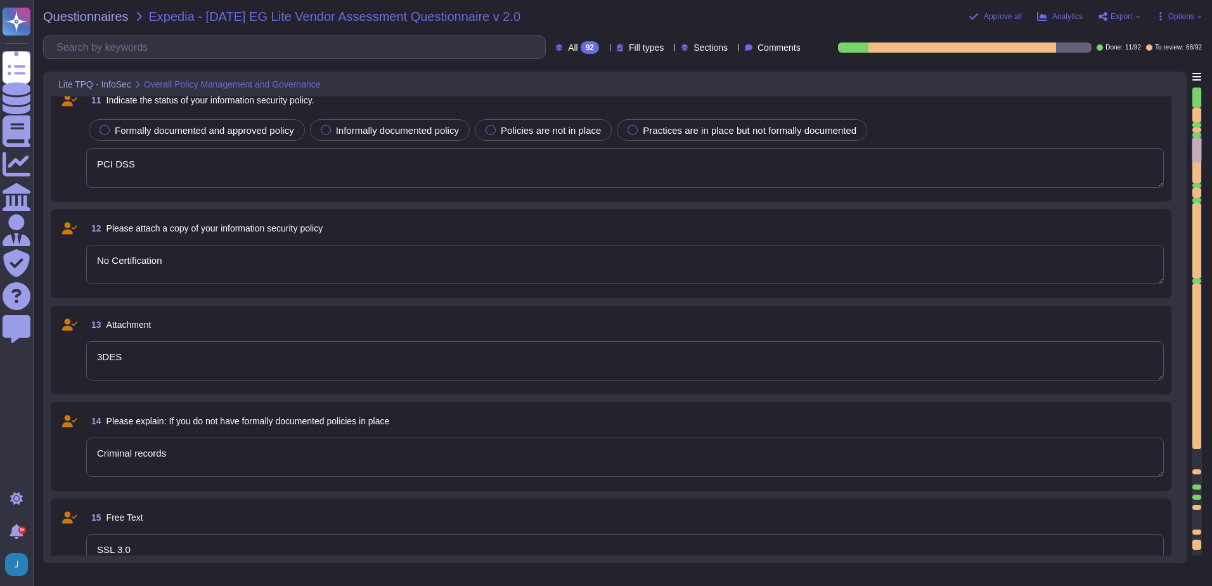
type textarea "Credit checks"
type textarea "No Checks performed"
type textarea "Criminal records"
type textarea "Politically Exposed Persons (PEPs) check"
type textarea "Credit checks"
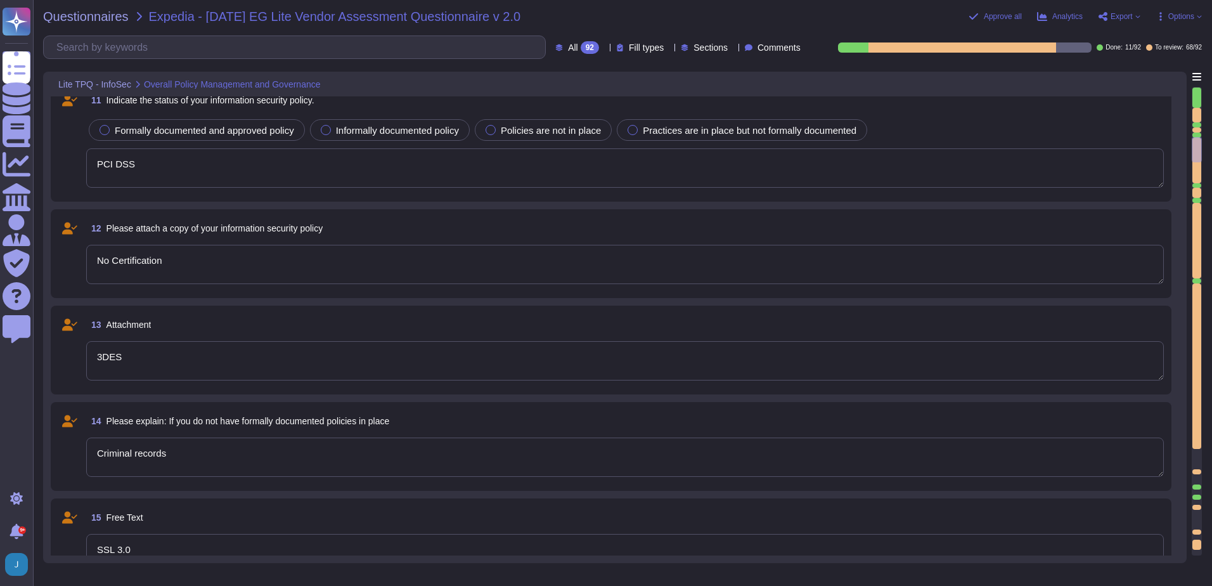
type textarea "No Checks performed"
type textarea "Criminal records"
type textarea "Politically Exposed Persons (PEPs) check"
type textarea "Credit checks"
type textarea "No Checks performed"
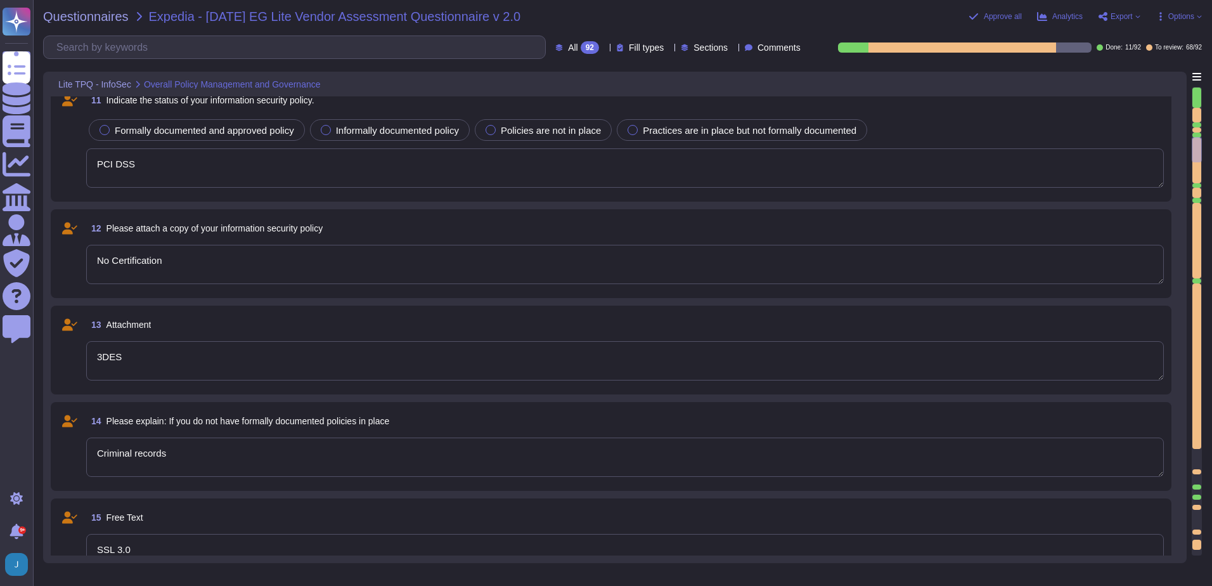
type textarea "Criminal records"
type textarea "Politically Exposed Persons (PEPs) check"
type textarea "Credit checks"
type textarea "No Checks performed"
type textarea "Criminal records"
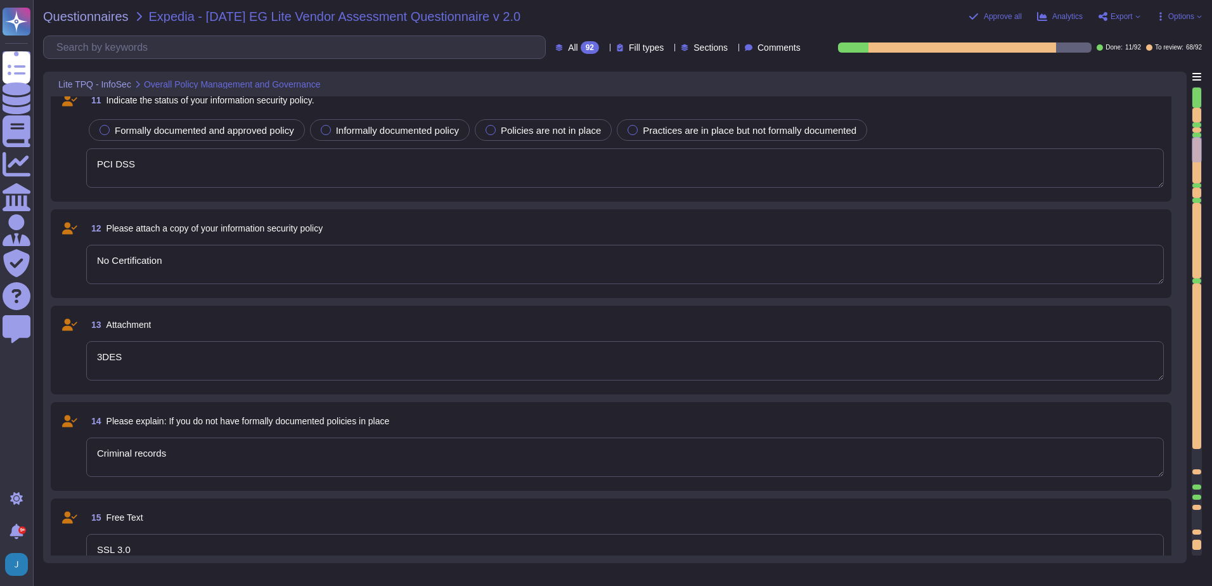
type textarea "Politically Exposed Persons (PEPs) check"
type textarea "Credit checks"
type textarea "No Checks performed"
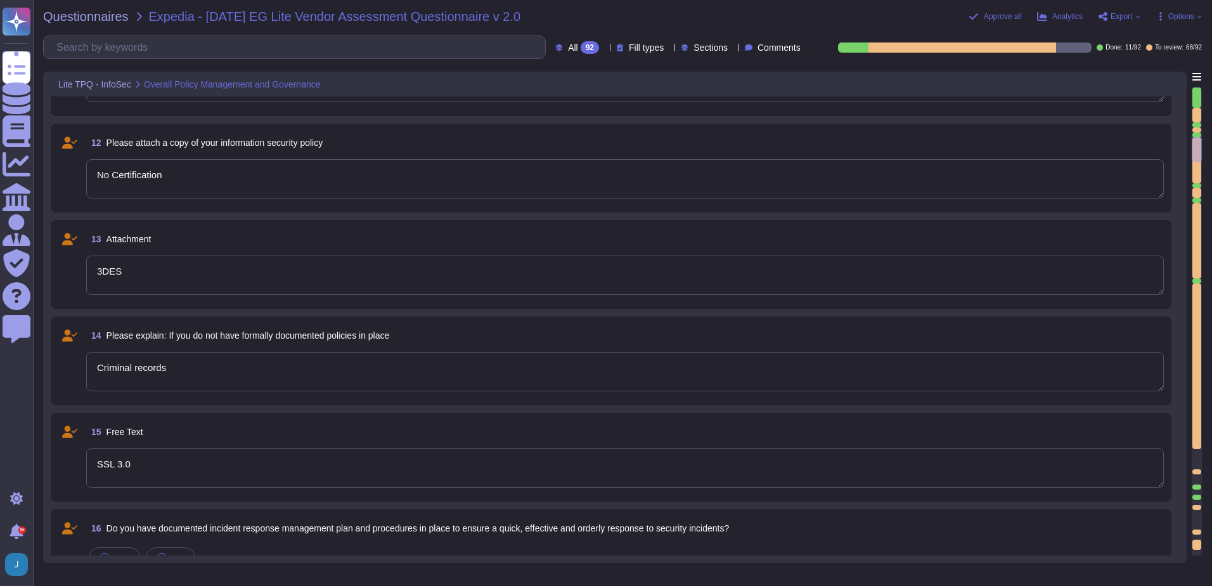
type textarea "Criminal records"
type textarea "Politically Exposed Persons (PEPs) check"
type textarea "Credit checks"
type textarea "No Checks performed"
type textarea "Criminal records"
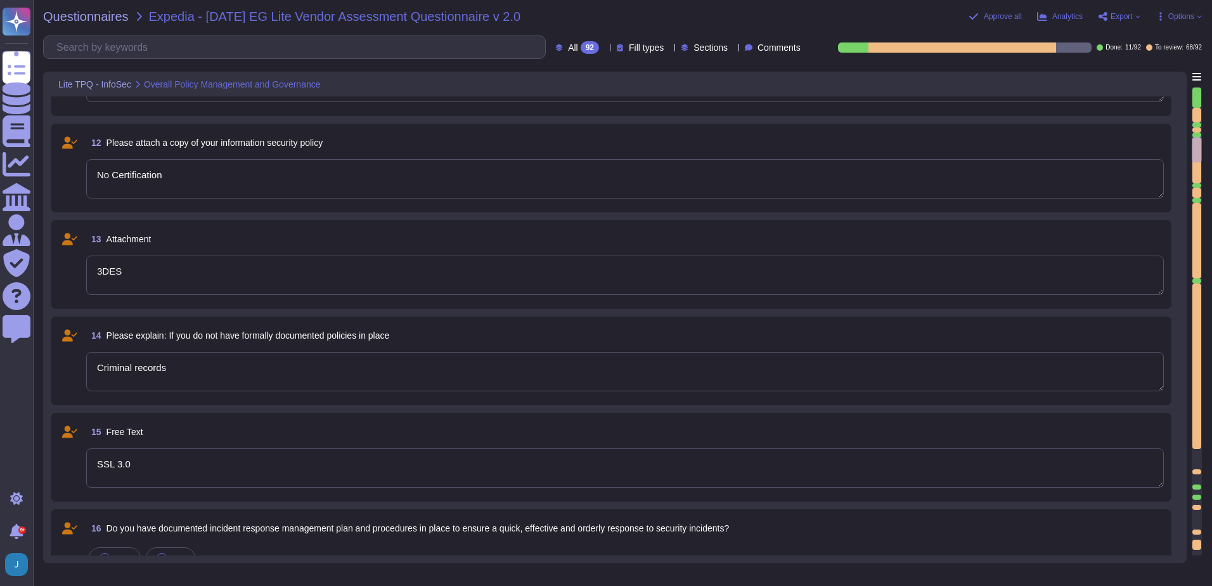
type textarea "Politically Exposed Persons (PEPs) check"
type textarea "Credit checks"
type textarea "No Checks performed"
type textarea "Criminal records"
type textarea "Politically Exposed Persons (PEPs) check"
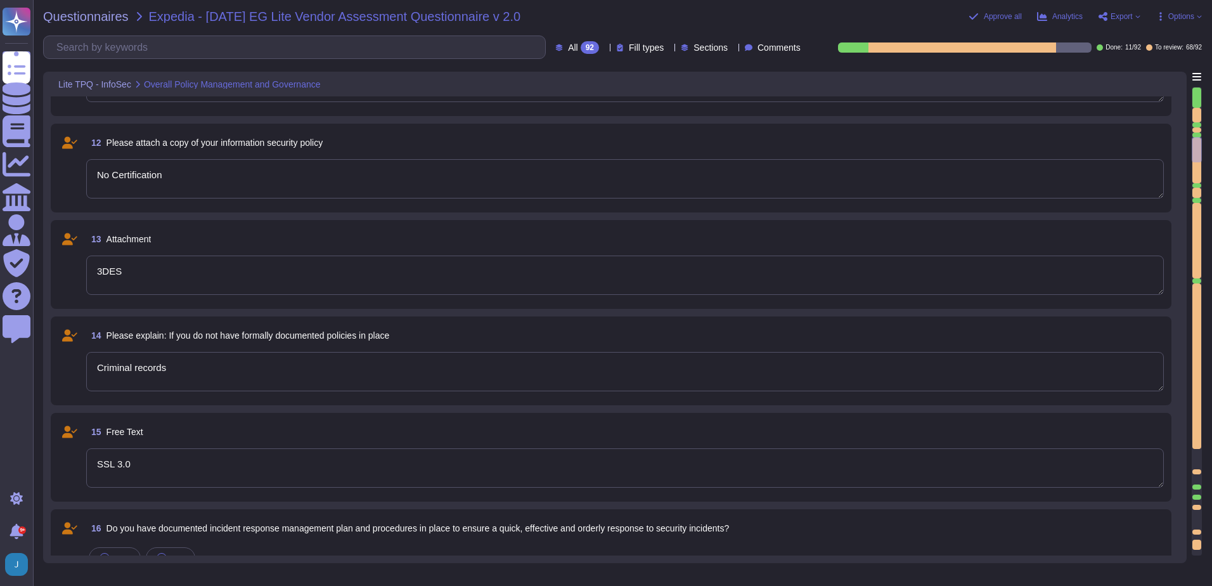
type textarea "Credit checks"
type textarea "No Checks performed"
type textarea "Criminal records"
type textarea "Politically Exposed Persons (PEPs) check"
type textarea "Credit checks"
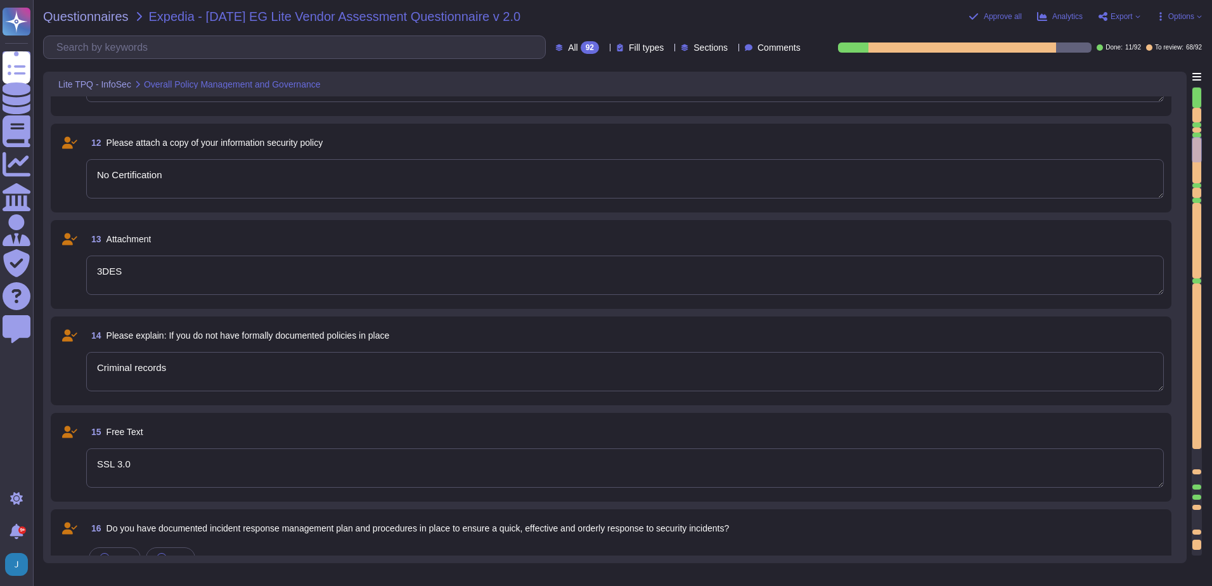
type textarea "No Checks performed"
type textarea "Criminal records"
type textarea "Politically Exposed Persons (PEPs) check"
type textarea "Credit checks"
type textarea "No Checks performed"
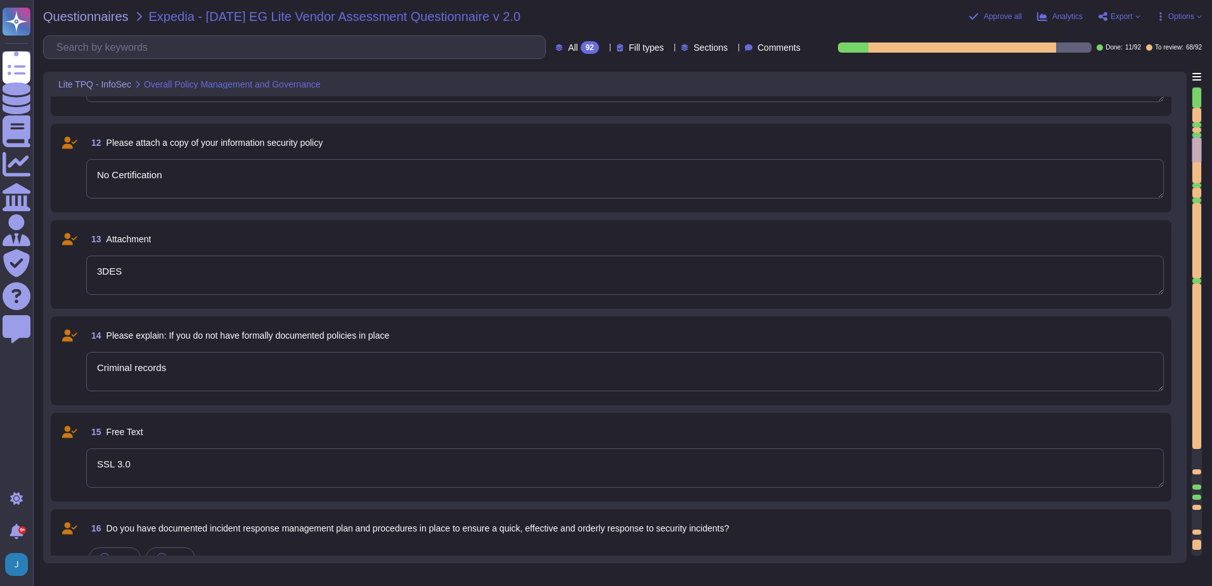
type textarea "Criminal records"
type textarea "Politically Exposed Persons (PEPs) check"
type textarea "Credit checks"
type textarea "No Checks performed"
type textarea "Criminal records"
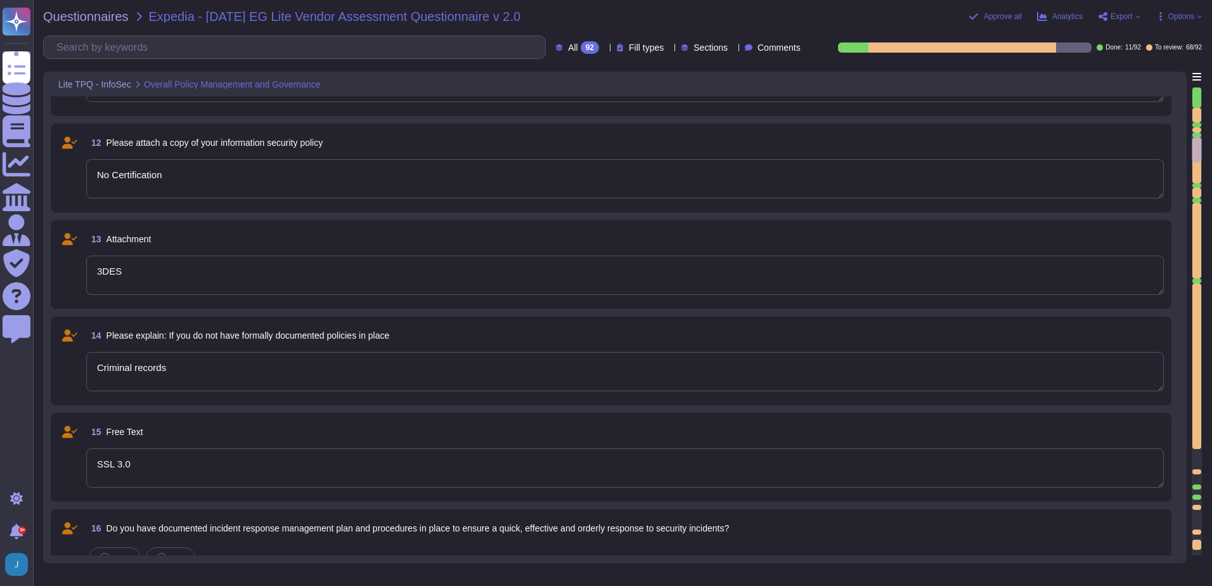
type textarea "Politically Exposed Persons (PEPs) check"
type textarea "Credit checks"
type textarea "No Checks performed"
type textarea "Criminal records"
type textarea "Politically Exposed Persons (PEPs) check"
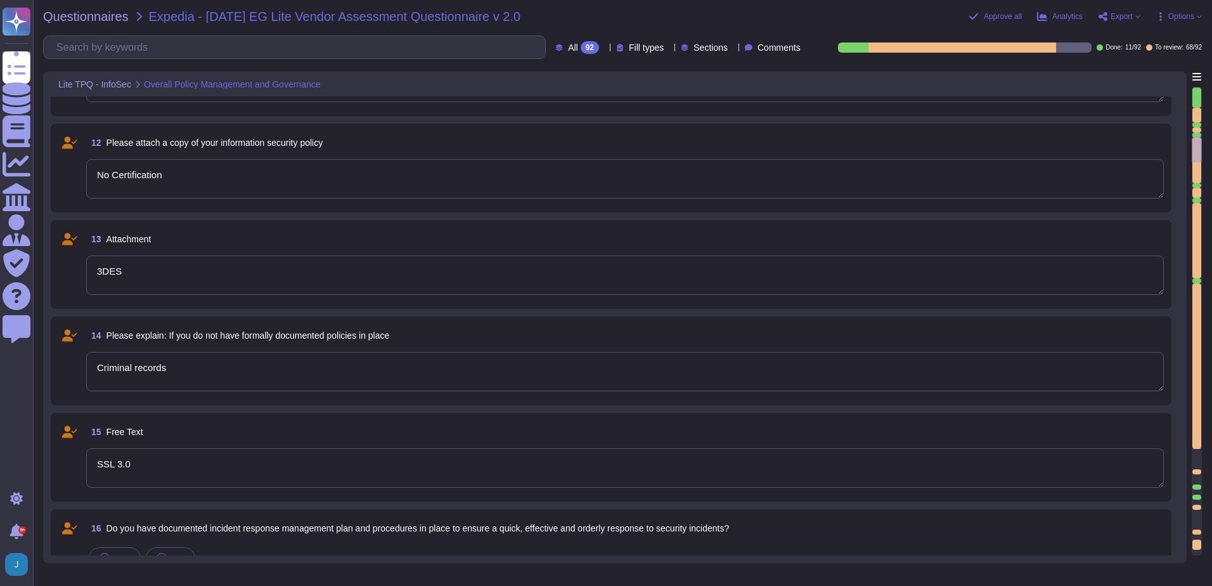
type textarea "Credit checks"
type textarea "No Checks performed"
type textarea "Criminal records"
type textarea "Politically Exposed Persons (PEPs) check"
type textarea "Credit checks"
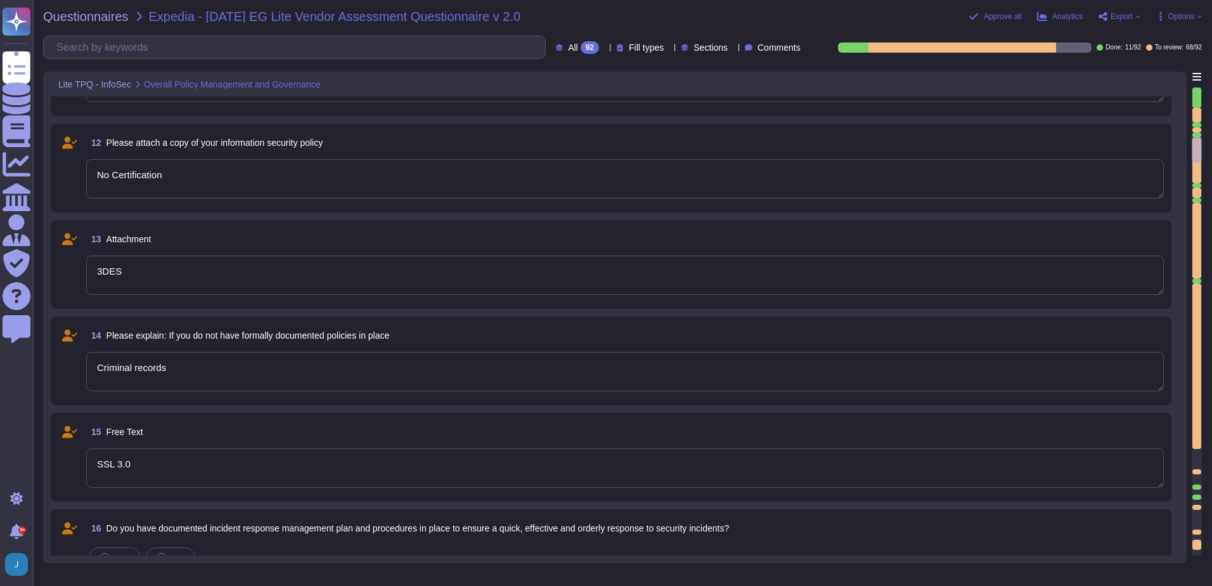
type textarea "No Checks performed"
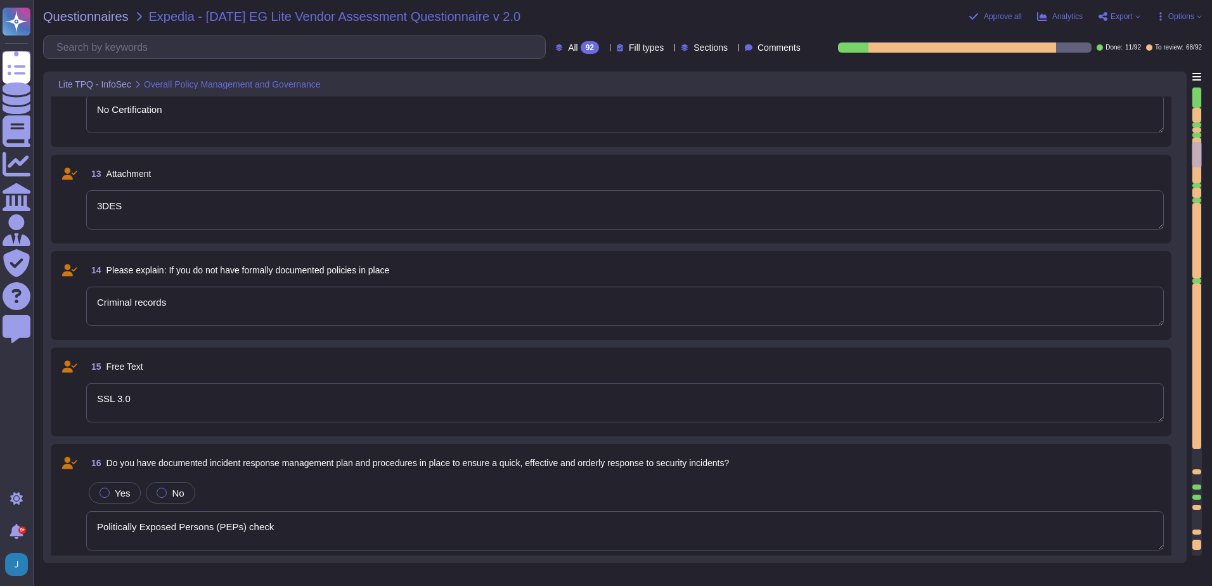
type textarea "Educational/Experience checks"
type textarea "Criminal records"
type textarea "Politically Exposed Persons (PEPs) check"
type textarea "Credit checks"
type textarea "No Checks performed"
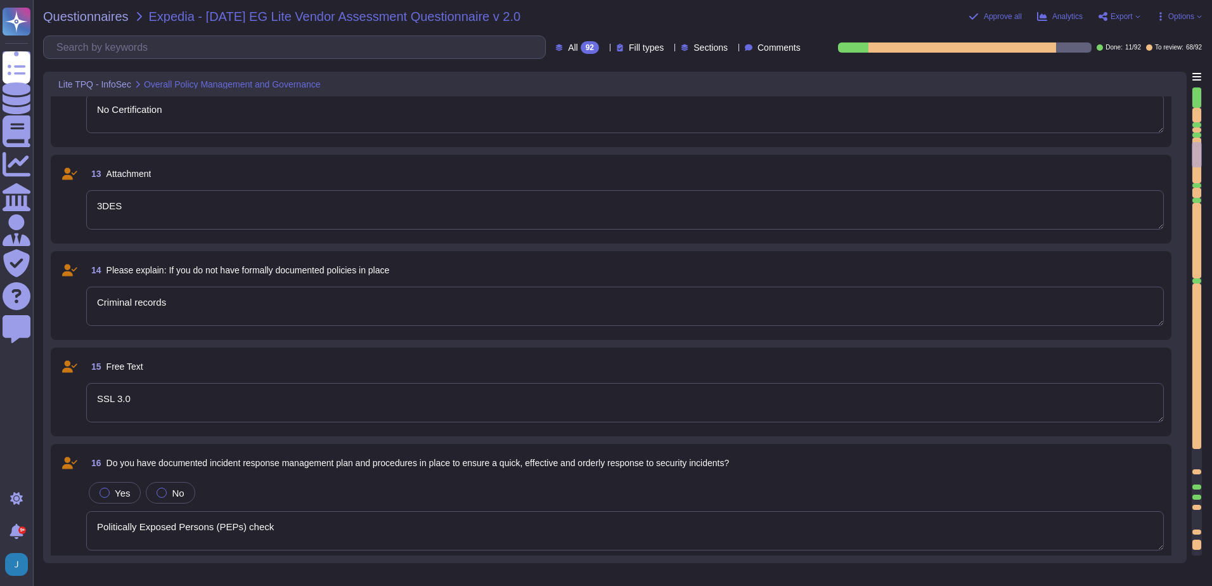
type textarea "Educational/Experience checks"
type textarea "Criminal records"
type textarea "Politically Exposed Persons (PEPs) check"
type textarea "Credit checks"
type textarea "No Checks performed"
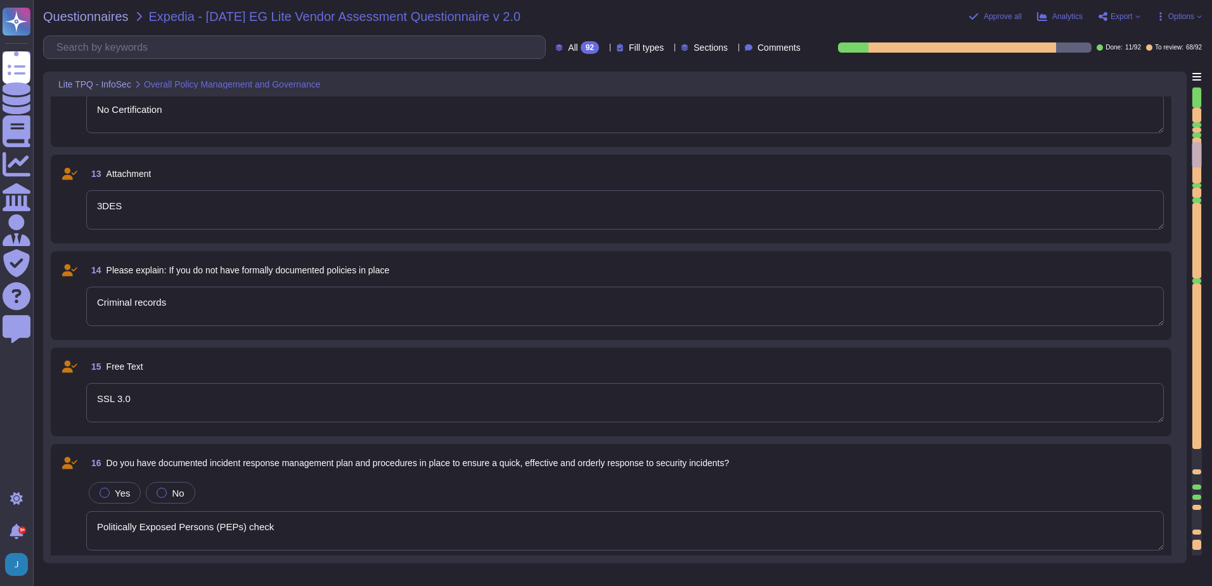
type textarea "Educational/Experience checks"
type textarea "Criminal records"
type textarea "Politically Exposed Persons (PEPs) check"
type textarea "Credit checks"
type textarea "No Checks performed"
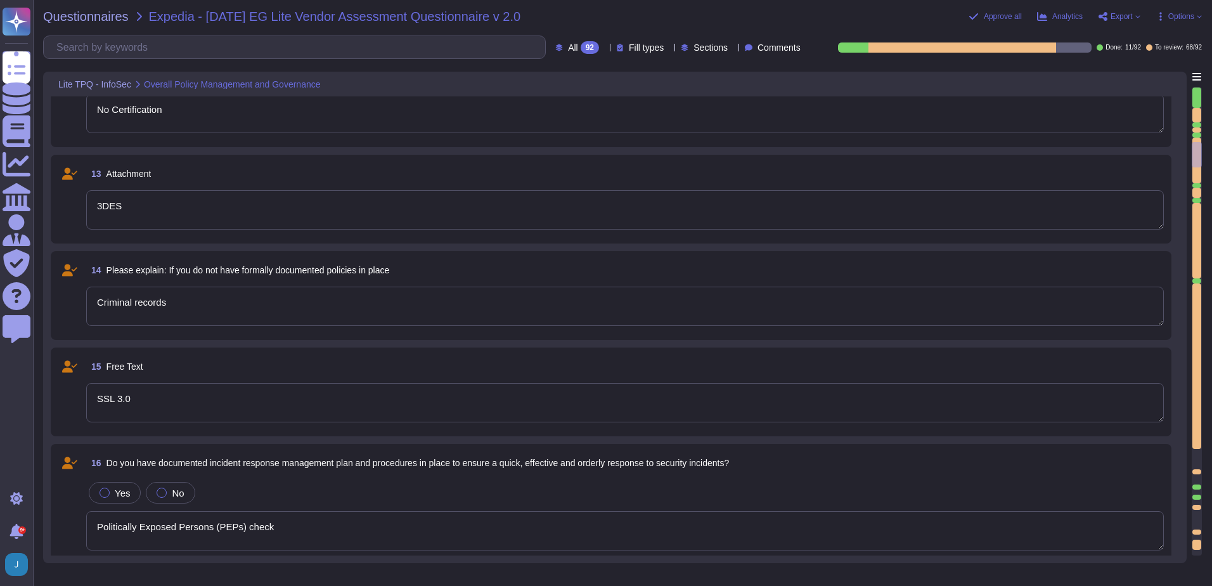
type textarea "Educational/Experience checks"
type textarea "Criminal records"
type textarea "Politically Exposed Persons (PEPs) check"
type textarea "Credit checks"
type textarea "No Checks performed"
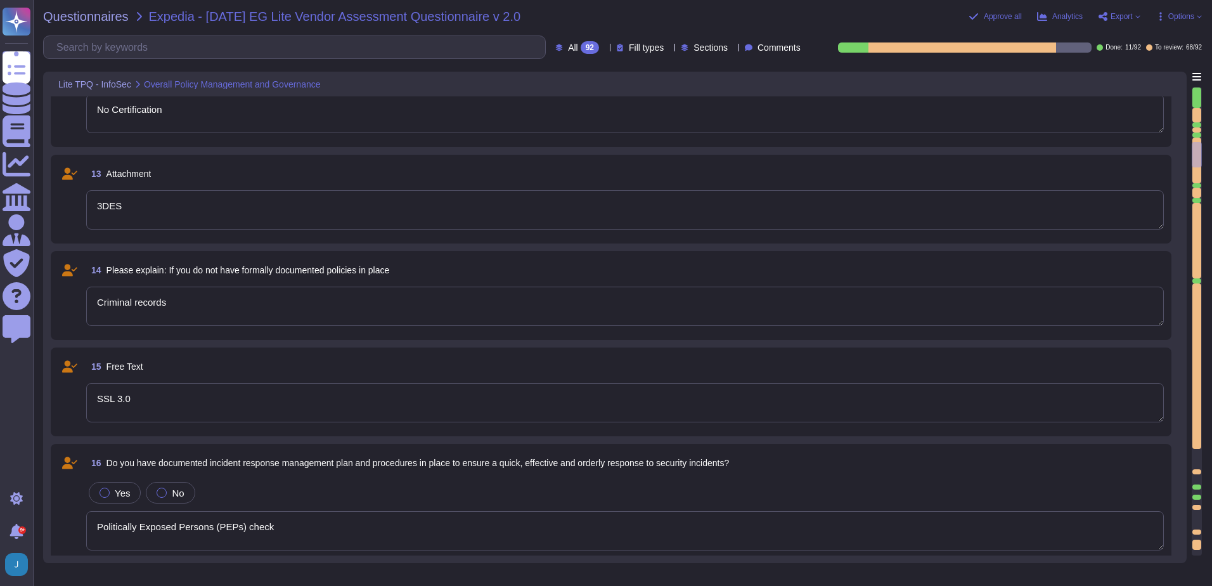
type textarea "Educational/Experience checks"
type textarea "Criminal records"
type textarea "Politically Exposed Persons (PEPs) check"
type textarea "Credit checks"
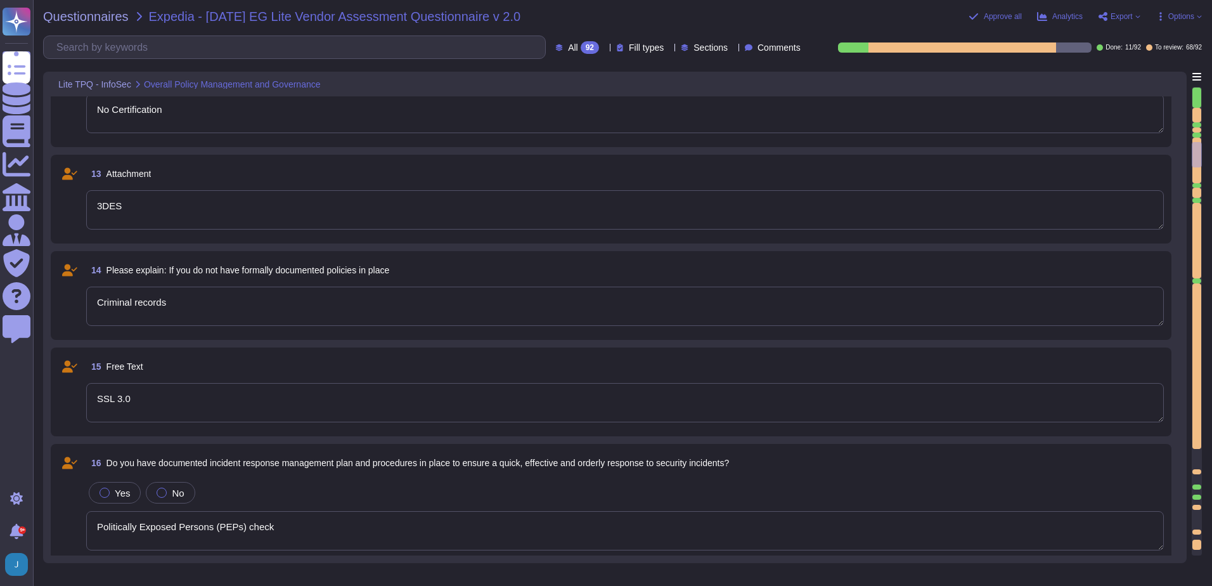
type textarea "No Checks performed"
type textarea "Educational/Experience checks"
type textarea "Criminal records"
type textarea "Politically Exposed Persons (PEPs) check"
type textarea "Credit checks"
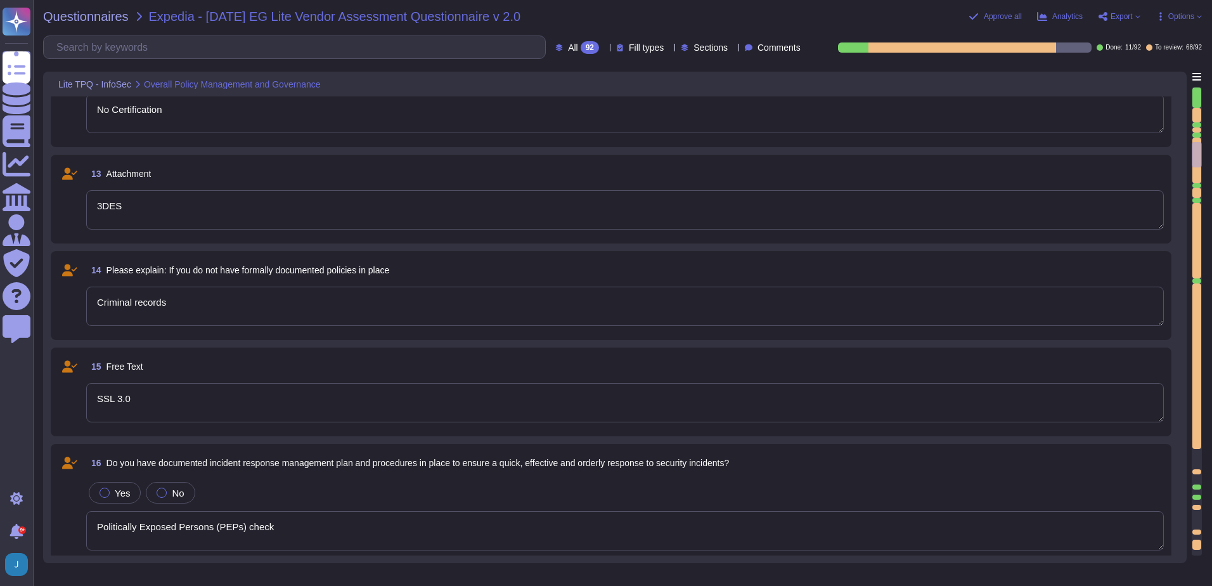
type textarea "No Checks performed"
type textarea "Educational/Experience checks"
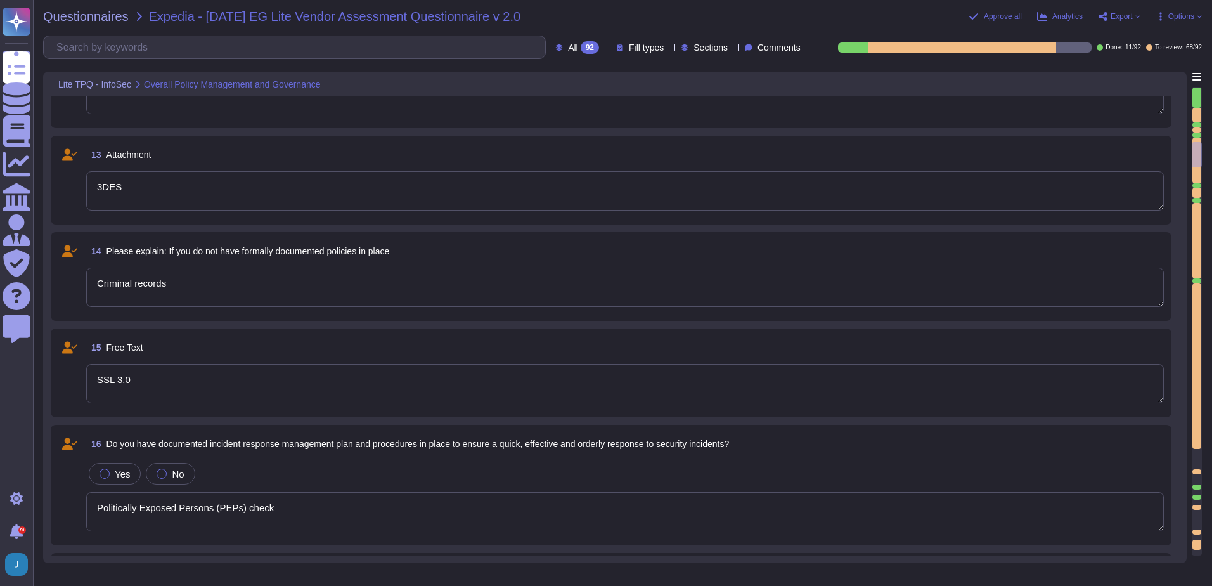
type textarea "Criminal records"
type textarea "Politically Exposed Persons (PEPs) check"
type textarea "Credit checks"
type textarea "No Checks performed"
type textarea "Educational/Experience checks"
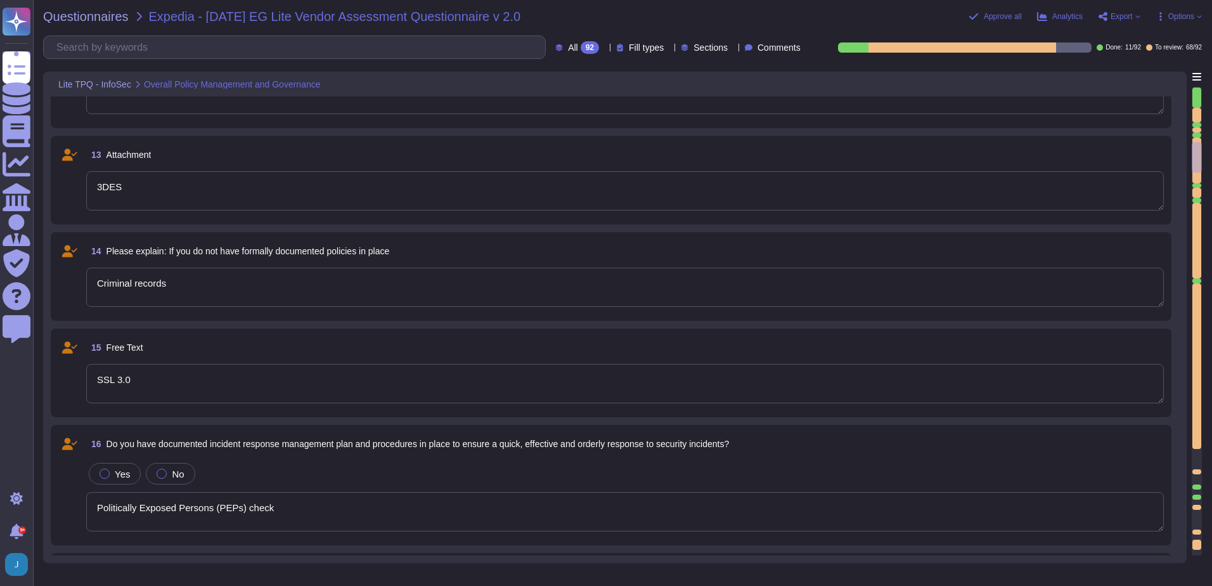
type textarea "Criminal records"
type textarea "Politically Exposed Persons (PEPs) check"
type textarea "Credit checks"
type textarea "No Checks performed"
type textarea "Educational/Experience checks"
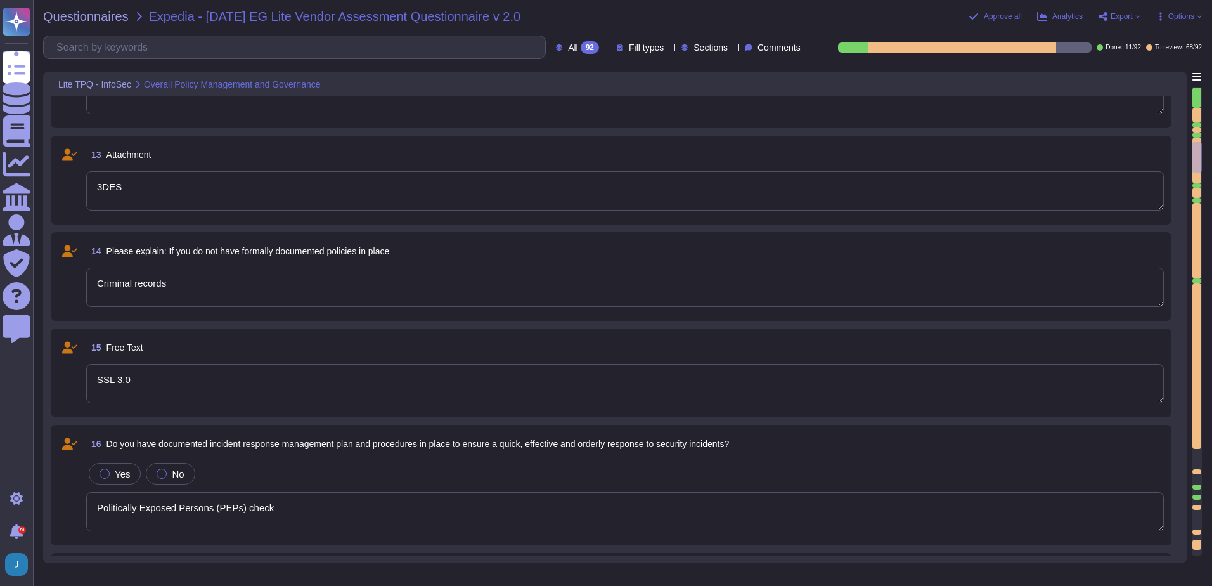
type textarea "Criminal records"
type textarea "Politically Exposed Persons (PEPs) check"
type textarea "Credit checks"
type textarea "No Checks performed"
type textarea "Educational/Experience checks"
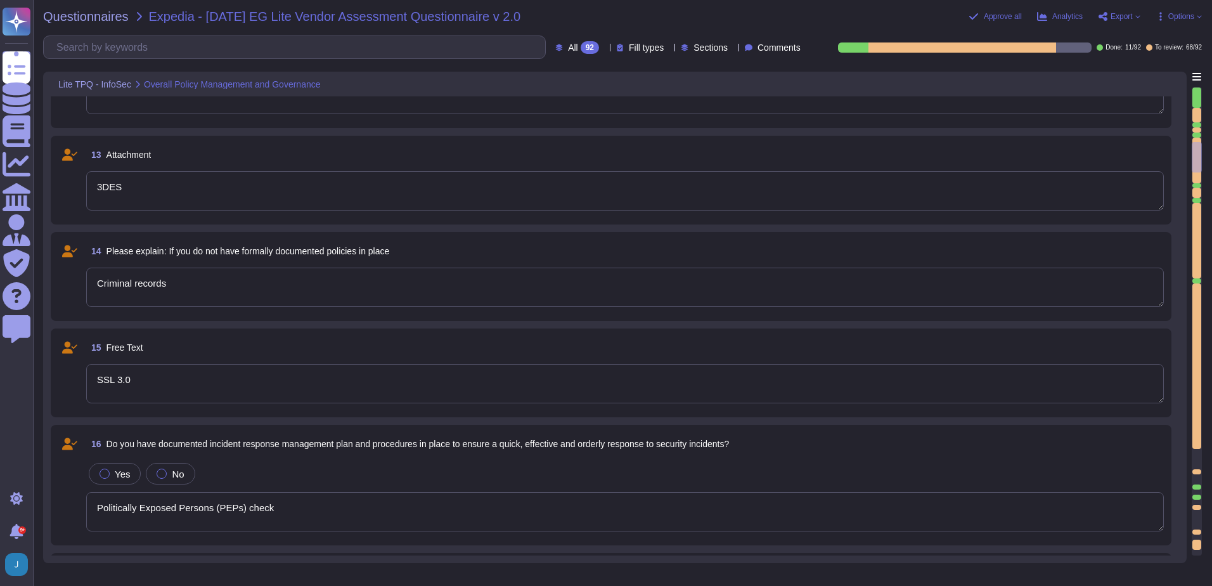
type textarea "Criminal records"
type textarea "Politically Exposed Persons (PEPs) check"
type textarea "Credit checks"
type textarea "No Checks performed"
type textarea "Educational/Experience checks"
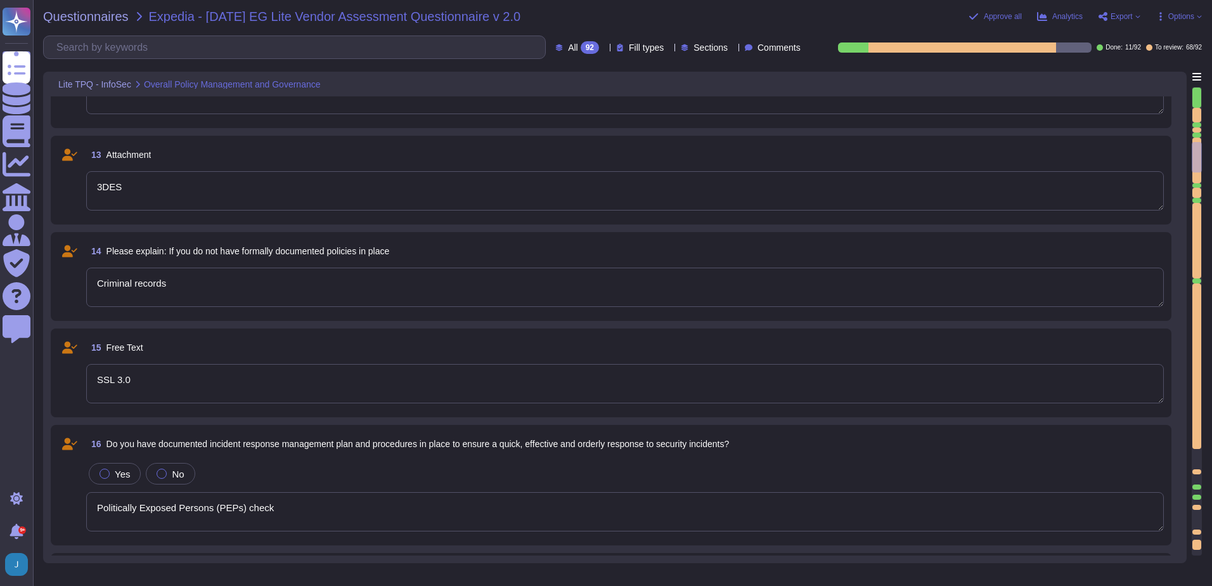
type textarea "Criminal records"
type textarea "Politically Exposed Persons (PEPs) check"
type textarea "Credit checks"
type textarea "No Checks performed"
type textarea "Educational/Experience checks"
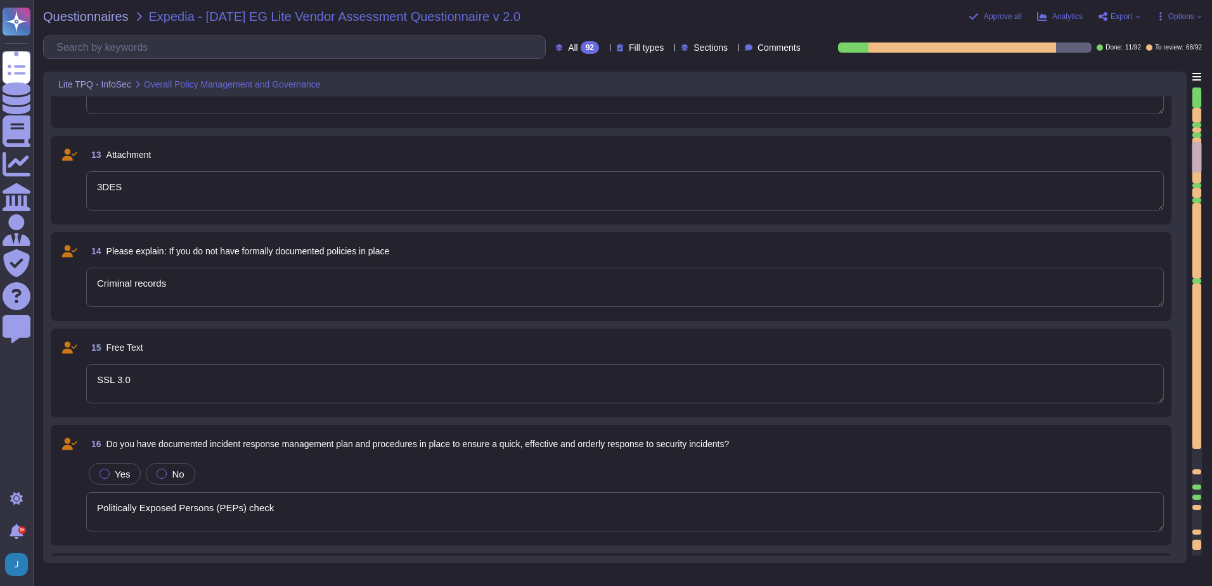
type textarea "Criminal records"
type textarea "Politically Exposed Persons (PEPs) check"
type textarea "Credit checks"
type textarea "No Checks performed"
type textarea "Educational/Experience checks"
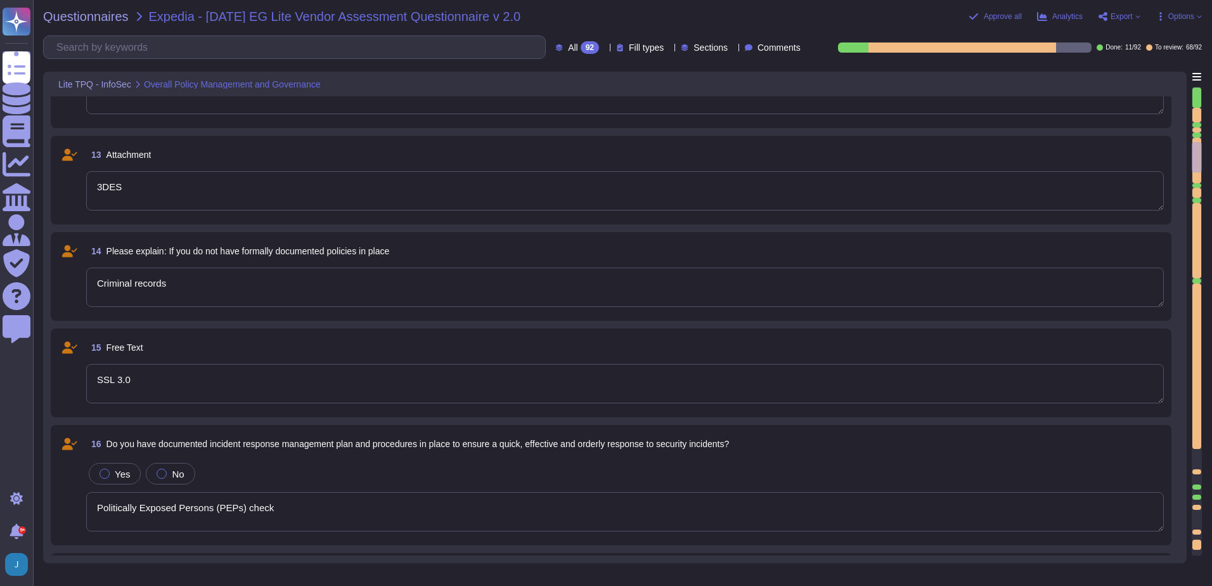
type textarea "Criminal records"
type textarea "Politically Exposed Persons (PEPs) check"
type textarea "Credit checks"
type textarea "No Checks performed"
type textarea "Criminal records"
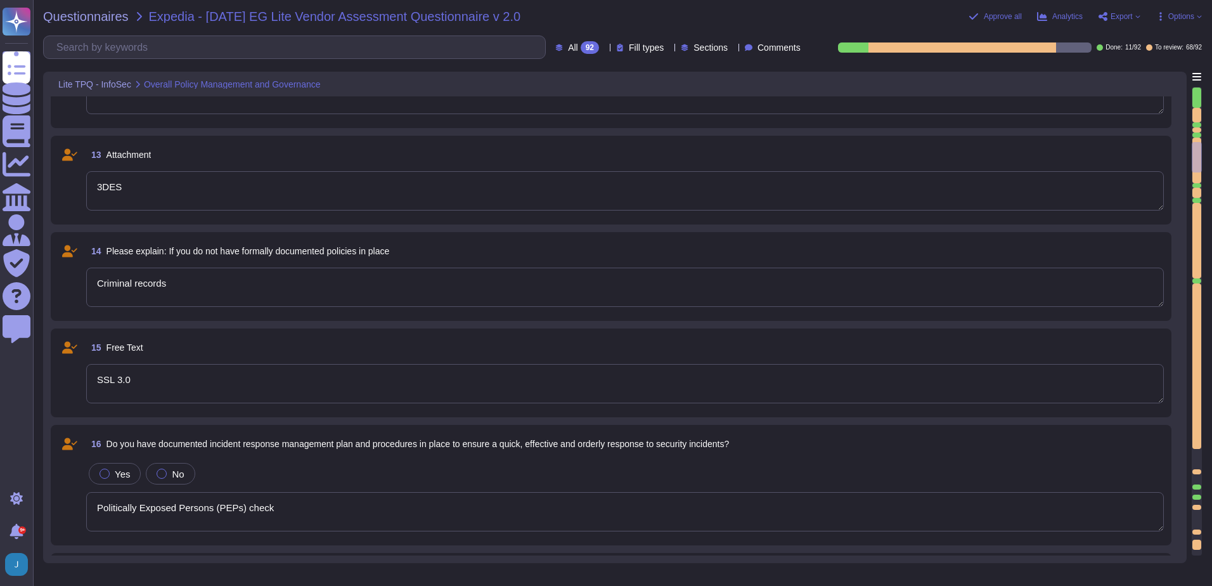
type textarea "Politically Exposed Persons (PEPs) check"
type textarea "Credit checks"
type textarea "No Checks performed"
type textarea "Criminal records"
type textarea "Politically Exposed Persons (PEPs) check"
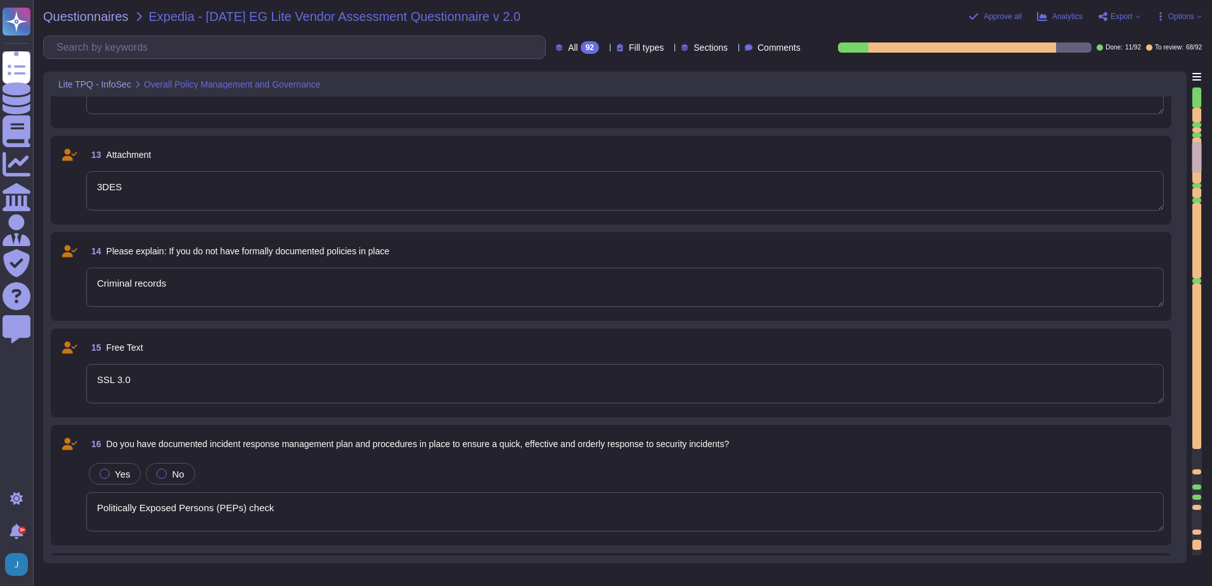
type textarea "Credit checks"
type textarea "No Checks performed"
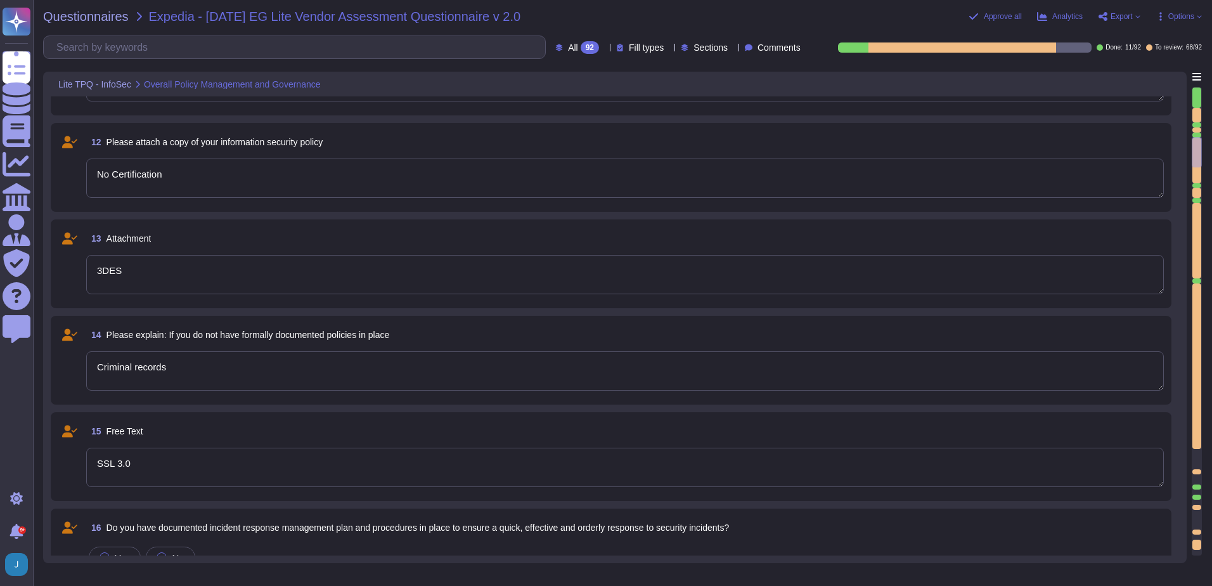
type textarea "Criminal records"
type textarea "Politically Exposed Persons (PEPs) check"
type textarea "Credit checks"
type textarea "No Checks performed"
type textarea "Criminal records"
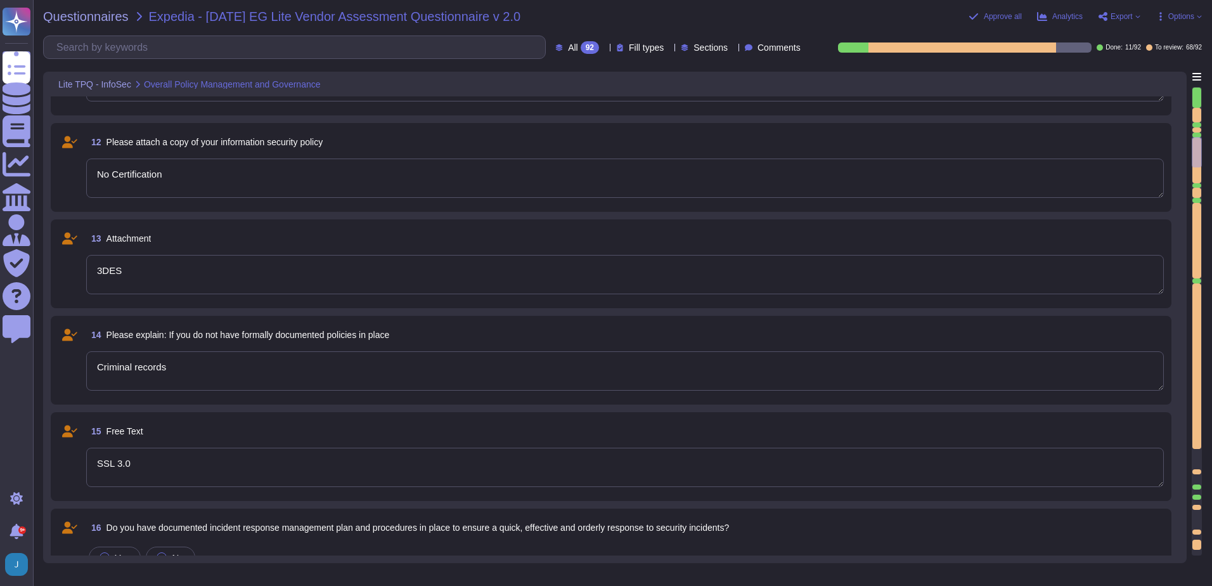
type textarea "Politically Exposed Persons (PEPs) check"
type textarea "Credit checks"
type textarea "No Checks performed"
type textarea "Criminal records"
type textarea "Politically Exposed Persons (PEPs) check"
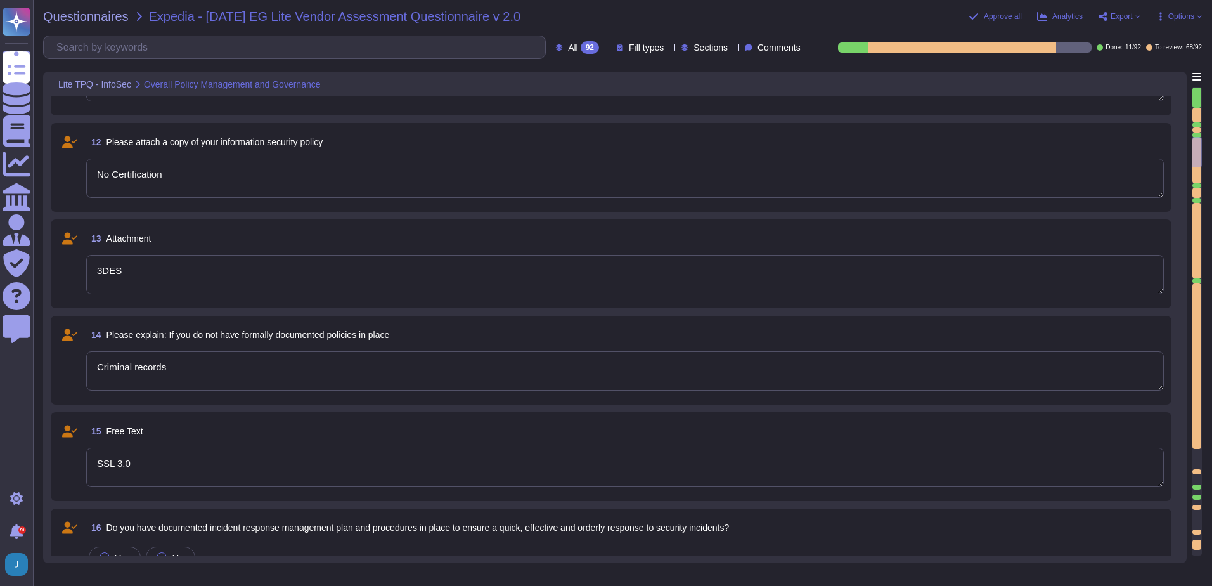
type textarea "Credit checks"
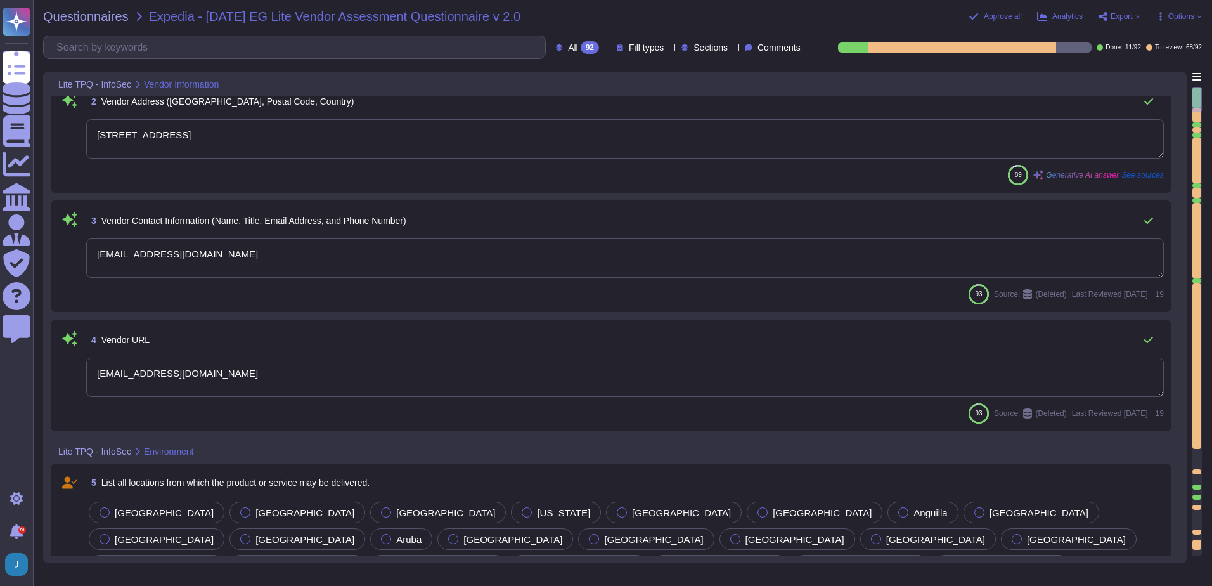
scroll to position [0, 0]
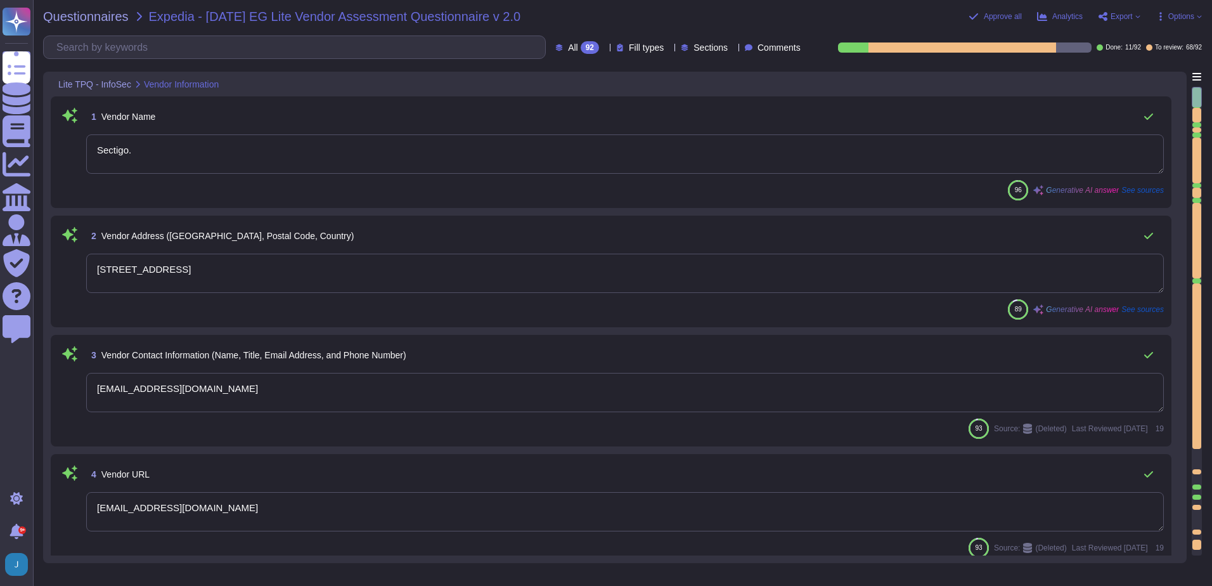
click at [159, 148] on textarea "Sectigo." at bounding box center [625, 153] width 1078 height 39
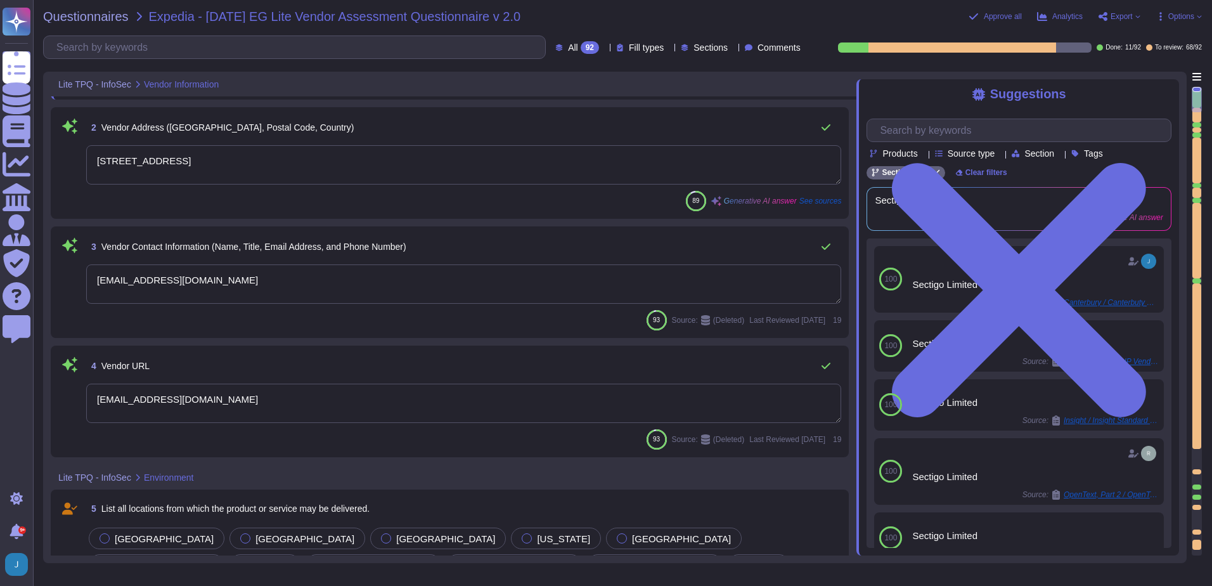
scroll to position [190, 0]
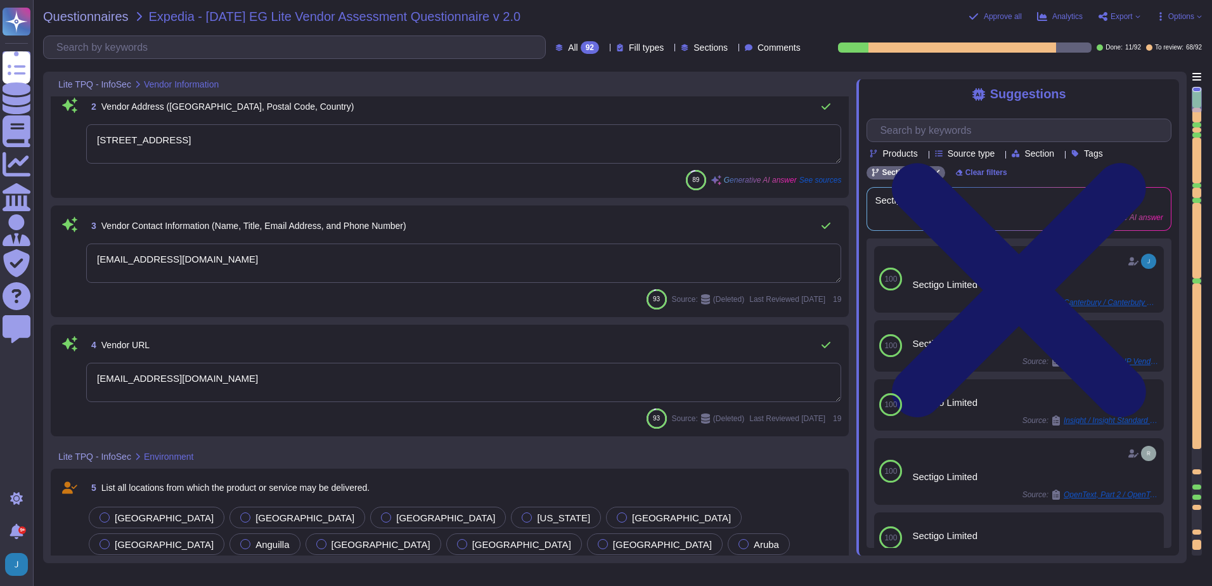
click at [1160, 91] on icon at bounding box center [1019, 290] width 305 height 406
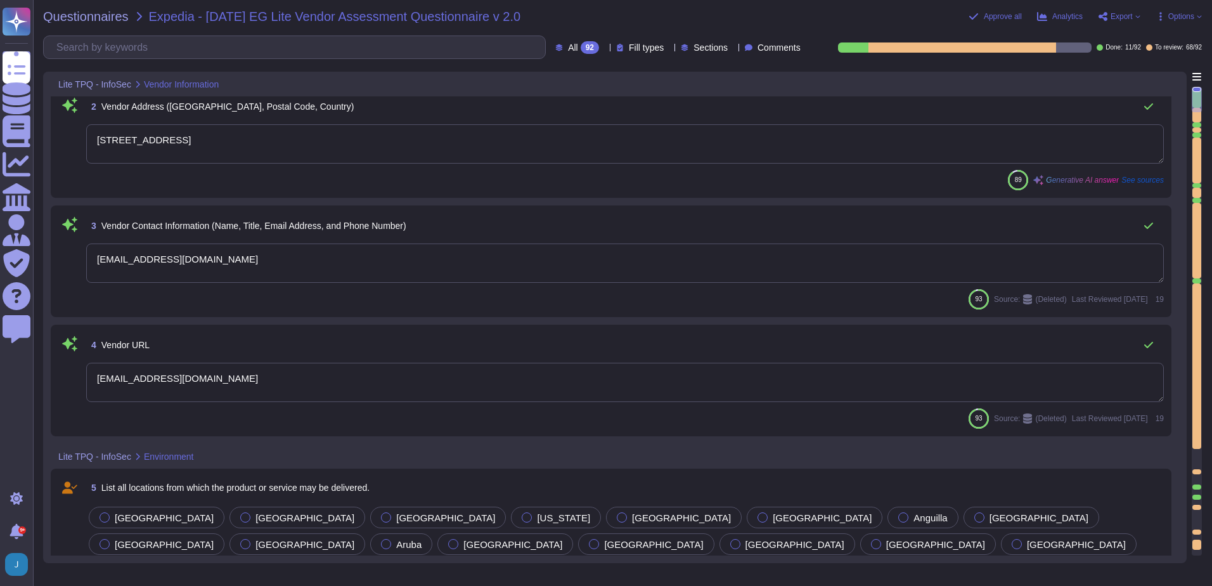
click at [261, 260] on textarea "[EMAIL_ADDRESS][DOMAIN_NAME]" at bounding box center [625, 262] width 1078 height 39
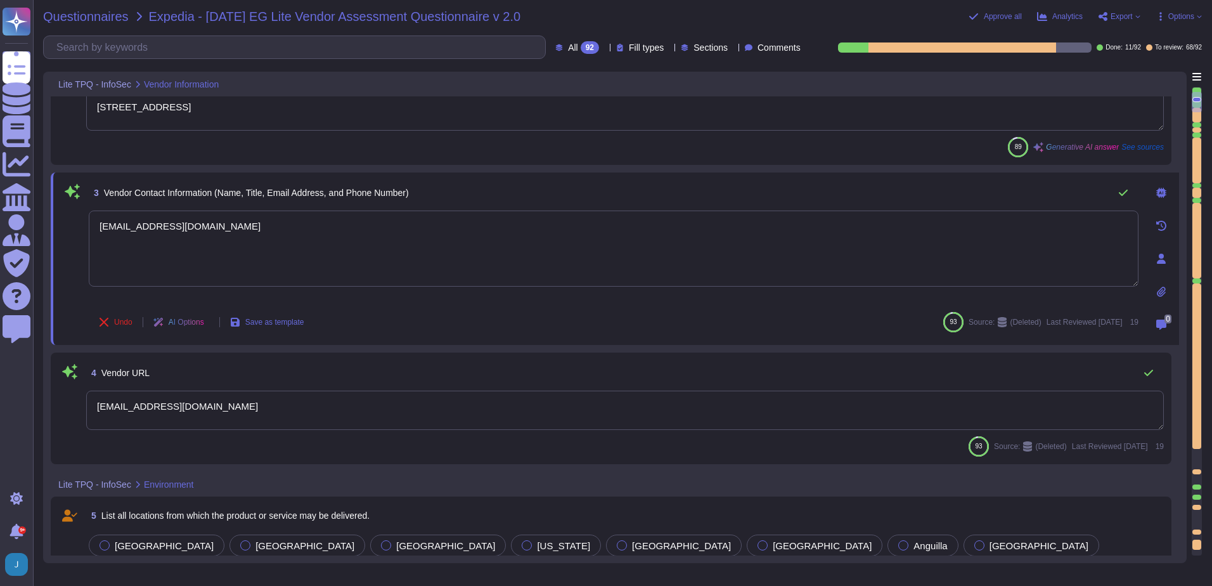
click at [77, 16] on span "Questionnaires" at bounding box center [86, 16] width 86 height 13
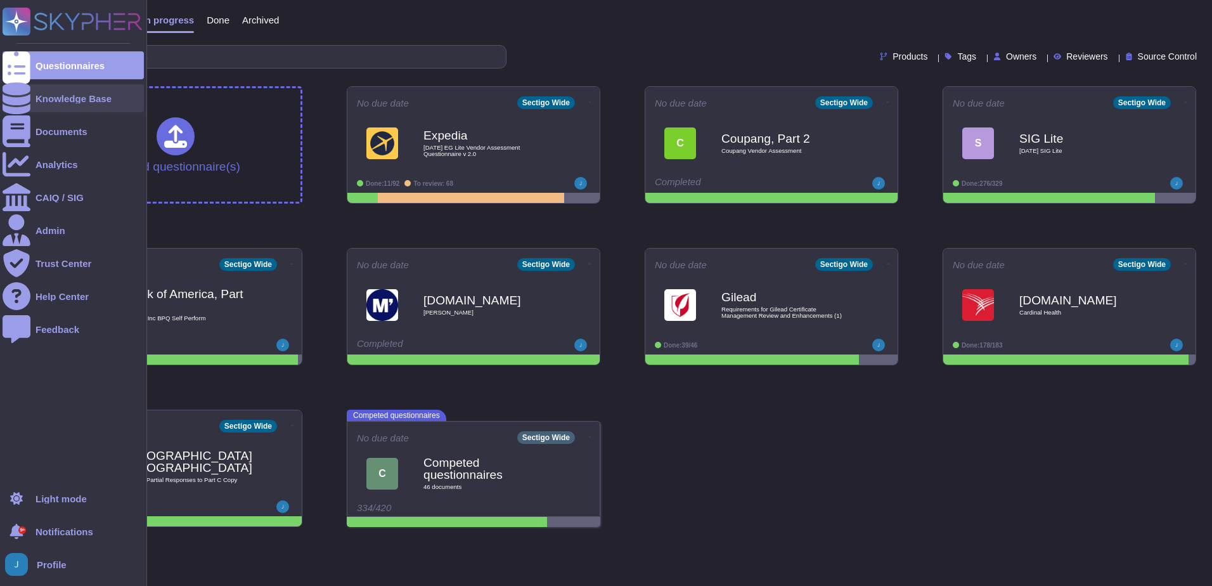
click at [65, 91] on div "Knowledge Base" at bounding box center [73, 98] width 141 height 28
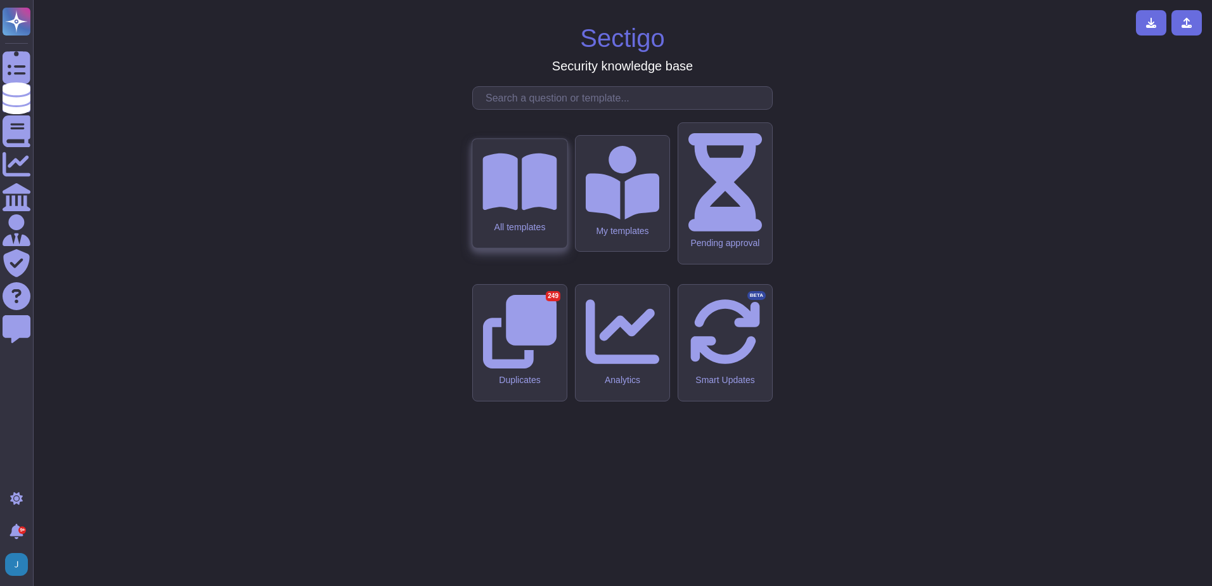
click at [528, 248] on div "All templates" at bounding box center [519, 193] width 94 height 109
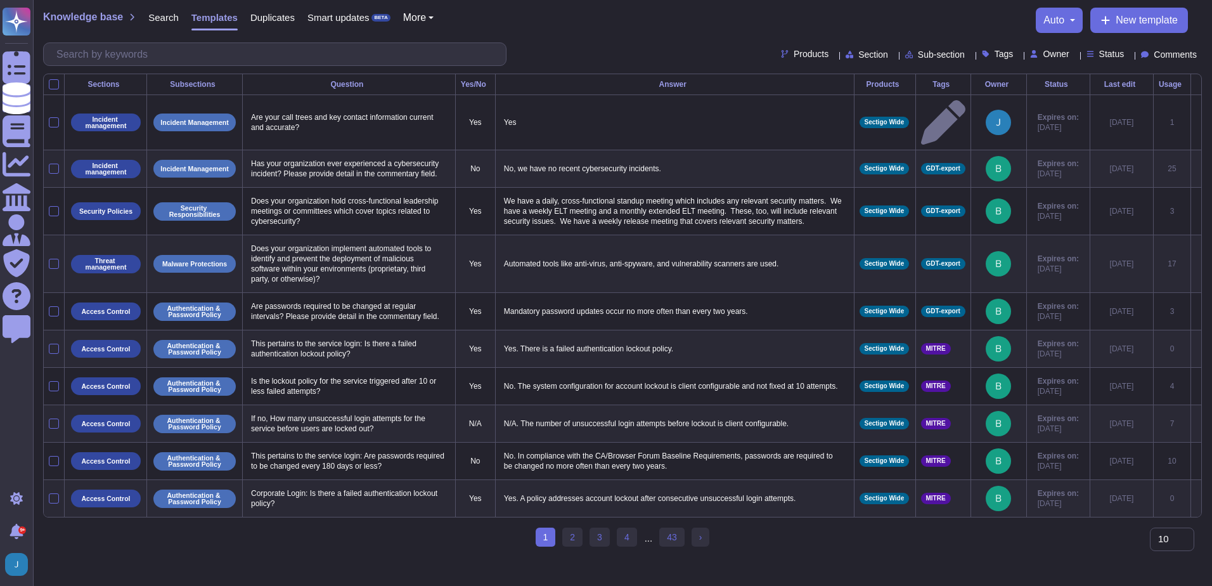
click at [1046, 49] on span "Owner" at bounding box center [1056, 53] width 26 height 9
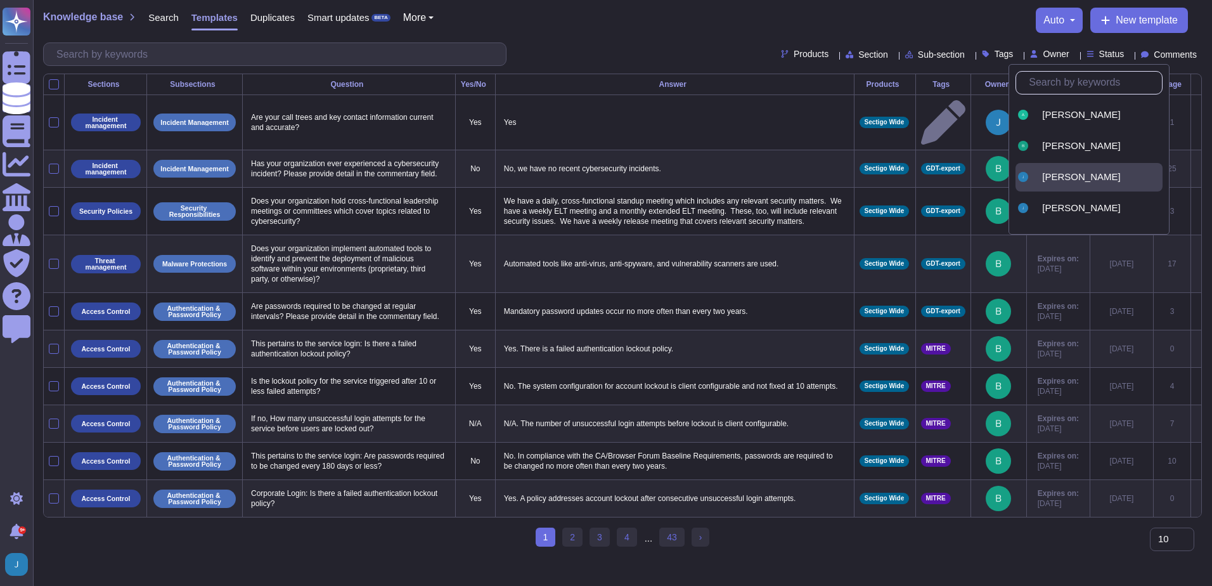
click at [1055, 174] on span "[PERSON_NAME]" at bounding box center [1081, 176] width 78 height 11
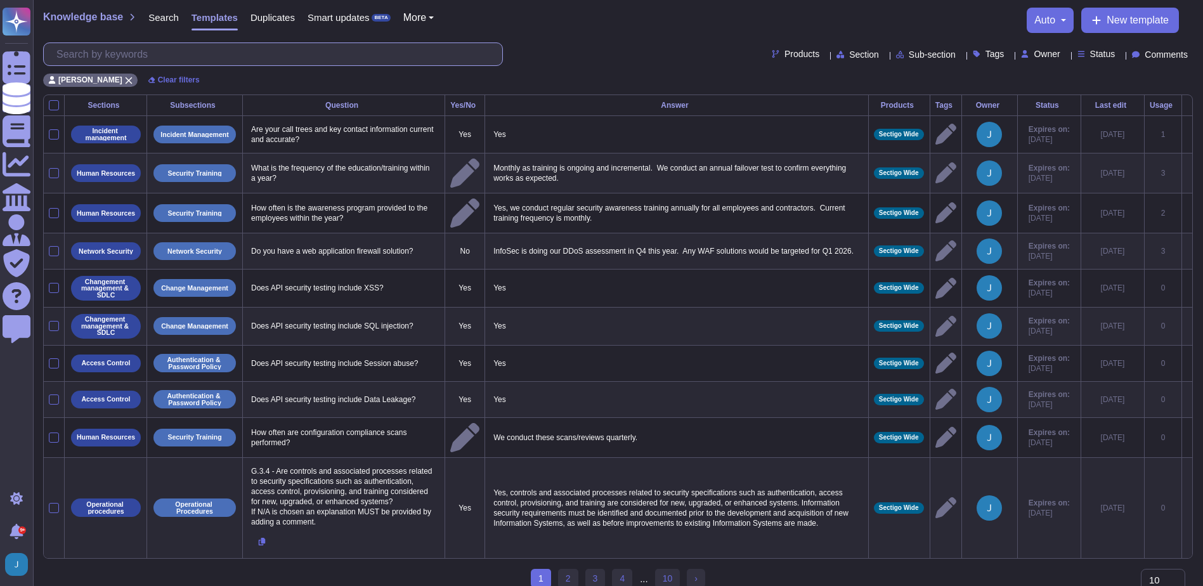
click at [188, 55] on input "text" at bounding box center [276, 54] width 452 height 22
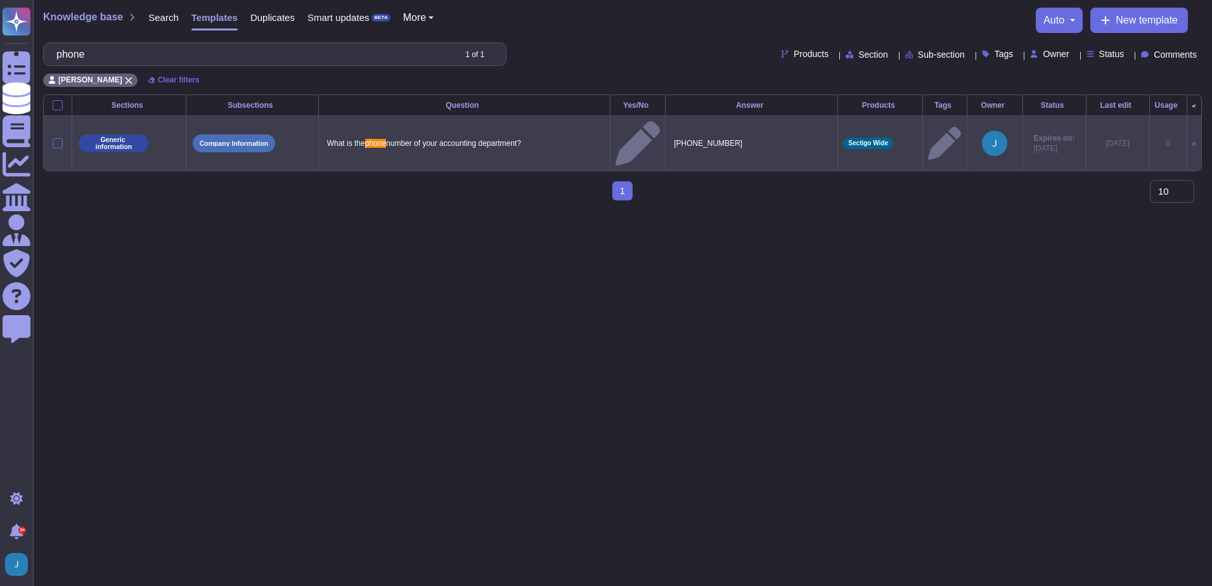
drag, startPoint x: 782, startPoint y: 128, endPoint x: 661, endPoint y: 127, distance: 121.1
click at [671, 135] on p "[PHONE_NUMBER]" at bounding box center [752, 143] width 162 height 16
drag, startPoint x: 774, startPoint y: 130, endPoint x: 662, endPoint y: 127, distance: 111.6
click at [671, 135] on textarea "[PHONE_NUMBER]" at bounding box center [750, 146] width 159 height 23
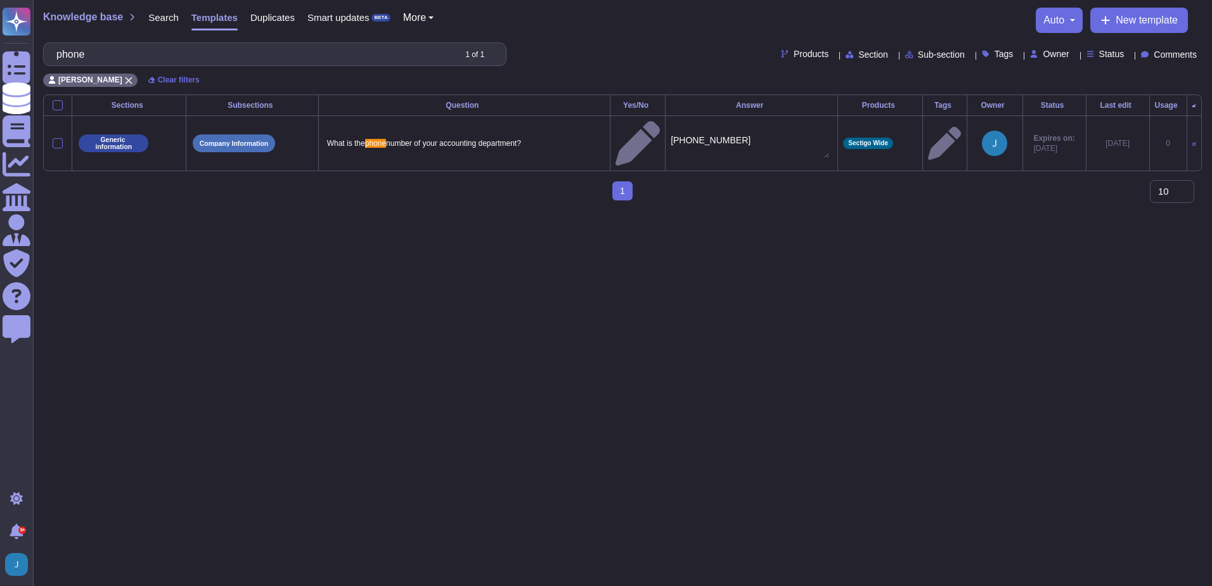
click at [82, 15] on span "Knowledge base" at bounding box center [83, 17] width 80 height 10
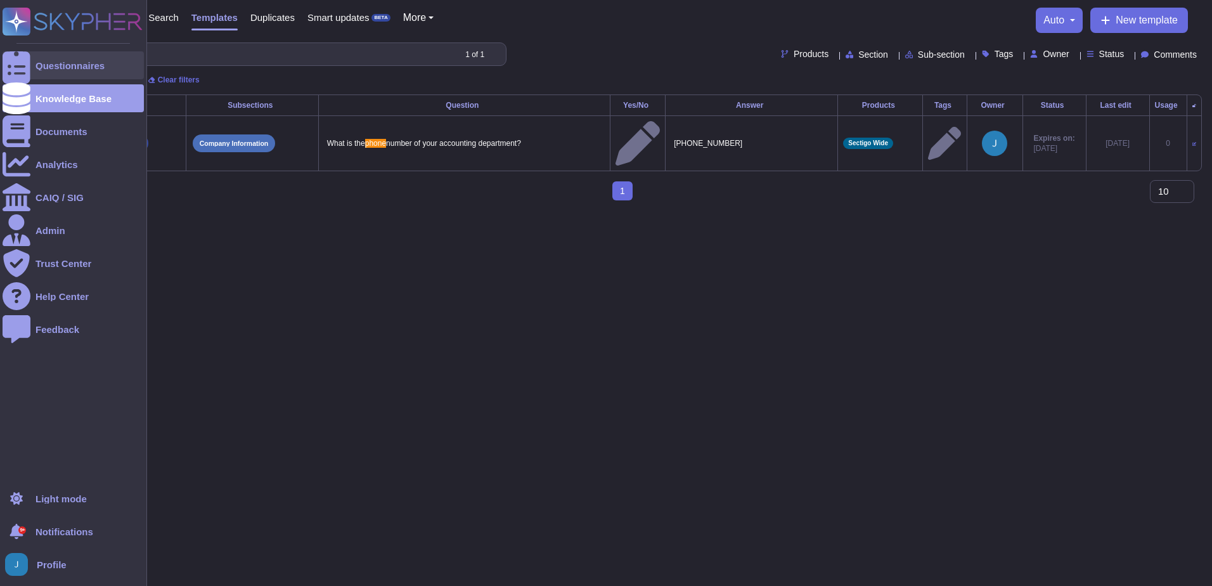
click at [51, 62] on div "Questionnaires" at bounding box center [70, 66] width 69 height 10
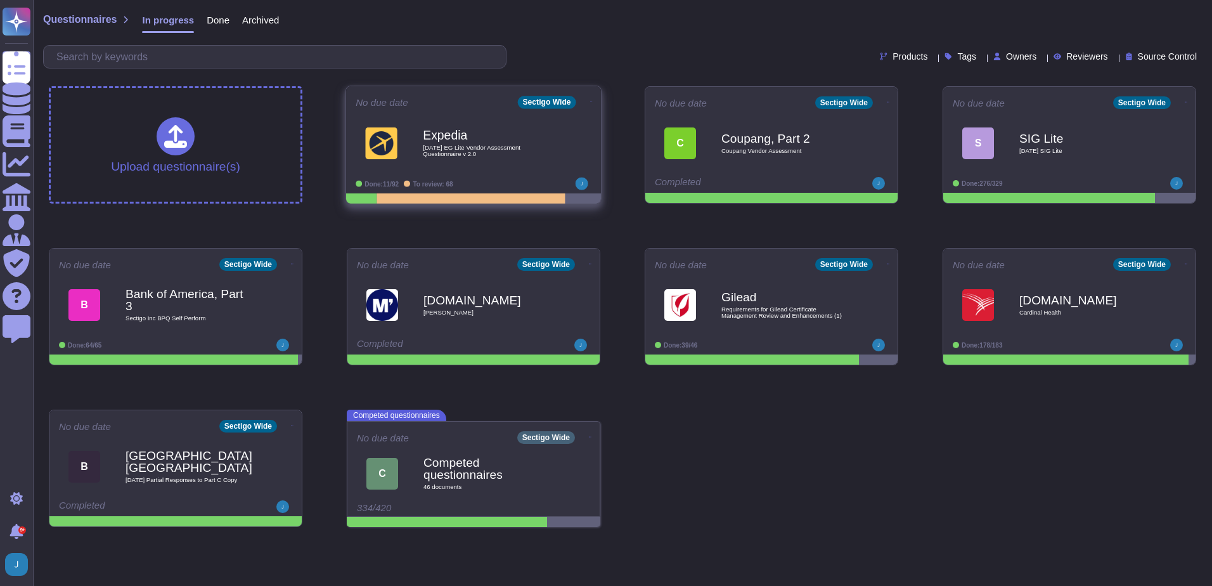
click at [434, 141] on b "Expedia" at bounding box center [487, 135] width 128 height 12
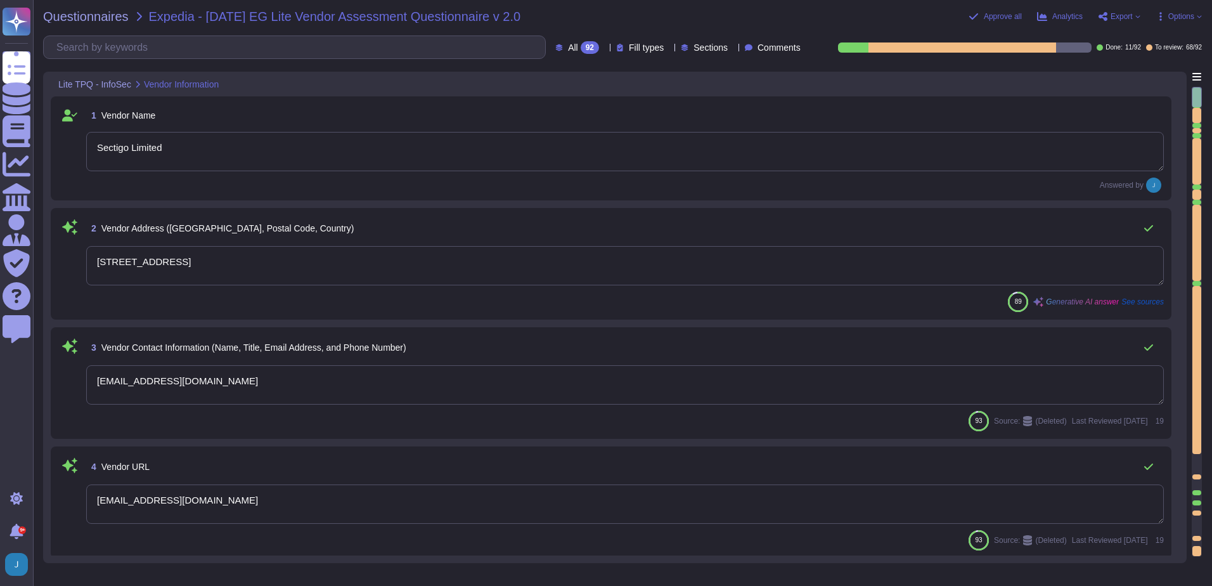
click at [366, 387] on textarea "[EMAIL_ADDRESS][DOMAIN_NAME]" at bounding box center [625, 384] width 1078 height 39
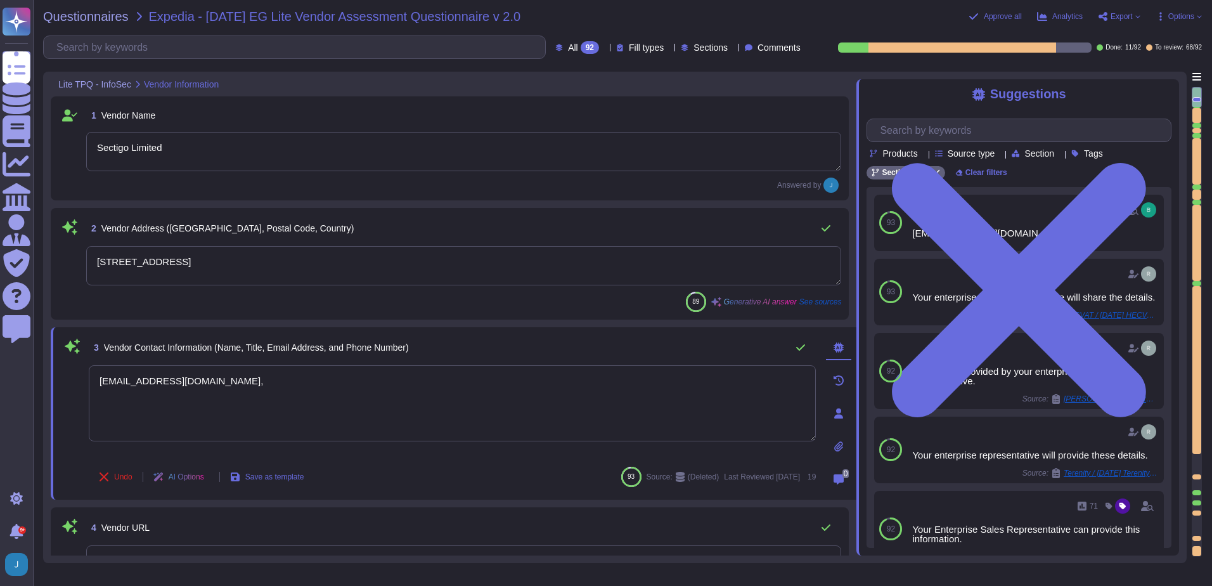
paste textarea "[PHONE_NUMBER]"
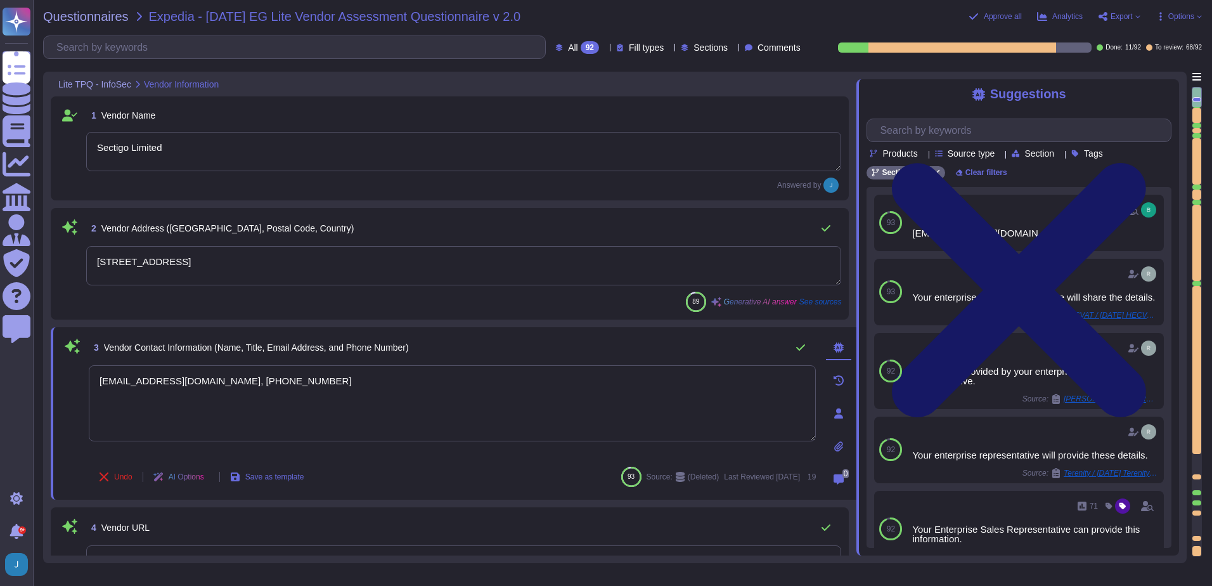
click at [1146, 163] on icon at bounding box center [1019, 290] width 254 height 254
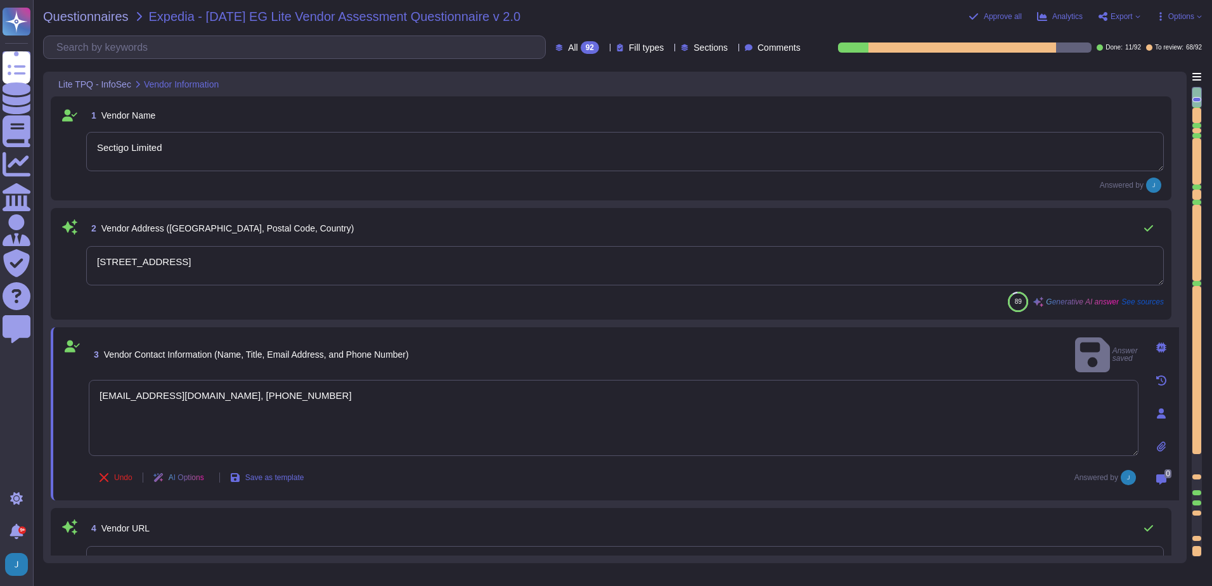
click at [601, 22] on div "Questionnaires Expedia - [DATE] EG Lite Vendor Assessment Questionnaire v 2.0" at bounding box center [450, 16] width 814 height 13
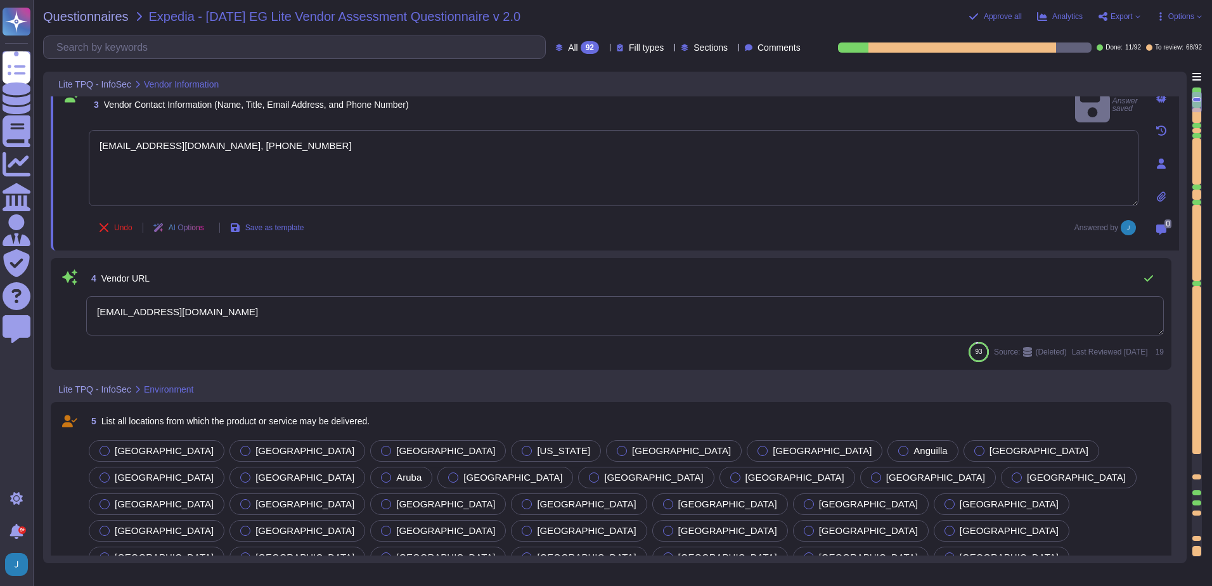
scroll to position [254, 0]
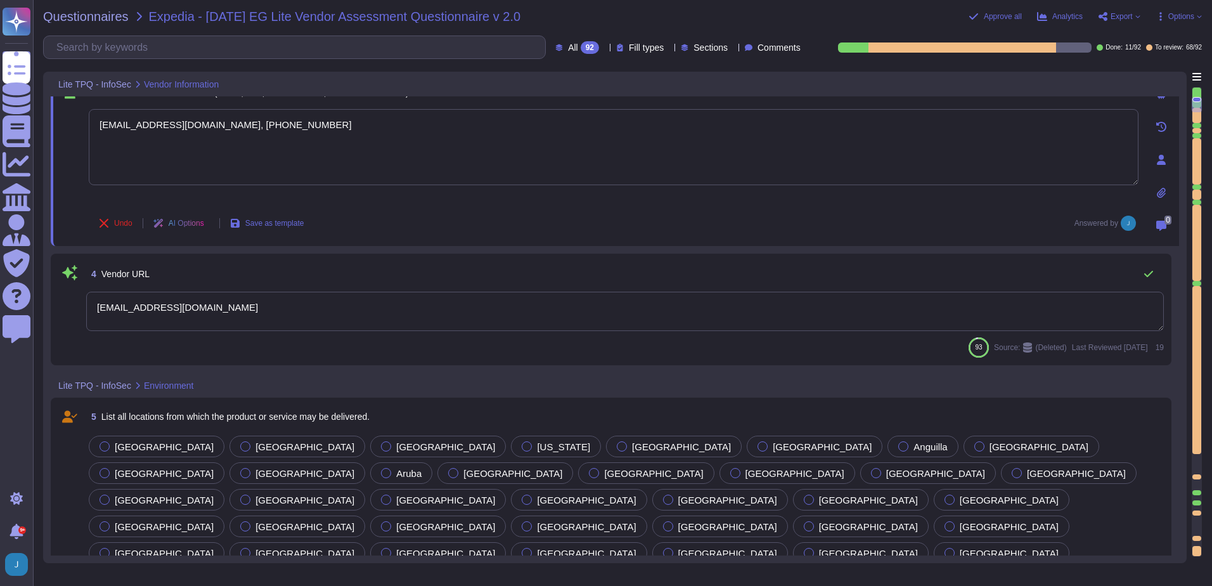
click at [638, 29] on div "Questionnaires Expedia - [DATE] EG Lite Vendor Assessment Questionnaire v 2.0 A…" at bounding box center [622, 293] width 1179 height 586
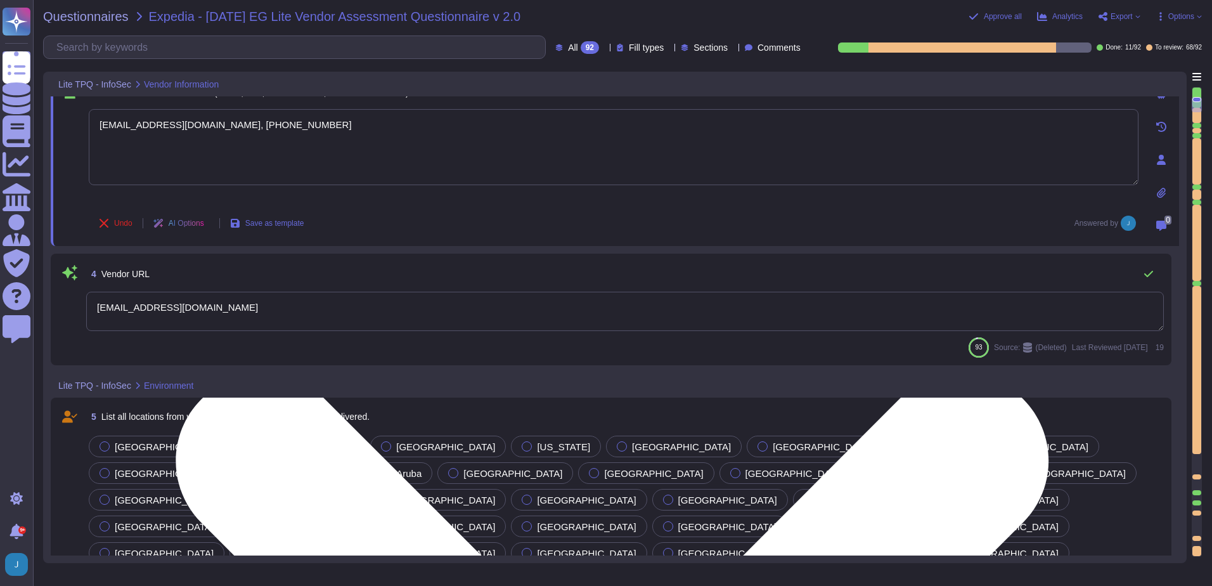
drag, startPoint x: 354, startPoint y: 131, endPoint x: 231, endPoint y: 122, distance: 124.0
click at [231, 122] on textarea "[EMAIL_ADDRESS][DOMAIN_NAME], [PHONE_NUMBER]" at bounding box center [614, 147] width 1050 height 76
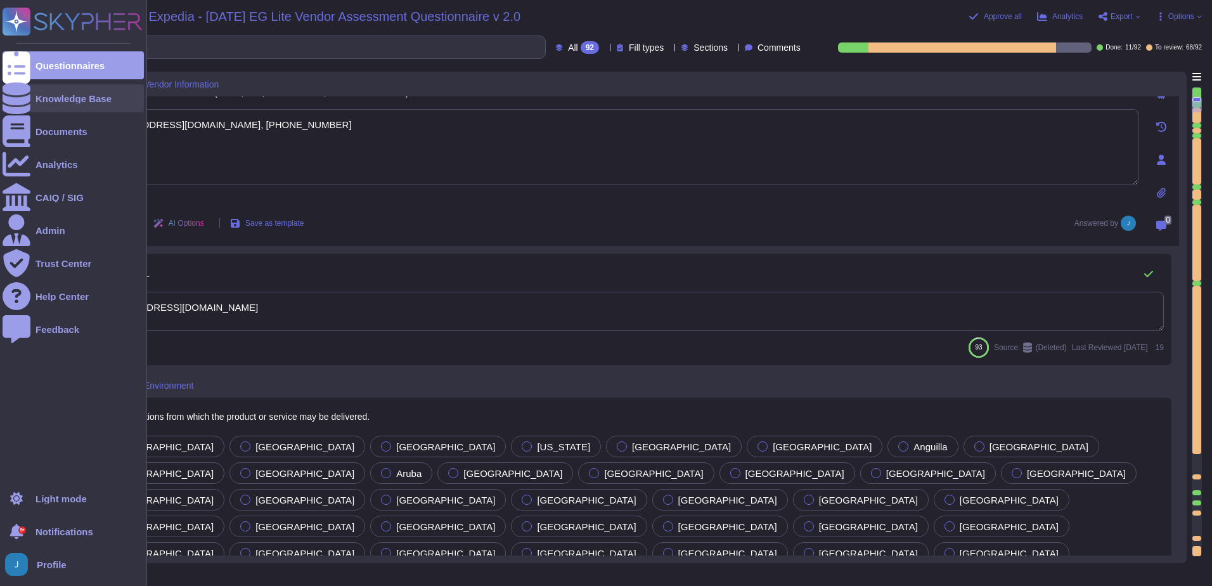
click at [51, 91] on div "Knowledge Base" at bounding box center [73, 98] width 141 height 28
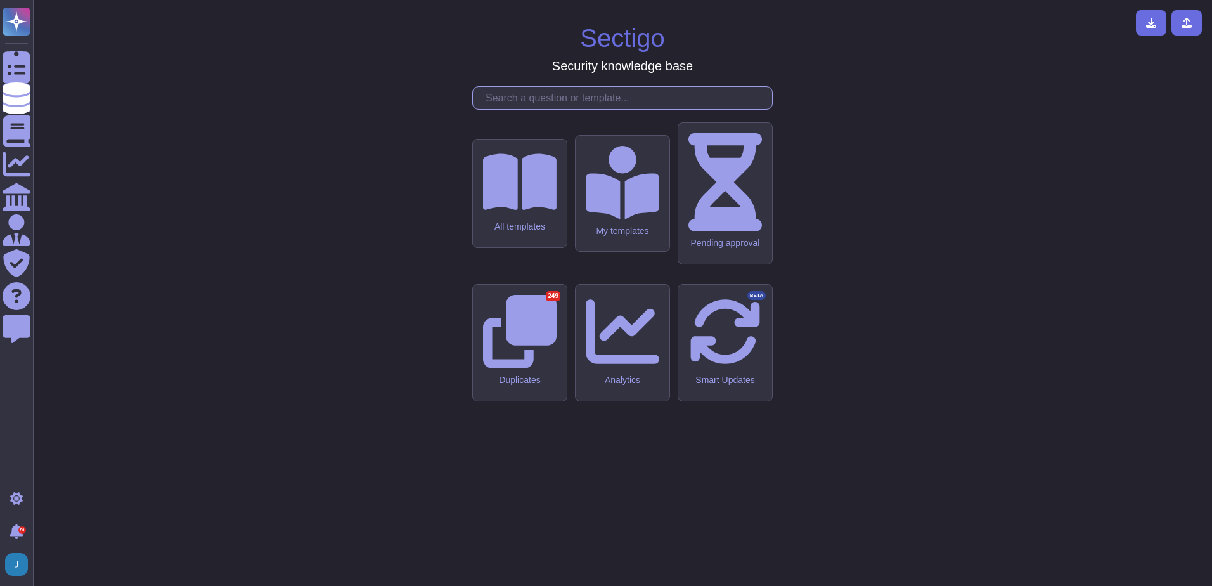
click at [547, 109] on input "text" at bounding box center [625, 98] width 293 height 22
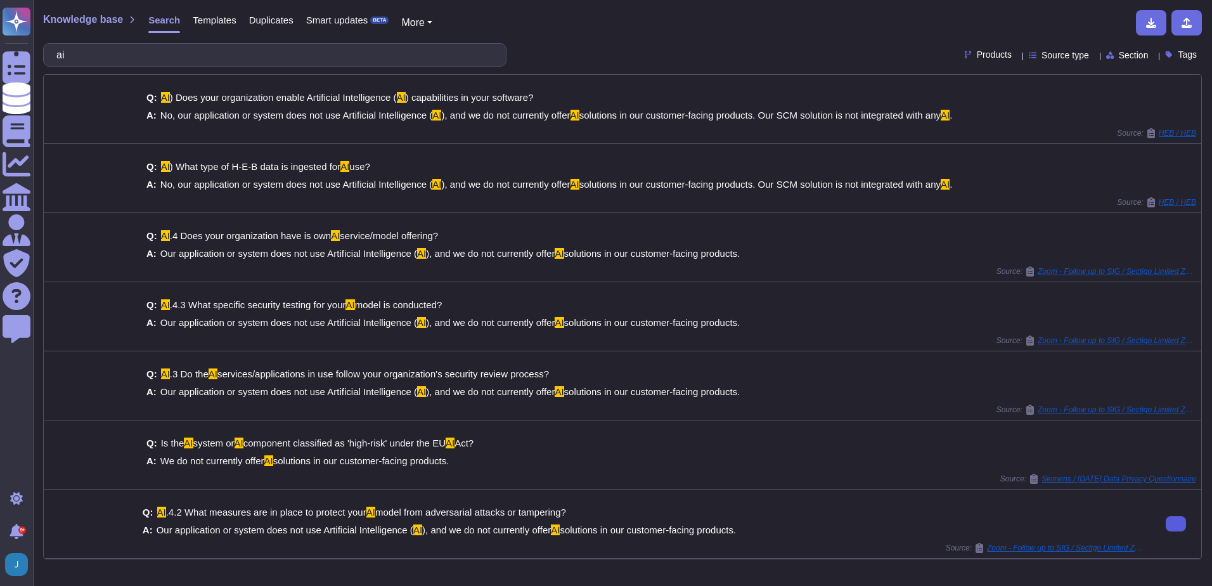
click at [1176, 524] on icon at bounding box center [1176, 524] width 0 height 0
click at [332, 53] on input "ai" at bounding box center [271, 55] width 443 height 22
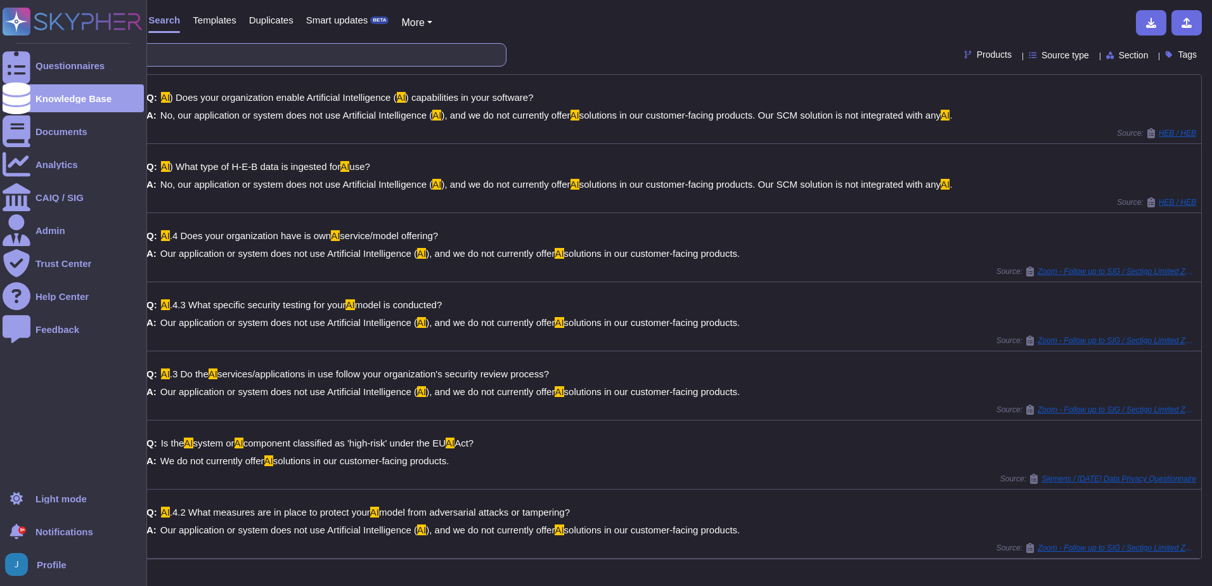
drag, startPoint x: 250, startPoint y: 53, endPoint x: 0, endPoint y: 52, distance: 249.8
click at [1, 51] on div "Questionnaires Knowledge Base Documents Analytics CAIQ / SIG Admin Trust Center…" at bounding box center [606, 293] width 1212 height 586
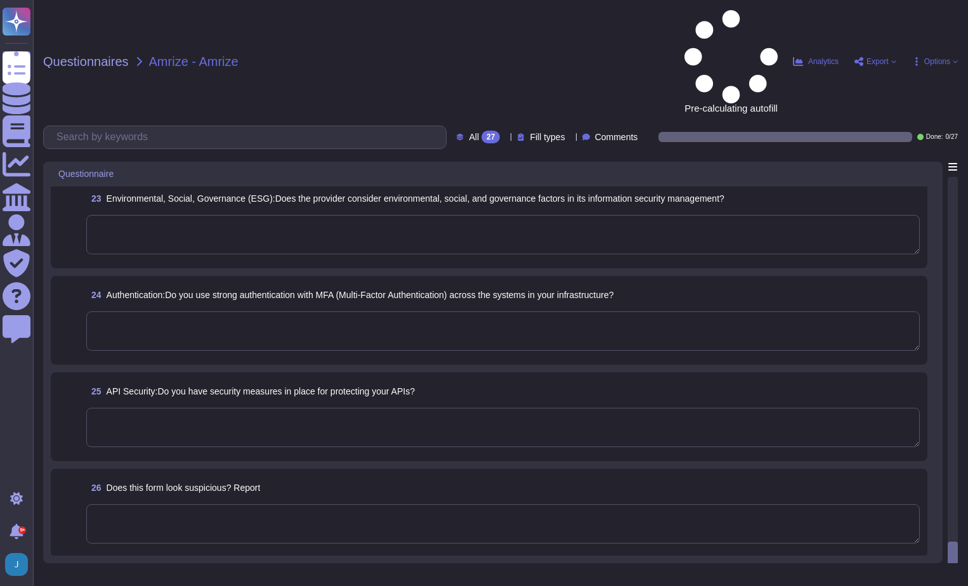
scroll to position [1991, 0]
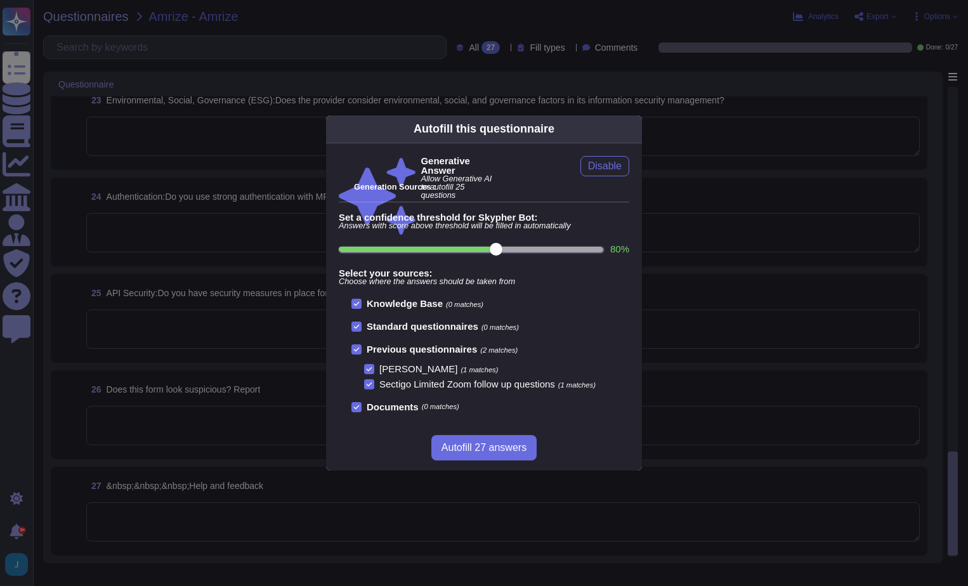
click at [514, 446] on span "Autofill 27 answers" at bounding box center [483, 448] width 85 height 10
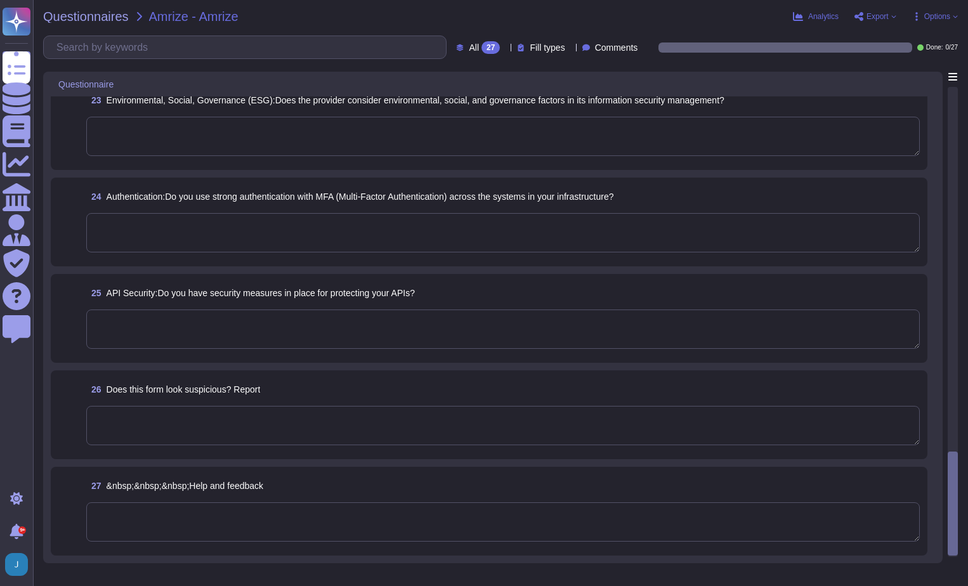
type textarea "Yes, Sectigo identifies, assesses, and documents potential risks within our sup…"
type textarea "Yes, we have implemented several measures to physically protect our assets and …"
type textarea "Our application or system does not use Artificial Intelligence (AI), and we do …"
type textarea "Sectigo considers environmental factors in its information security management …"
type textarea "Yes, our company uses multi-factor authentication (MFA) for access to our syste…"
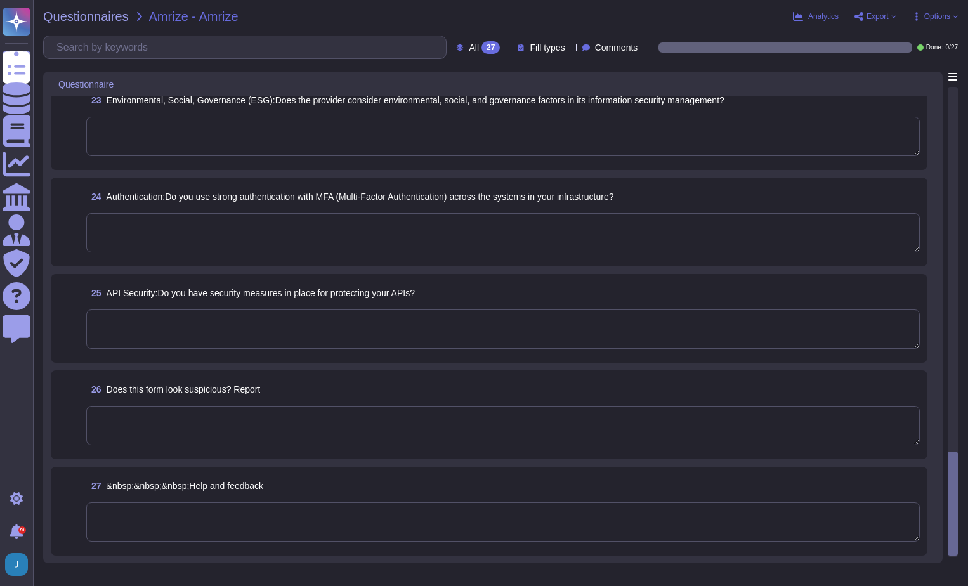
type textarea "Lor, ip dolo sitamet consecte adipisci el seddo eiu temporinci utl ETDo: 9. Mag…"
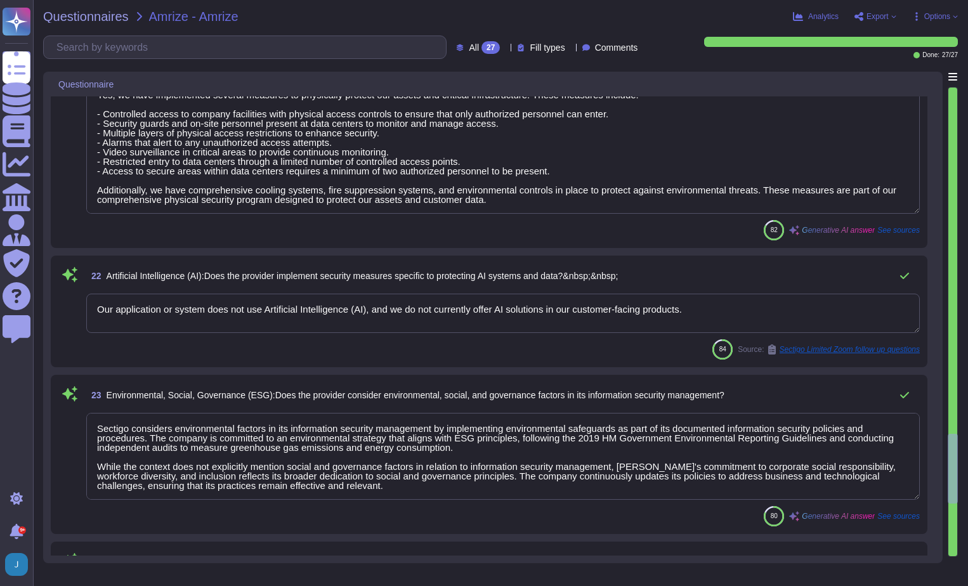
type textarea "We do not perform risk assessments against third parties or subcontractors. How…"
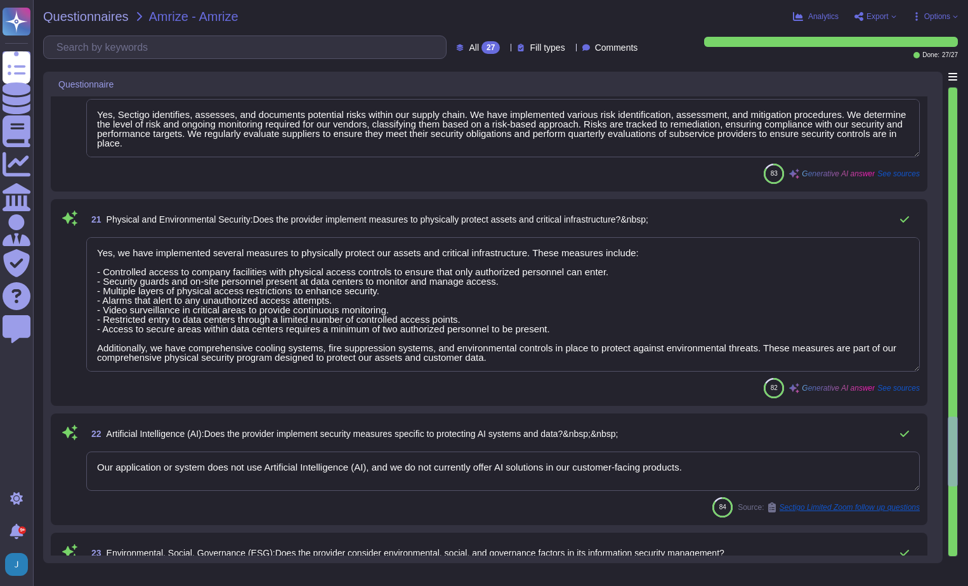
type textarea "Yes, the organization has established and implemented a documented Privacy Poli…"
type textarea "Yes, we have several security measures in place for protecting our APIs: 1. Aut…"
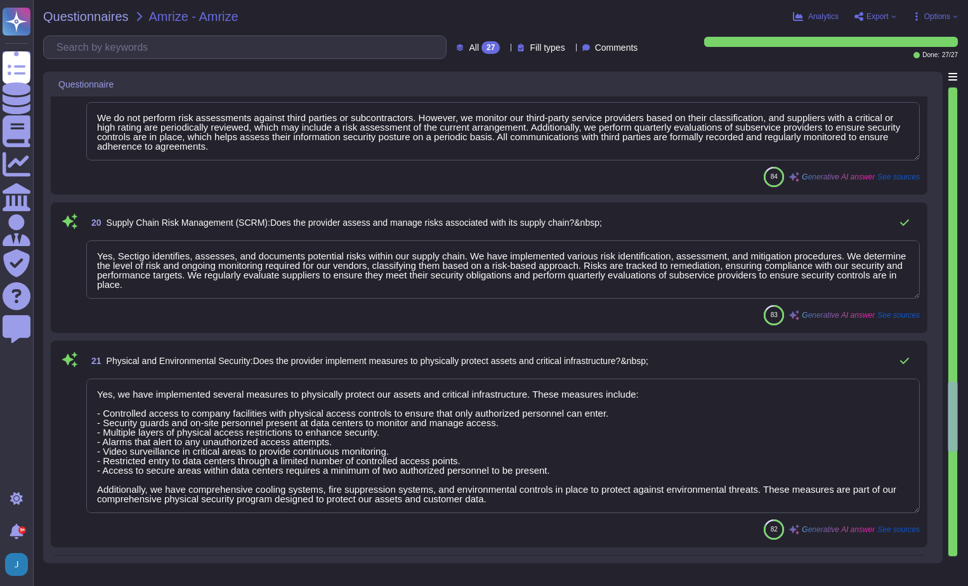
type textarea "Yes, we implement several measures to ensure the integrity, confidentiality, an…"
type textarea "Sectigo considers environmental factors in its information security management …"
type textarea "Yes, our company uses multi-factor authentication (MFA) for access to our syste…"
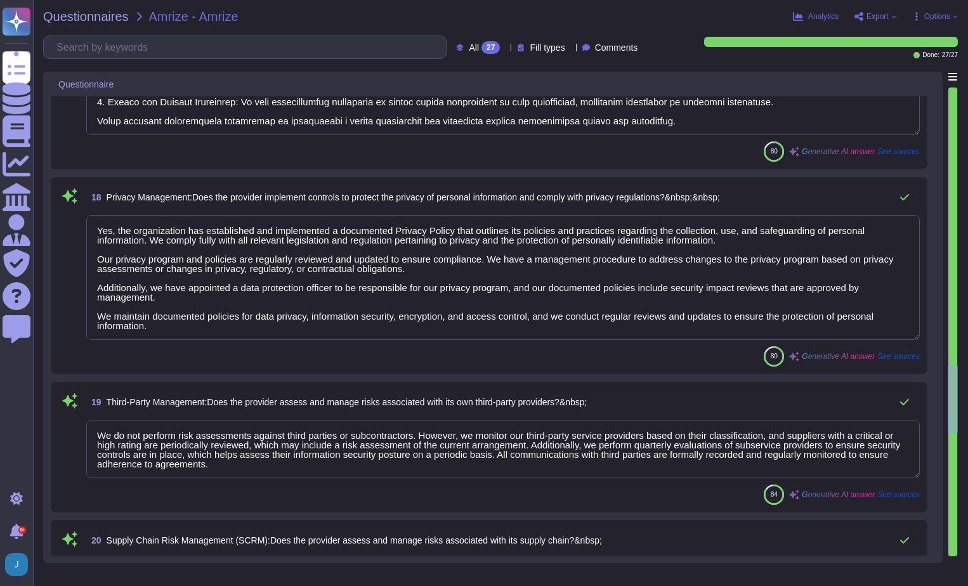
type textarea "Sectigo fully complies with all relevant legislation and regulations pertaining…"
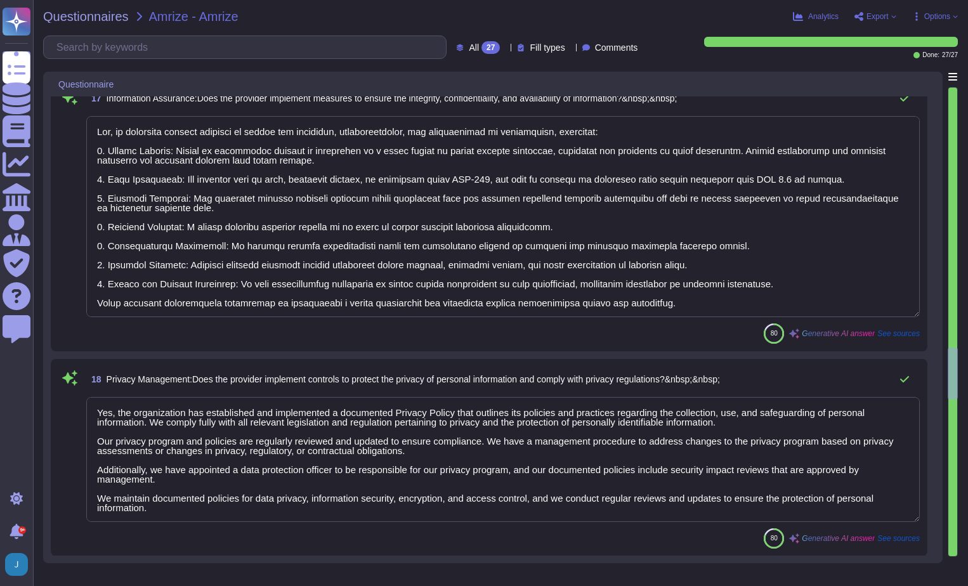
type textarea "Yes, Sectigo has a formalized risk governance plan that includes a comprehensiv…"
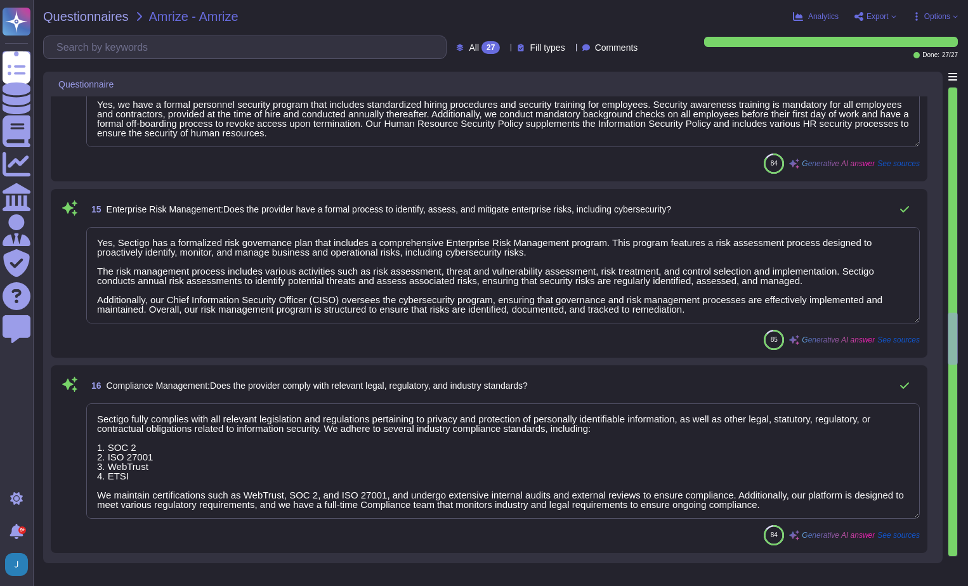
type textarea "Yes, Sectigo has established effective processes to manage IT operations and en…"
type textarea "Yes, we have well-documented Business Continuity and Disaster Recovery Plans in…"
type textarea "Yes, we have a formal personnel security program that includes standardized hir…"
type textarea "Yes, the organization has established and implemented a documented Privacy Poli…"
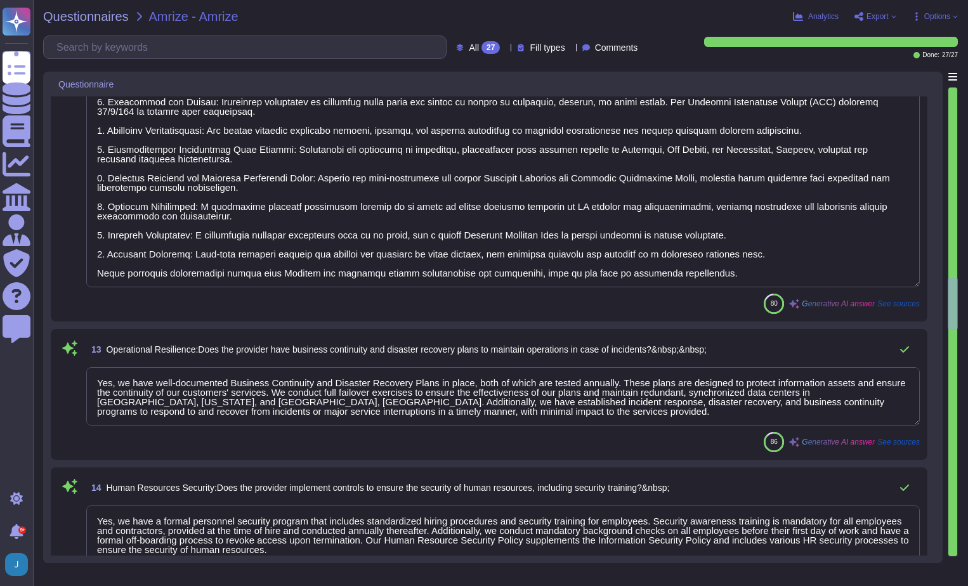
type textarea "Yes, the provider implements adequate security controls to protect data stored …"
type textarea "Yes, we implement security controls on endpoints, including laptops, computers,…"
type textarea "Sectigo fully complies with all relevant legislation and regulations pertaining…"
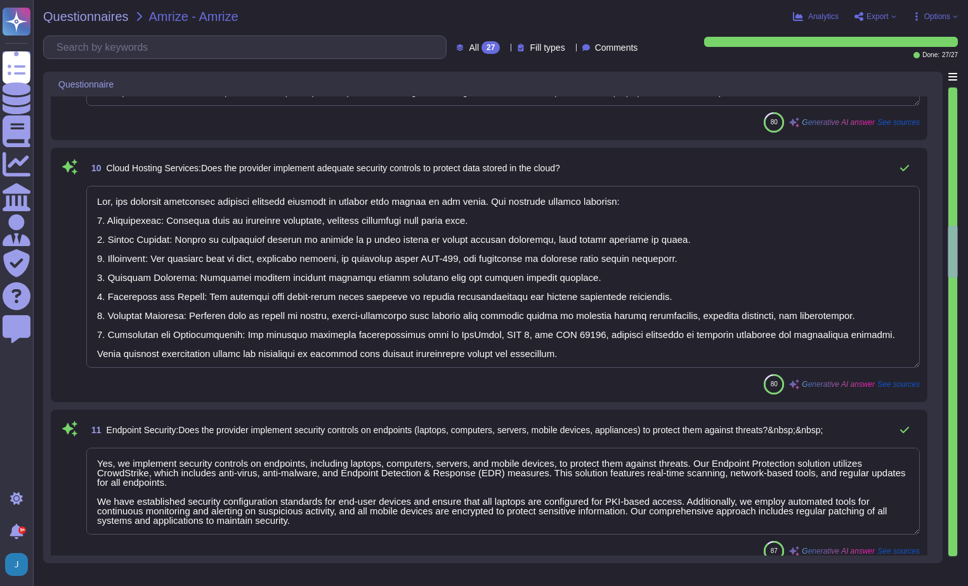
type textarea "Sectigo implements comprehensive measures to identify, assess, and mitigate thr…"
type textarea "Yes, we implement several measures to ensure the security and integrity of serv…"
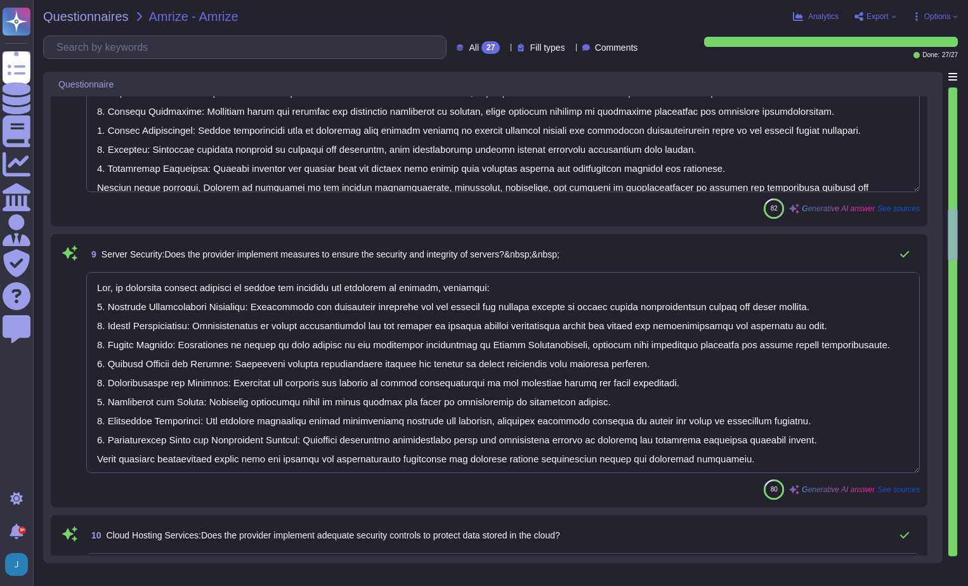
type textarea "Yes, the provider effectively manages information assets, including classificat…"
type textarea "Yes, the provider has a formal process to detect, respond to, and recover from …"
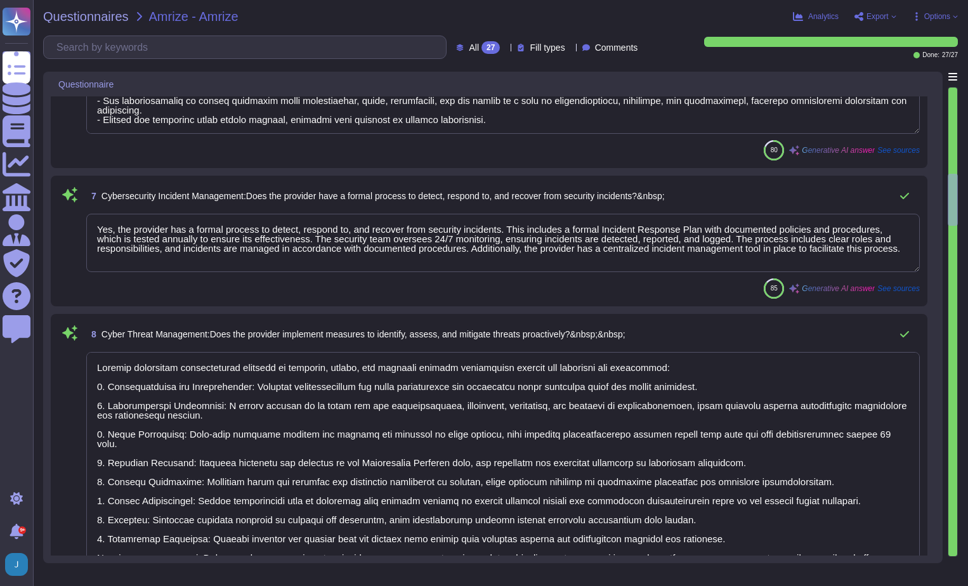
type textarea "Yes, we implement a comprehensive set of security controls to protect our netwo…"
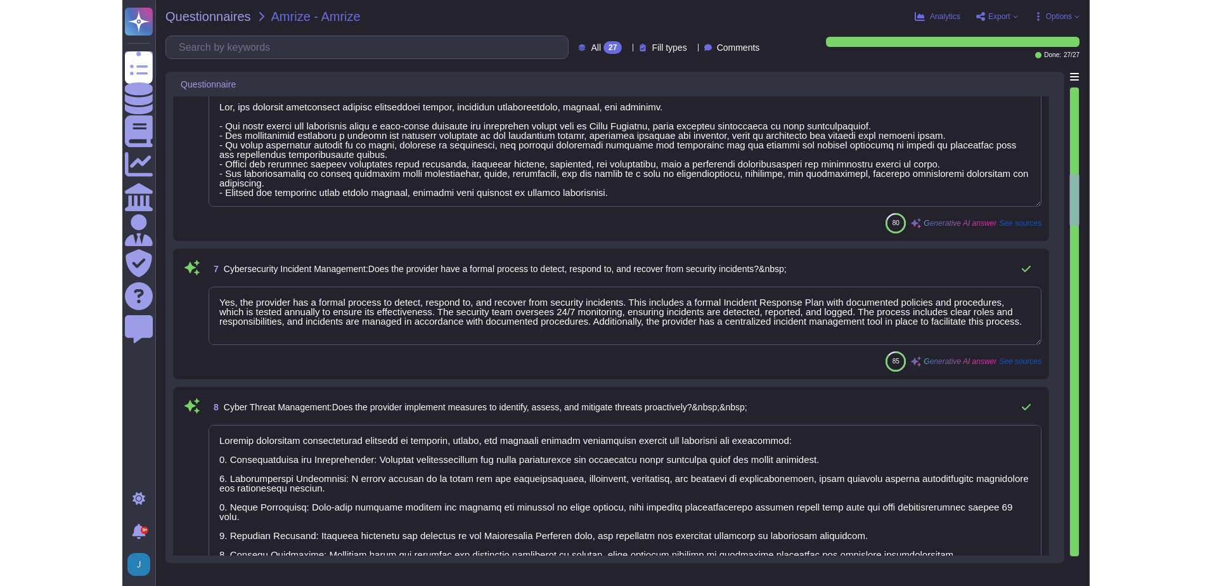
scroll to position [660, 0]
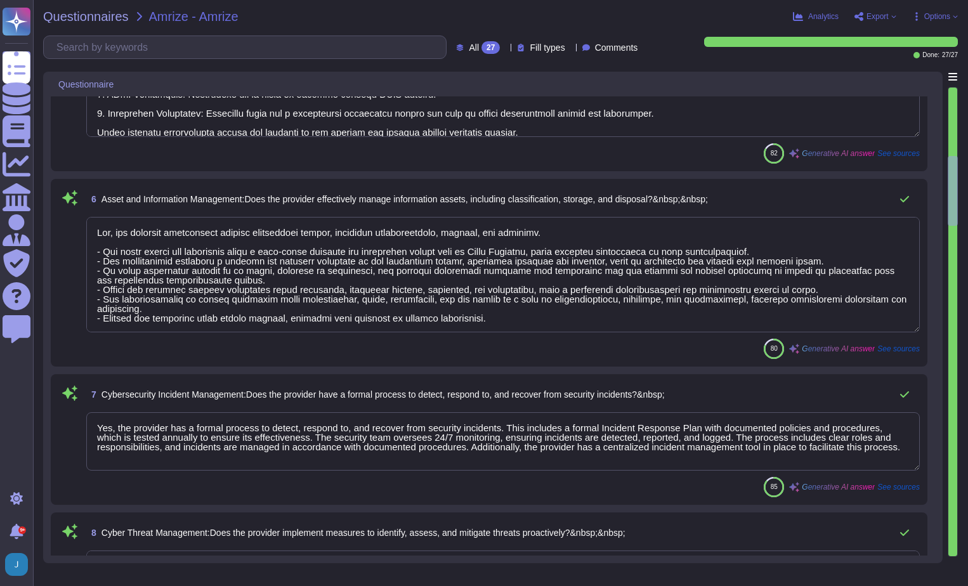
type textarea "Yes, Sectigo implements a comprehensive set of security measures to protect app…"
type textarea "Yes, we implement several measures to ensure the security and integrity of serv…"
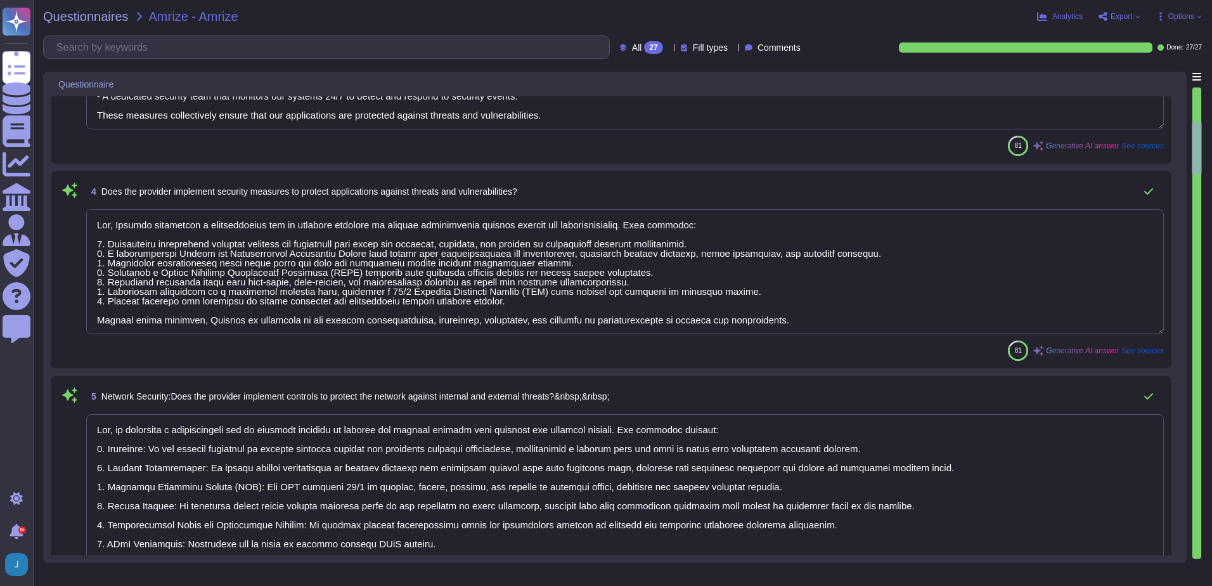
type textarea "Yes, Sectigo implements access controls based on security best practices to pro…"
type textarea "Yes, Sectigo implements a comprehensive application security program that inclu…"
type textarea "Yes, the provider has a formal process to detect, respond to, and recover from …"
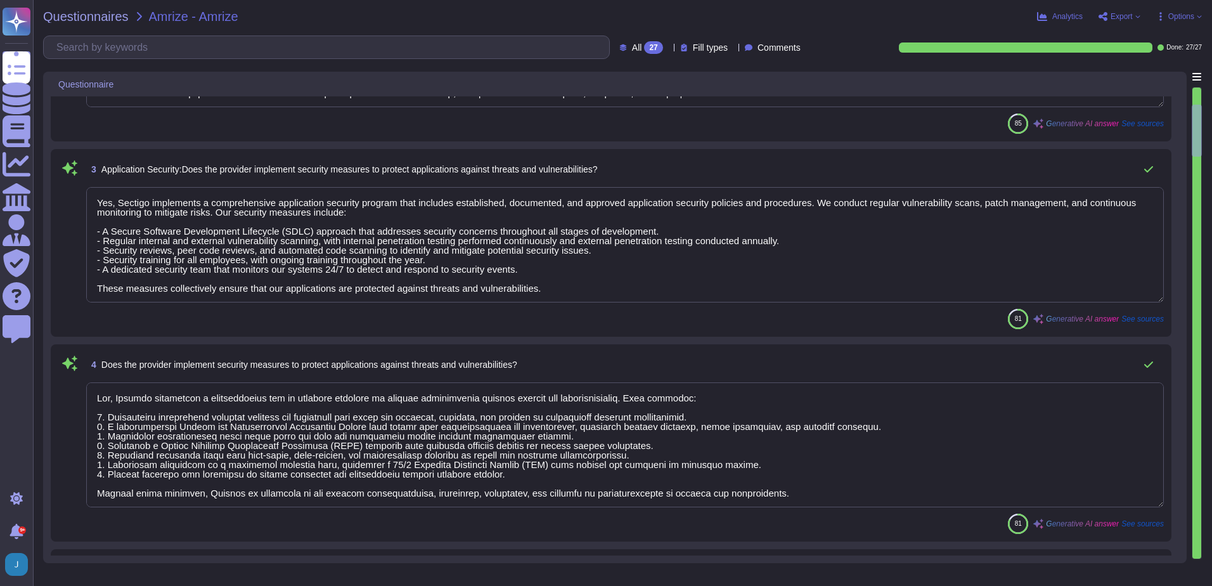
type textarea "Yes, Sectigo implements access controls based on security best practices to pro…"
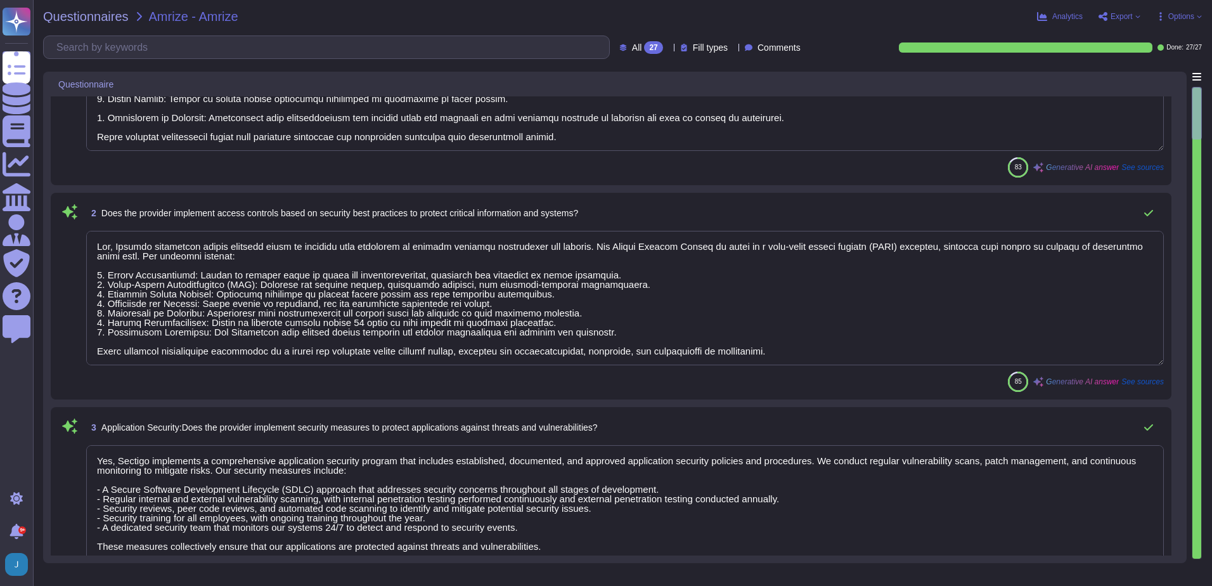
scroll to position [0, 0]
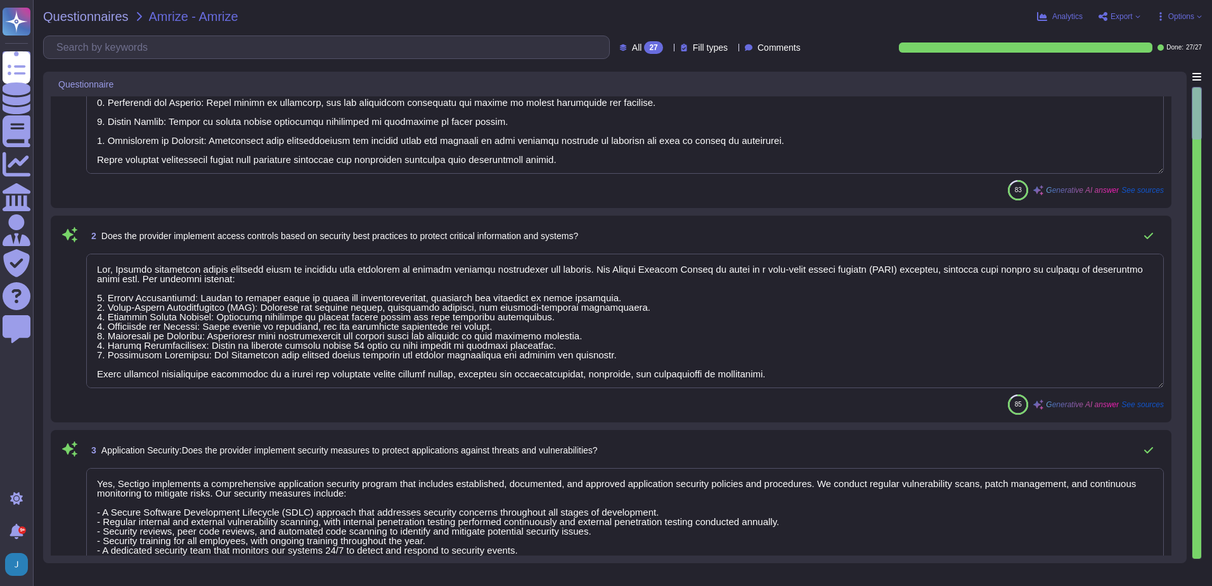
type textarea "Yes, we implement a comprehensive set of security controls to protect our netwo…"
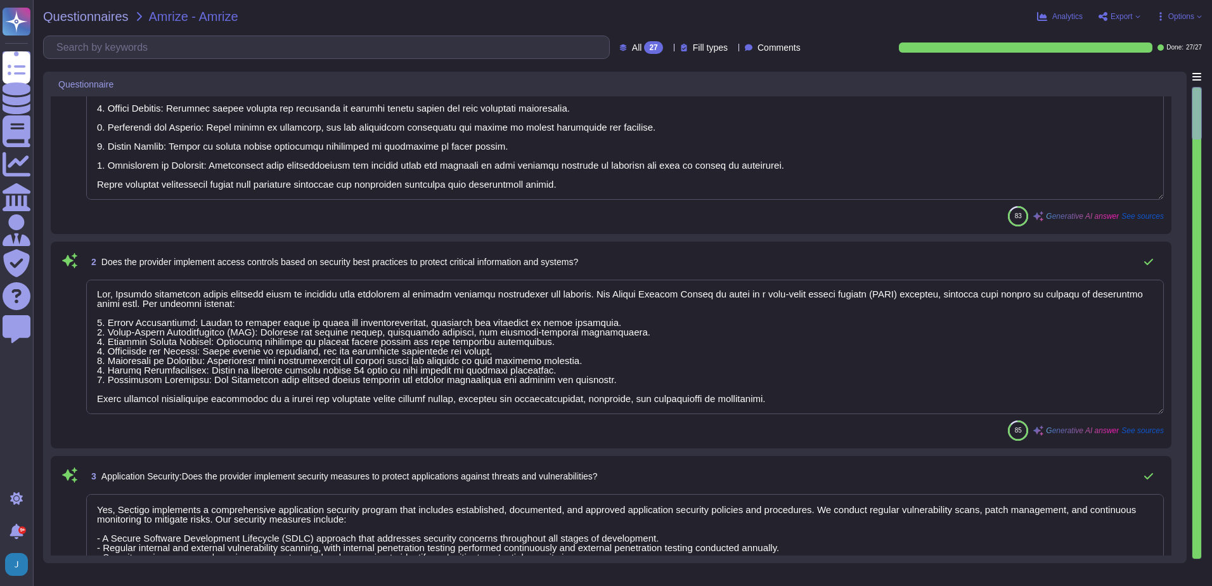
scroll to position [127, 0]
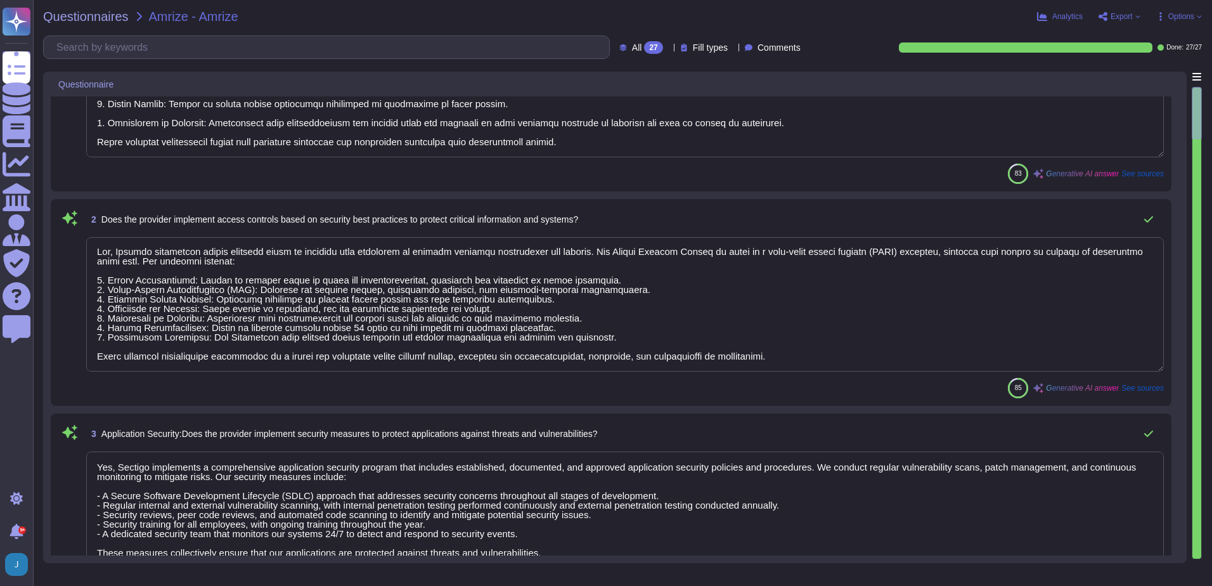
type textarea "Yes, we implement a comprehensive set of security controls to protect our netwo…"
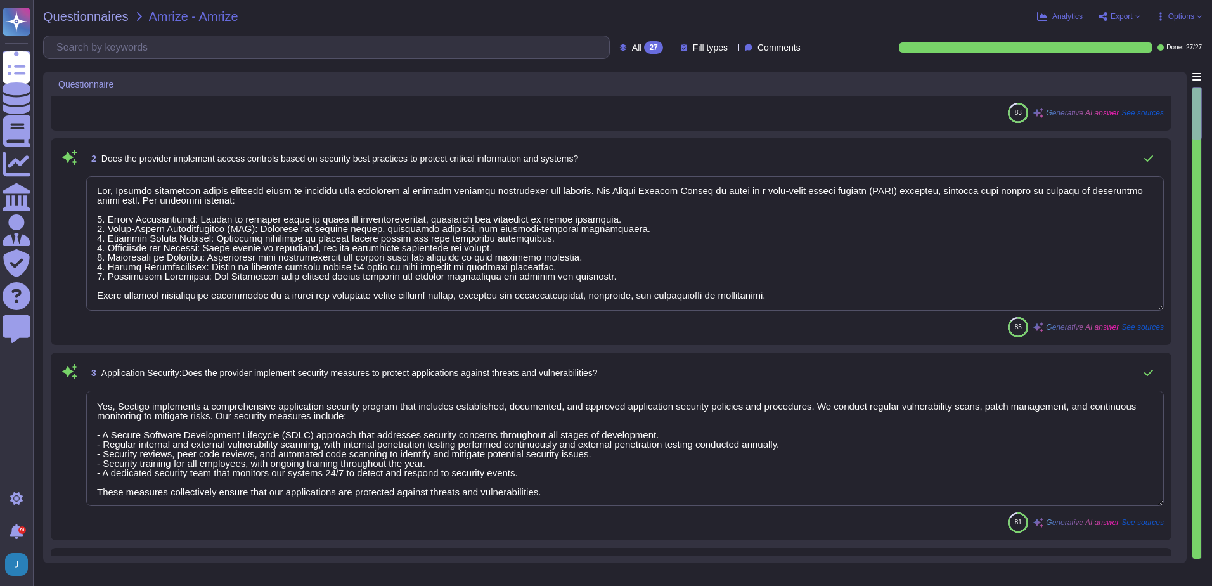
scroll to position [254, 0]
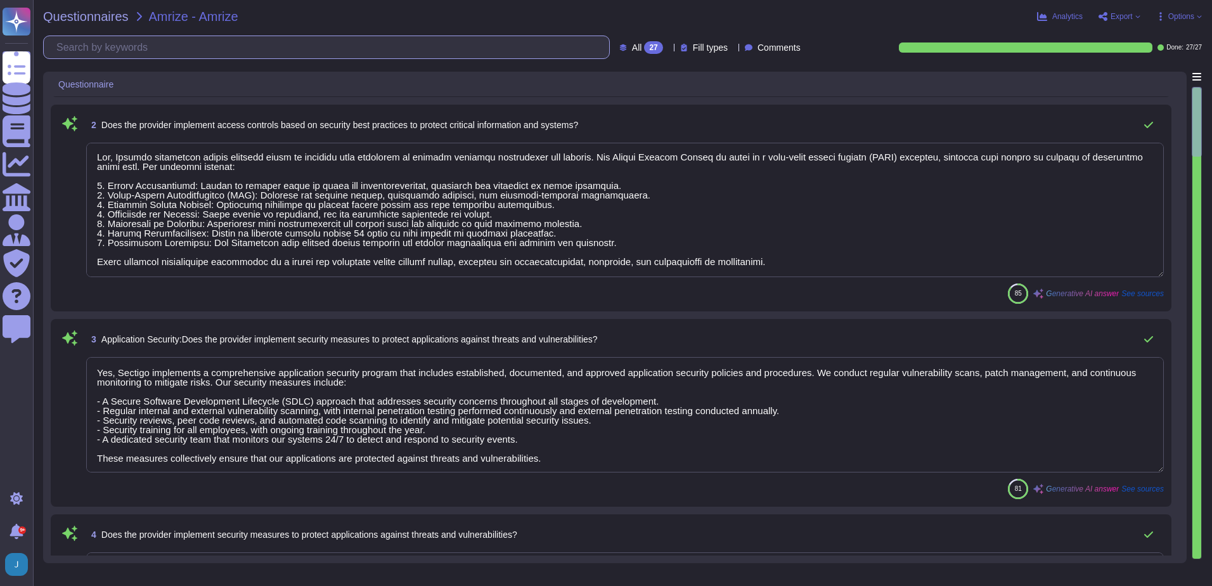
click at [211, 49] on input "text" at bounding box center [329, 47] width 559 height 22
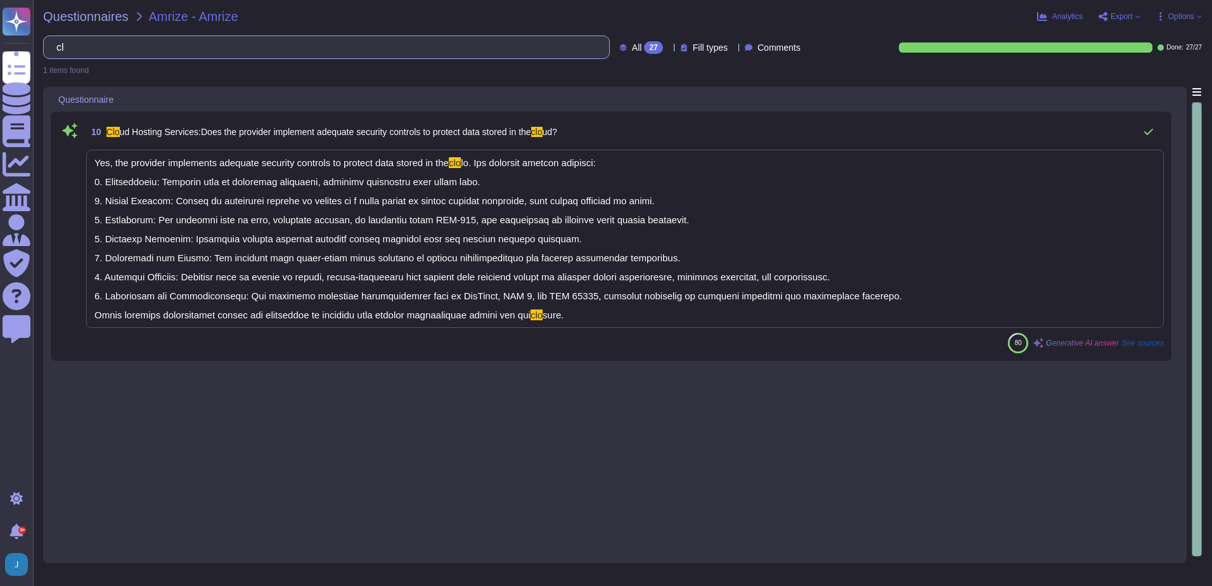
scroll to position [0, 0]
type input "cloud"
drag, startPoint x: 83, startPoint y: 32, endPoint x: -3, endPoint y: 21, distance: 86.3
click at [0, 21] on html "Questionnaires Knowledge Base Documents Analytics CAIQ / SIG Admin Trust Center…" at bounding box center [606, 293] width 1212 height 586
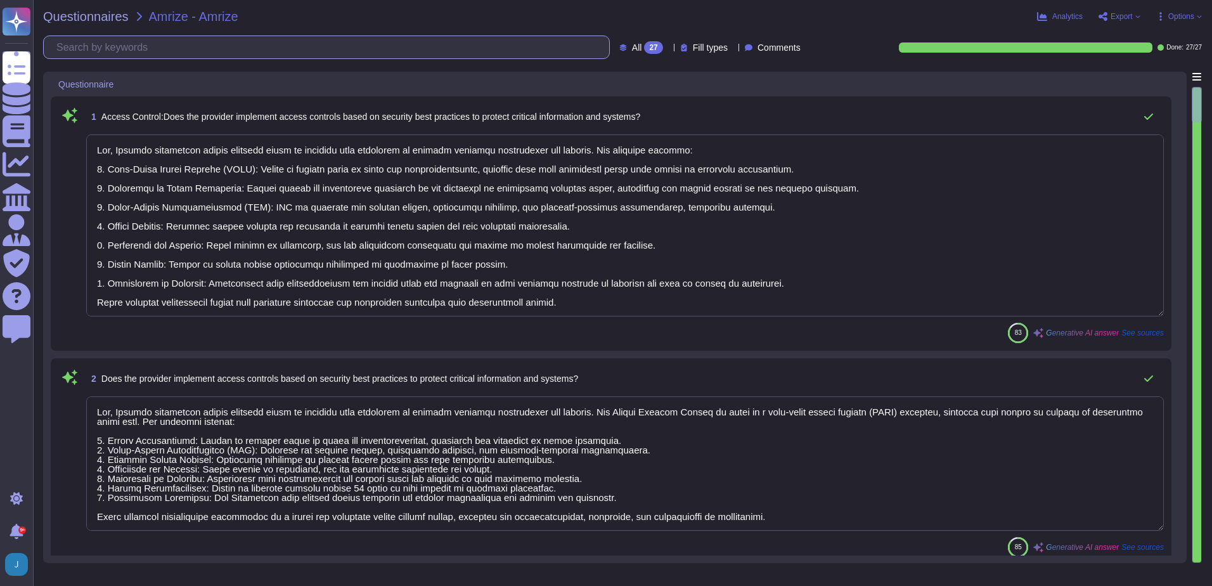
type textarea "Yes, Sectigo implements access controls based on security best practices to pro…"
type textarea "Yes, Sectigo implements a comprehensive application security program that inclu…"
type textarea "Yes, Sectigo implements a comprehensive set of security measures to protect app…"
type textarea "Yes, Sectigo implements access controls based on security best practices to pro…"
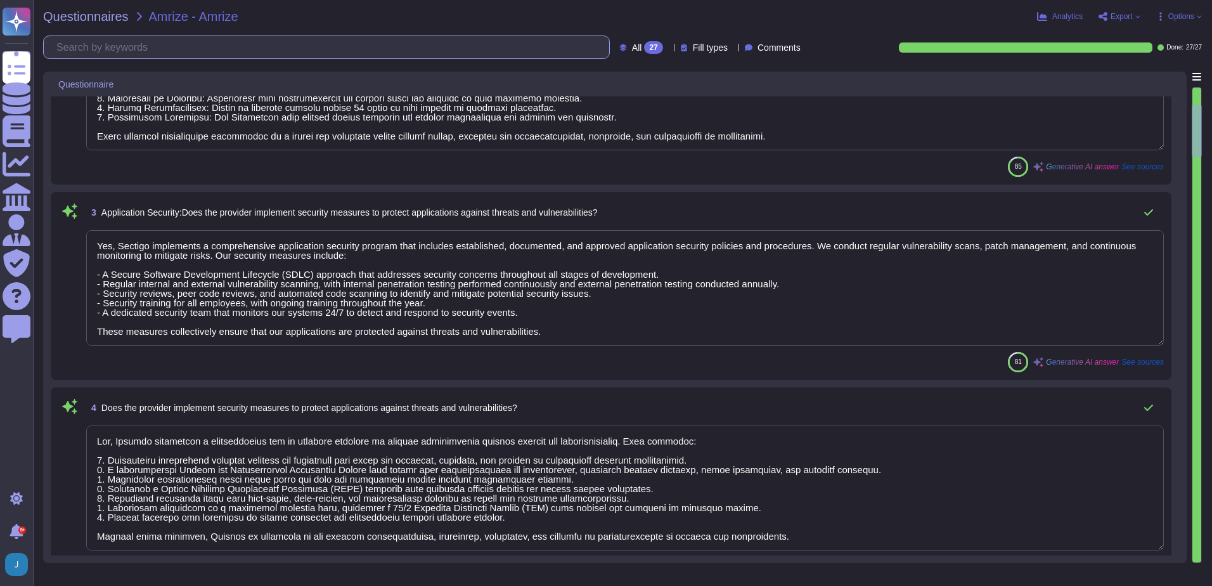
type textarea "Yes, we implement a comprehensive set of security controls to protect our netwo…"
type textarea "Yes, the provider effectively manages information assets, including classificat…"
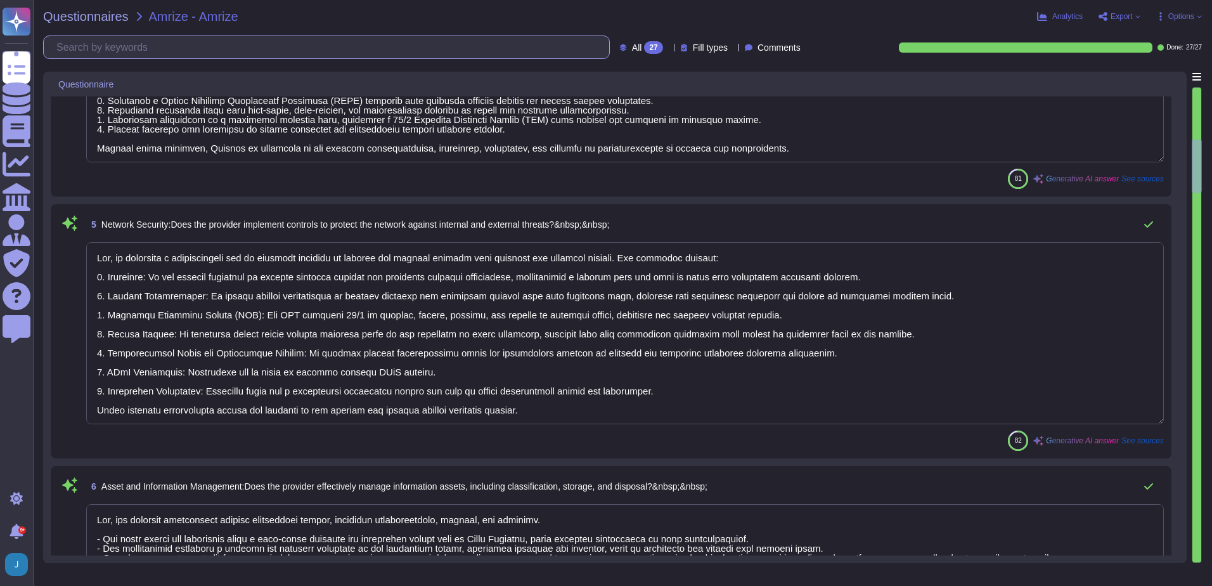
type textarea "Yes, the provider has a formal process to detect, respond to, and recover from …"
type textarea "Sectigo implements comprehensive measures to identify, assess, and mitigate thr…"
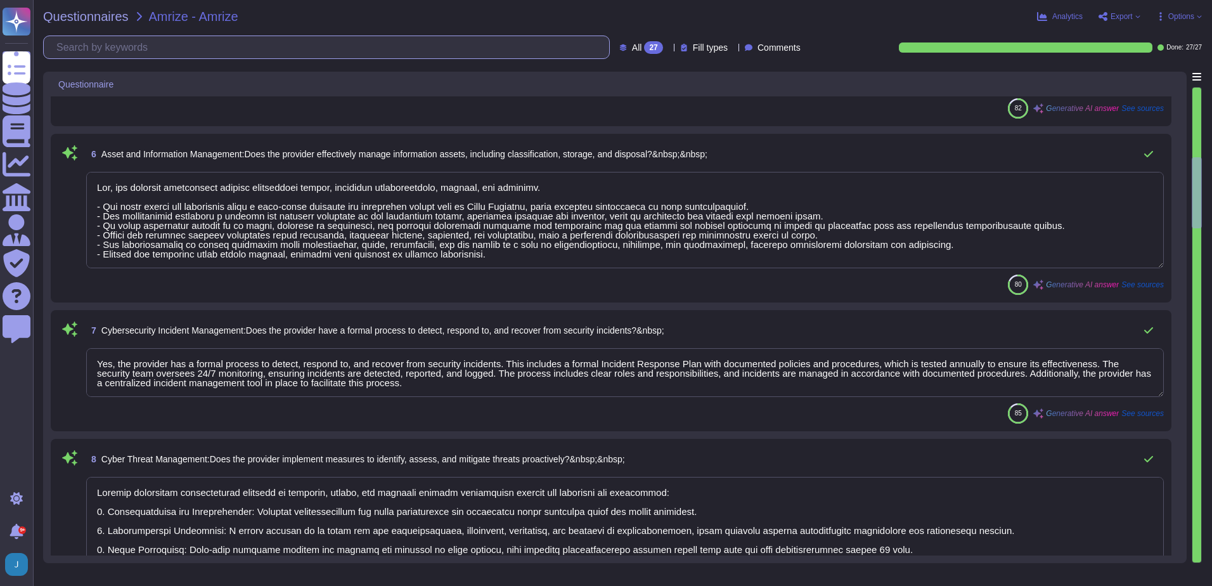
type textarea "Yes, we implement several measures to ensure the security and integrity of serv…"
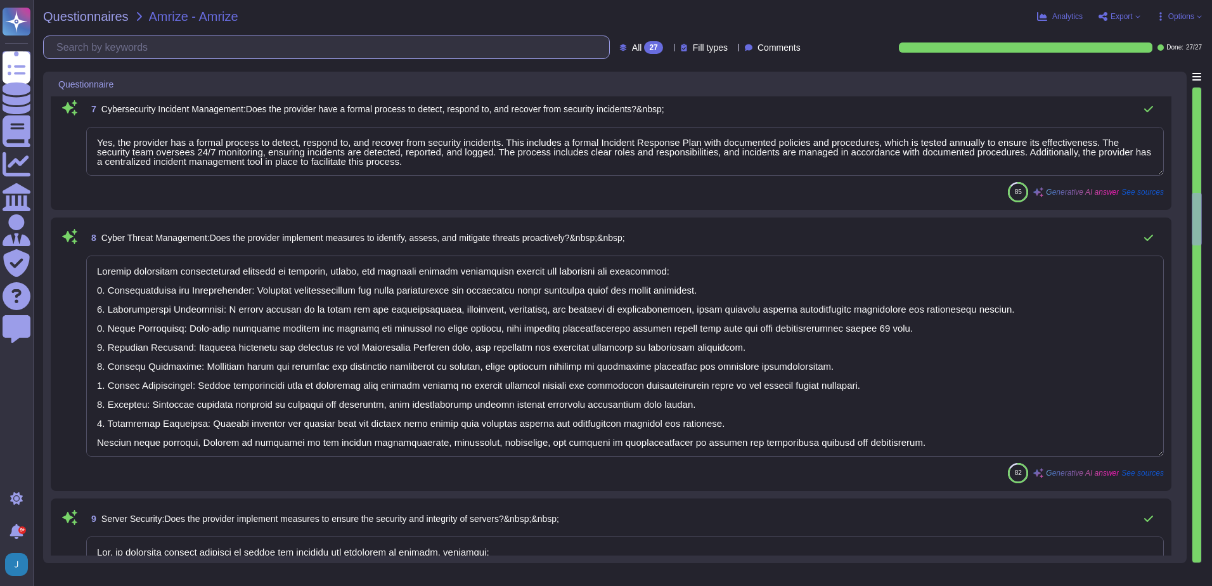
type textarea "Yes, the provider implements adequate security controls to protect data stored …"
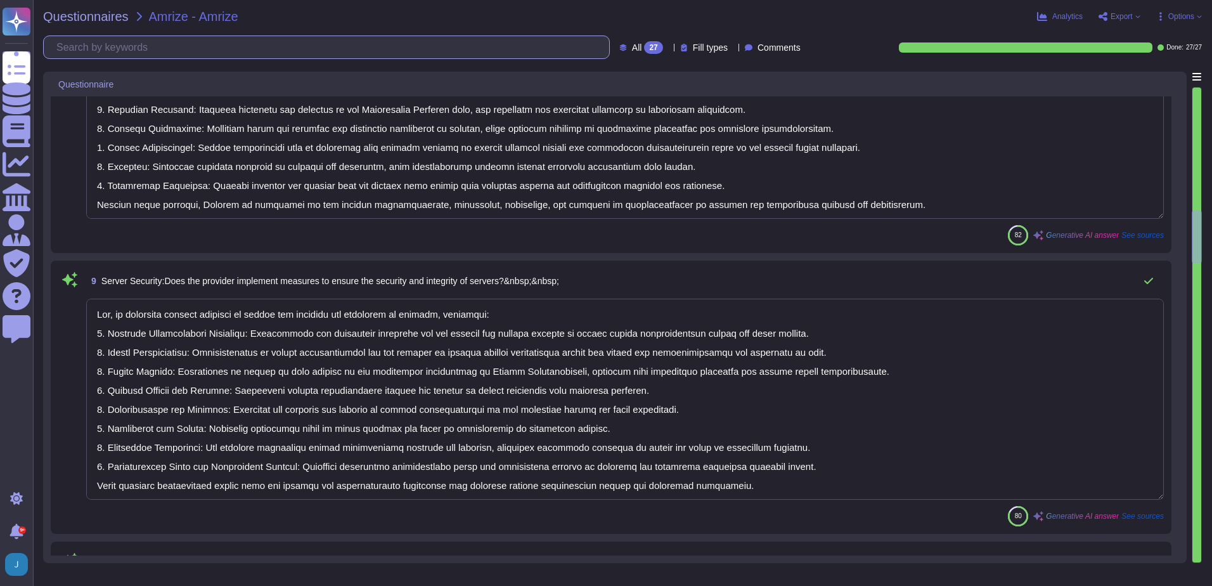
type textarea "Yes, we implement security controls on endpoints, including laptops, computers,…"
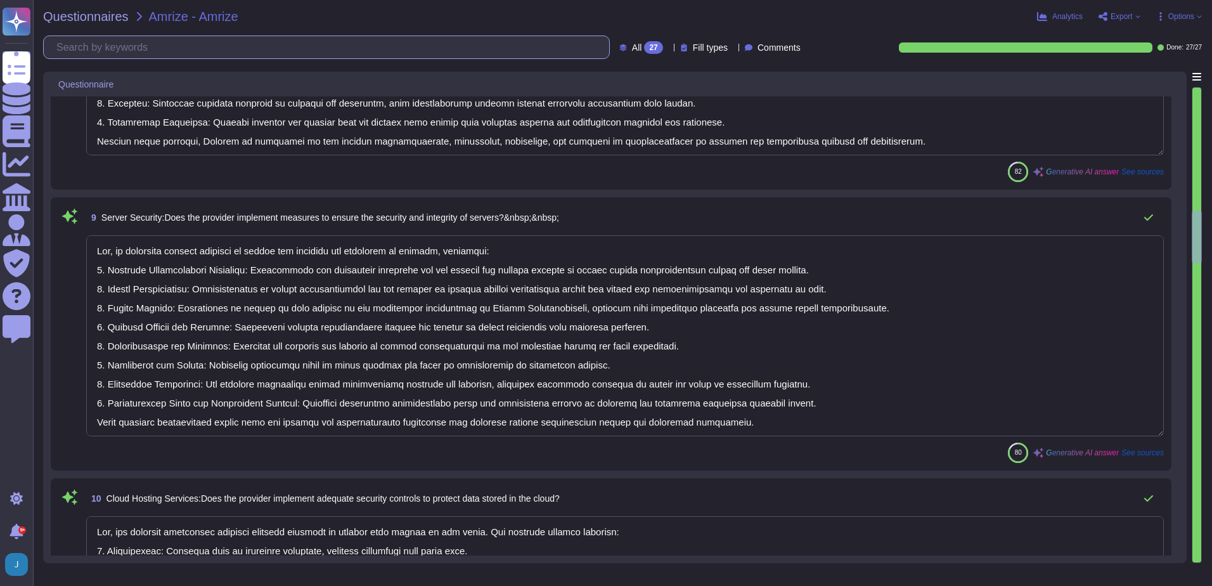
scroll to position [1, 0]
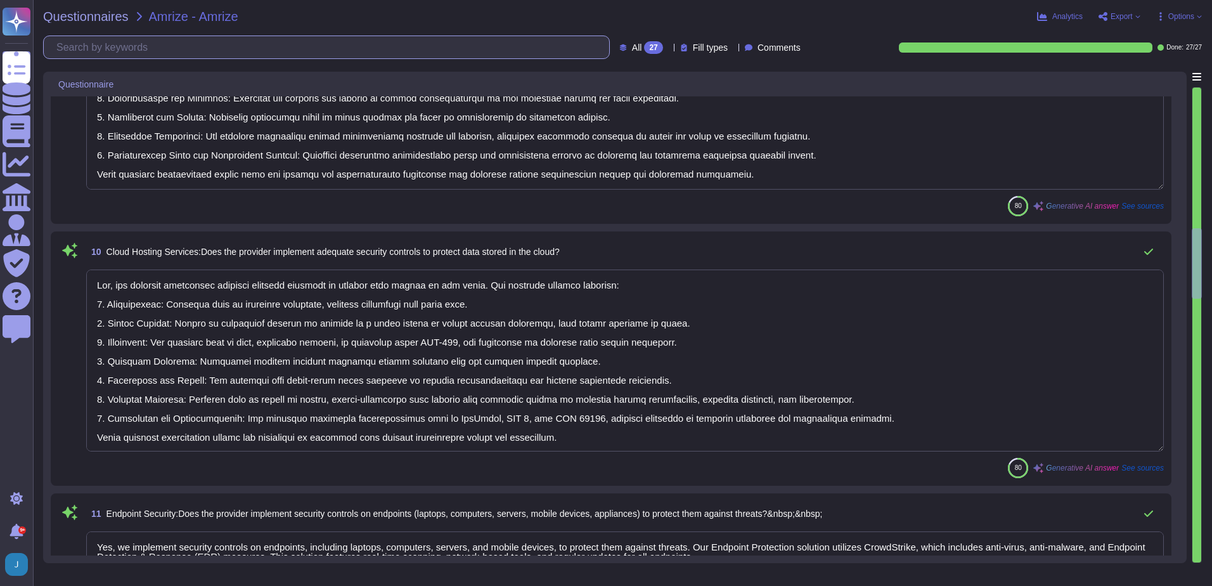
type textarea "Yes, Sectigo has established effective processes to manage IT operations and en…"
type textarea "Yes, we have well-documented Business Continuity and Disaster Recovery Plans in…"
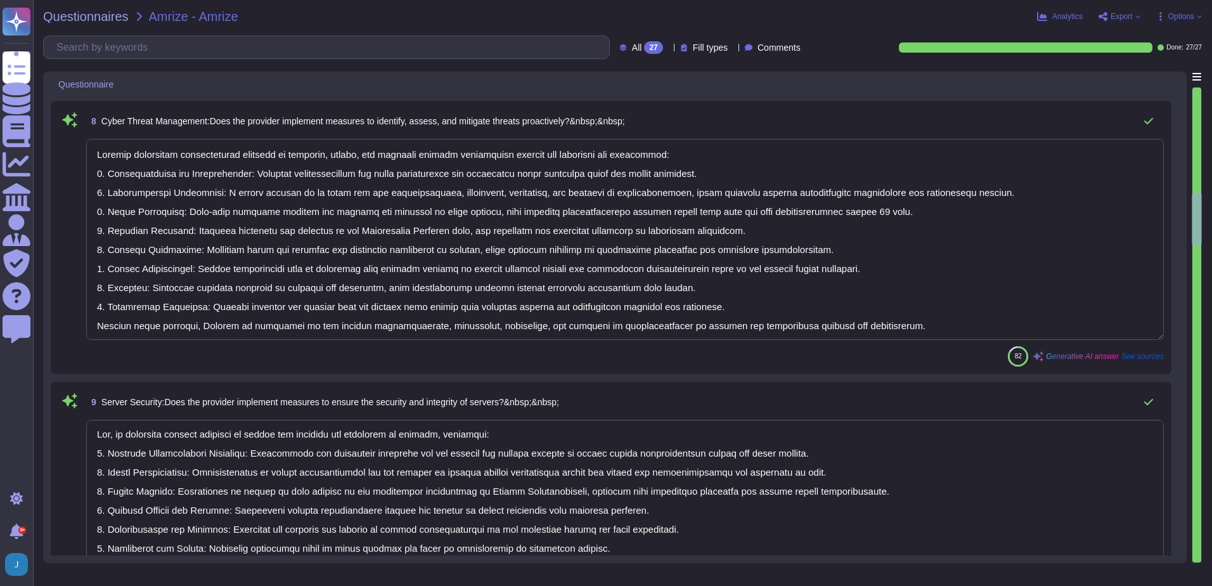
type textarea "Yes, the provider effectively manages information assets, including classificat…"
type textarea "Yes, the provider has a formal process to detect, respond to, and recover from …"
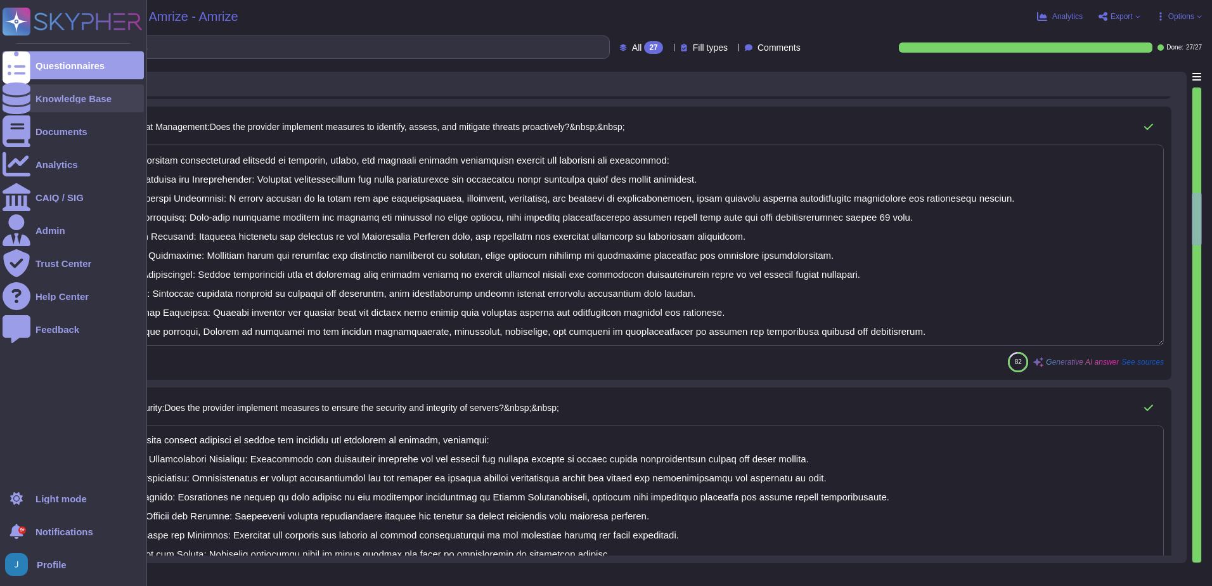
click at [90, 96] on div "Knowledge Base" at bounding box center [74, 99] width 76 height 10
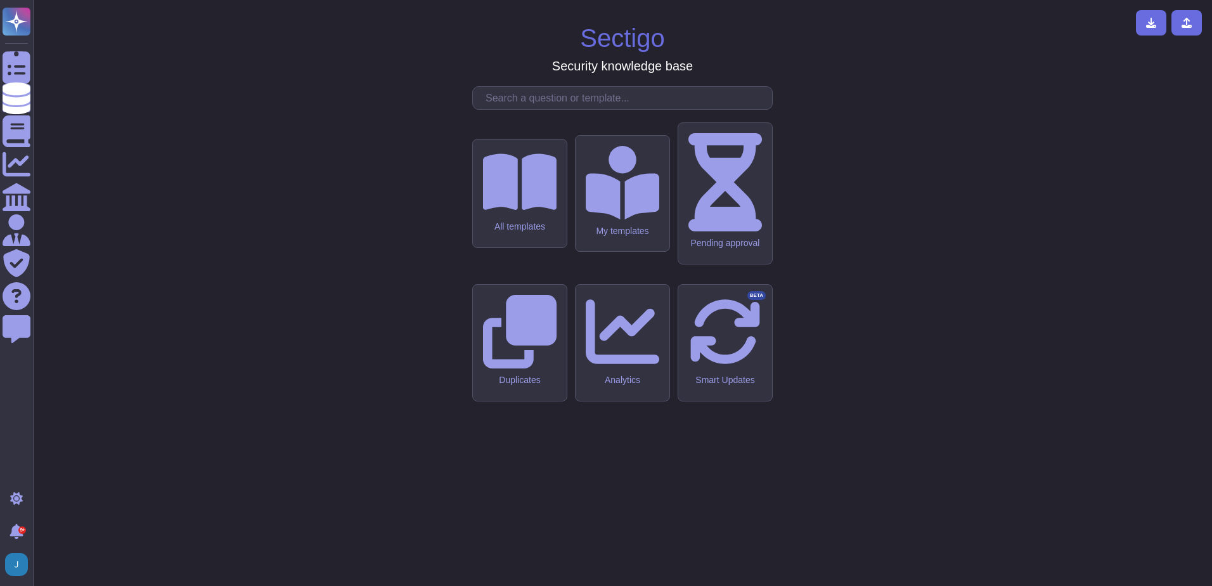
click at [524, 109] on input "text" at bounding box center [625, 98] width 293 height 22
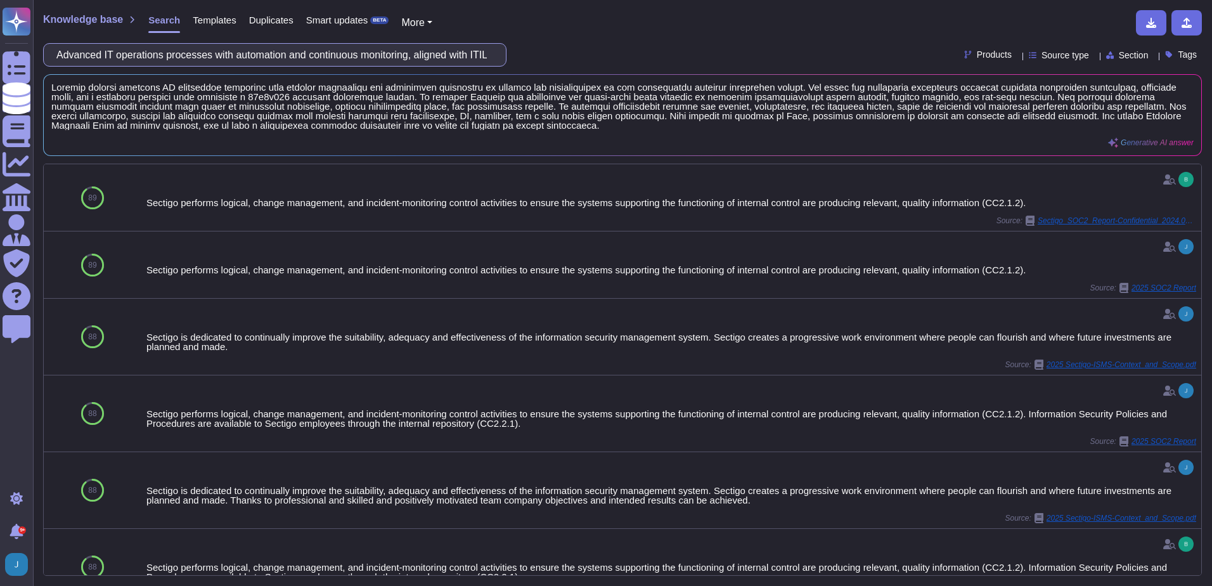
click at [415, 53] on input "Advanced IT operations processes with automation and continuous monitoring, ali…" at bounding box center [271, 55] width 443 height 22
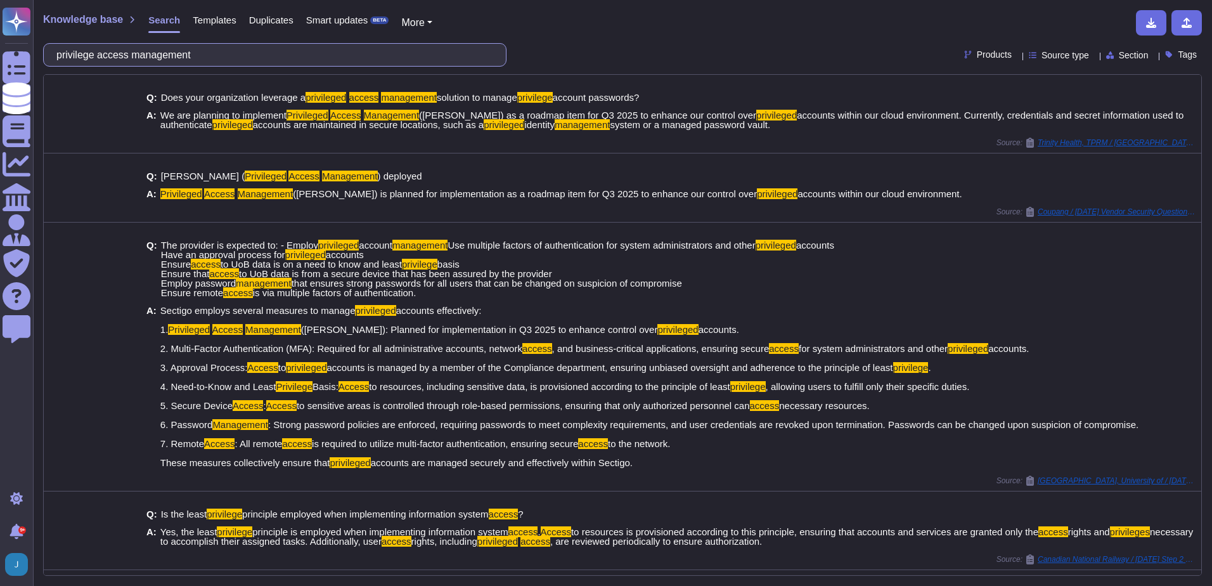
drag, startPoint x: 261, startPoint y: 52, endPoint x: -3, endPoint y: 11, distance: 267.0
click at [0, 11] on html "Questionnaires Knowledge Base Documents Analytics CAIQ / SIG Admin Trust Center…" at bounding box center [606, 293] width 1212 height 586
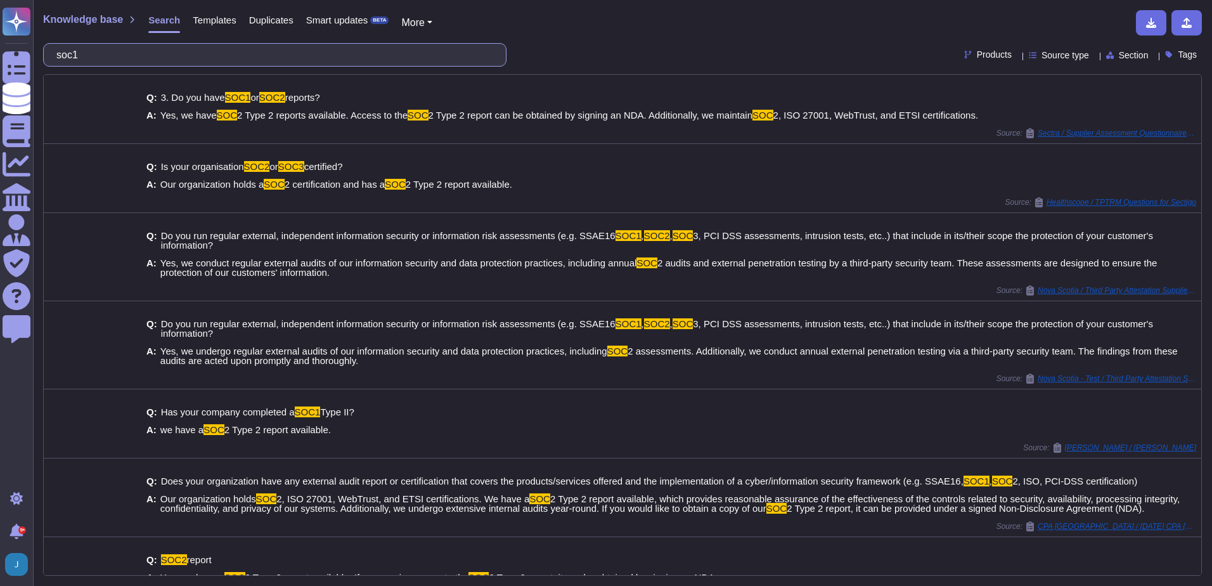
drag, startPoint x: 127, startPoint y: 51, endPoint x: -3, endPoint y: 31, distance: 131.6
click at [0, 31] on html "Questionnaires Knowledge Base Documents Analytics CAIQ / SIG Admin Trust Center…" at bounding box center [606, 293] width 1212 height 586
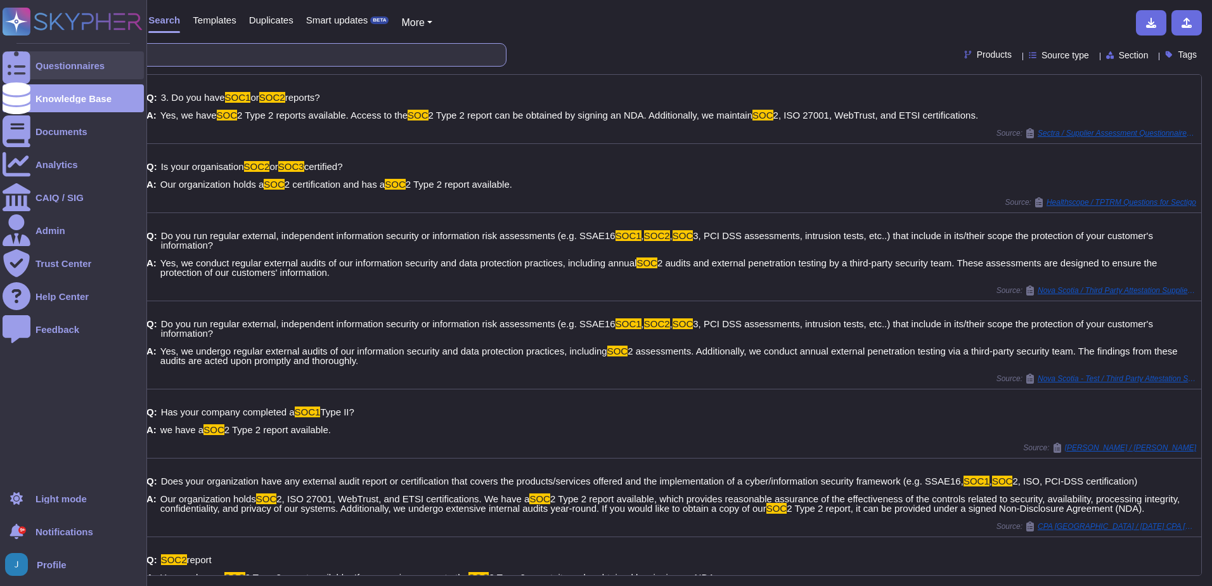
paste input "CCPA/PIPEDA"
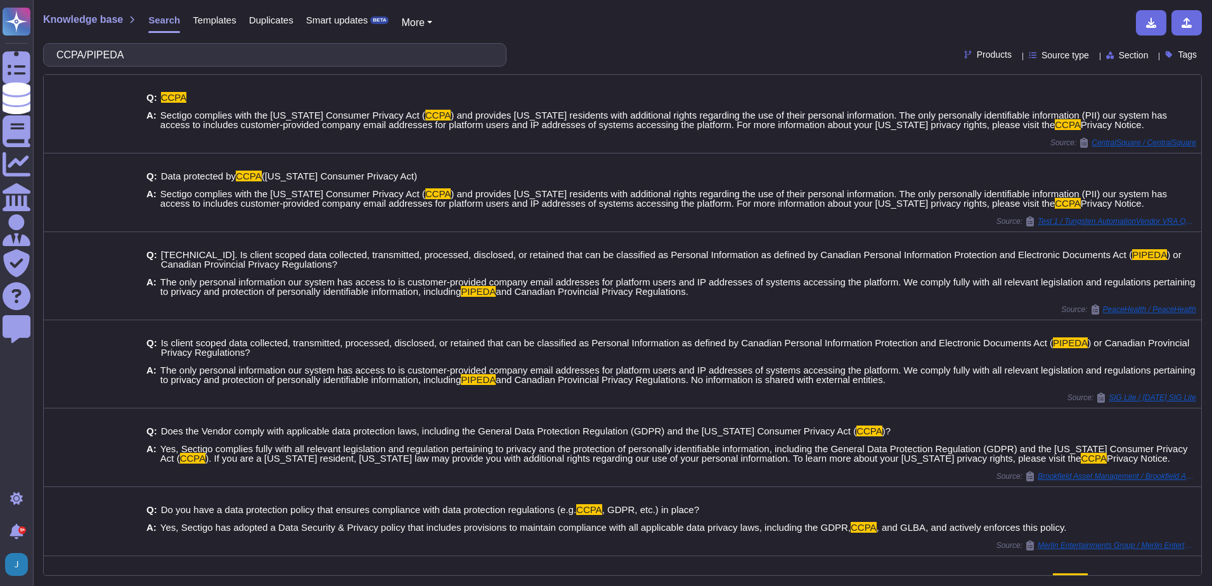
type input "CCPA/PIPEDA"
click at [69, 16] on span "Knowledge base" at bounding box center [83, 20] width 80 height 10
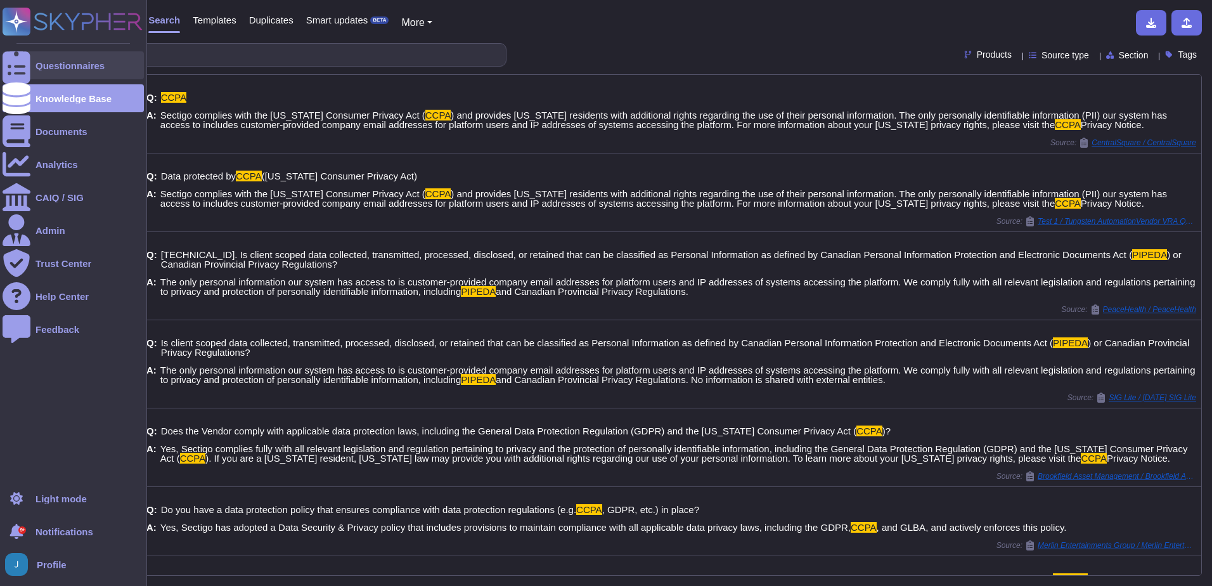
click at [45, 63] on div "Questionnaires" at bounding box center [70, 66] width 69 height 10
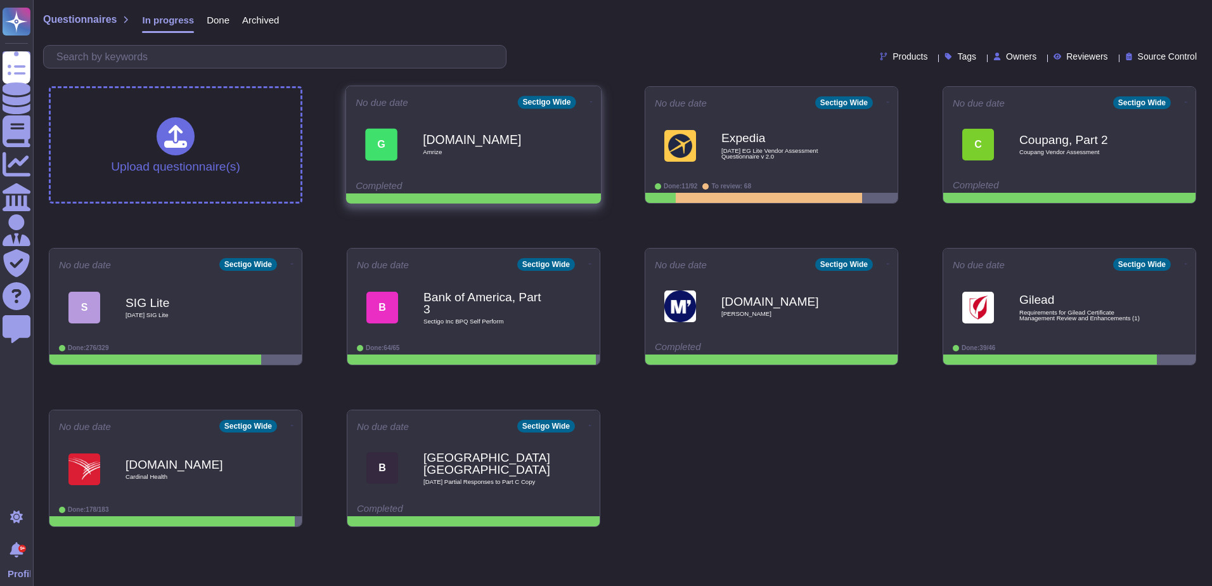
click at [590, 100] on icon at bounding box center [591, 101] width 3 height 3
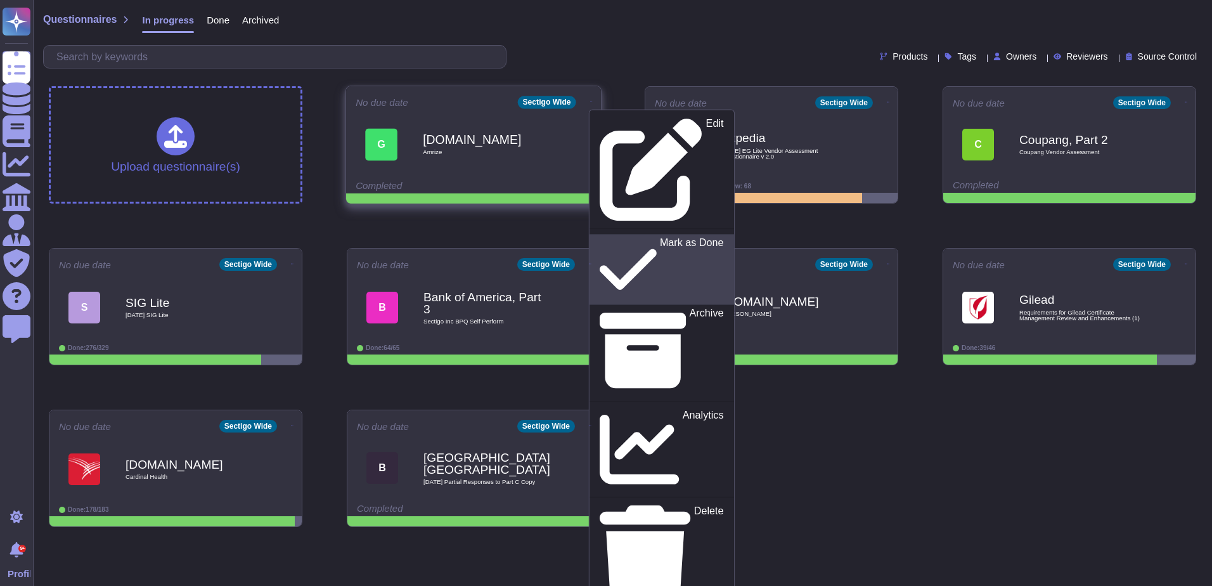
click at [660, 237] on p "Mark as Done" at bounding box center [692, 269] width 64 height 65
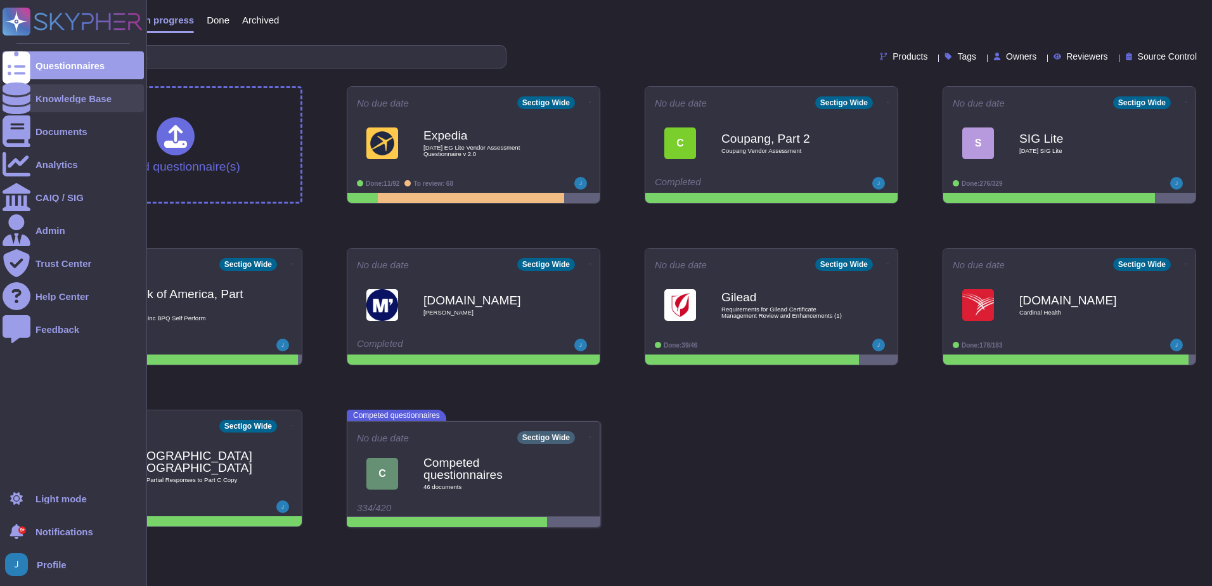
click at [70, 99] on div "Knowledge Base" at bounding box center [74, 99] width 76 height 10
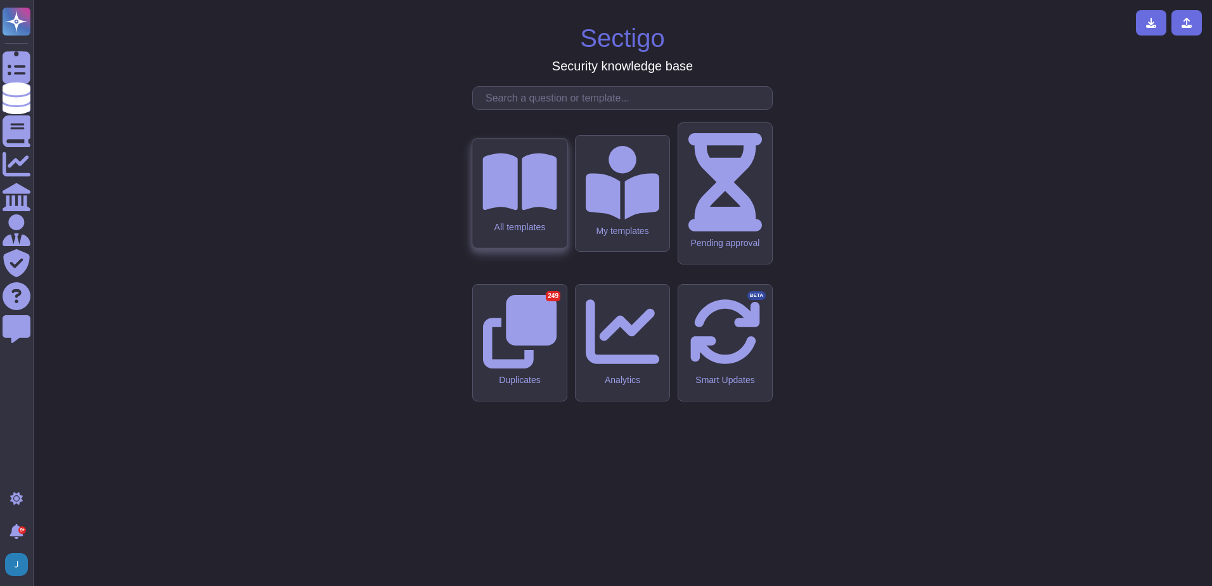
click at [539, 248] on div "All templates" at bounding box center [519, 193] width 94 height 109
click at [635, 219] on icon at bounding box center [622, 182] width 74 height 74
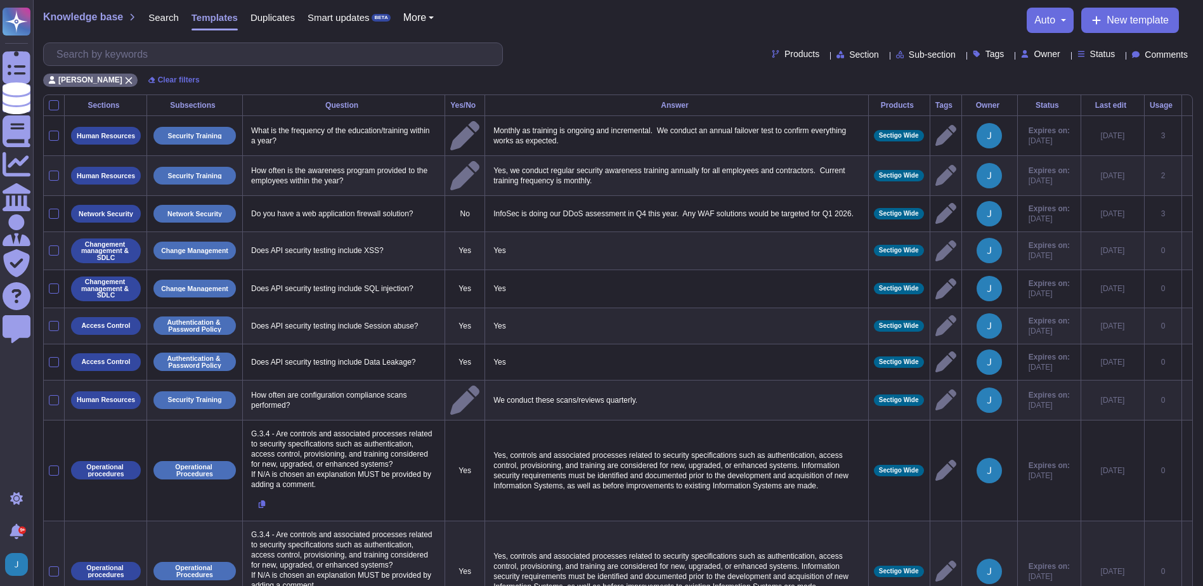
click at [163, 18] on span "Search" at bounding box center [163, 18] width 30 height 10
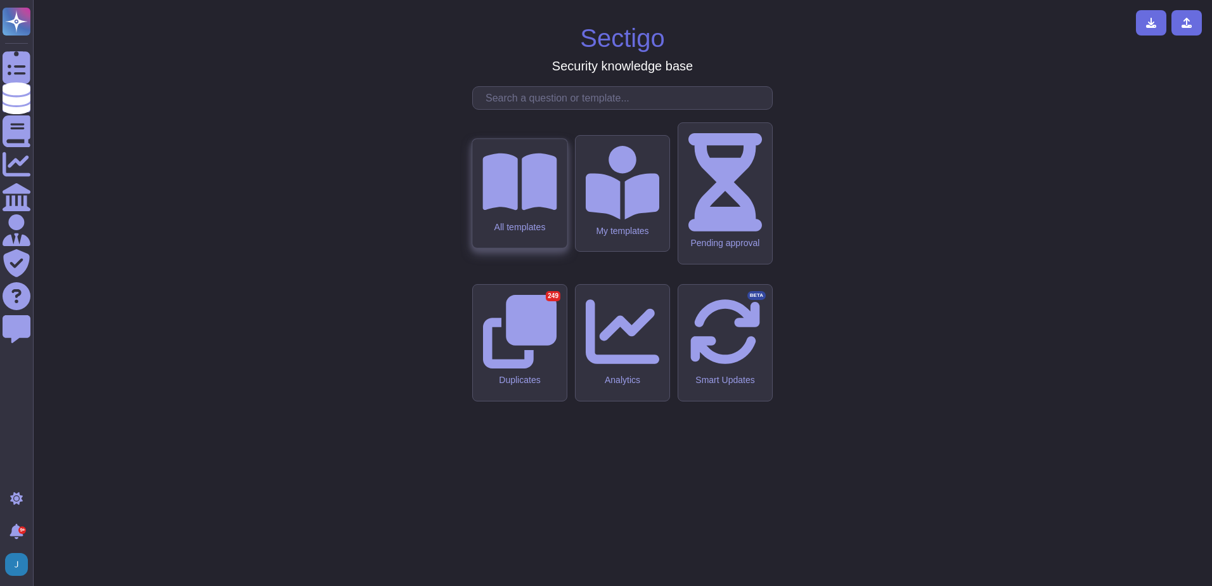
click at [517, 211] on icon at bounding box center [520, 181] width 74 height 57
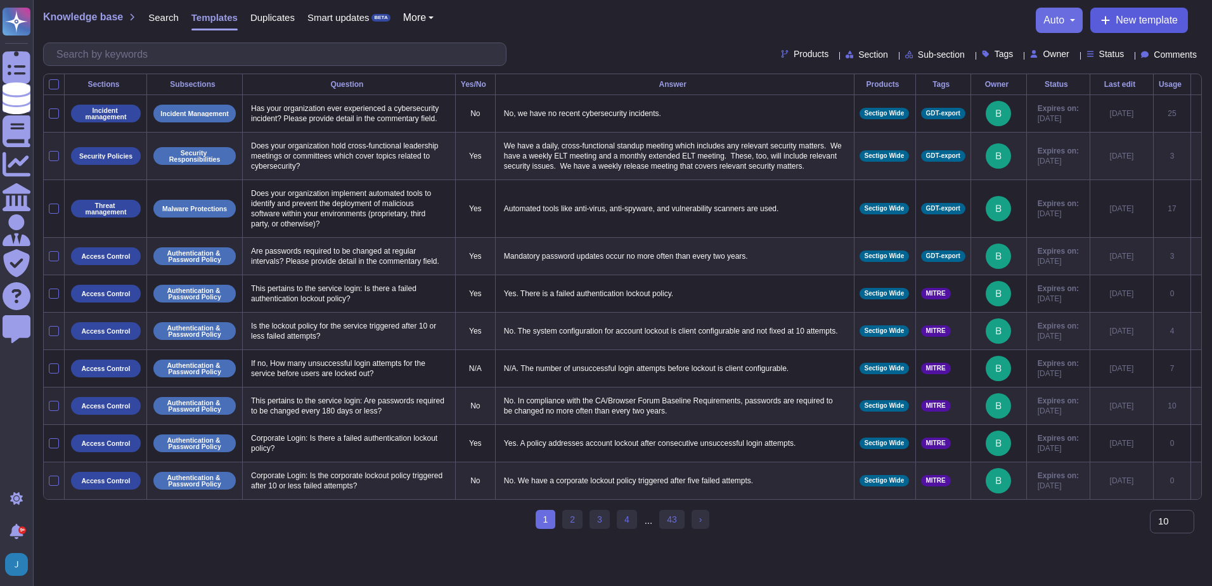
click at [967, 27] on button "New template" at bounding box center [1140, 20] width 98 height 25
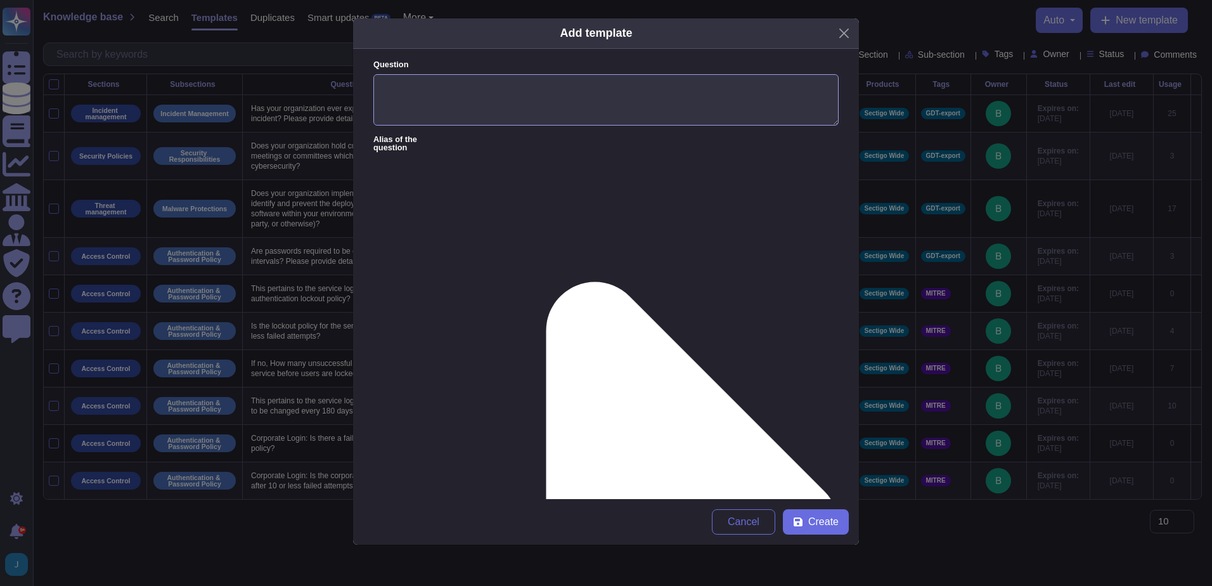
drag, startPoint x: 588, startPoint y: 113, endPoint x: 626, endPoint y: 115, distance: 38.1
click at [604, 115] on textarea "Question" at bounding box center [605, 100] width 465 height 52
paste textarea "if there is any portion of the service attributed to the US and therefore repor…"
click at [385, 85] on textarea "if there is any portion of the service attributed to the US and therefore repor…" at bounding box center [605, 100] width 465 height 52
type textarea "is there is any portion of the service attributed to the US and therefore repor…"
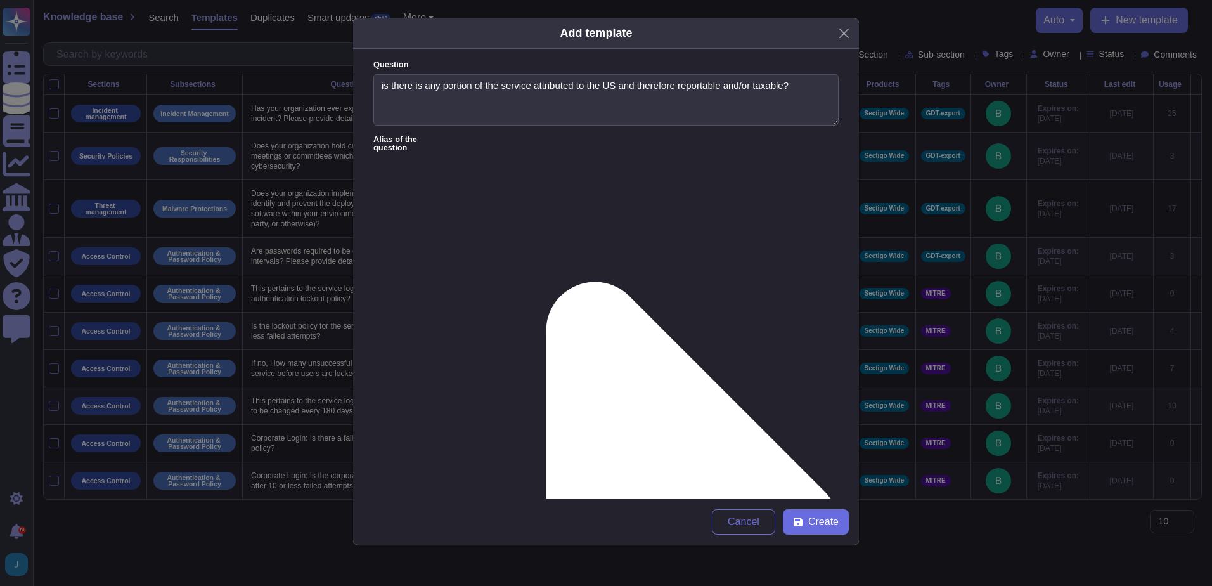
drag, startPoint x: 427, startPoint y: 199, endPoint x: 425, endPoint y: 207, distance: 8.3
paste textarea "no portions of the service are attributable to the US, therefore the service is…"
type textarea "no portions of the service are attributable to the US, therefore the service is…"
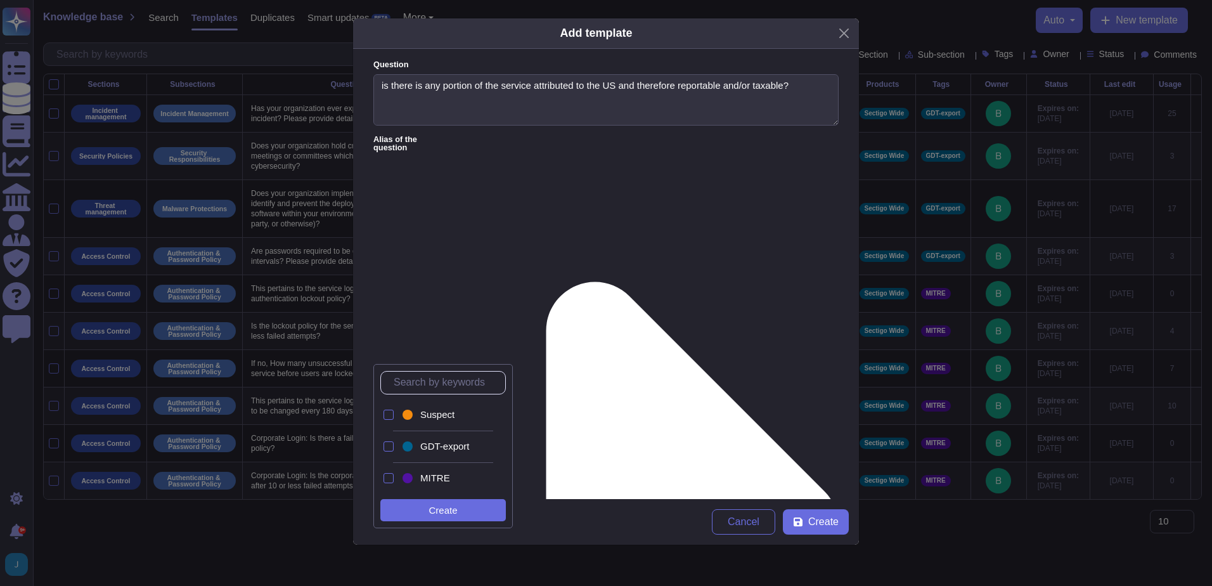
click at [424, 379] on input "text" at bounding box center [446, 383] width 118 height 22
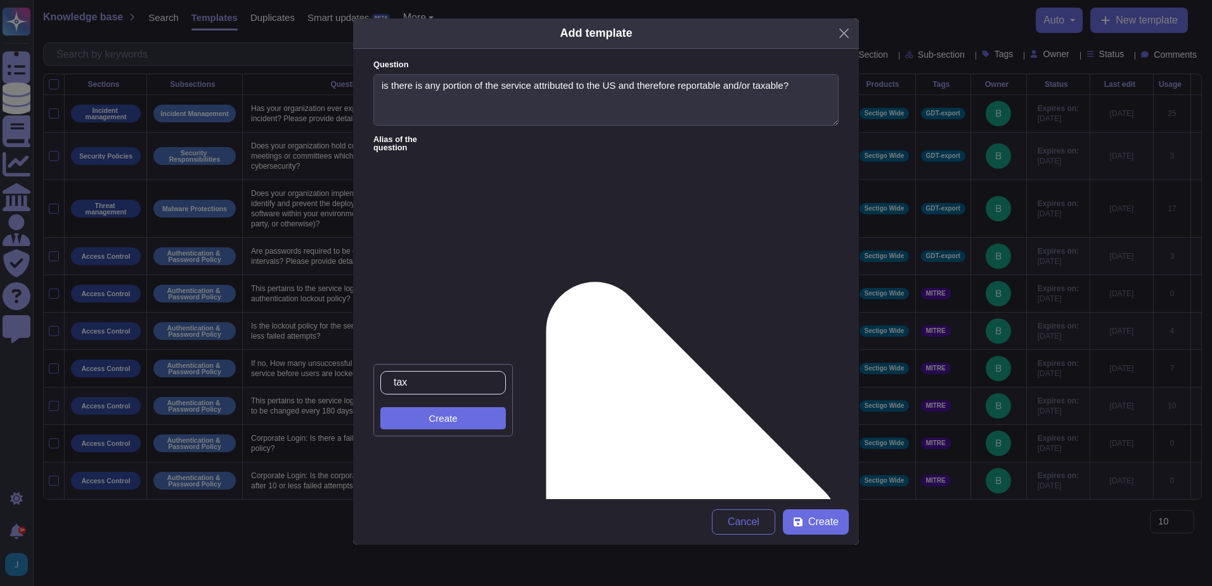
drag, startPoint x: 424, startPoint y: 382, endPoint x: 375, endPoint y: 376, distance: 48.5
click at [375, 377] on div "tax Create" at bounding box center [442, 400] width 139 height 72
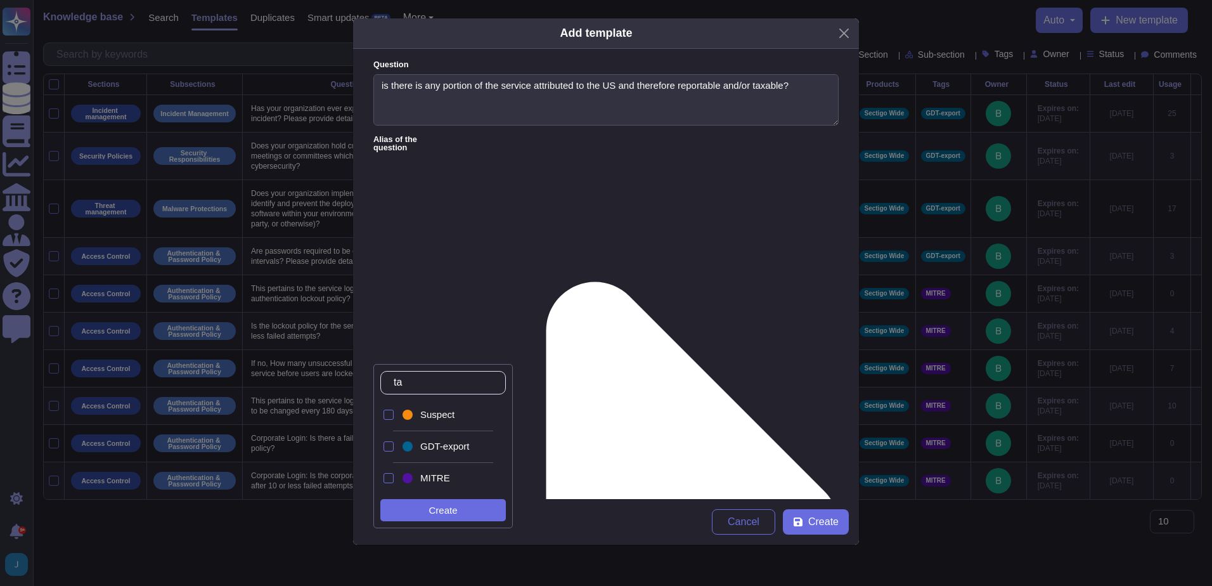
type input "t"
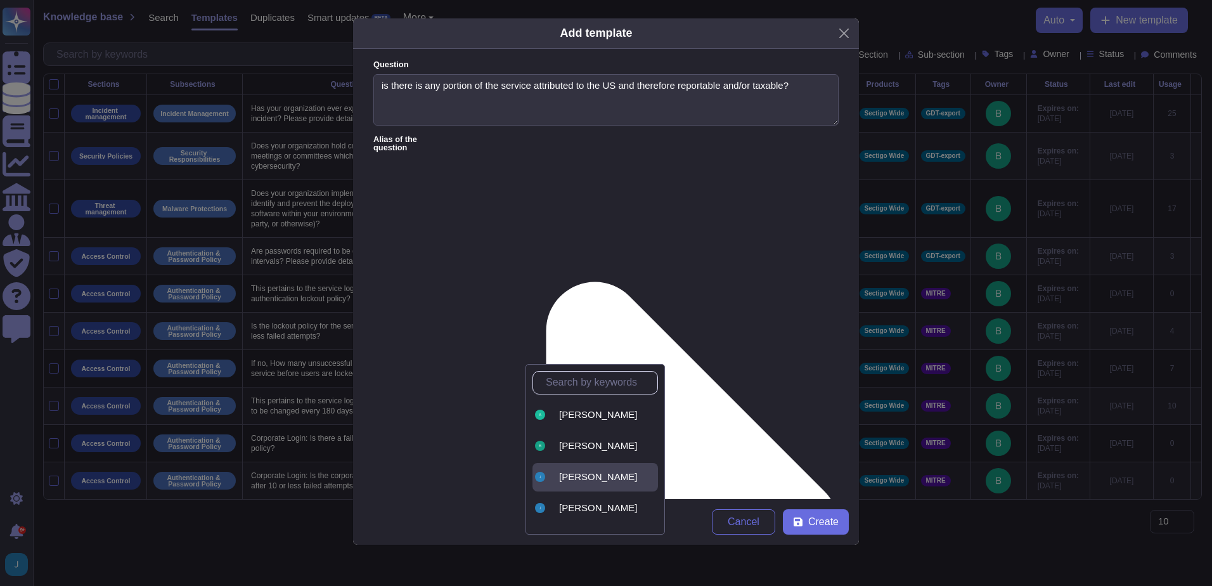
click at [574, 481] on span "[PERSON_NAME]" at bounding box center [598, 476] width 78 height 11
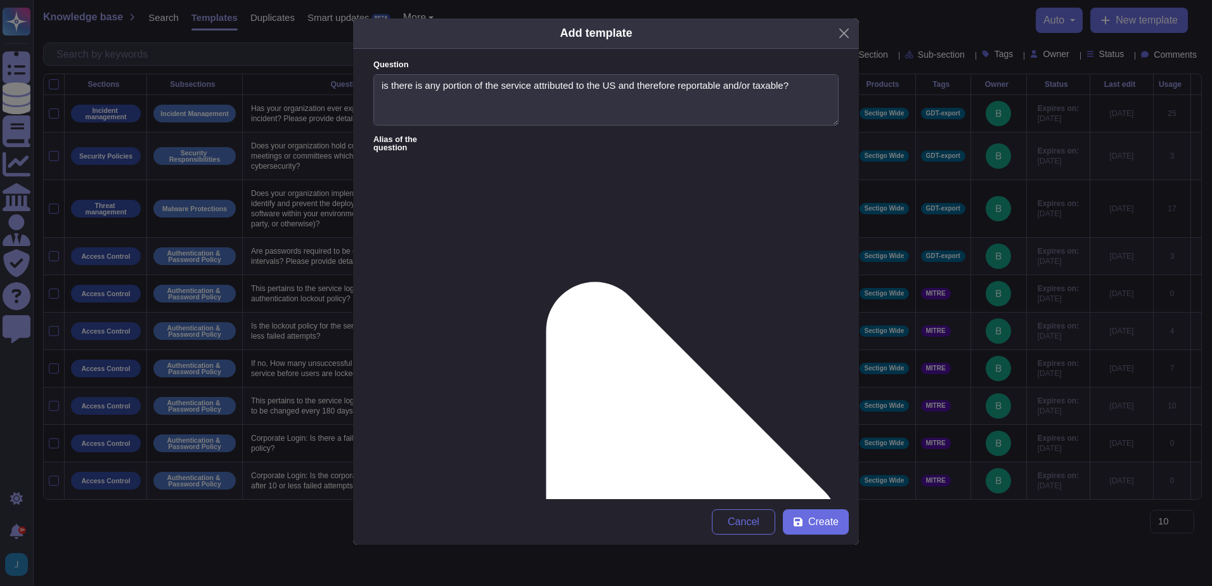
type input "tax"
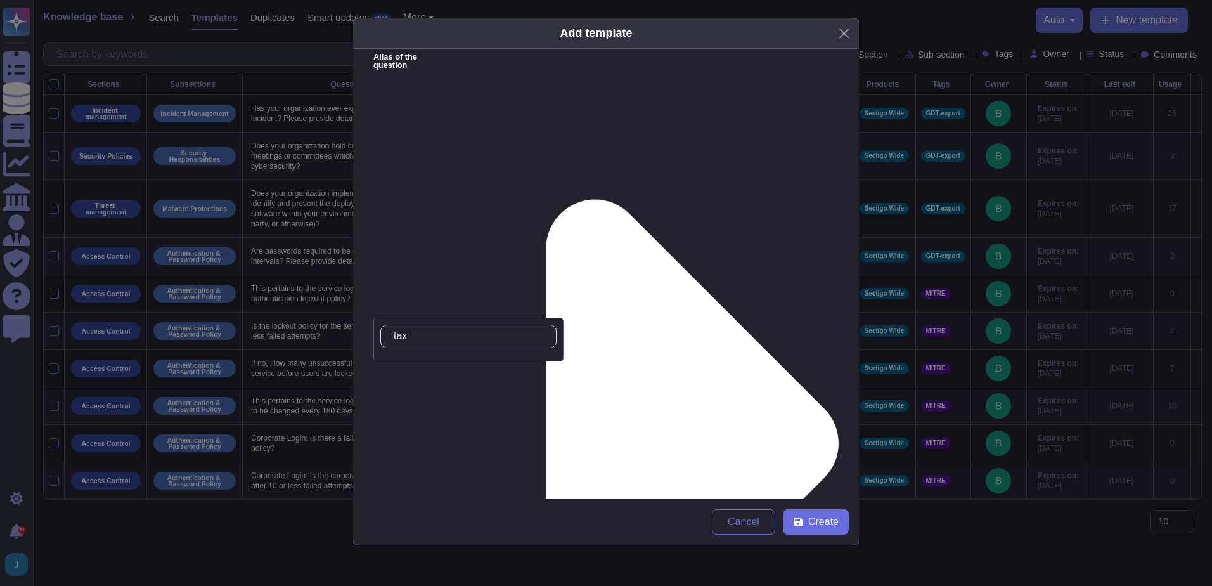
scroll to position [83, 0]
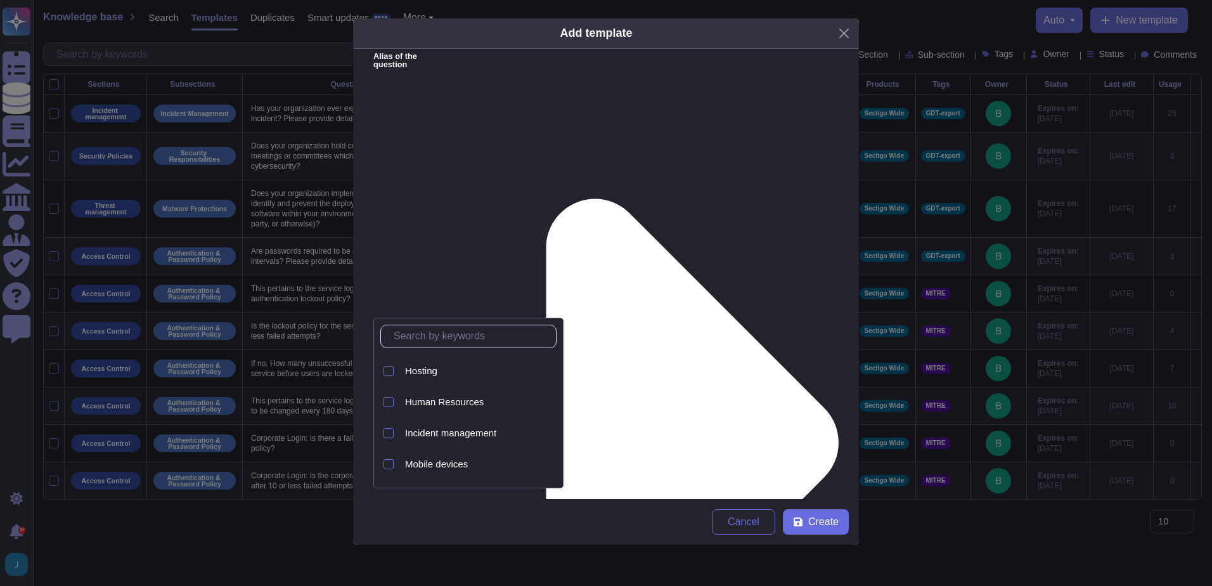
scroll to position [317, 0]
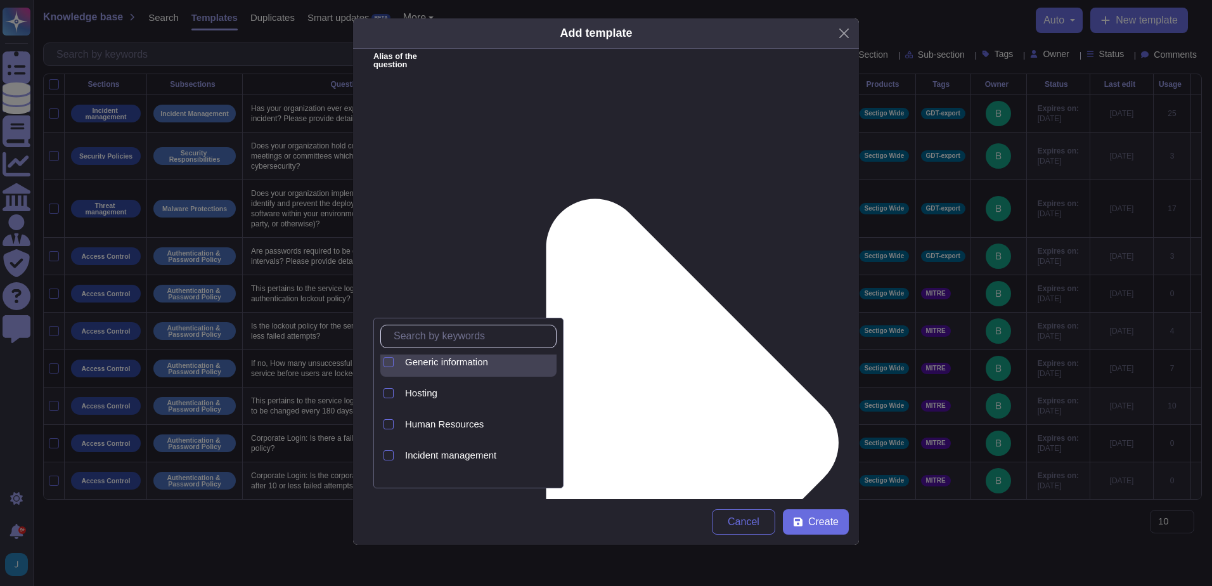
click at [484, 360] on span "Generic information" at bounding box center [446, 361] width 83 height 11
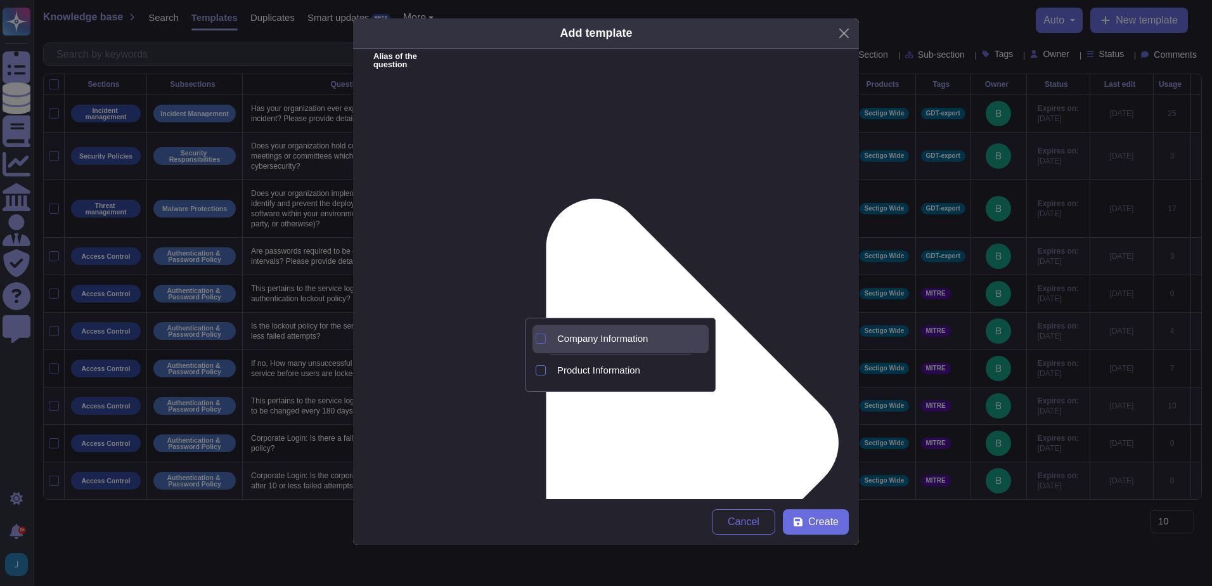
click at [539, 339] on div at bounding box center [541, 339] width 10 height 10
click at [818, 519] on span "Create" at bounding box center [823, 522] width 30 height 10
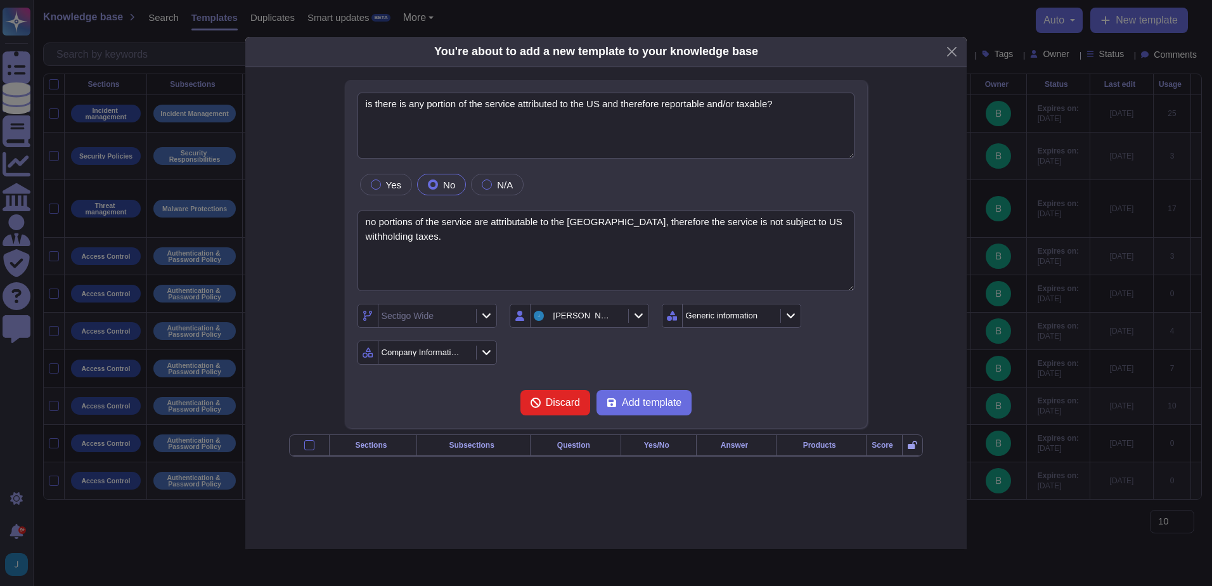
type textarea "is there is any portion of the service attributed to the US and therefore repor…"
type textarea "no portions of the service are attributable to the US, therefore the service is…"
click at [642, 400] on span "Add template" at bounding box center [652, 403] width 60 height 10
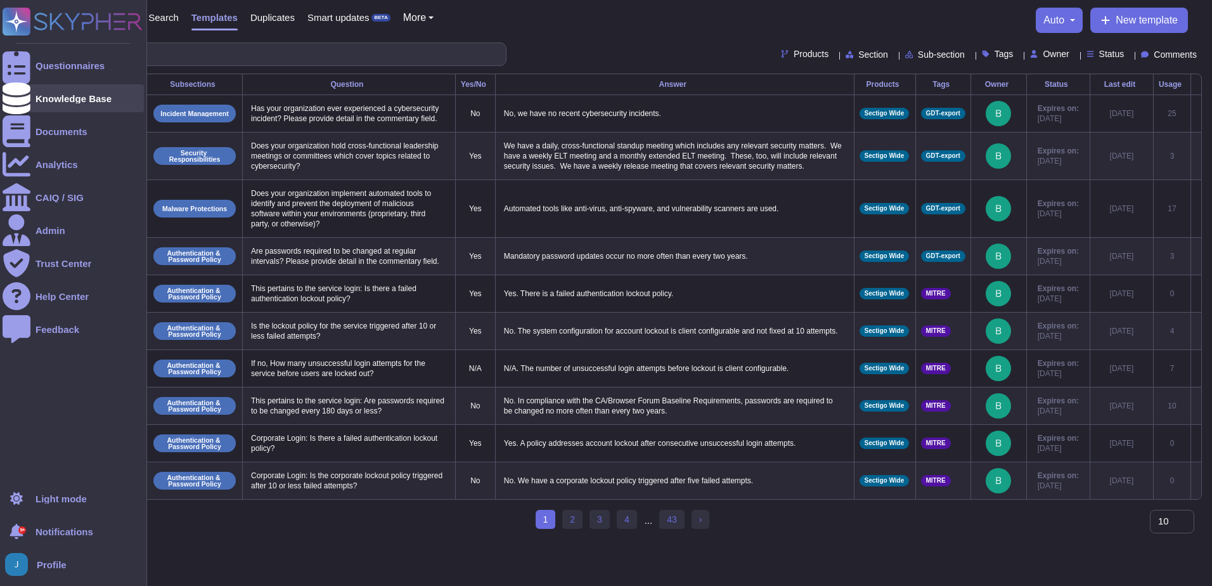
drag, startPoint x: 53, startPoint y: 100, endPoint x: 84, endPoint y: 83, distance: 35.5
click at [54, 100] on div "Knowledge Base" at bounding box center [74, 99] width 76 height 10
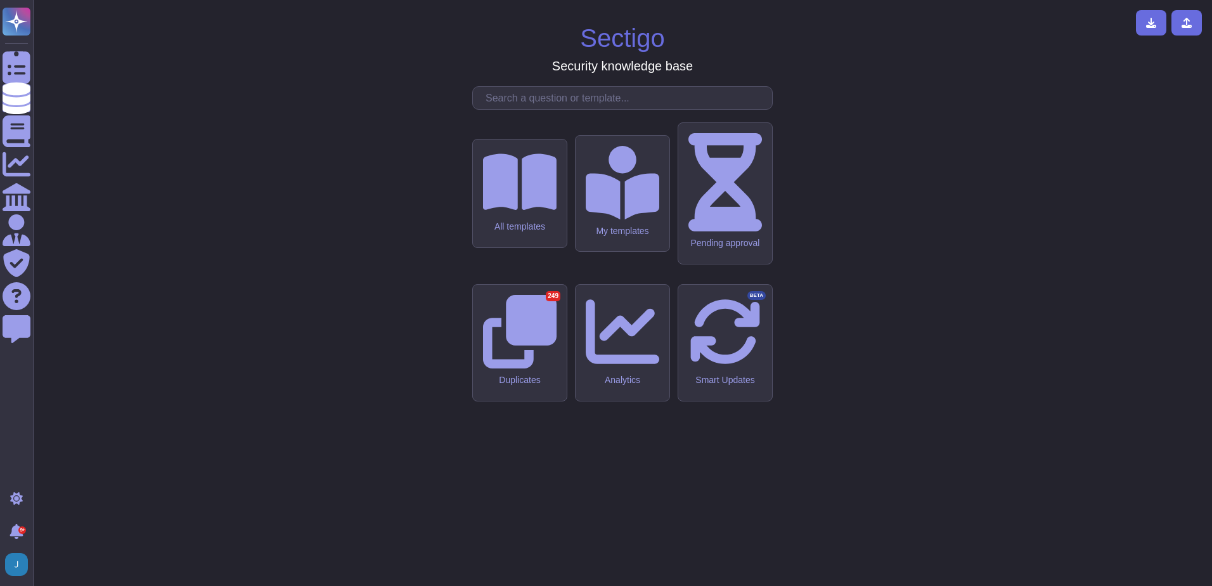
click at [528, 109] on input "text" at bounding box center [625, 98] width 293 height 22
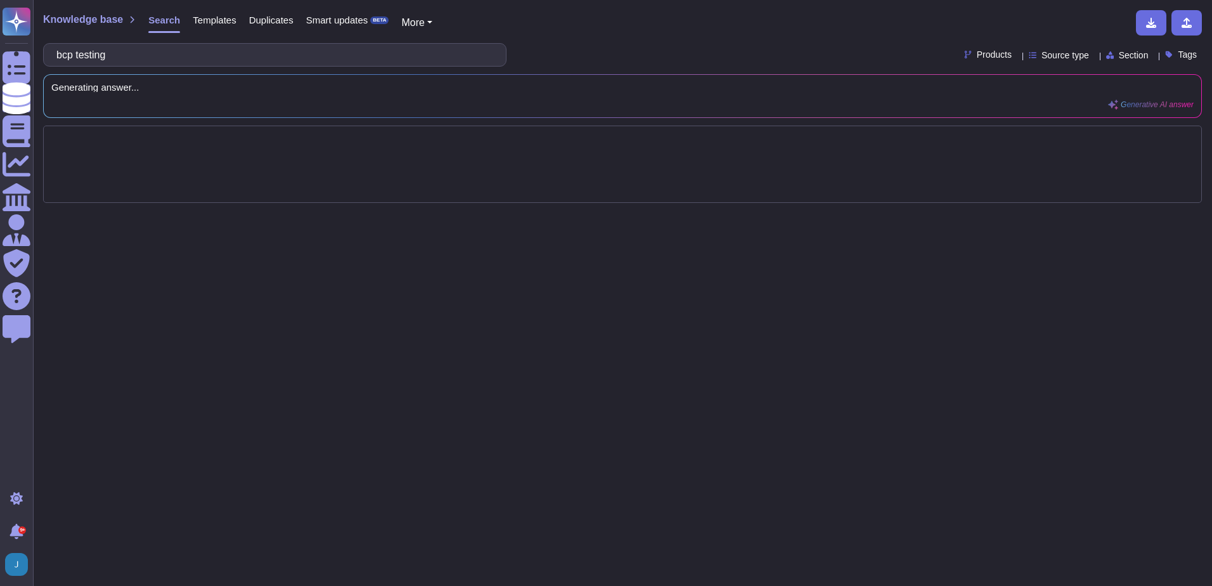
type input "bcp testing"
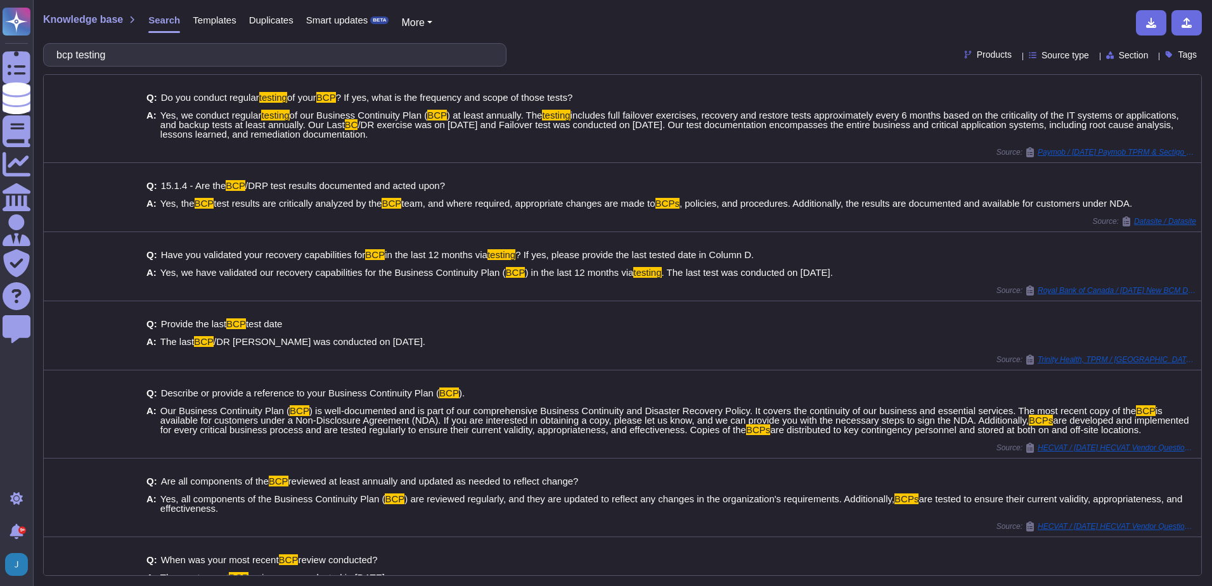
click at [205, 20] on span "Templates" at bounding box center [214, 20] width 43 height 10
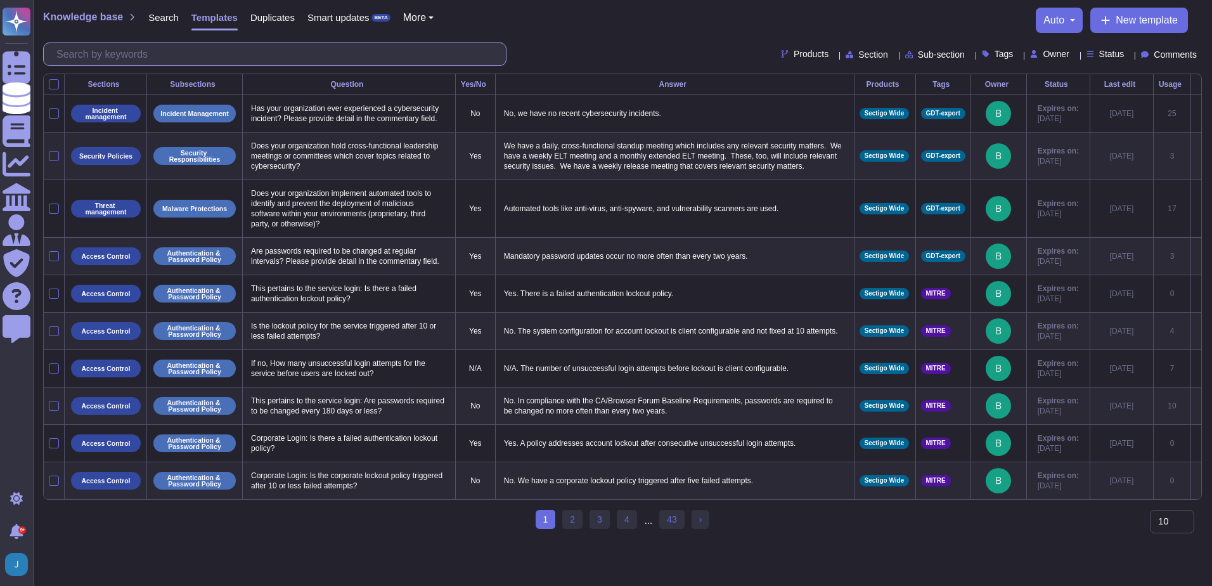
click at [179, 58] on input "text" at bounding box center [278, 54] width 456 height 22
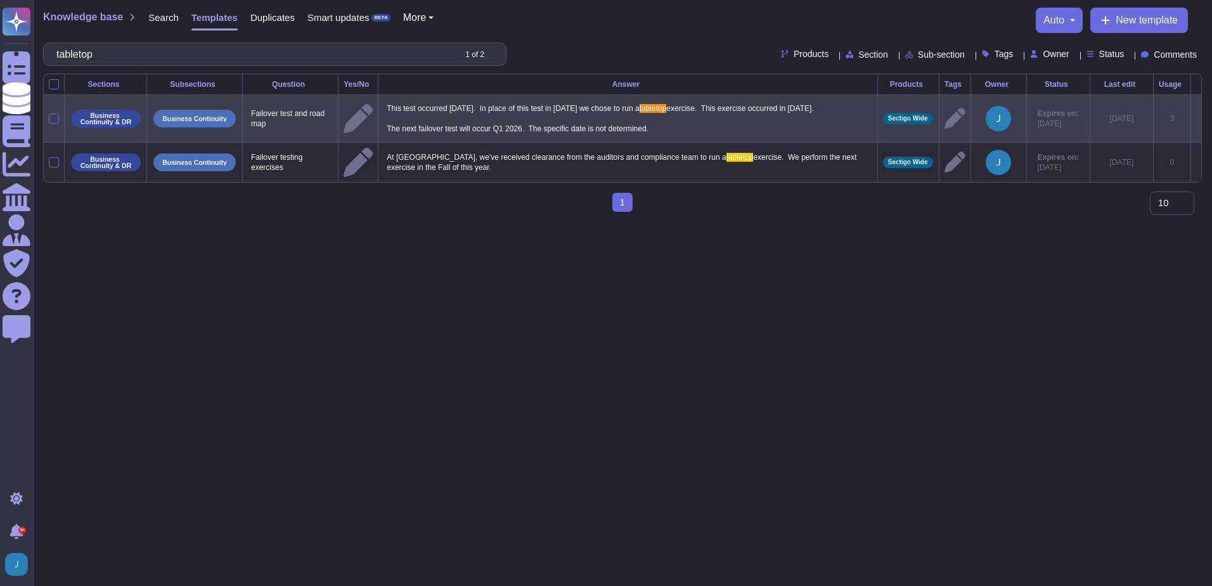
type input "tabletop"
drag, startPoint x: 678, startPoint y: 133, endPoint x: 392, endPoint y: 107, distance: 287.8
click at [392, 107] on p "This test occurred March 2, 2024. In place of this test in 2025 we chose to run…" at bounding box center [628, 118] width 489 height 37
type textarea "This test occurred March 2, 2024. In place of this test in 2025 we chose to run…"
drag, startPoint x: 708, startPoint y: 129, endPoint x: 422, endPoint y: 117, distance: 286.9
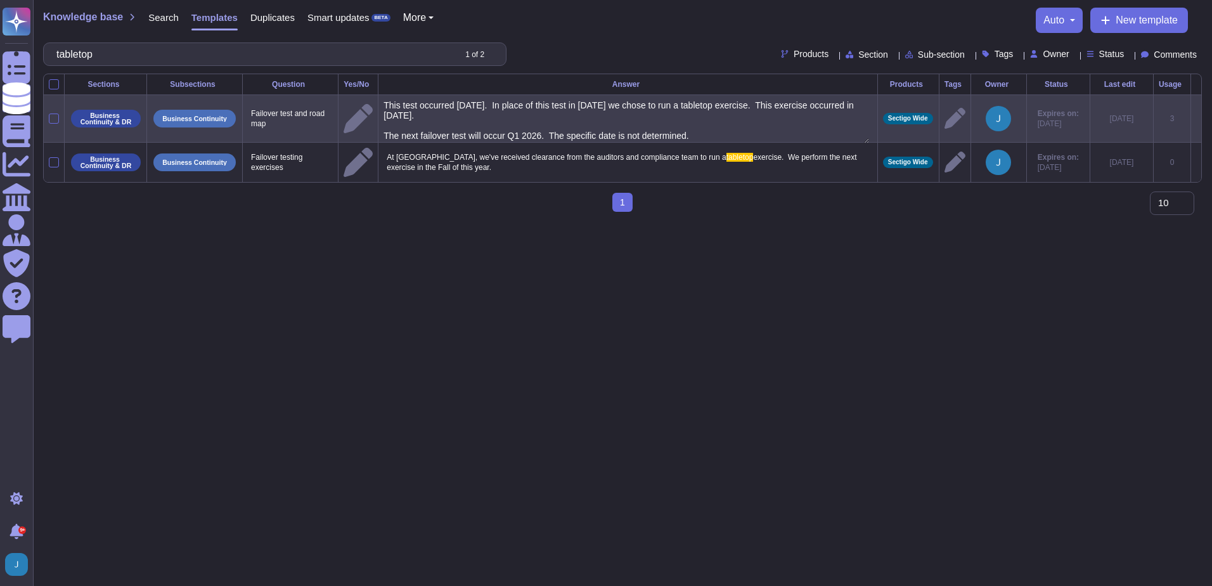
click at [422, 117] on textarea "This test occurred March 2, 2024. In place of this test in 2025 we chose to run…" at bounding box center [627, 121] width 486 height 43
click at [478, 112] on textarea "This test occurred March 2, 2024. In place of this test in 2025 we chose to run…" at bounding box center [627, 121] width 486 height 43
drag, startPoint x: 531, startPoint y: 120, endPoint x: 522, endPoint y: 105, distance: 17.6
click at [522, 105] on textarea "This test occurred March 2, 2024. In place of this test in 2025 we chose to run…" at bounding box center [627, 121] width 486 height 43
click at [545, 120] on textarea "This test occurred March 2, 2024. In place of this test in 2025 we chose to run…" at bounding box center [627, 121] width 486 height 43
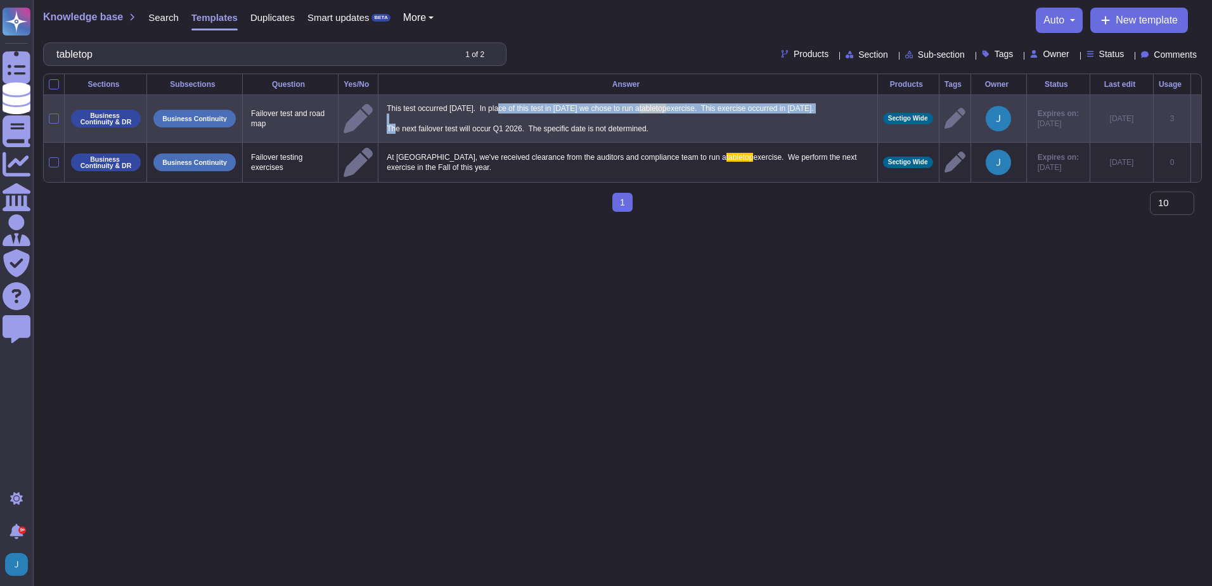
drag, startPoint x: 507, startPoint y: 109, endPoint x: 848, endPoint y: 110, distance: 341.1
click at [848, 110] on p "This test occurred March 2, 2024. In place of this test in 2025 we chose to run…" at bounding box center [628, 118] width 489 height 37
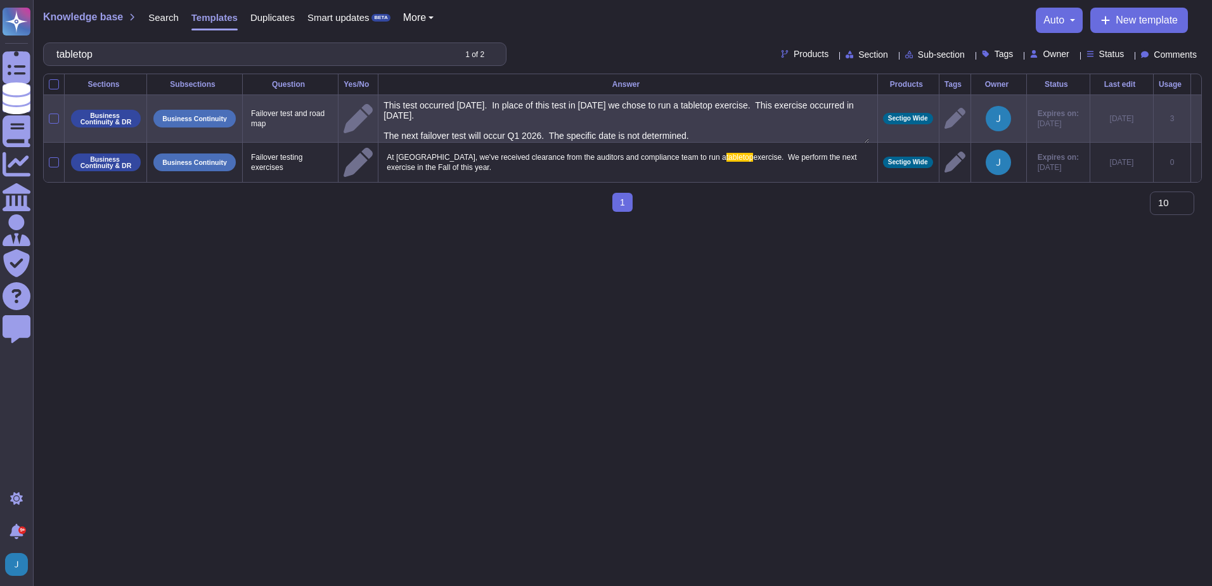
type textarea "This test occurred March 2, 2024. In place of this test in 2025 we chose to run…"
drag, startPoint x: 524, startPoint y: 103, endPoint x: 528, endPoint y: 114, distance: 12.0
click at [528, 114] on textarea "This test occurred March 2, 2024. In place of this test in 2025 we chose to run…" at bounding box center [627, 121] width 486 height 43
click at [550, 133] on textarea "This test occurred March 2, 2024. In place of this test in 2025 we chose to run…" at bounding box center [627, 121] width 486 height 43
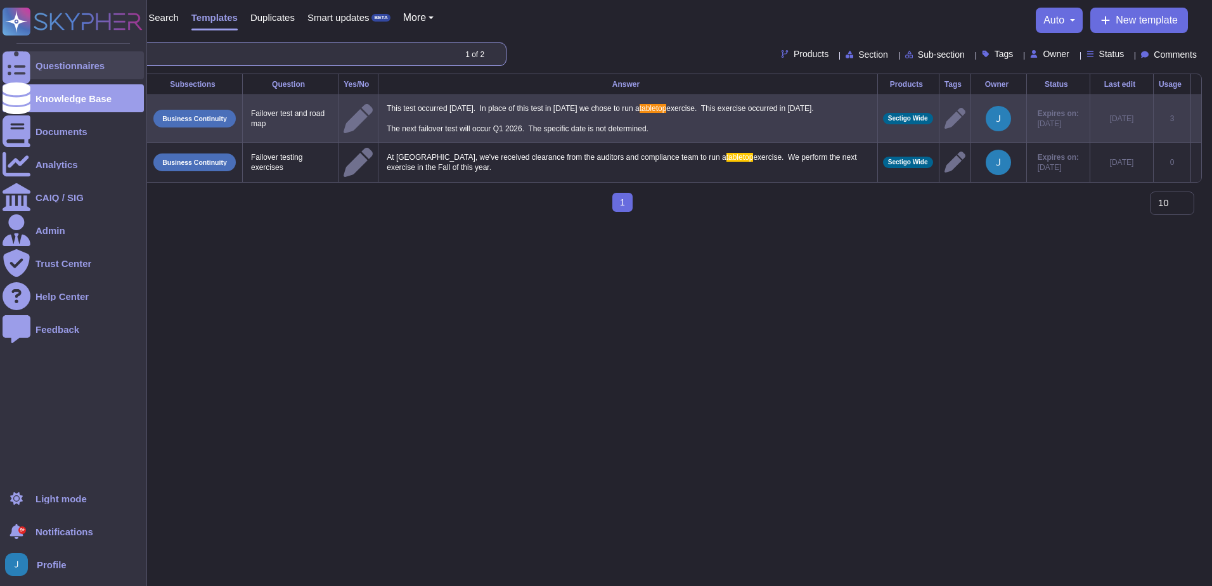
drag, startPoint x: 107, startPoint y: 60, endPoint x: 18, endPoint y: 51, distance: 88.6
click at [18, 51] on div "Questionnaires Knowledge Base Documents Analytics CAIQ / SIG Admin Trust Center…" at bounding box center [606, 111] width 1212 height 222
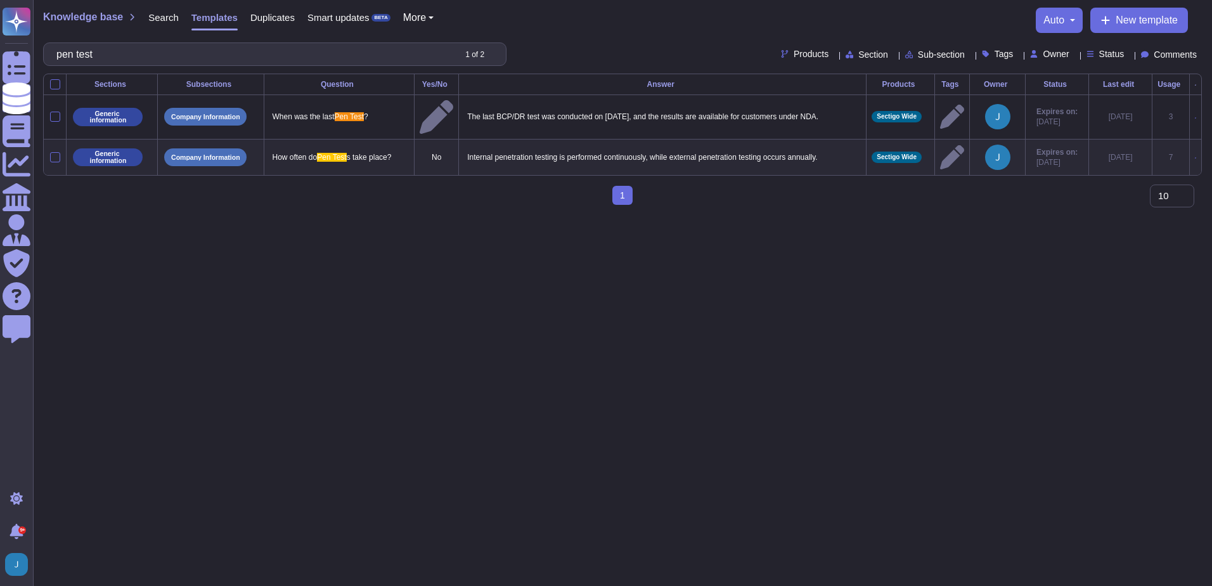
type input "pen test"
click at [171, 15] on span "Search" at bounding box center [163, 18] width 30 height 10
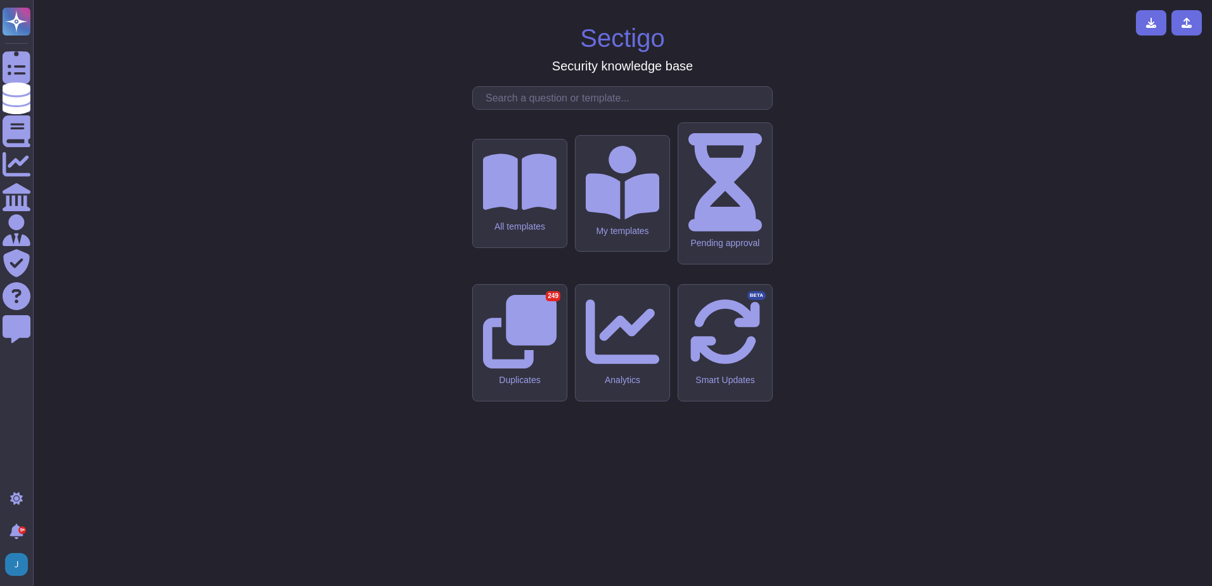
click at [631, 109] on input "text" at bounding box center [625, 98] width 293 height 22
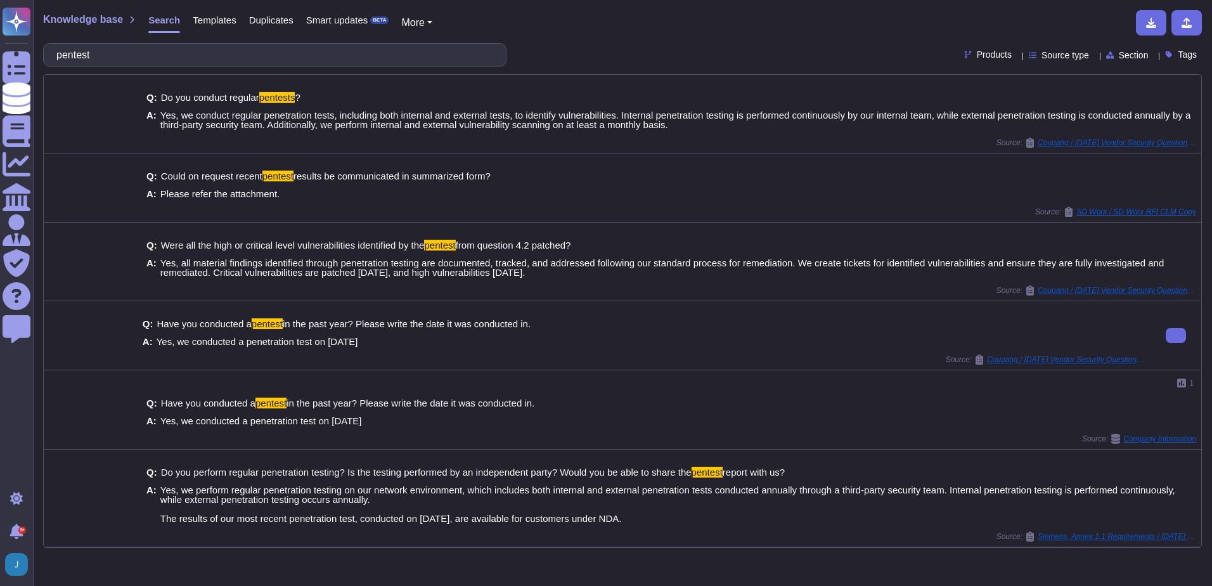
drag, startPoint x: 376, startPoint y: 344, endPoint x: 172, endPoint y: 340, distance: 203.6
click at [172, 340] on div "A: Yes, we conducted a penetration test on March 2025" at bounding box center [644, 342] width 1003 height 10
copy span "we conducted a penetration test on March 2025"
drag, startPoint x: 101, startPoint y: 58, endPoint x: -3, endPoint y: 36, distance: 106.5
click at [0, 36] on html "Questionnaires Knowledge Base Documents Analytics CAIQ / SIG Admin Trust Center…" at bounding box center [606, 293] width 1212 height 586
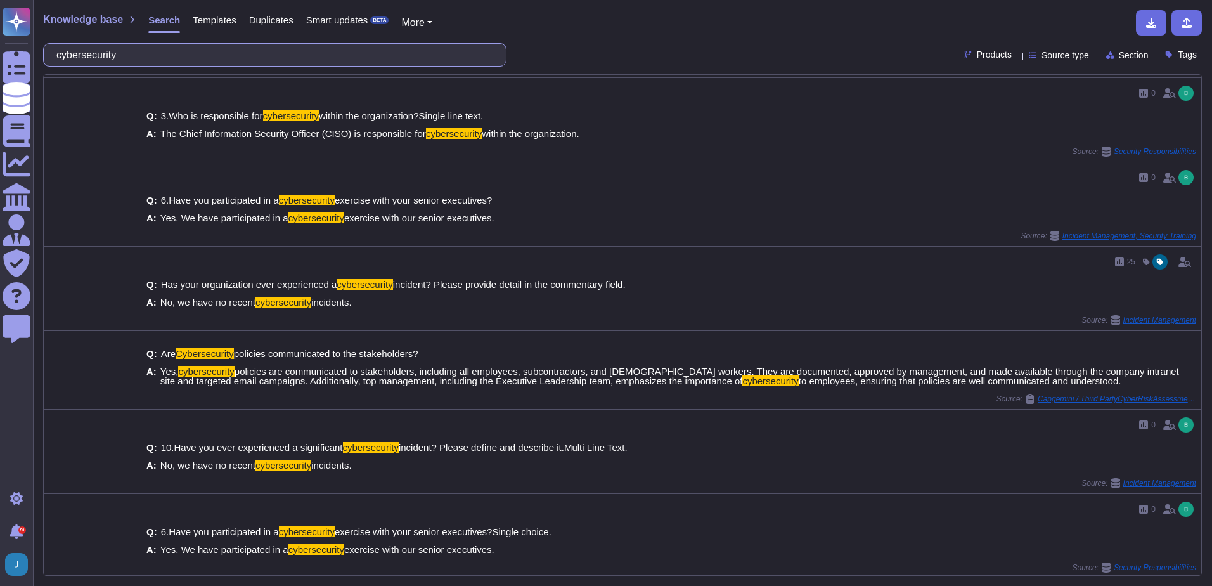
scroll to position [538, 0]
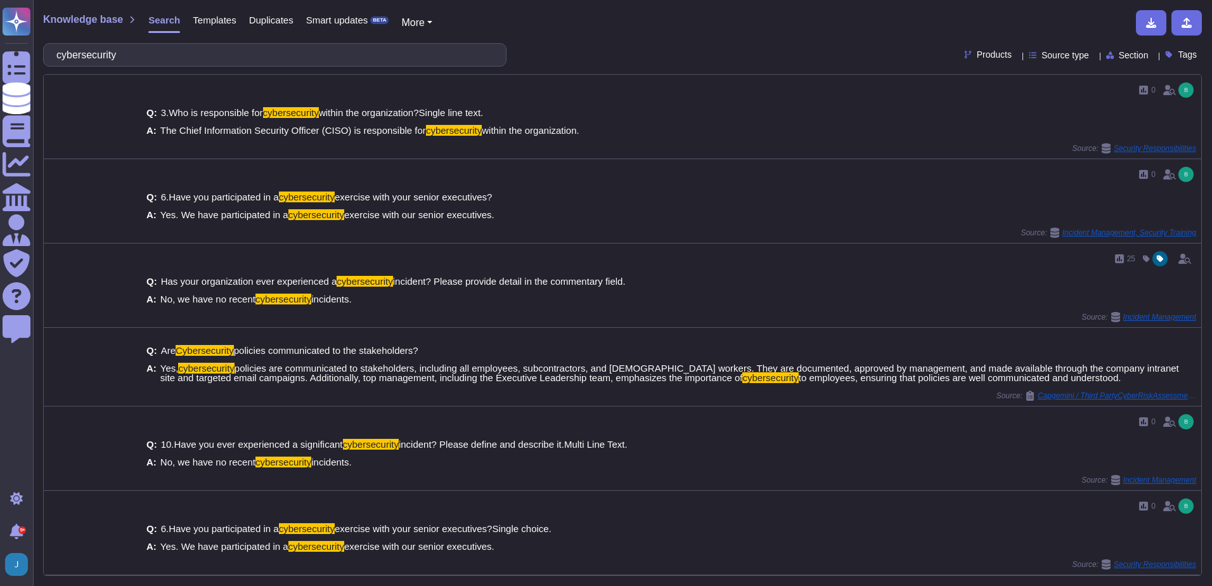
type input "cybersecurity"
